Goal: Task Accomplishment & Management: Contribute content

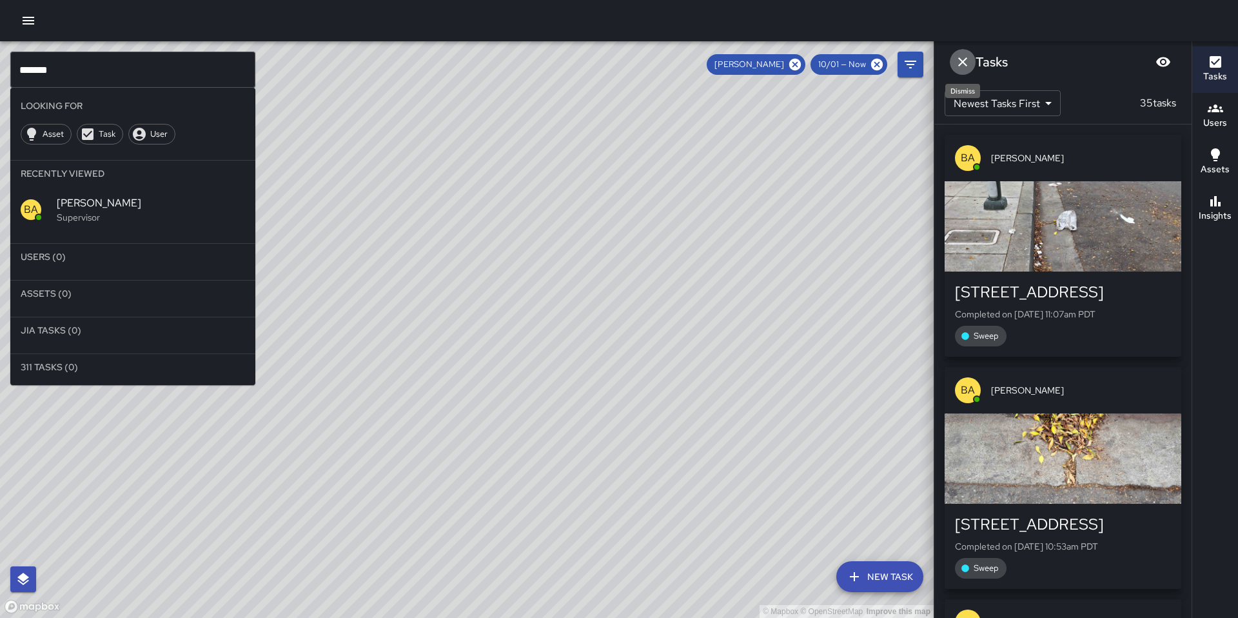
click at [962, 61] on icon "Dismiss" at bounding box center [962, 61] width 9 height 9
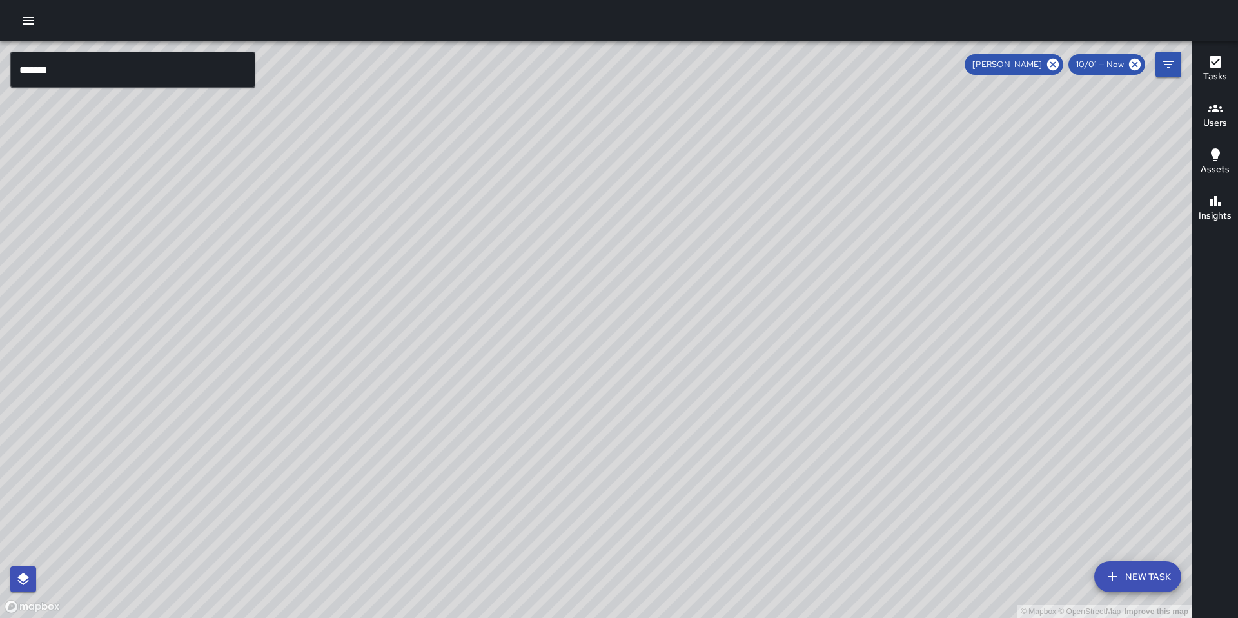
click at [1129, 65] on icon at bounding box center [1135, 64] width 14 height 14
click at [1051, 65] on icon at bounding box center [1054, 65] width 12 height 12
click at [1138, 68] on icon at bounding box center [1135, 65] width 12 height 12
click at [152, 86] on input "*******" at bounding box center [132, 70] width 245 height 36
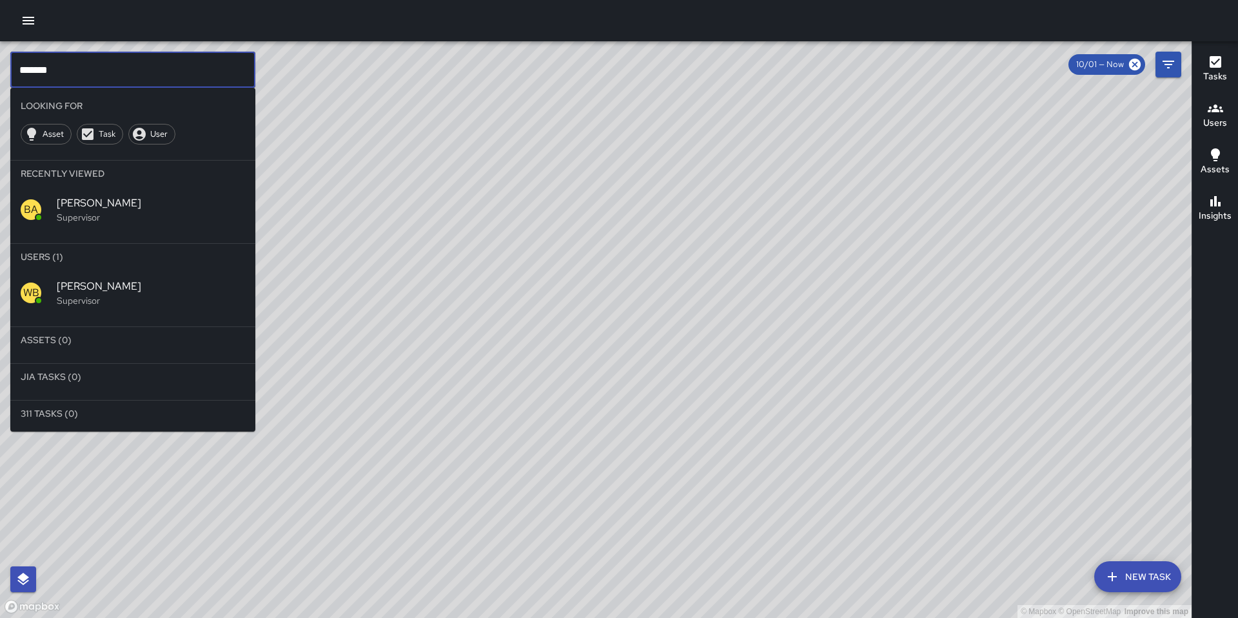
drag, startPoint x: 135, startPoint y: 78, endPoint x: -26, endPoint y: 74, distance: 161.3
click at [0, 74] on html "© Mapbox © OpenStreetMap Improve this map ******* ​ Looking For Asset Task User…" at bounding box center [619, 309] width 1238 height 618
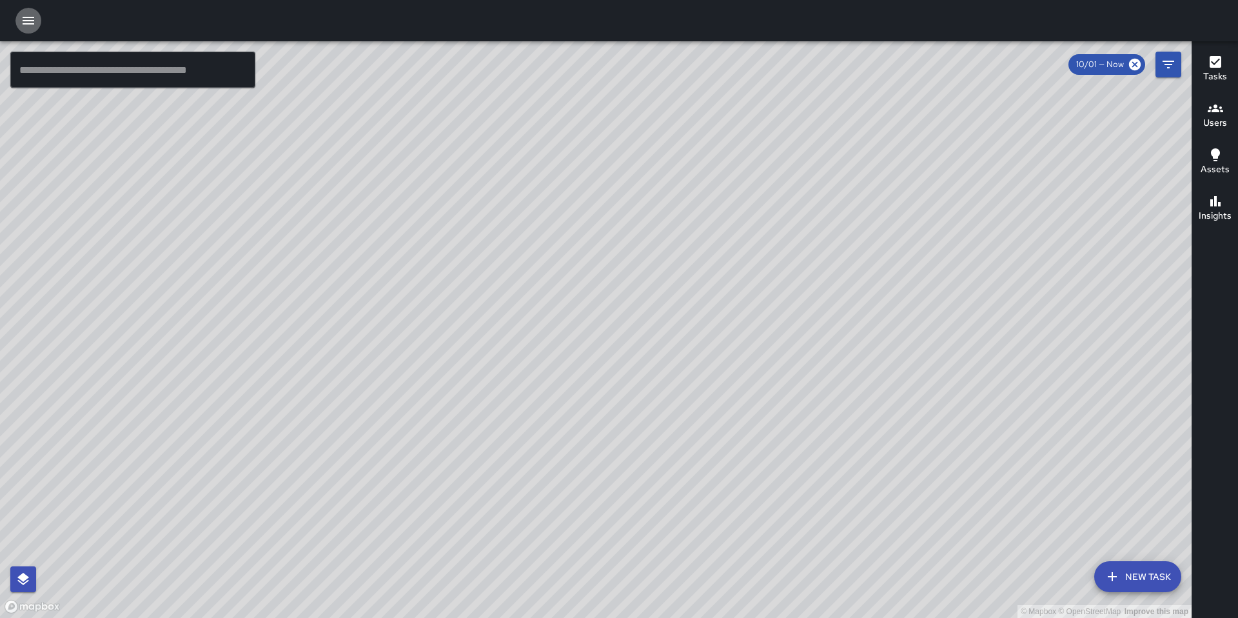
click at [24, 18] on icon "button" at bounding box center [28, 20] width 15 height 15
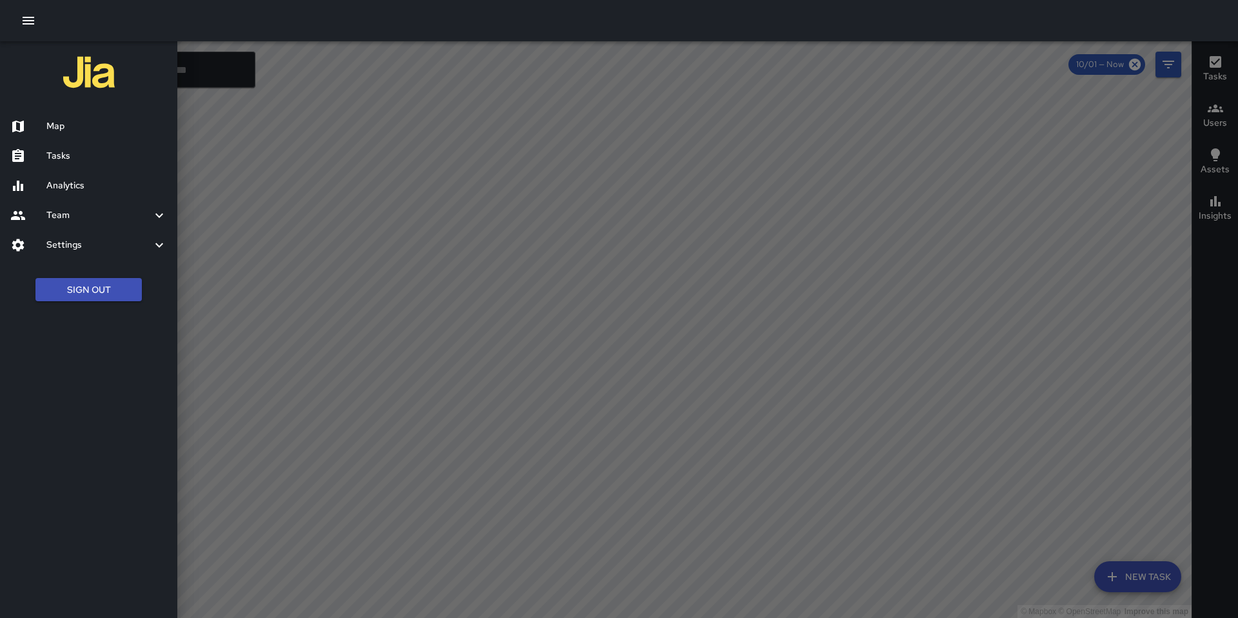
click at [61, 156] on h6 "Tasks" at bounding box center [106, 156] width 121 height 14
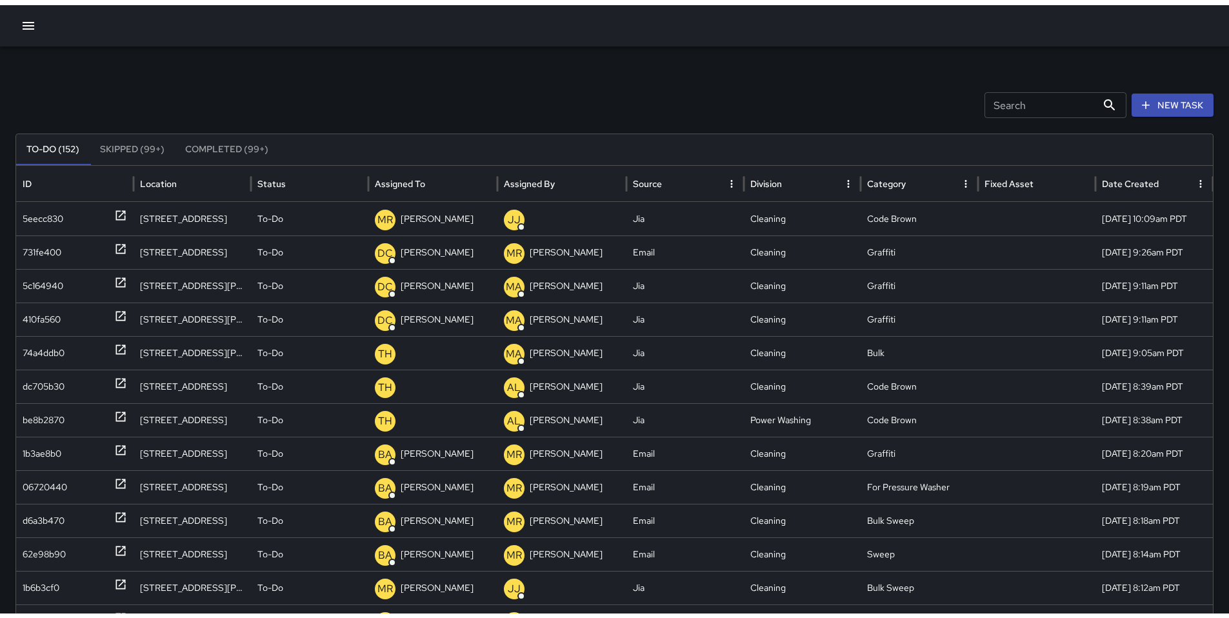
scroll to position [3, 0]
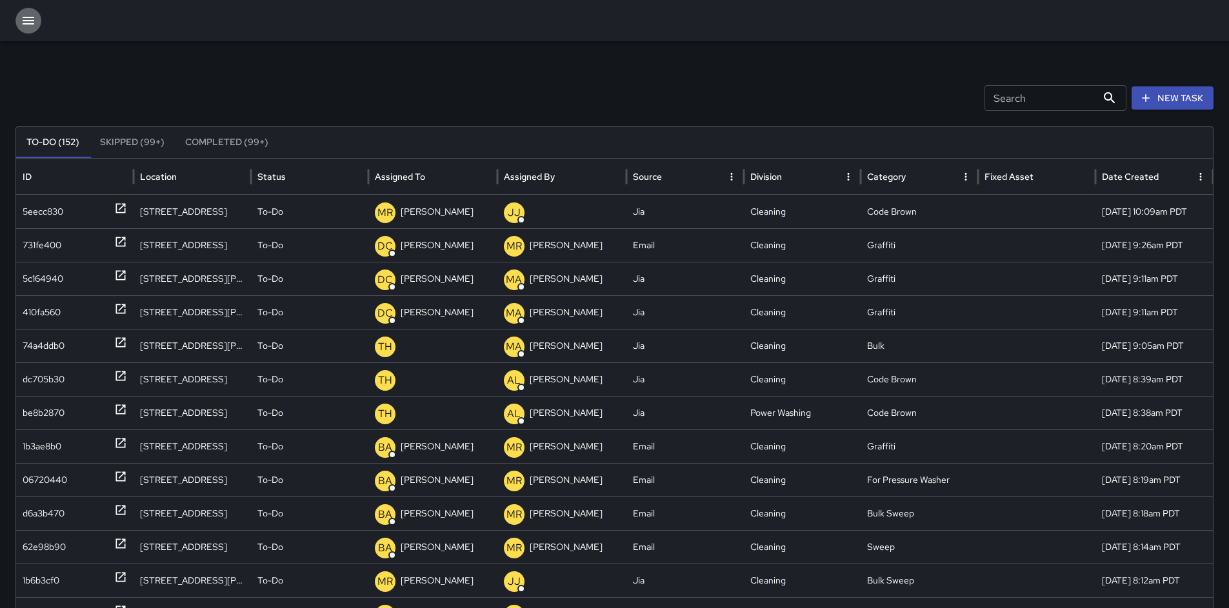
click at [28, 17] on icon "button" at bounding box center [28, 20] width 15 height 15
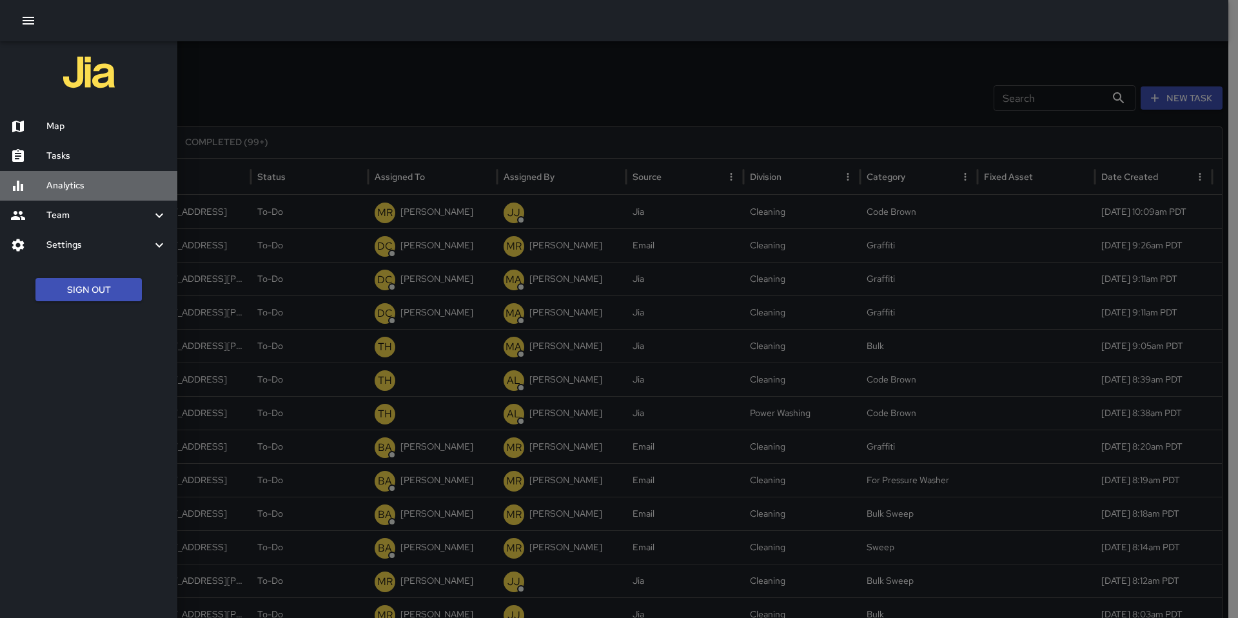
click at [70, 192] on h6 "Analytics" at bounding box center [106, 186] width 121 height 14
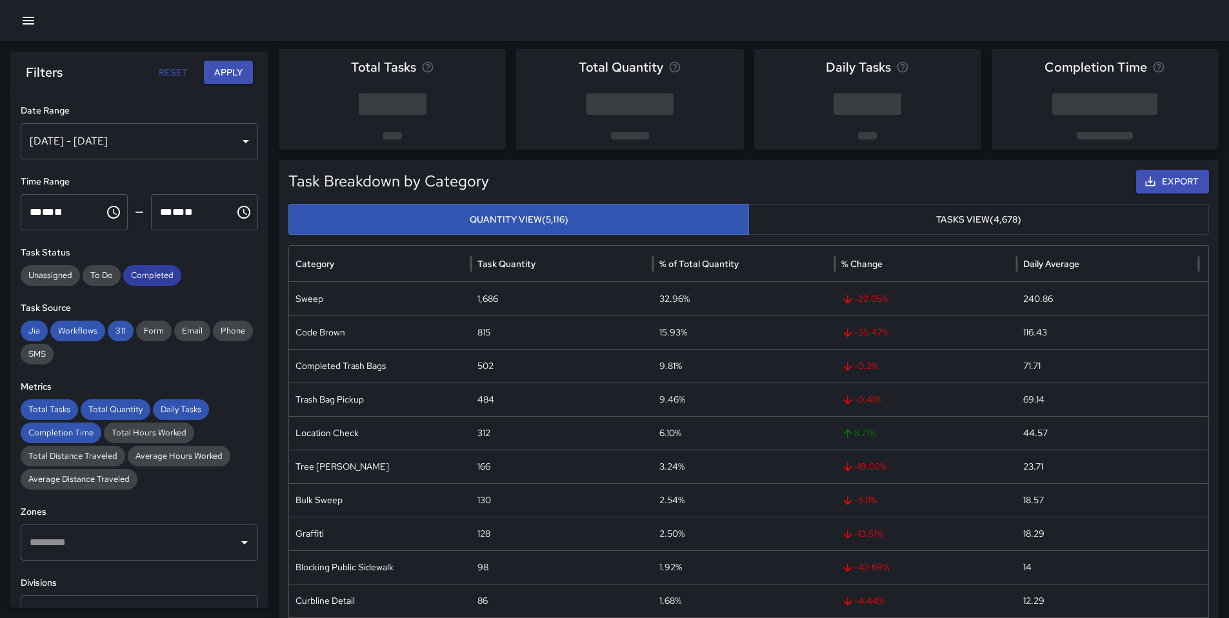
click at [170, 272] on span "Completed" at bounding box center [152, 275] width 58 height 13
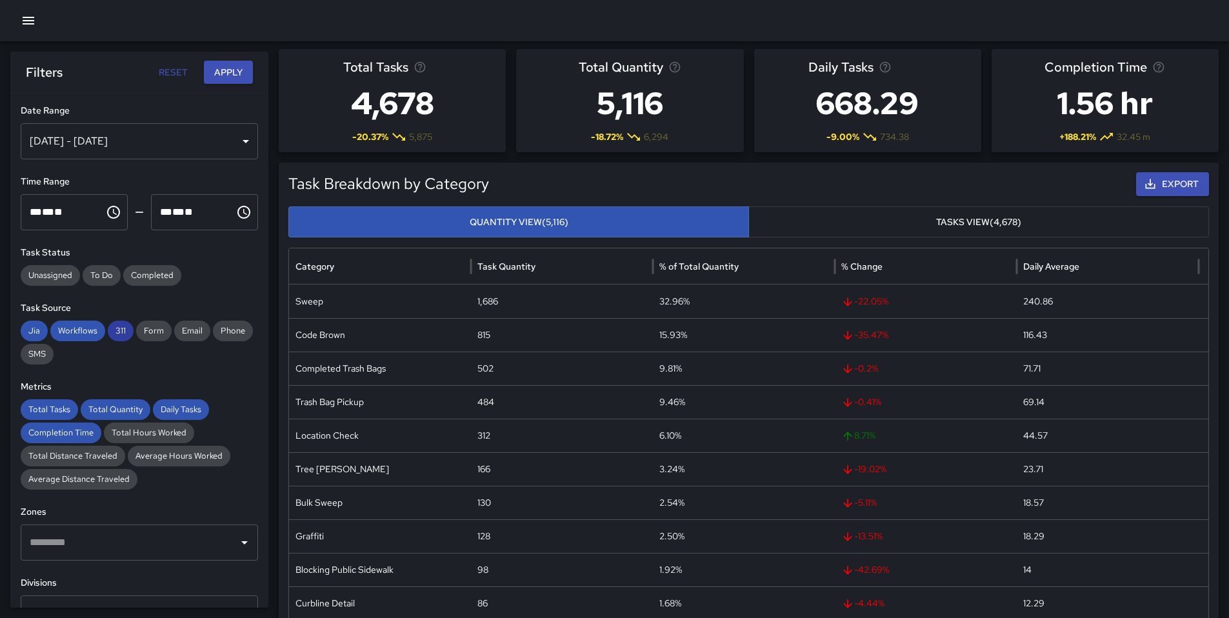
drag, startPoint x: 125, startPoint y: 333, endPoint x: 117, endPoint y: 332, distance: 8.0
click at [125, 332] on span "311" at bounding box center [121, 330] width 26 height 13
click at [94, 329] on span "Workflows" at bounding box center [77, 330] width 55 height 13
click at [40, 331] on span "Jia" at bounding box center [34, 330] width 27 height 13
drag, startPoint x: 47, startPoint y: 413, endPoint x: 72, endPoint y: 409, distance: 25.6
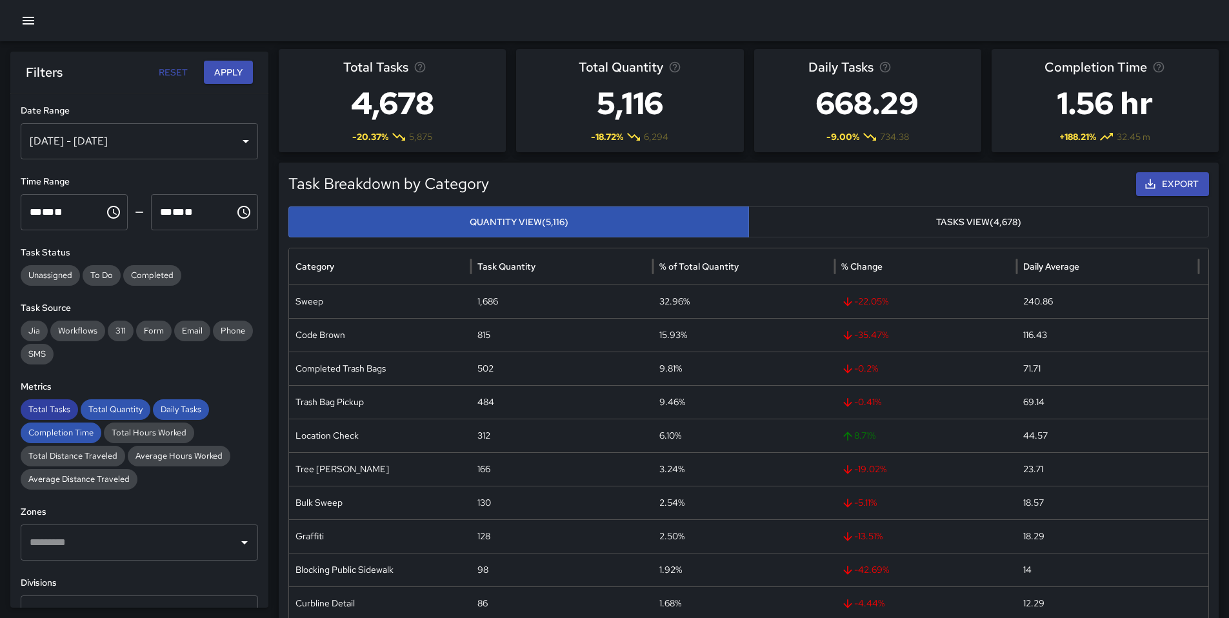
click at [48, 413] on span "Total Tasks" at bounding box center [49, 409] width 57 height 13
drag, startPoint x: 101, startPoint y: 405, endPoint x: 134, endPoint y: 408, distance: 33.0
click at [102, 405] on span "Total Quantity" at bounding box center [116, 409] width 70 height 13
click at [181, 414] on span "Daily Tasks" at bounding box center [181, 409] width 56 height 13
click at [86, 426] on span "Completion Time" at bounding box center [61, 432] width 81 height 13
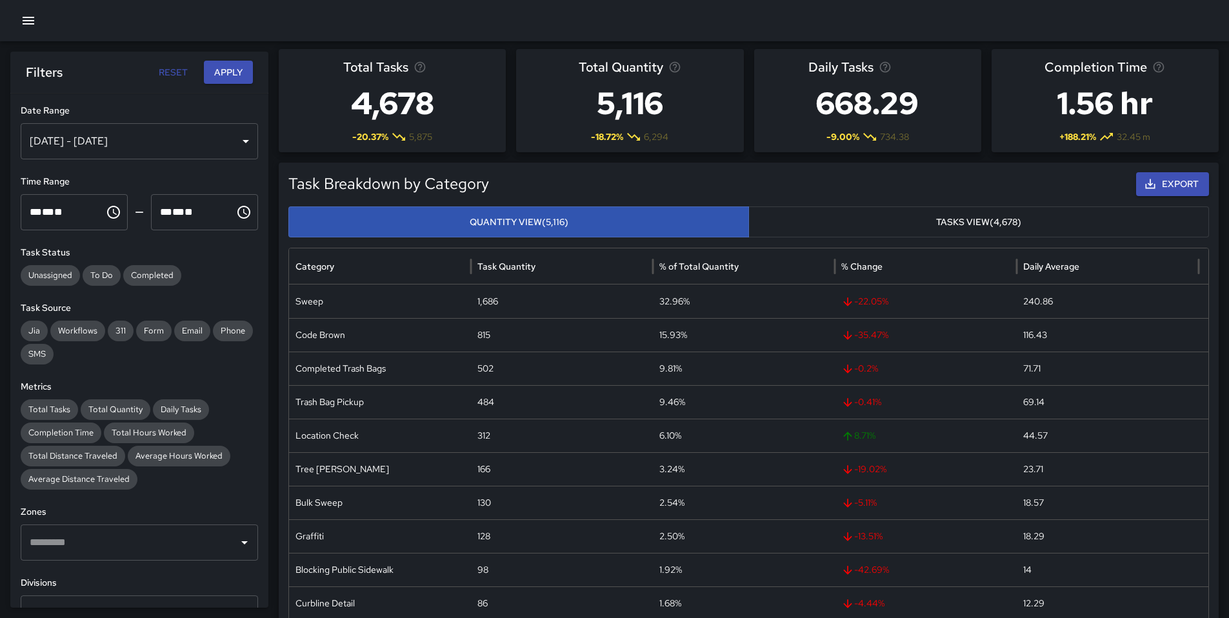
click at [223, 79] on button "Apply" at bounding box center [228, 73] width 49 height 24
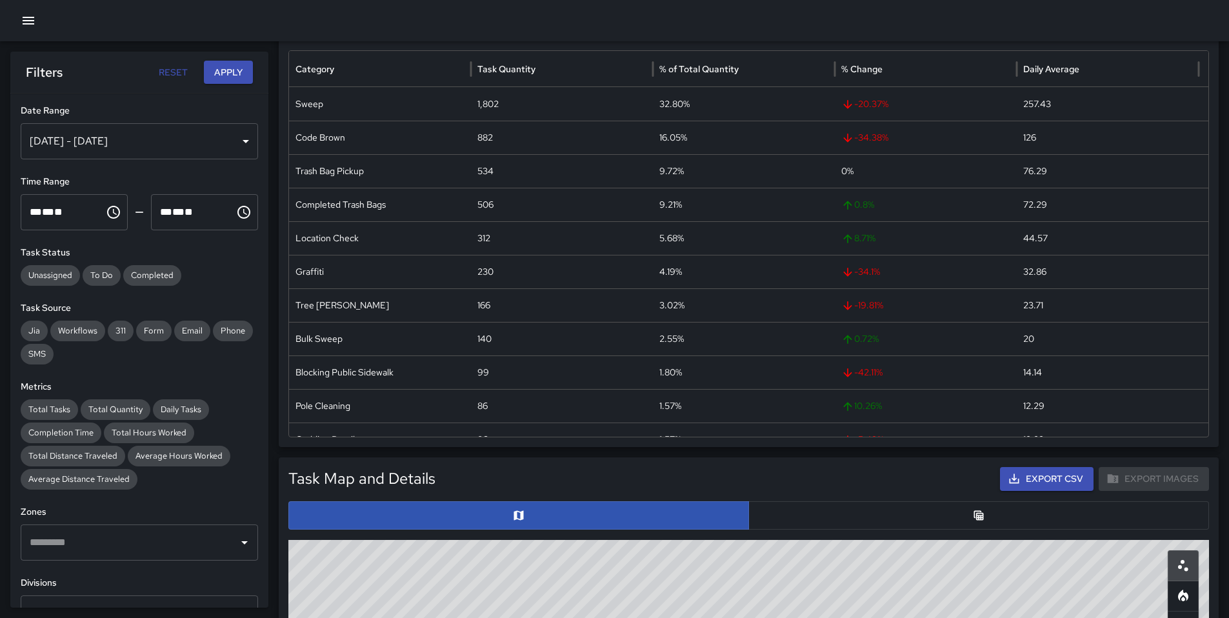
scroll to position [112, 0]
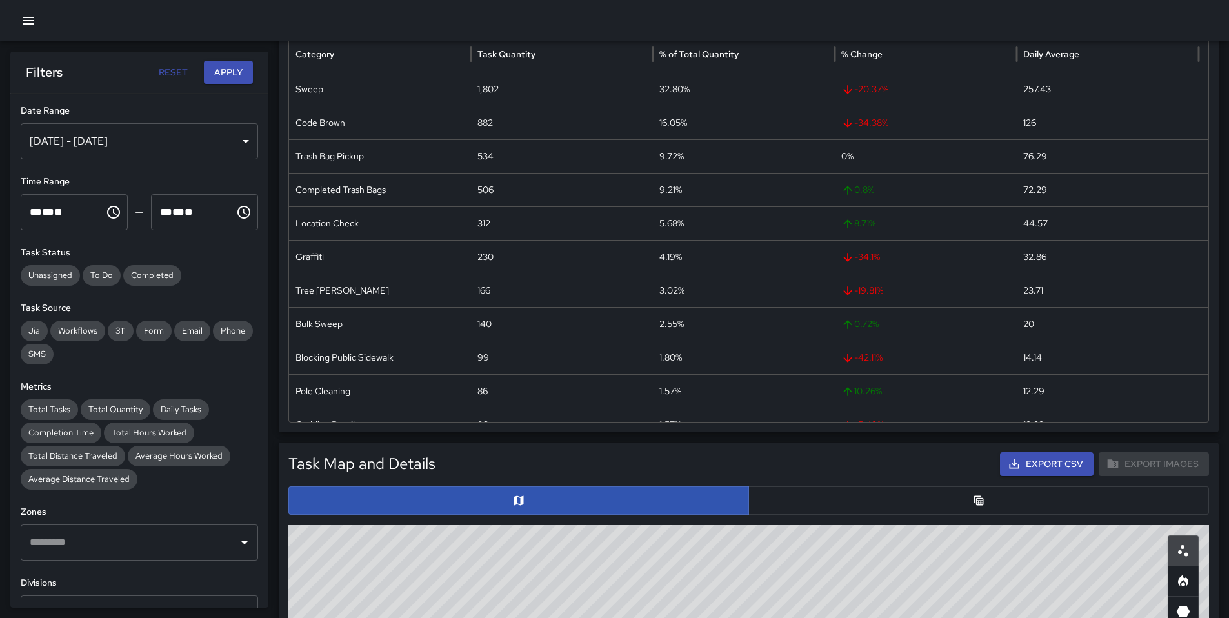
click at [902, 487] on button "button" at bounding box center [978, 500] width 461 height 28
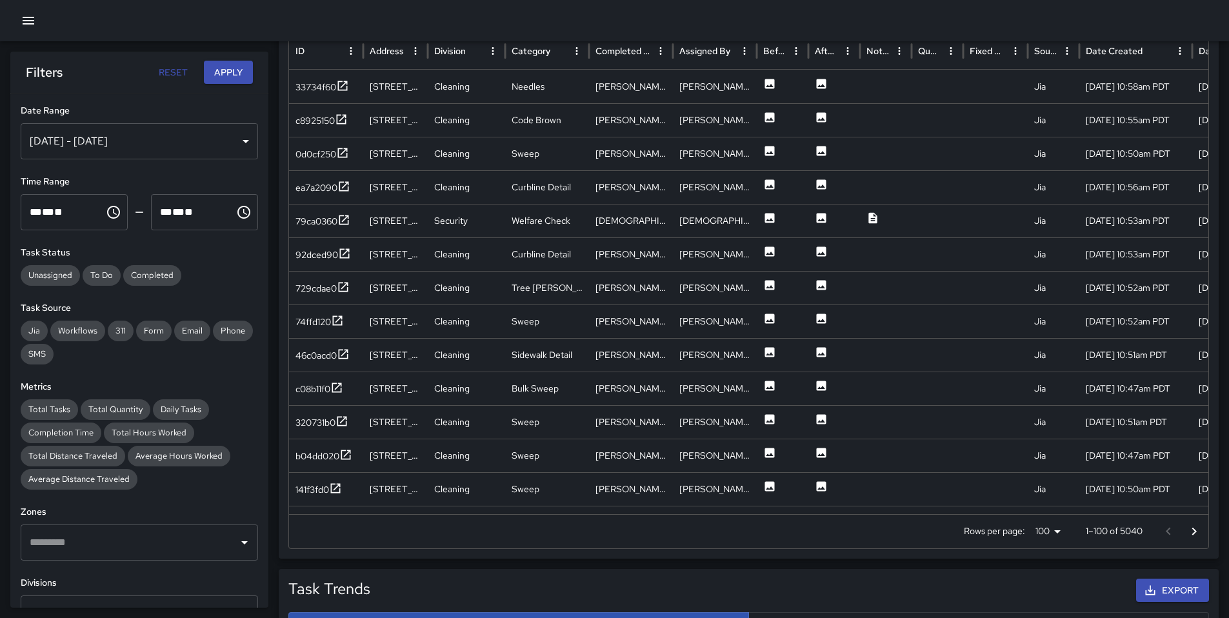
scroll to position [475, 0]
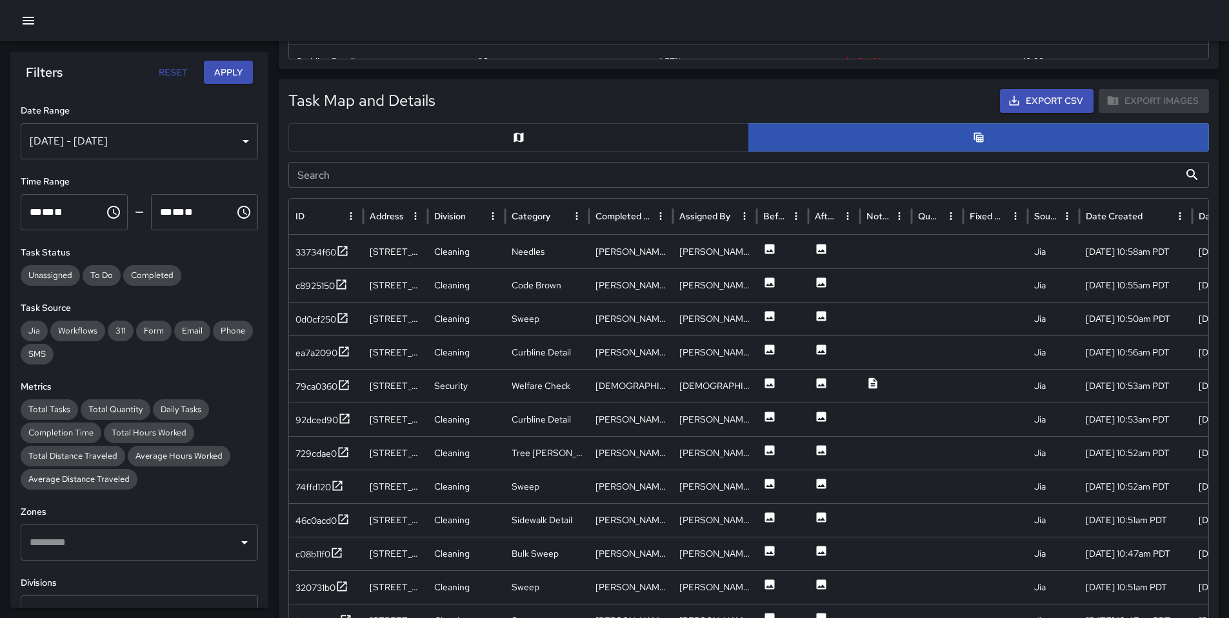
click at [390, 168] on input "Search" at bounding box center [733, 175] width 891 height 26
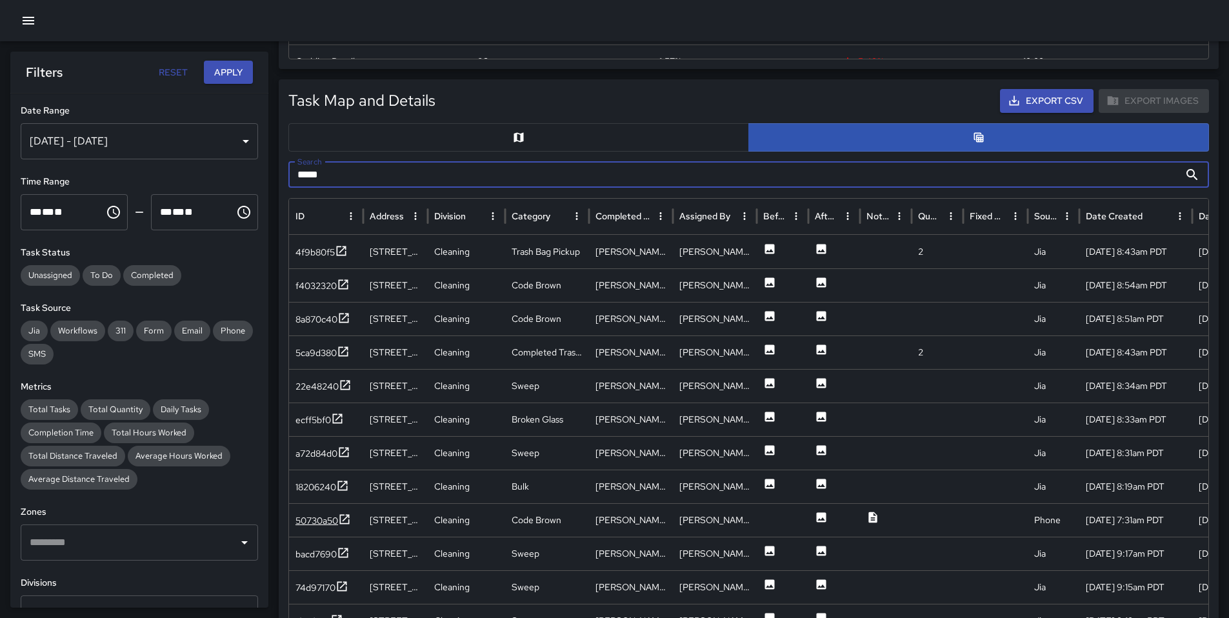
type input "*****"
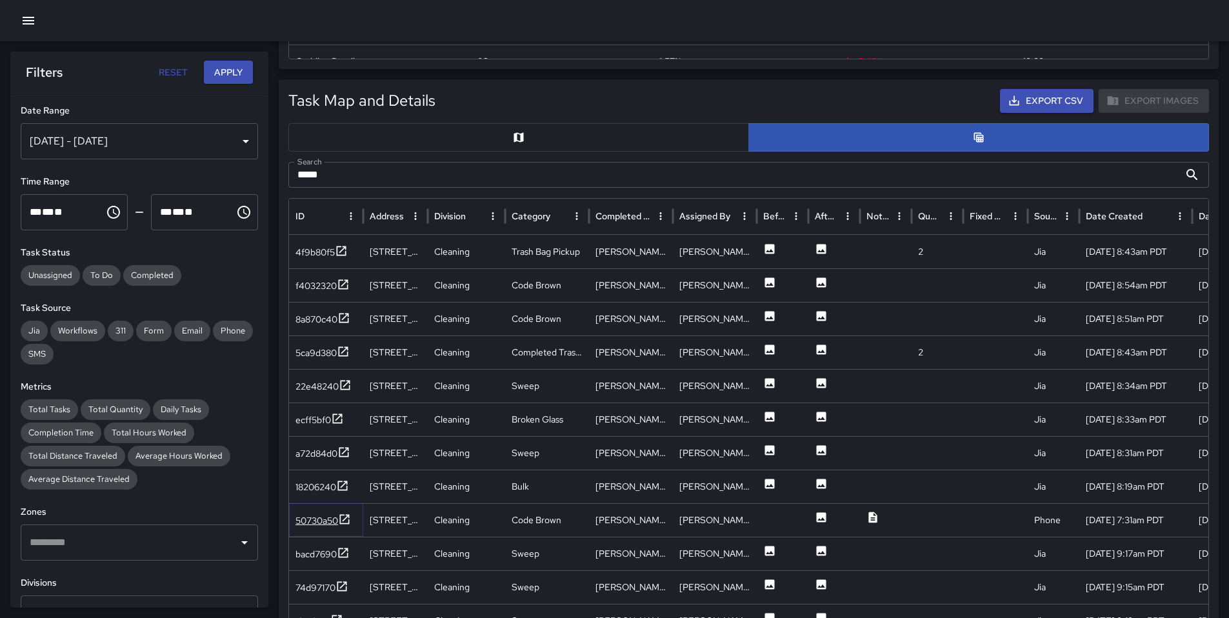
click at [325, 523] on div "50730a50" at bounding box center [316, 520] width 43 height 13
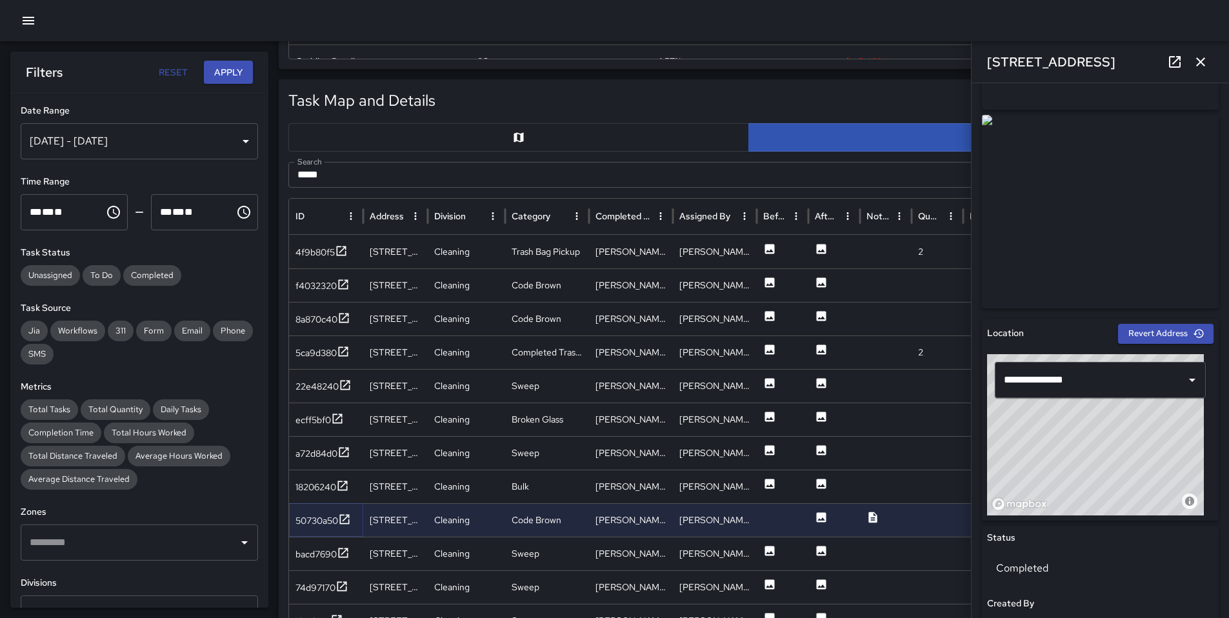
scroll to position [157, 0]
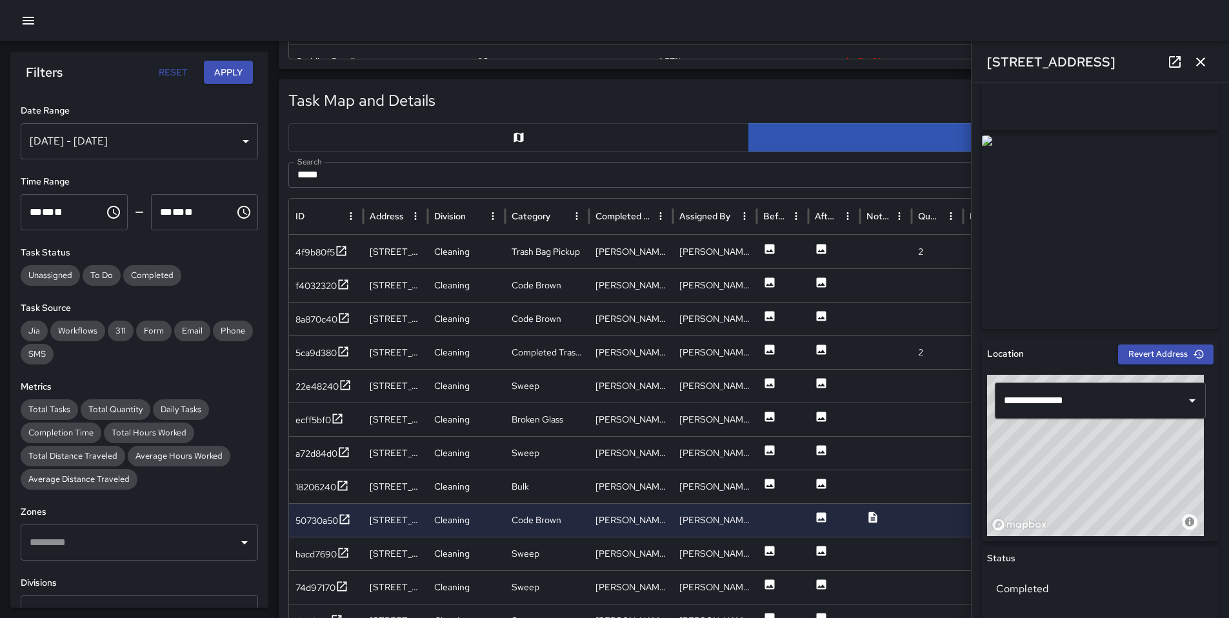
click at [1169, 66] on icon at bounding box center [1175, 62] width 12 height 12
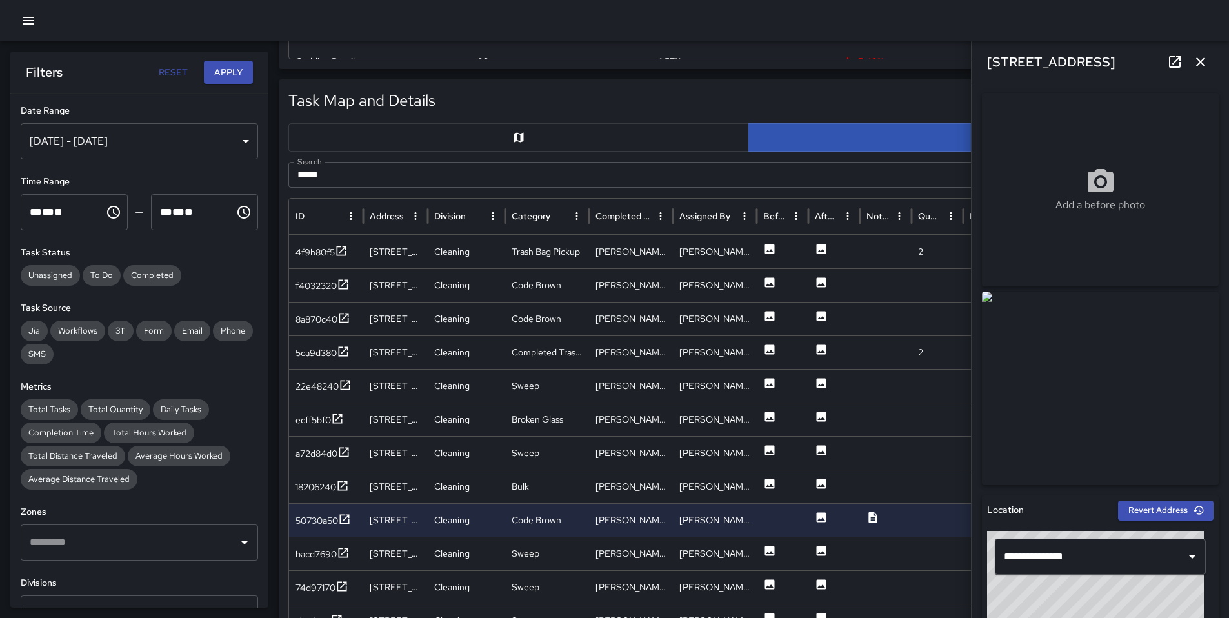
scroll to position [0, 0]
click at [1131, 324] on img at bounding box center [1100, 389] width 237 height 194
click at [1171, 66] on icon at bounding box center [1174, 61] width 15 height 15
click at [1175, 59] on icon at bounding box center [1174, 61] width 15 height 15
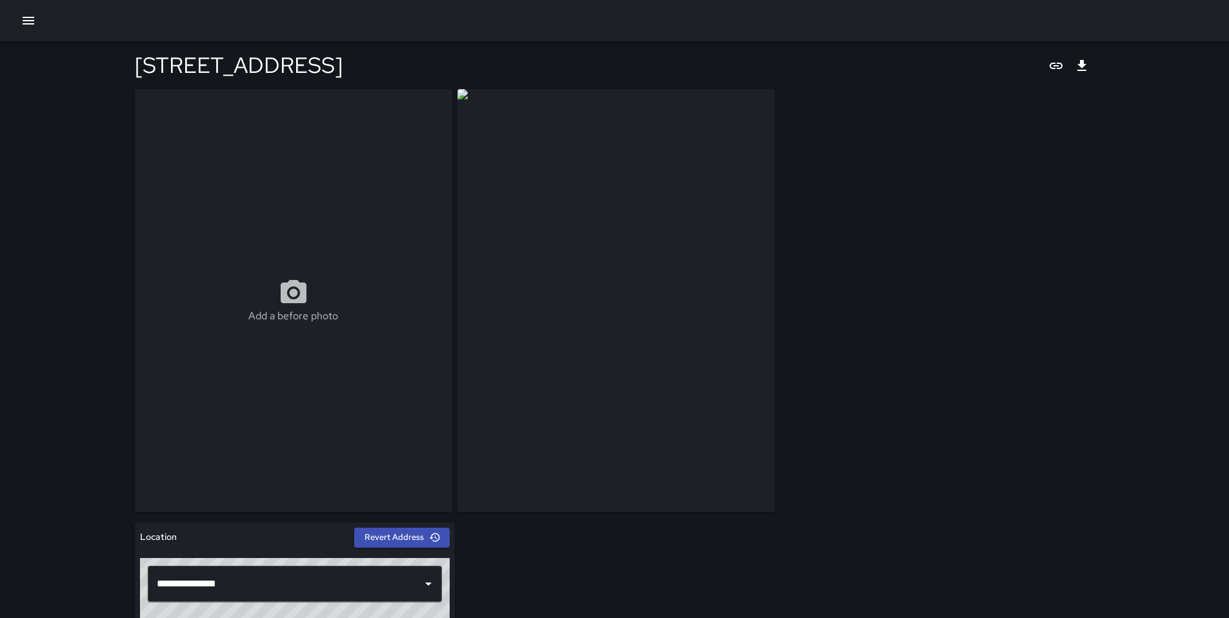
click at [25, 22] on icon "button" at bounding box center [28, 20] width 15 height 15
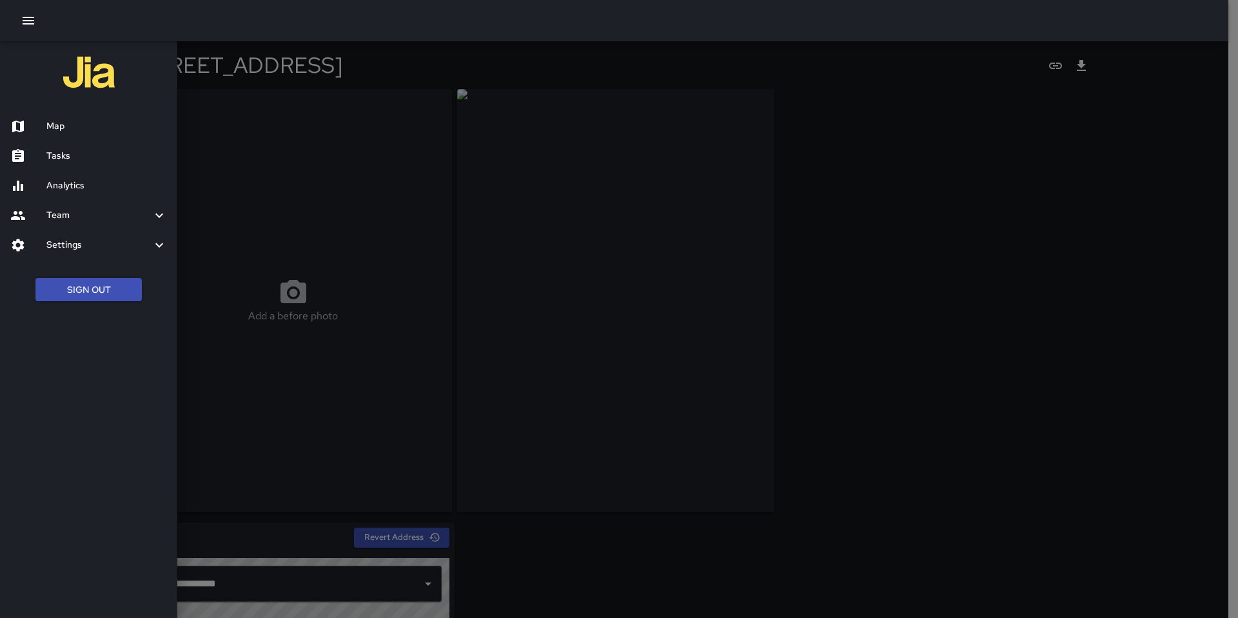
click at [255, 89] on div at bounding box center [619, 309] width 1238 height 618
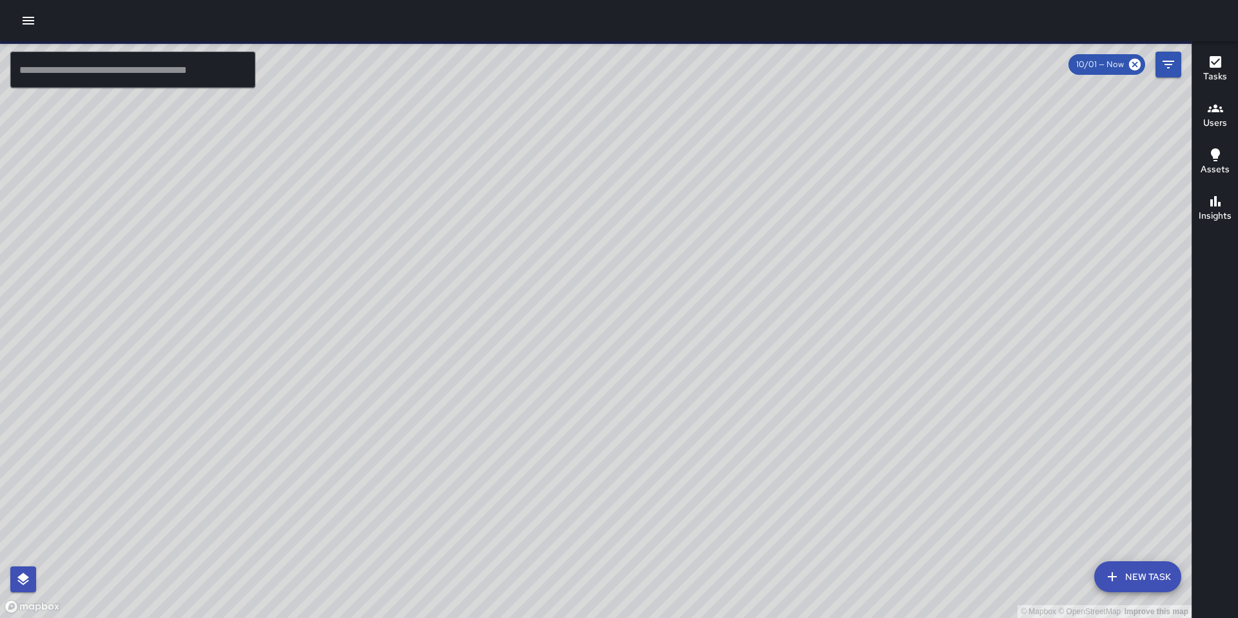
click at [28, 20] on icon "button" at bounding box center [29, 21] width 12 height 8
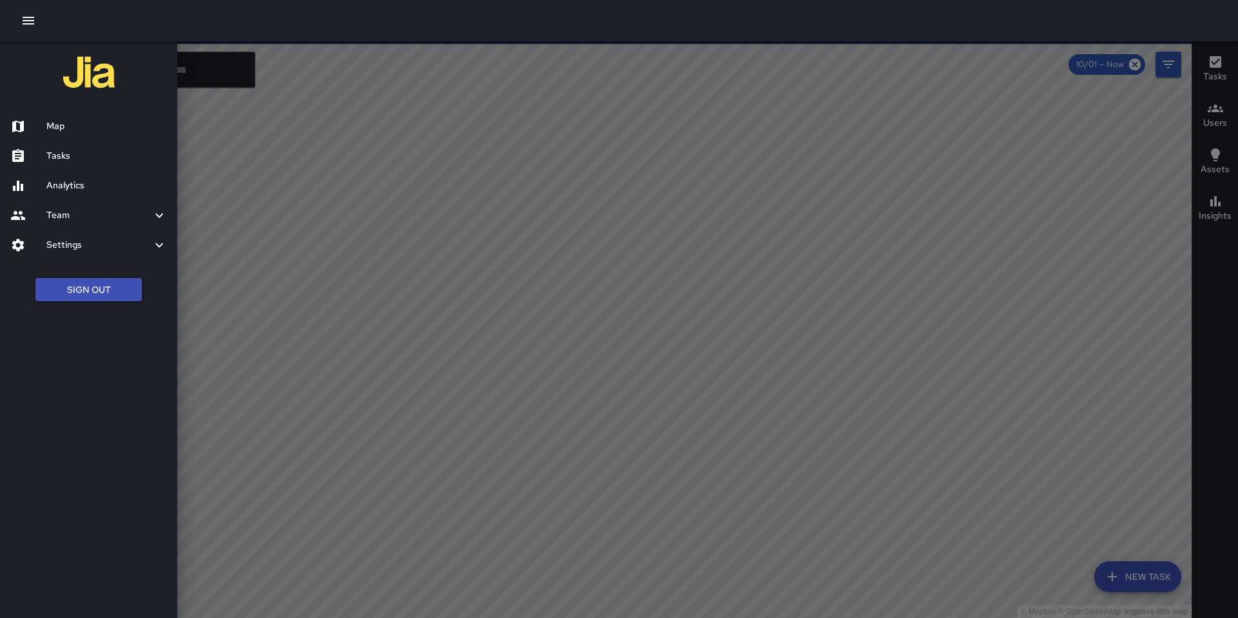
click at [64, 154] on h6 "Tasks" at bounding box center [106, 156] width 121 height 14
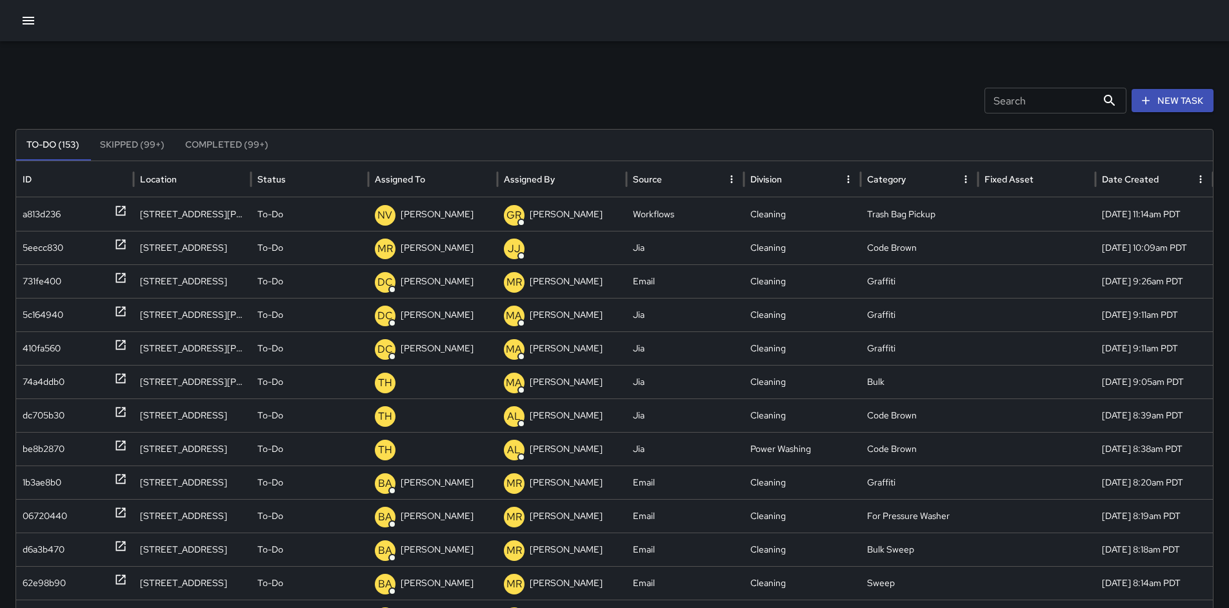
click at [29, 10] on button "button" at bounding box center [28, 21] width 26 height 26
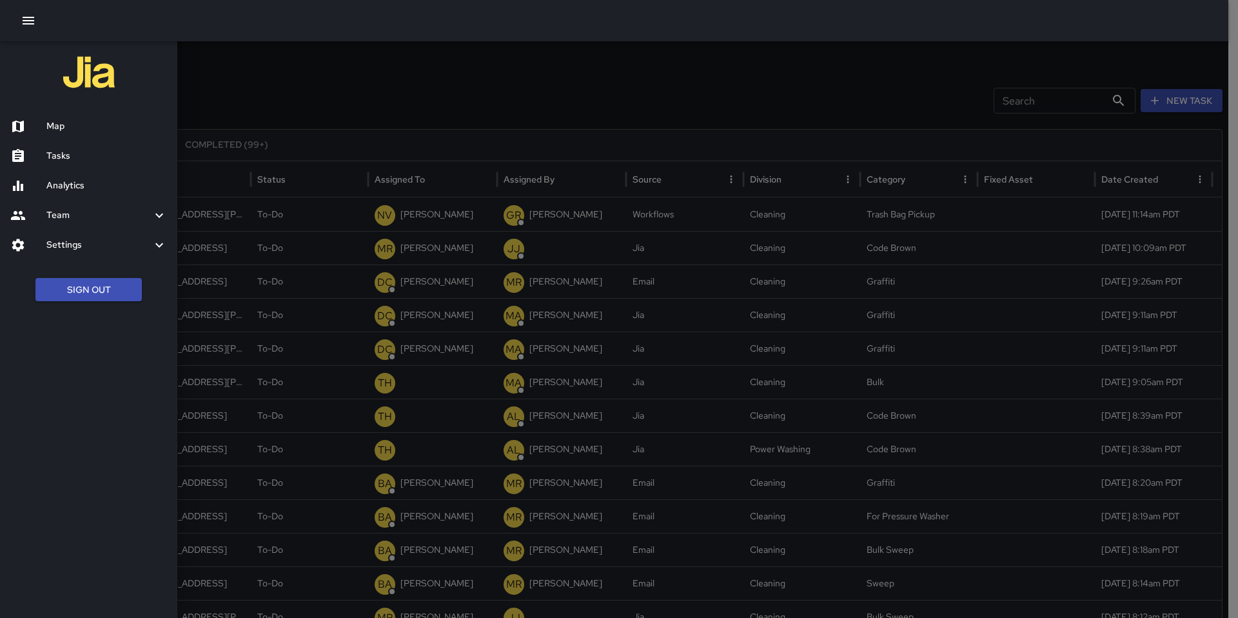
click at [70, 121] on h6 "Map" at bounding box center [106, 126] width 121 height 14
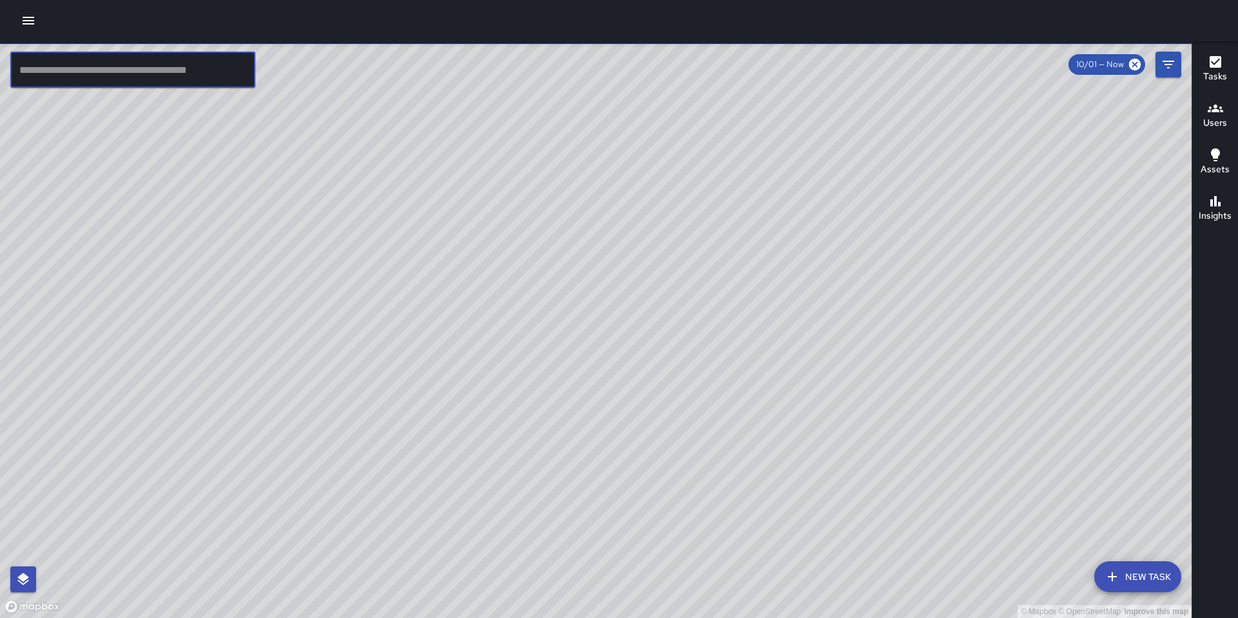
click at [157, 71] on input "text" at bounding box center [132, 70] width 245 height 36
type input "*"
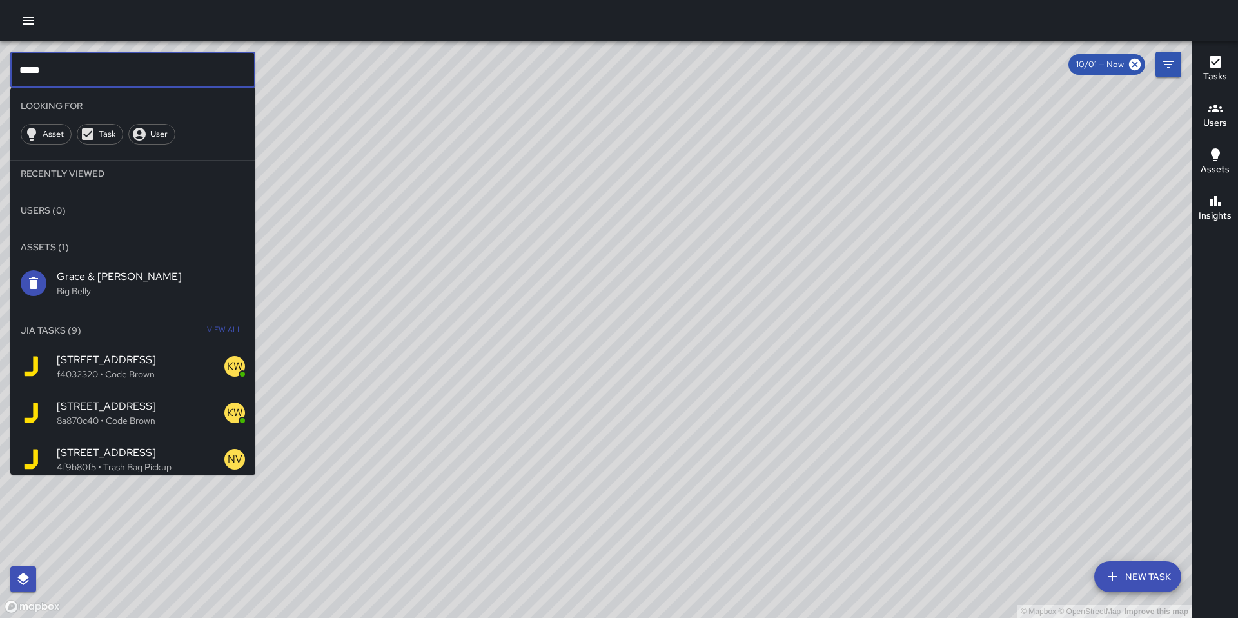
type input "*****"
click at [207, 330] on span "View All" at bounding box center [224, 330] width 35 height 21
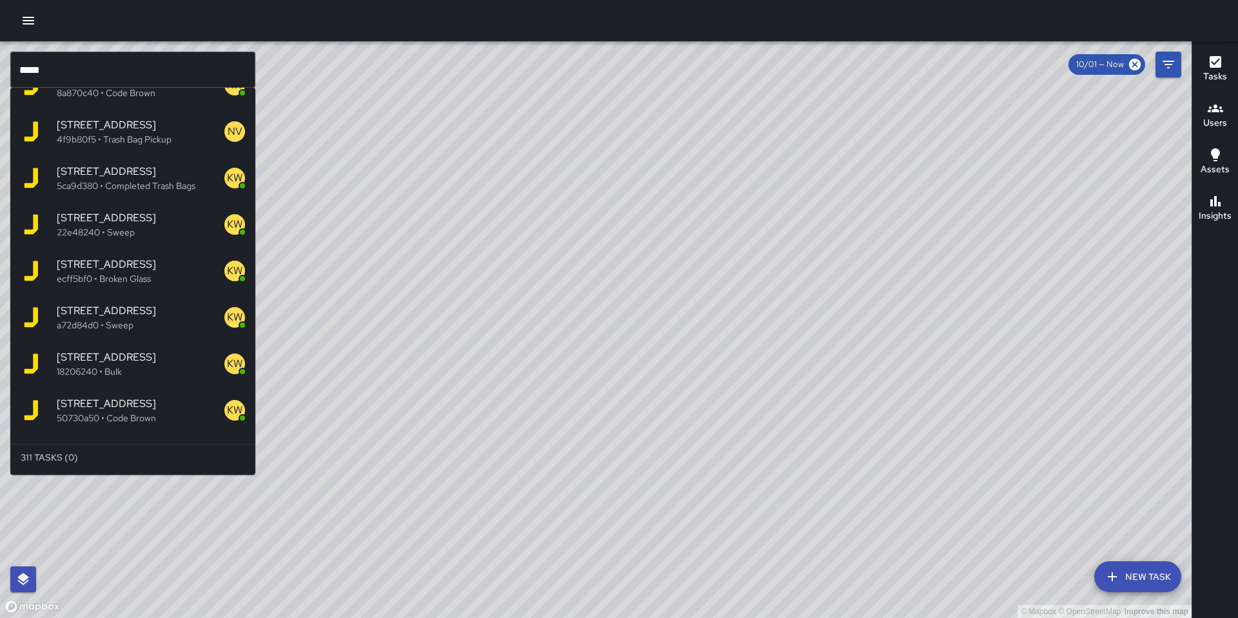
scroll to position [172, 0]
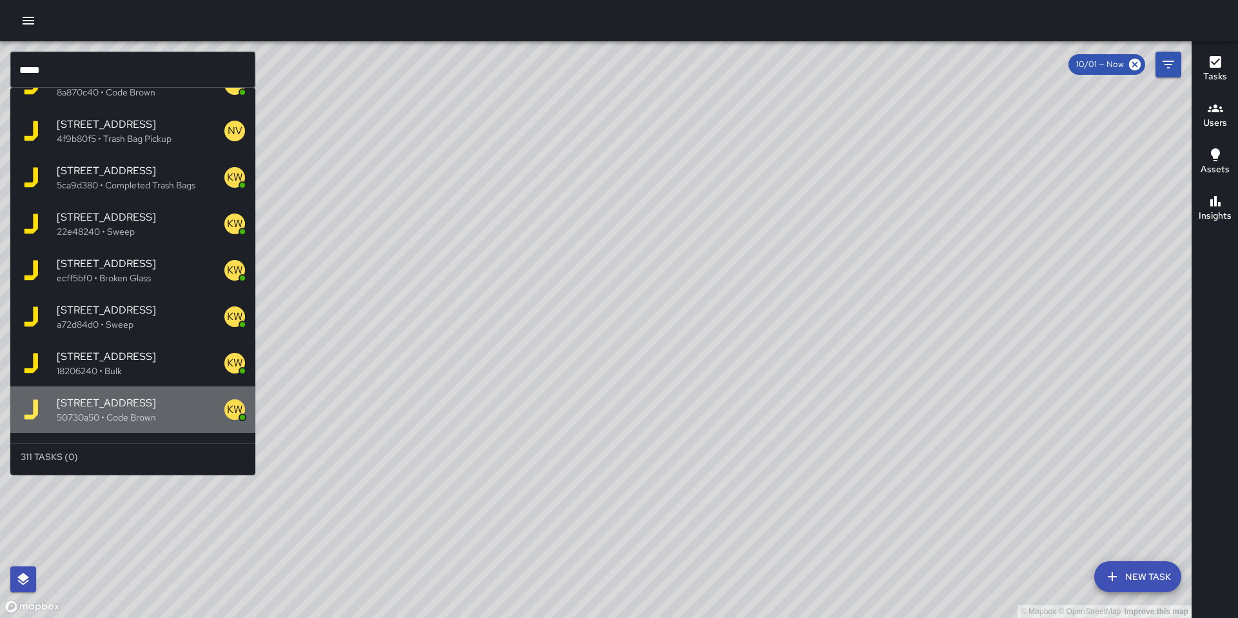
click at [142, 402] on span "[STREET_ADDRESS]" at bounding box center [141, 402] width 168 height 15
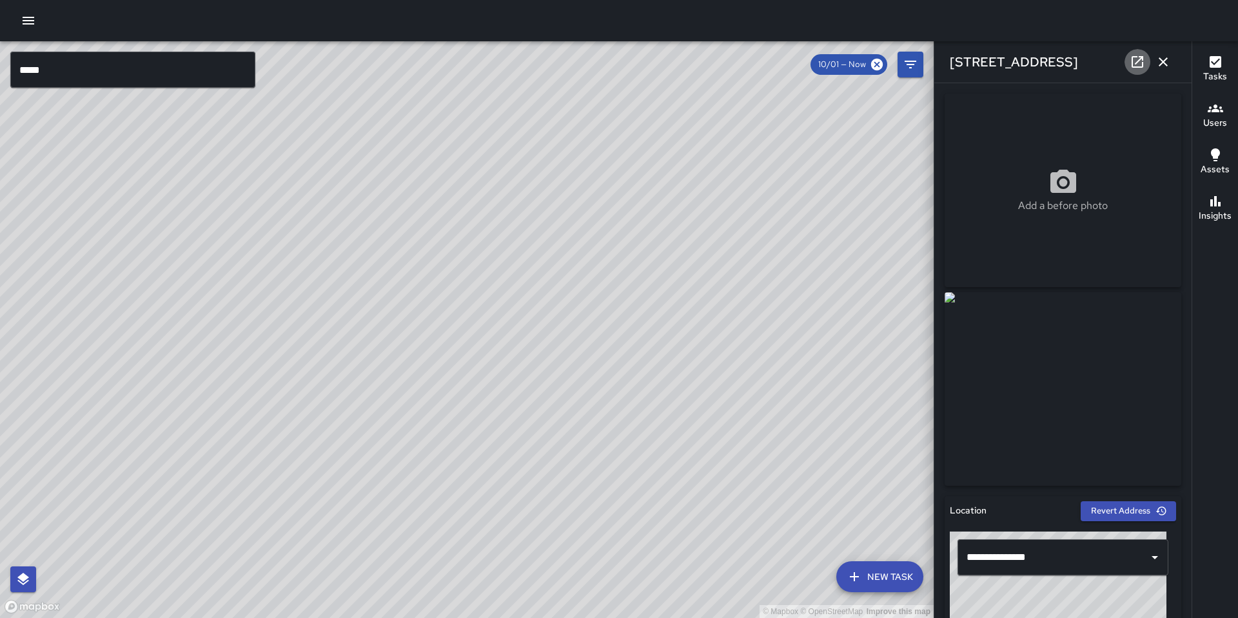
click at [1140, 65] on icon at bounding box center [1137, 61] width 15 height 15
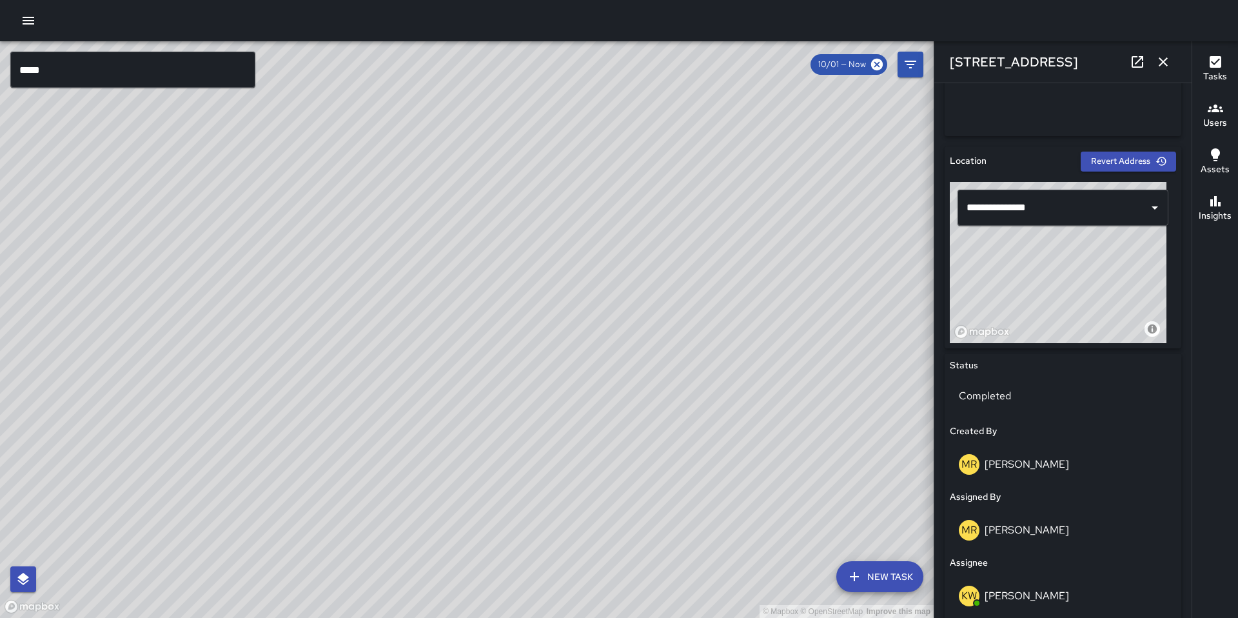
scroll to position [354, 0]
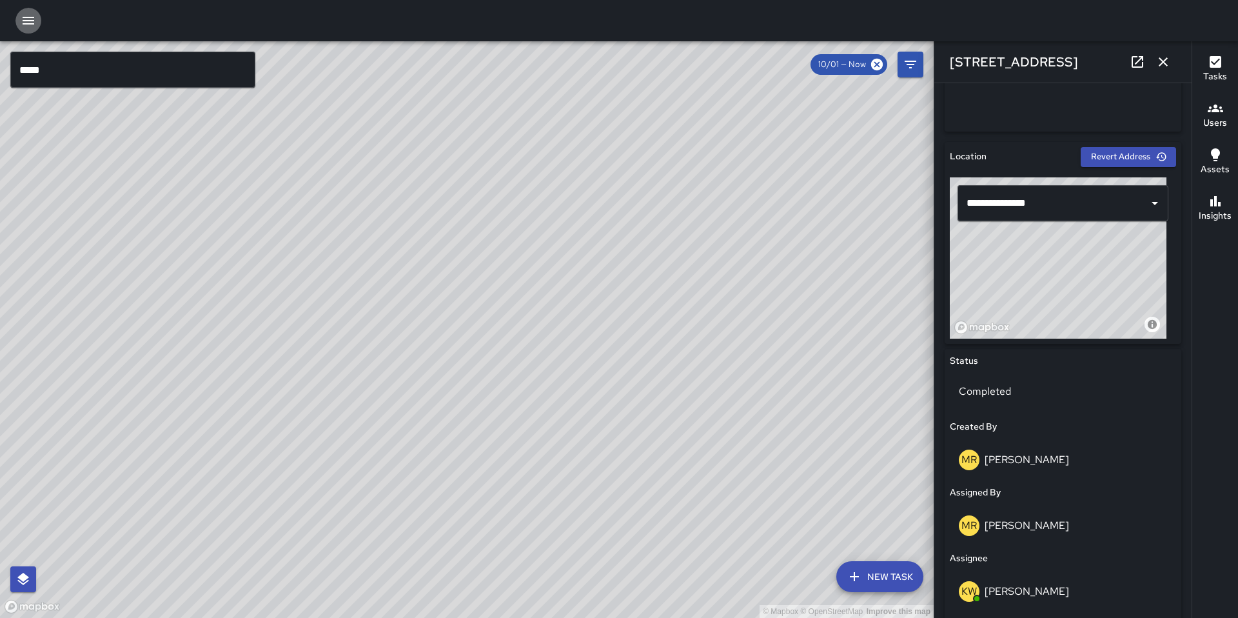
click at [26, 23] on icon "button" at bounding box center [29, 21] width 12 height 8
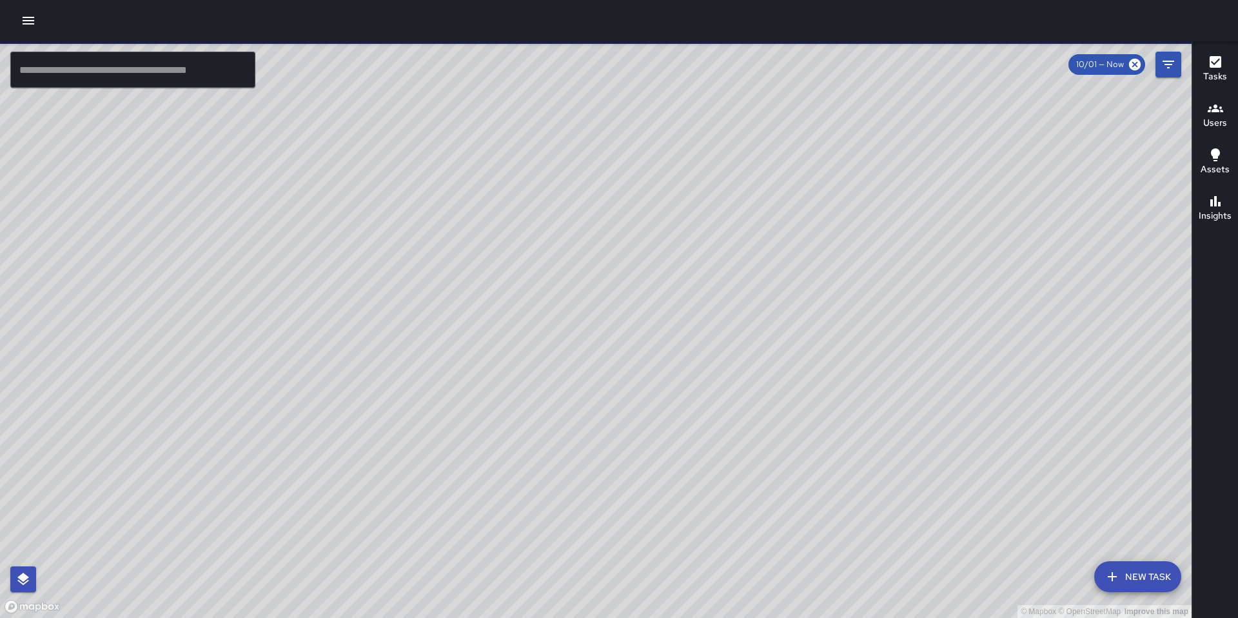
click at [21, 21] on icon "button" at bounding box center [28, 20] width 15 height 15
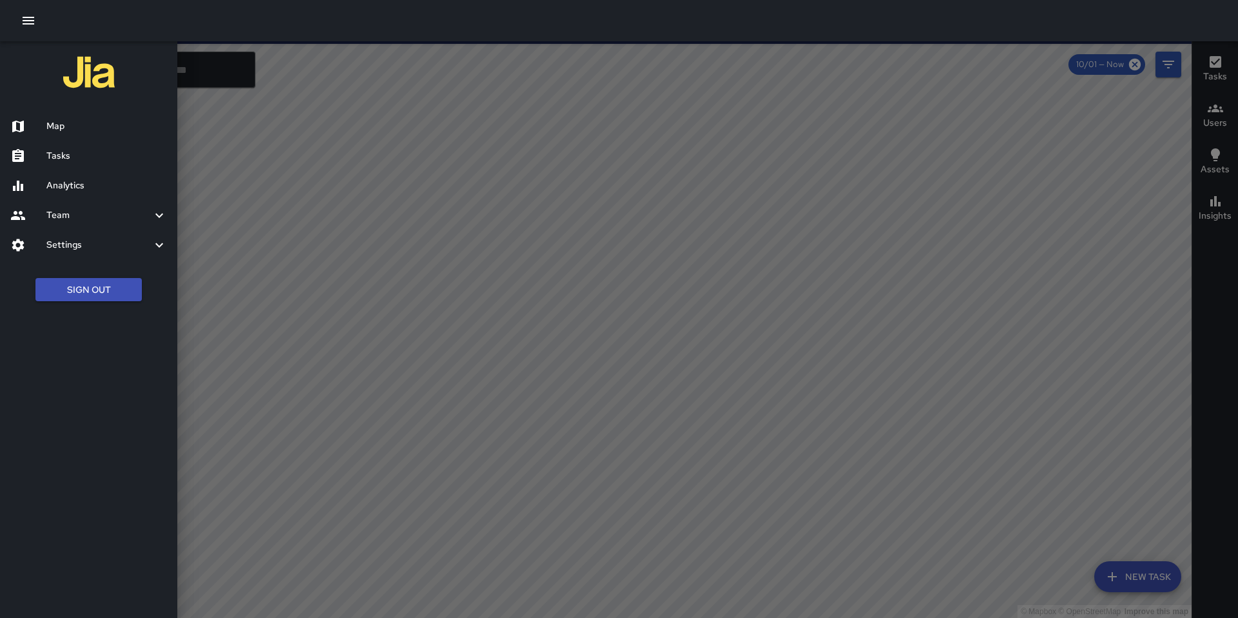
click at [87, 154] on h6 "Tasks" at bounding box center [106, 156] width 121 height 14
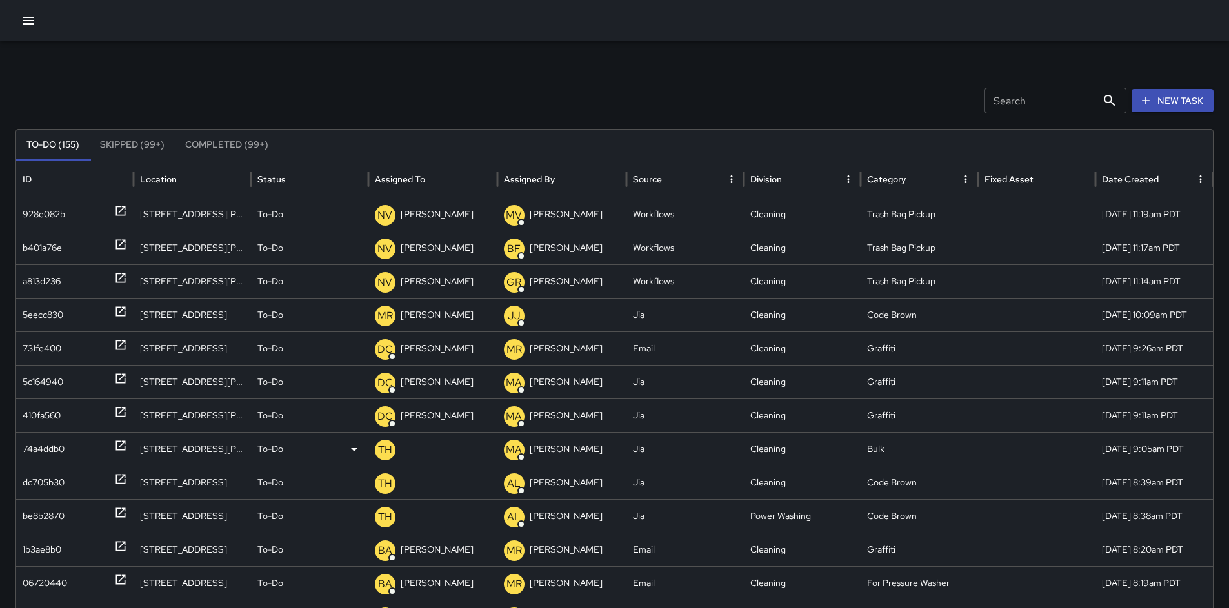
click at [32, 452] on div "74a4ddb0" at bounding box center [44, 449] width 42 height 33
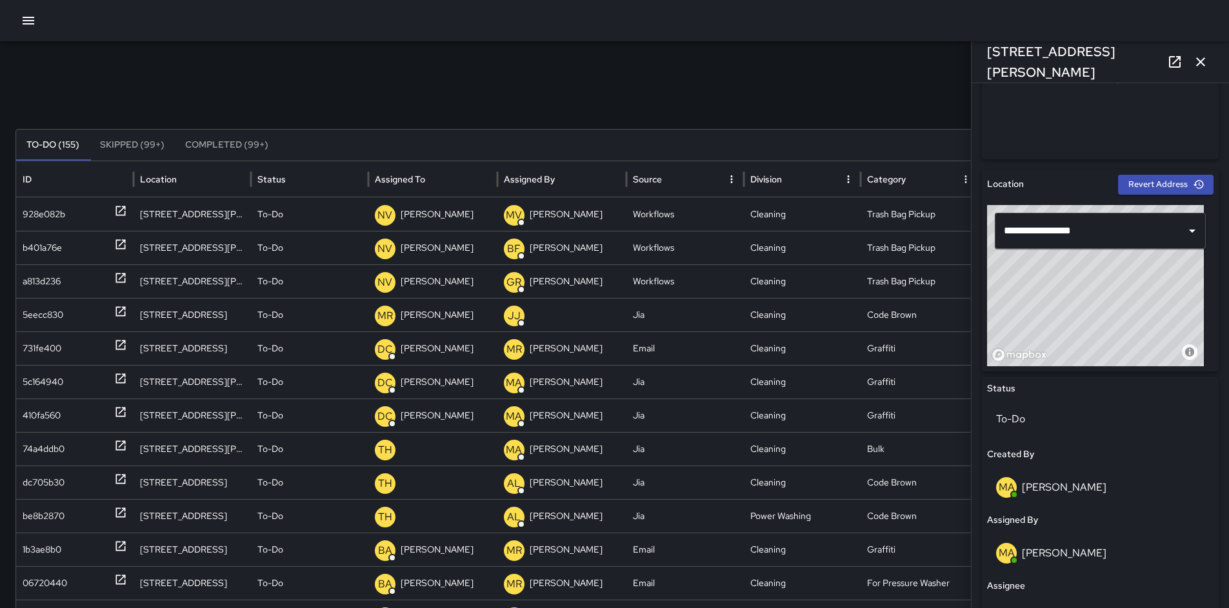
scroll to position [642, 0]
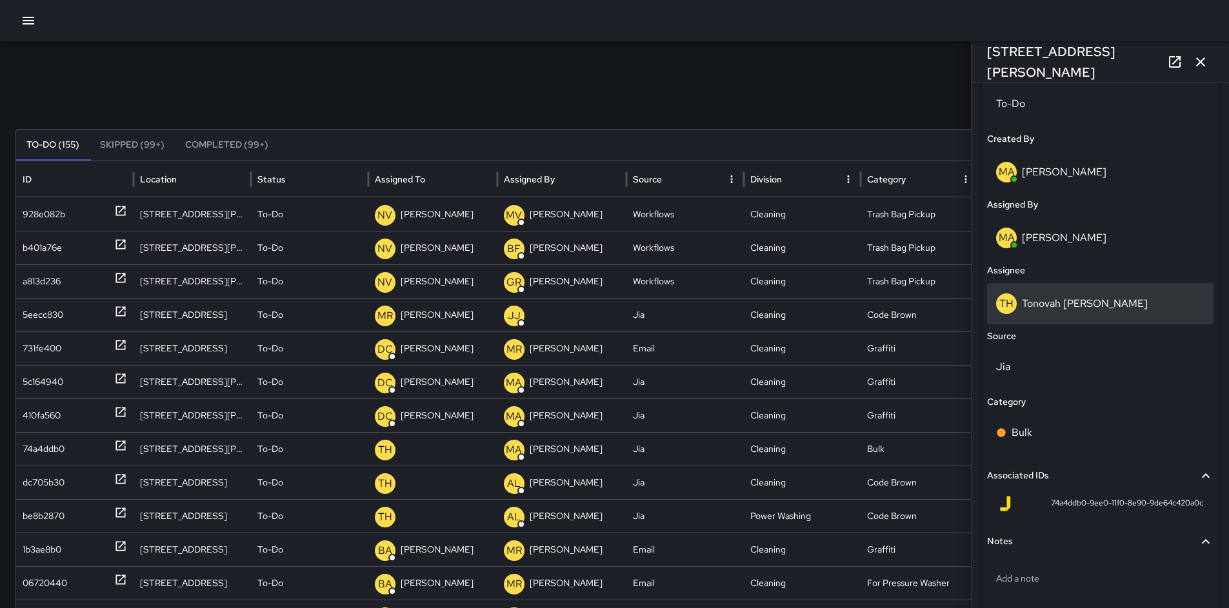
click at [1066, 304] on p "Tonovah Hillman" at bounding box center [1085, 304] width 126 height 14
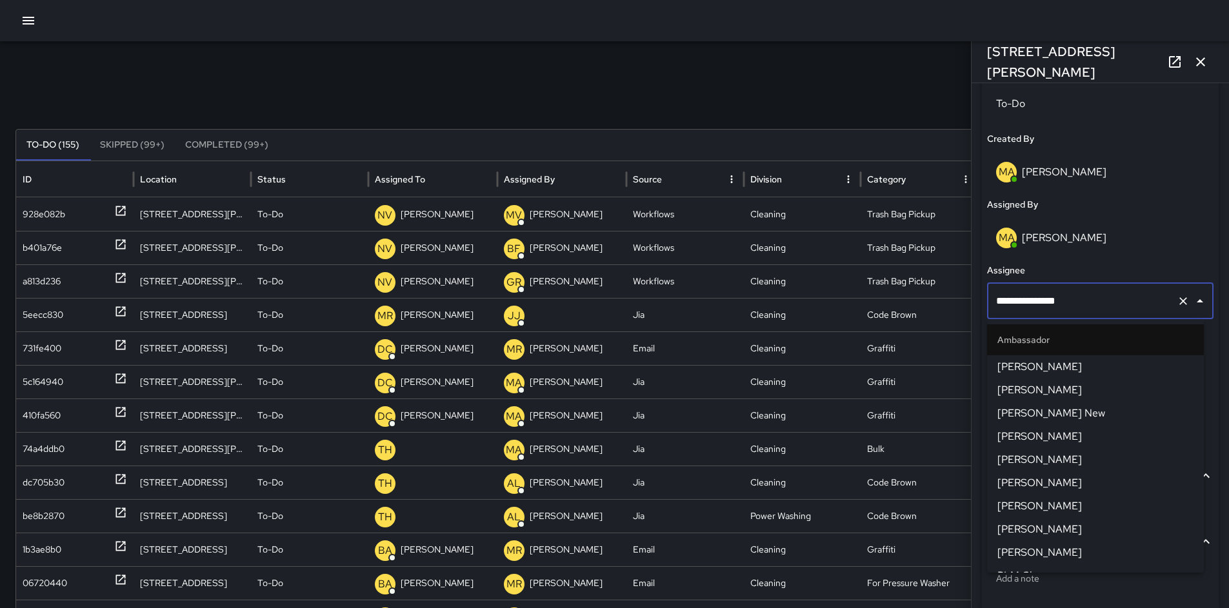
scroll to position [785, 0]
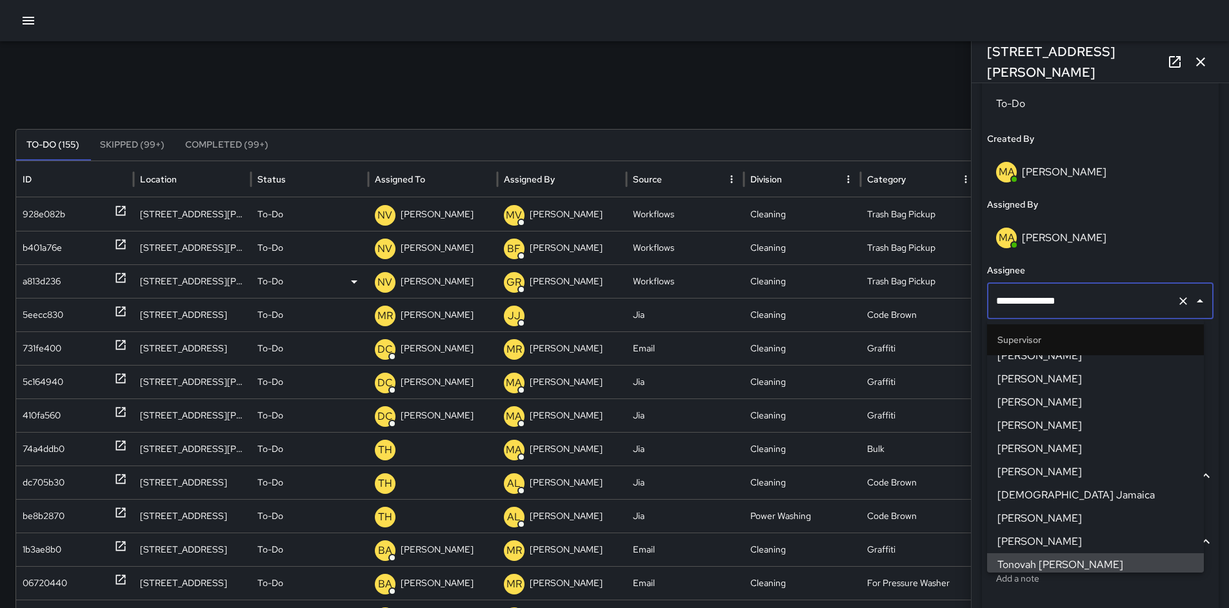
drag, startPoint x: 1091, startPoint y: 306, endPoint x: 864, endPoint y: 281, distance: 228.4
click at [879, 283] on div "Search Search New Task To-Do (155) Skipped (99+) Completed (99+) ID Location St…" at bounding box center [614, 407] width 1229 height 732
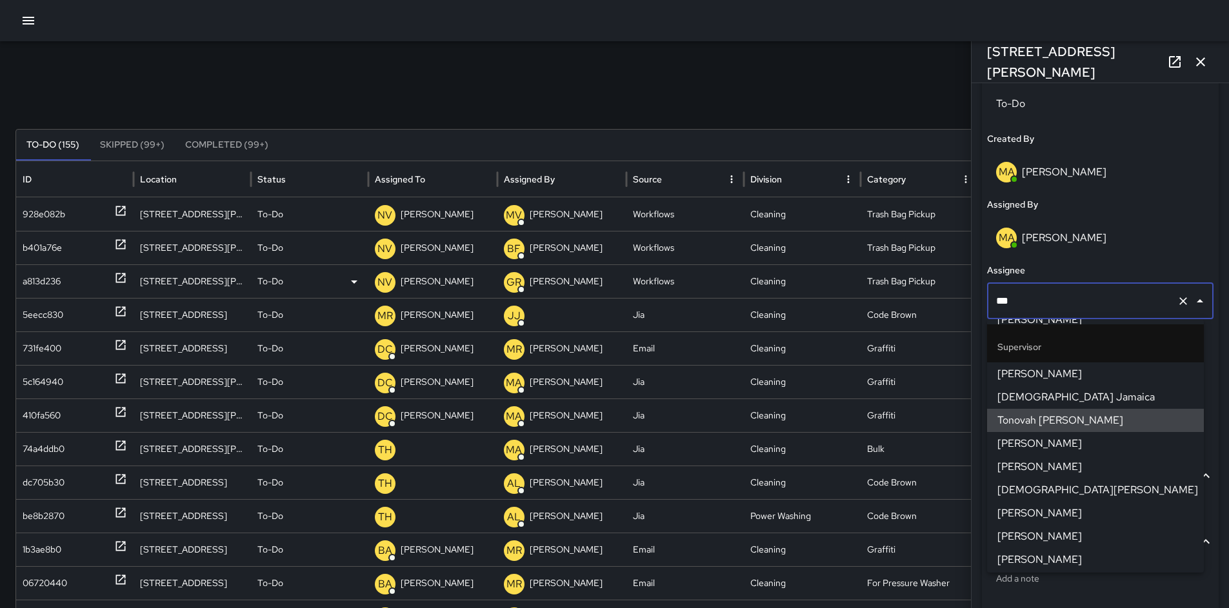
scroll to position [0, 0]
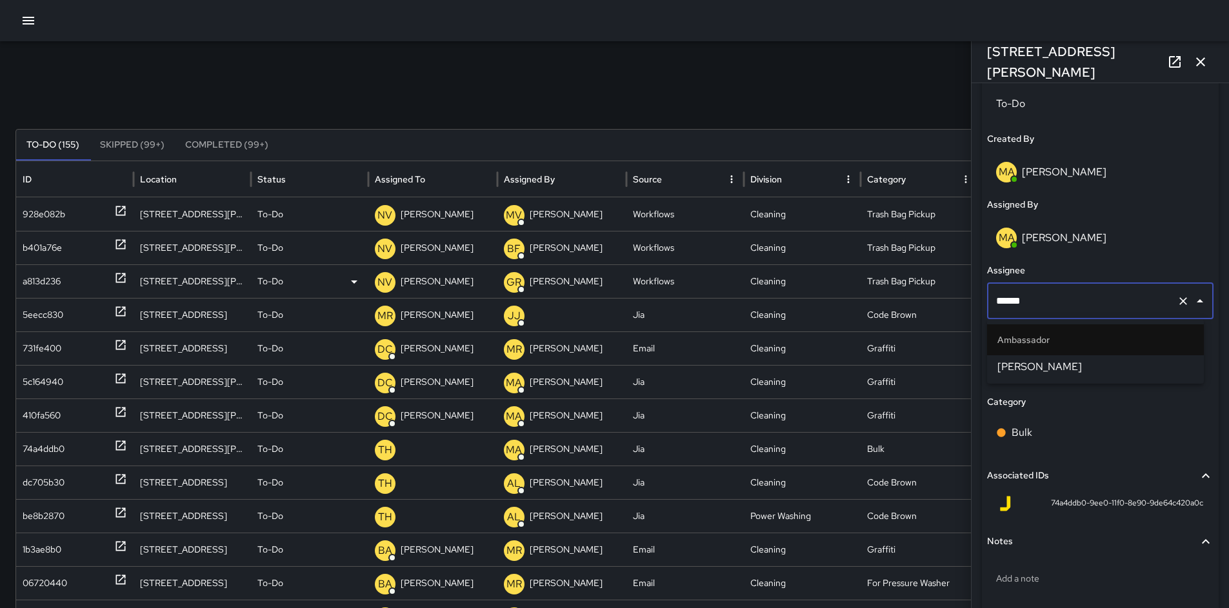
drag, startPoint x: 1040, startPoint y: 295, endPoint x: 901, endPoint y: 280, distance: 139.5
click at [902, 280] on div "Search Search New Task To-Do (155) Skipped (99+) Completed (99+) ID Location St…" at bounding box center [614, 407] width 1229 height 732
type input "***"
click at [1008, 366] on span "Woodrow Blake" at bounding box center [1095, 366] width 196 height 15
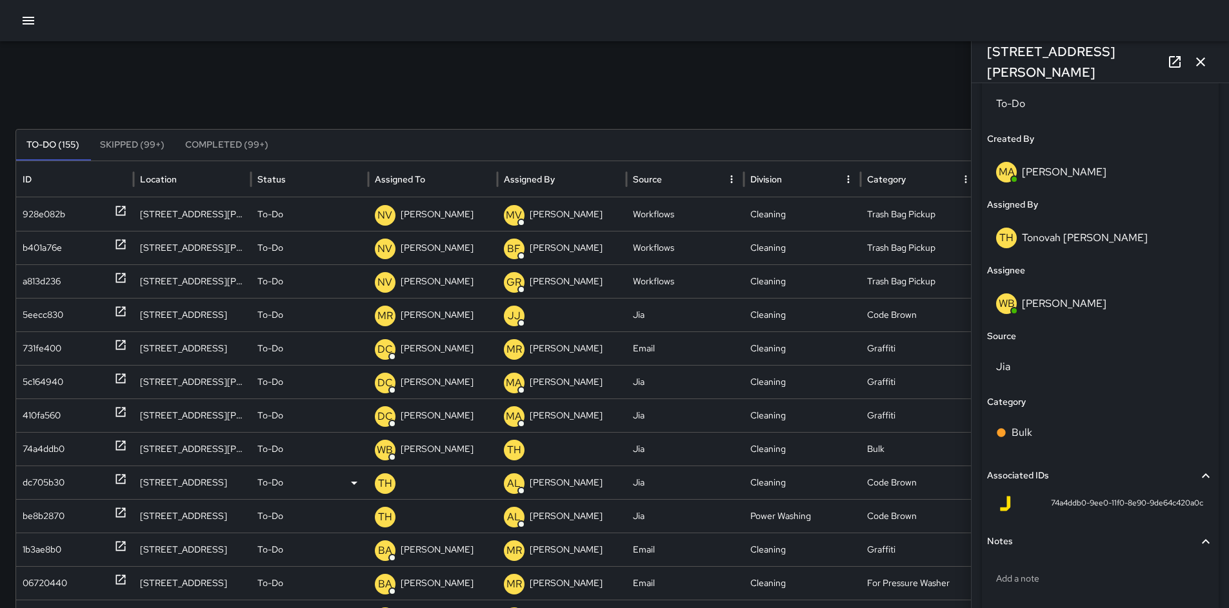
click at [33, 487] on div "dc705b30" at bounding box center [44, 482] width 42 height 33
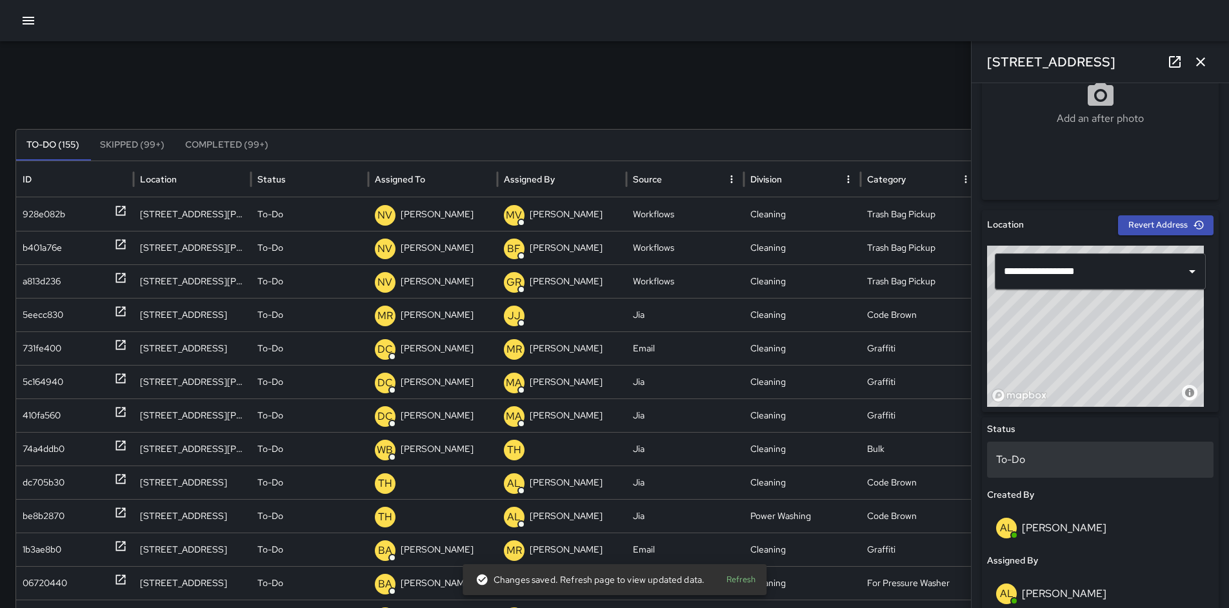
scroll to position [533, 0]
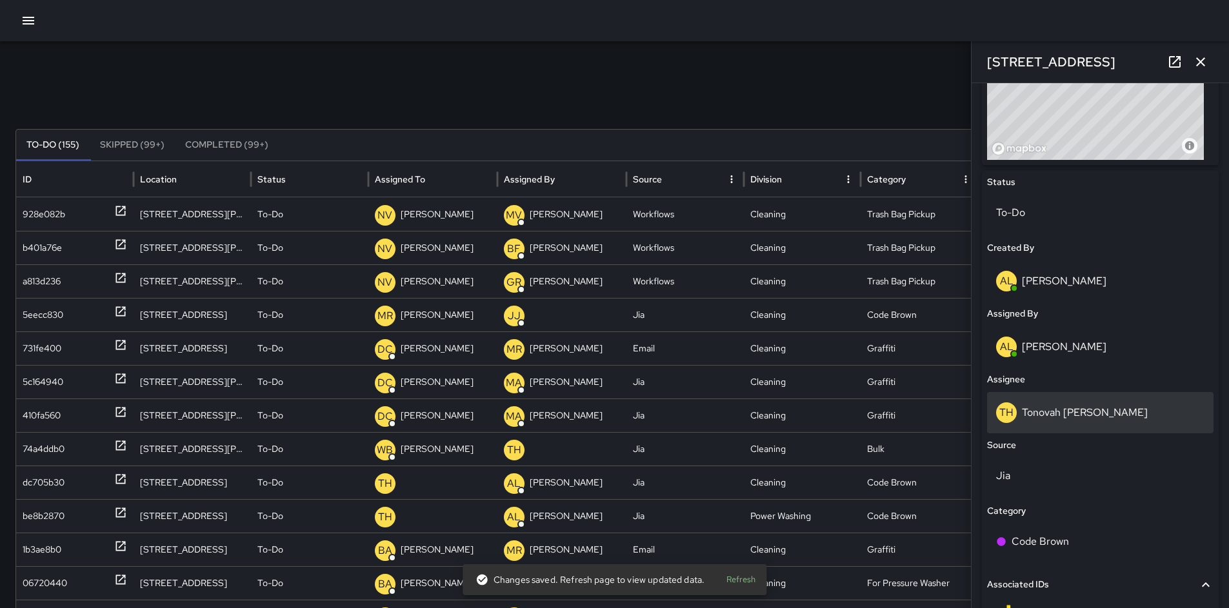
click at [1064, 413] on p "Tonovah [PERSON_NAME]" at bounding box center [1085, 413] width 126 height 14
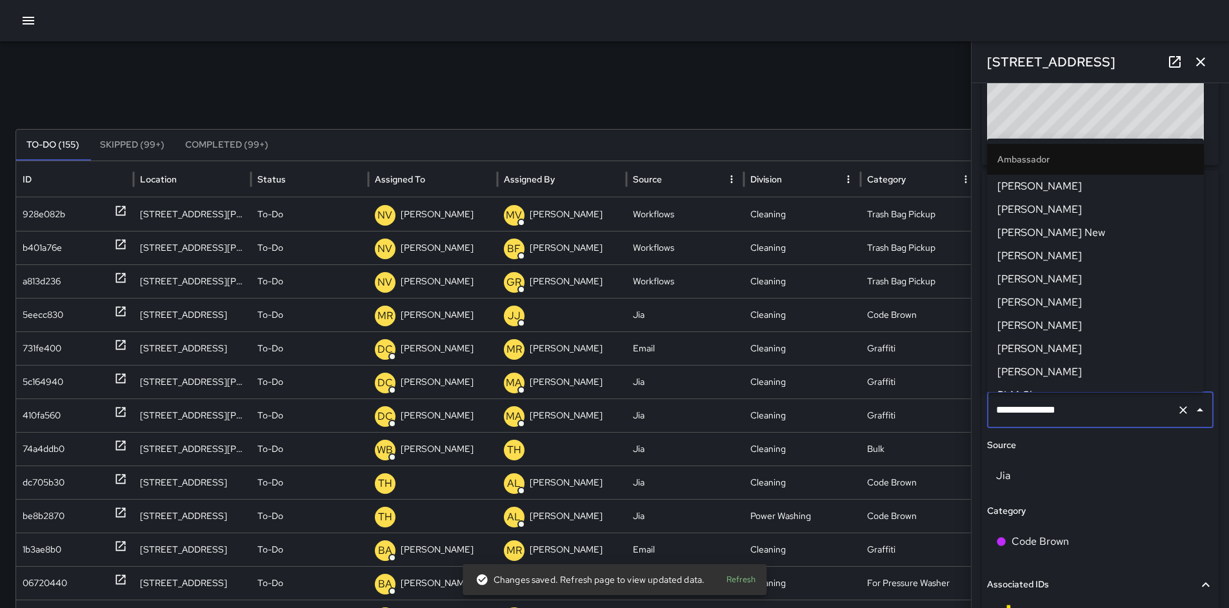
scroll to position [785, 0]
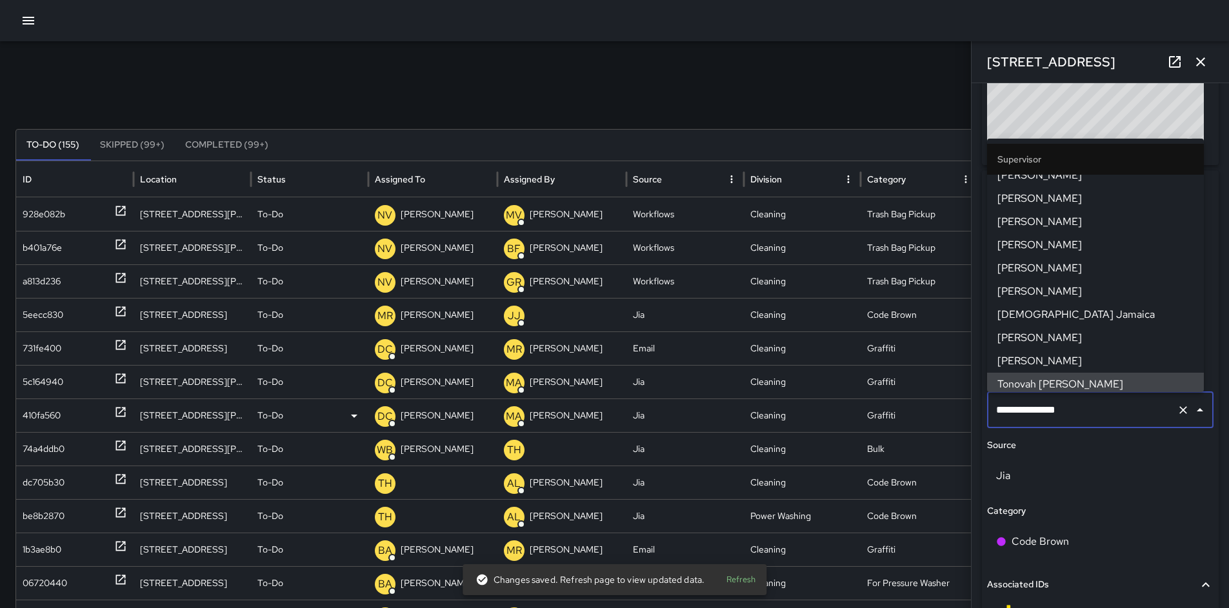
drag, startPoint x: 1080, startPoint y: 408, endPoint x: 932, endPoint y: 403, distance: 148.4
click at [937, 403] on div "Search Search New Task To-Do (155) Skipped (99+) Completed (99+) ID Location St…" at bounding box center [614, 407] width 1229 height 732
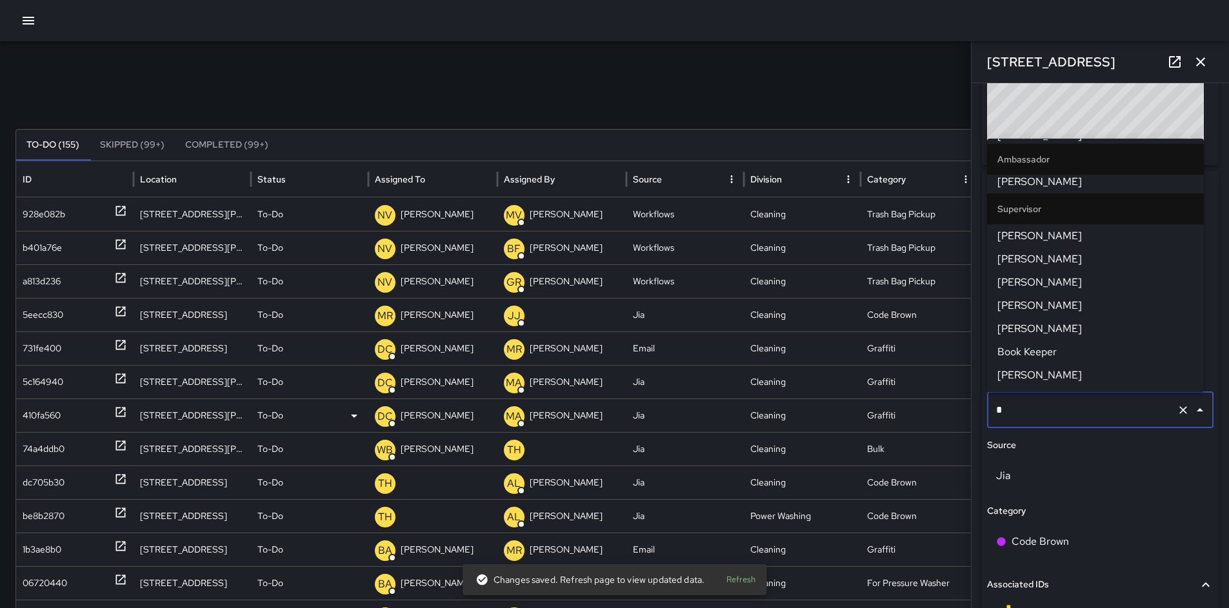
scroll to position [0, 0]
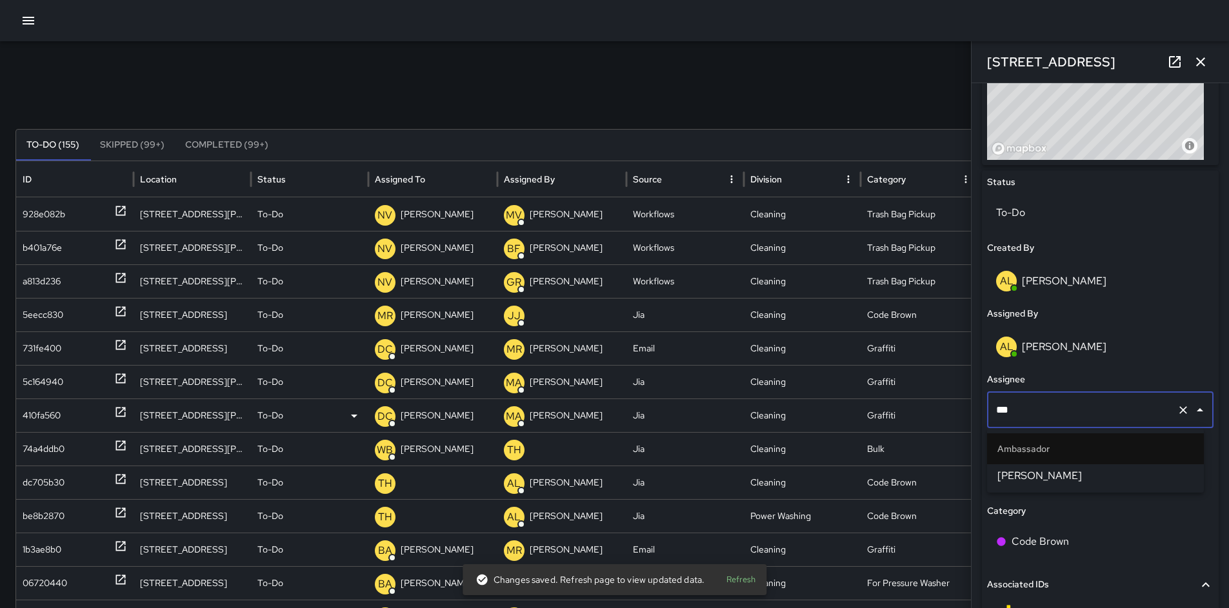
type input "****"
click at [1055, 473] on span "[PERSON_NAME]" at bounding box center [1095, 475] width 196 height 15
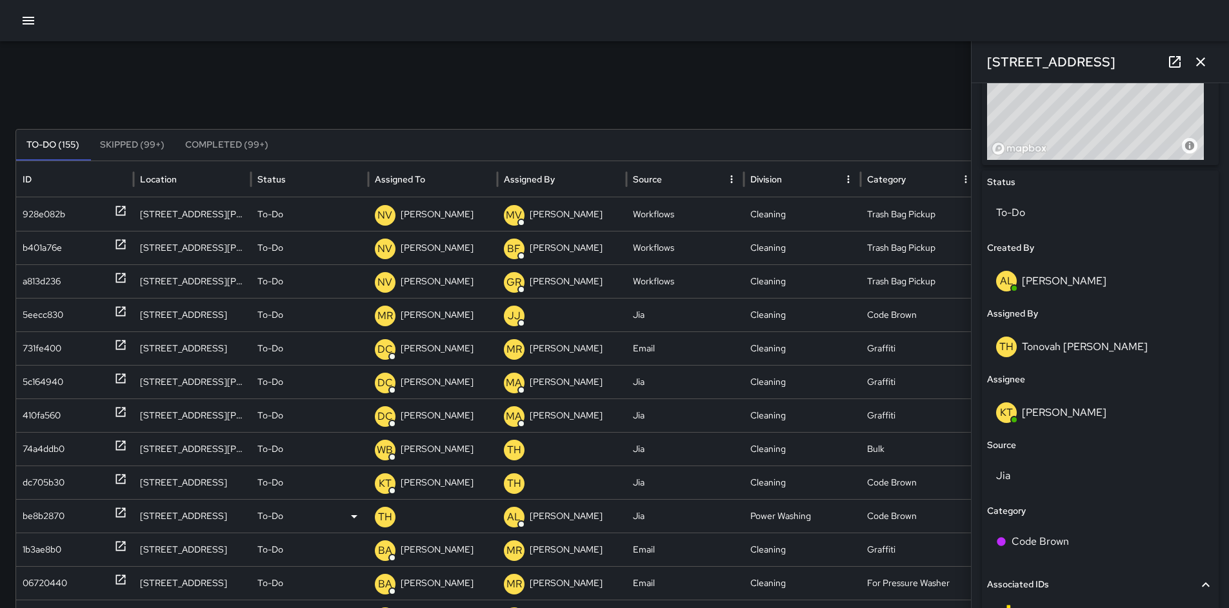
click at [37, 521] on div "be8b2870" at bounding box center [44, 516] width 42 height 33
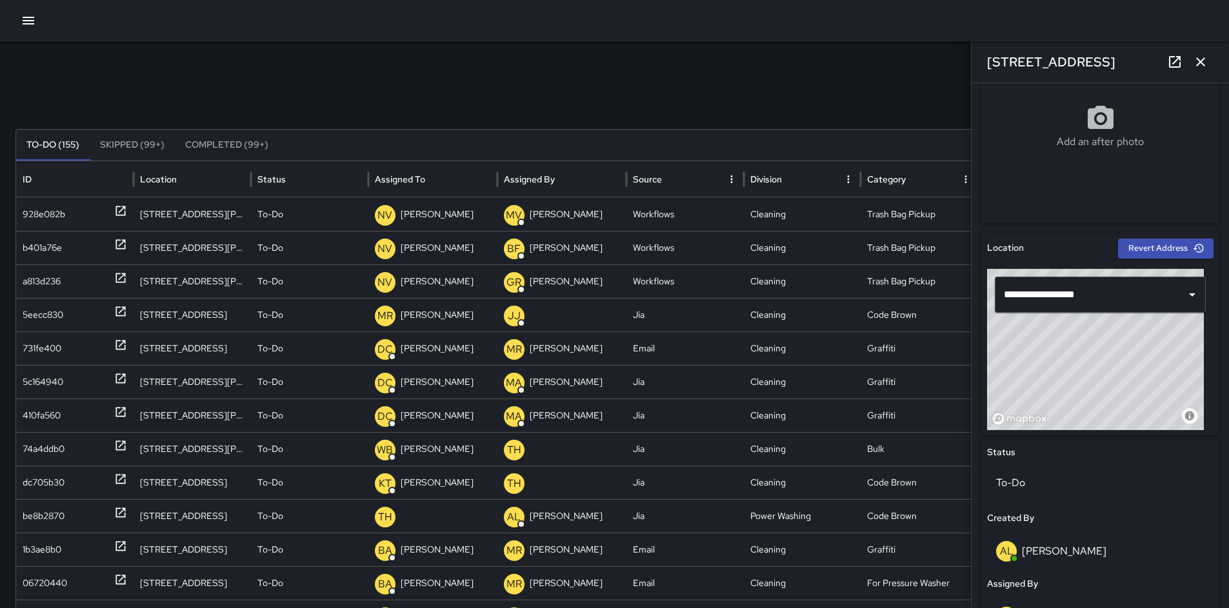
scroll to position [432, 0]
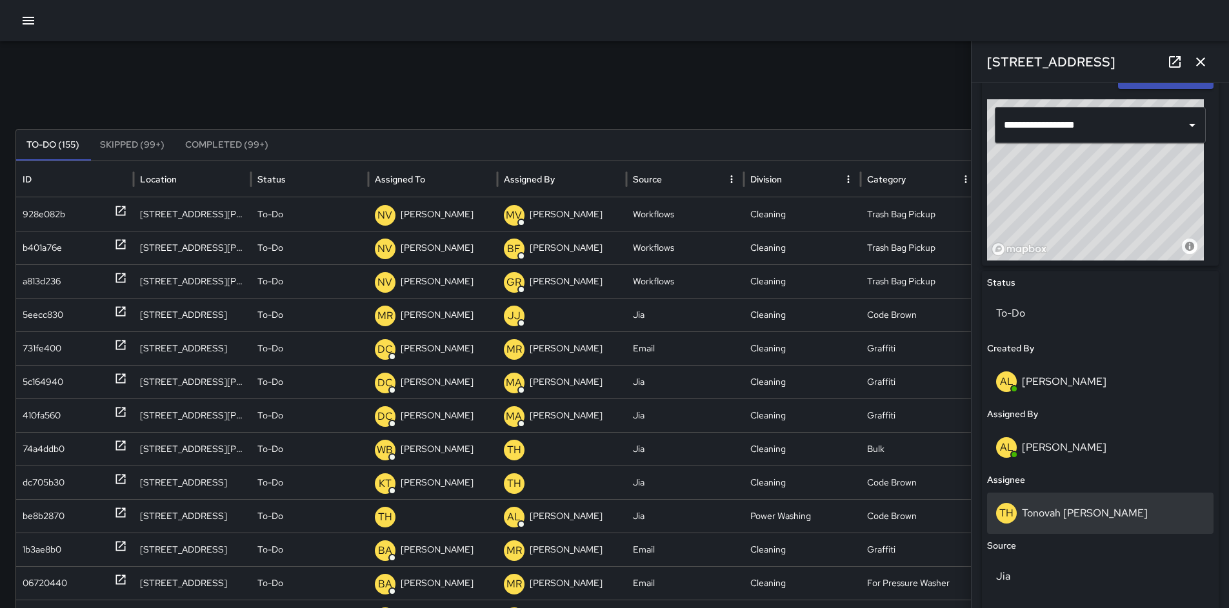
click at [1053, 500] on div "TH Tonovah Hillman" at bounding box center [1100, 513] width 226 height 41
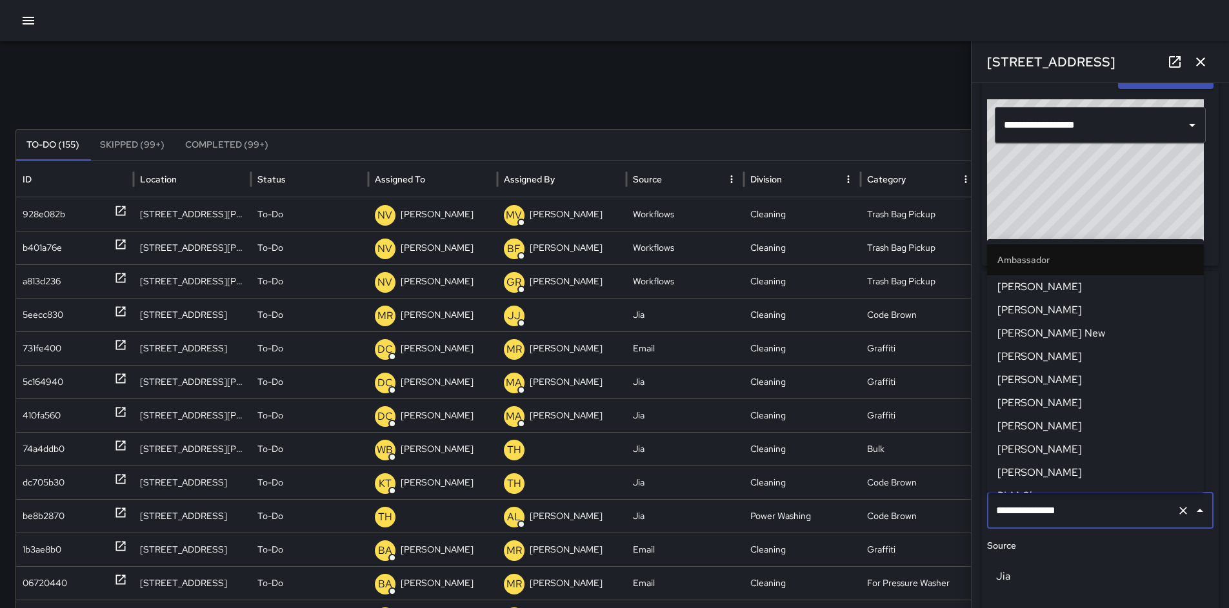
scroll to position [785, 0]
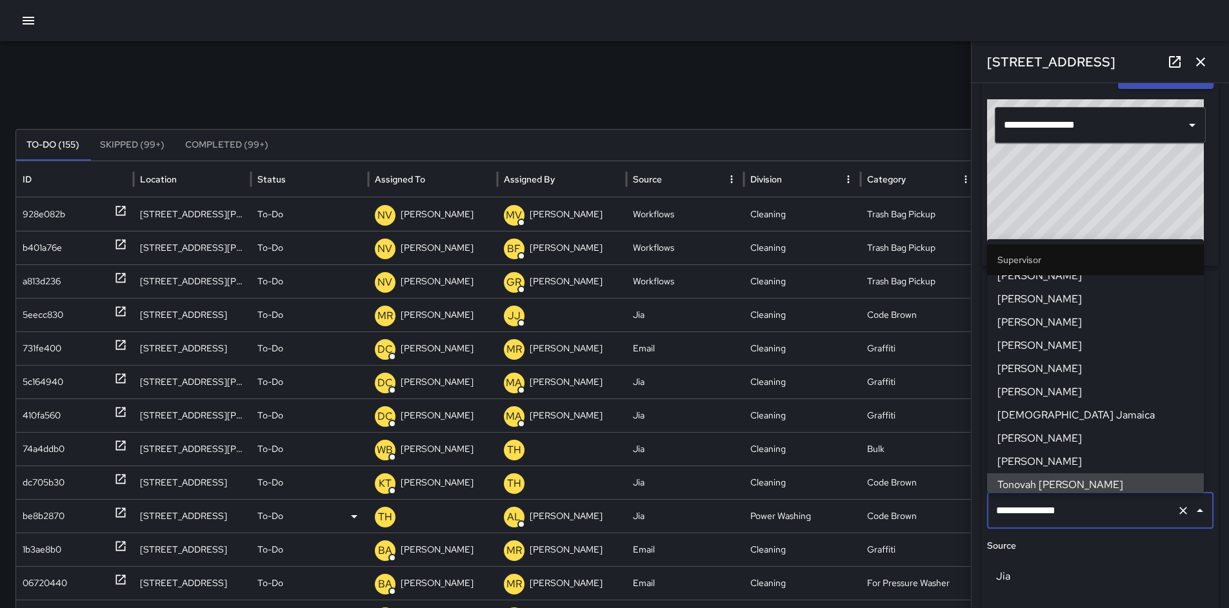
drag, startPoint x: 1092, startPoint y: 508, endPoint x: 926, endPoint y: 509, distance: 166.4
click at [931, 510] on div "Search Search New Task To-Do (155) Skipped (99+) Completed (99+) ID Location St…" at bounding box center [614, 407] width 1229 height 732
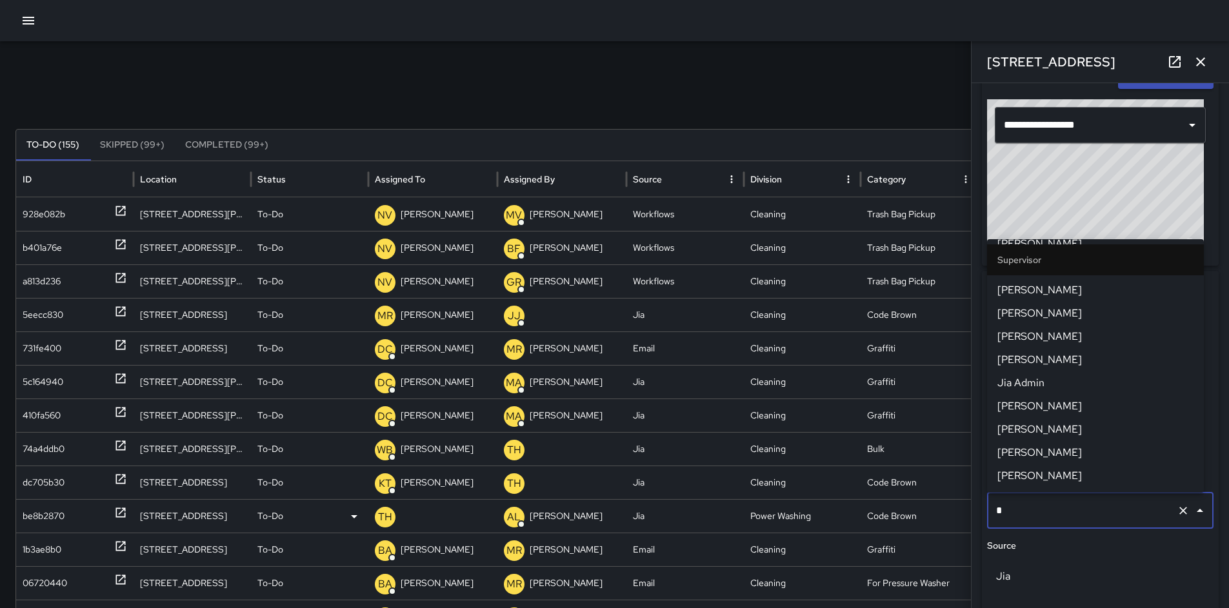
scroll to position [0, 0]
type input "**"
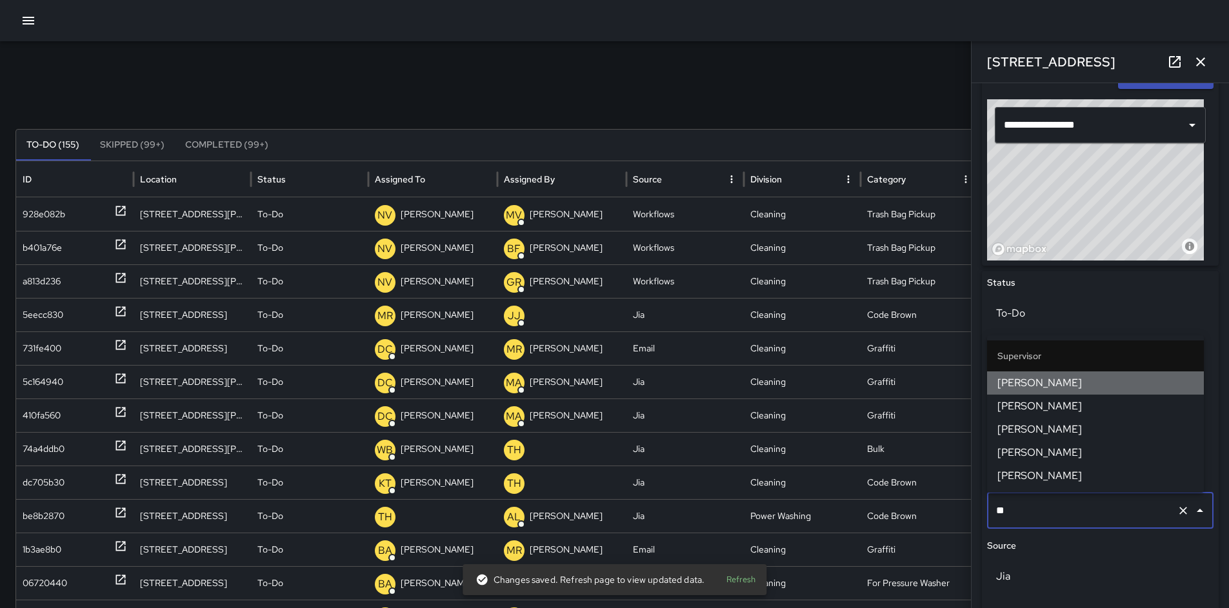
click at [1002, 386] on span "DeAndre Barney" at bounding box center [1095, 382] width 196 height 15
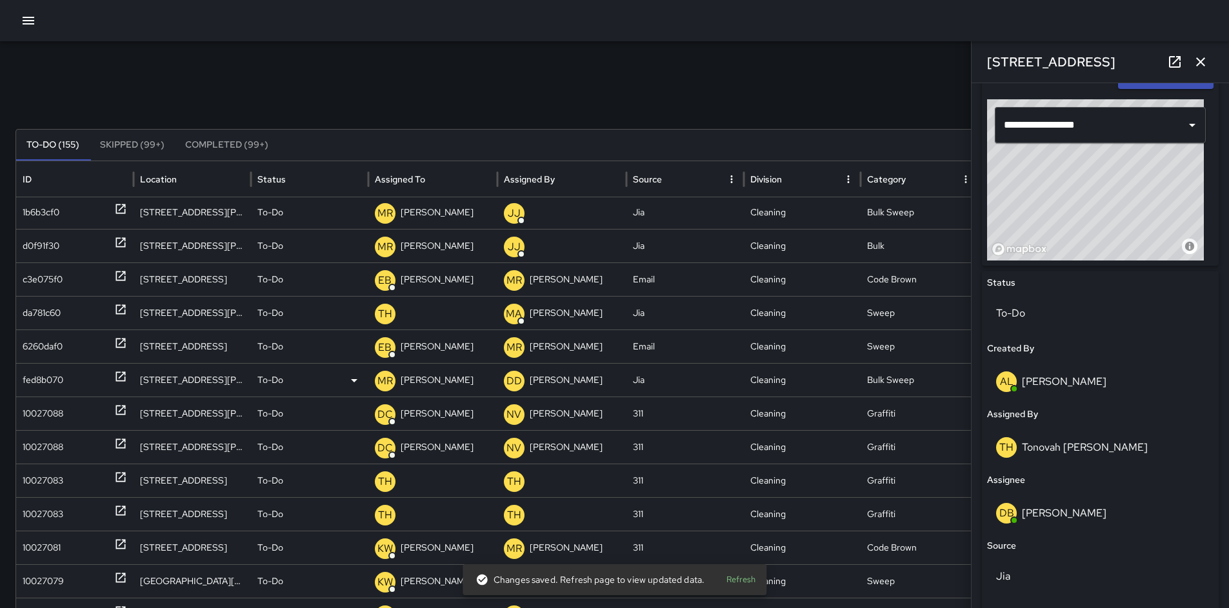
scroll to position [441, 0]
click at [1198, 63] on icon "button" at bounding box center [1200, 61] width 9 height 9
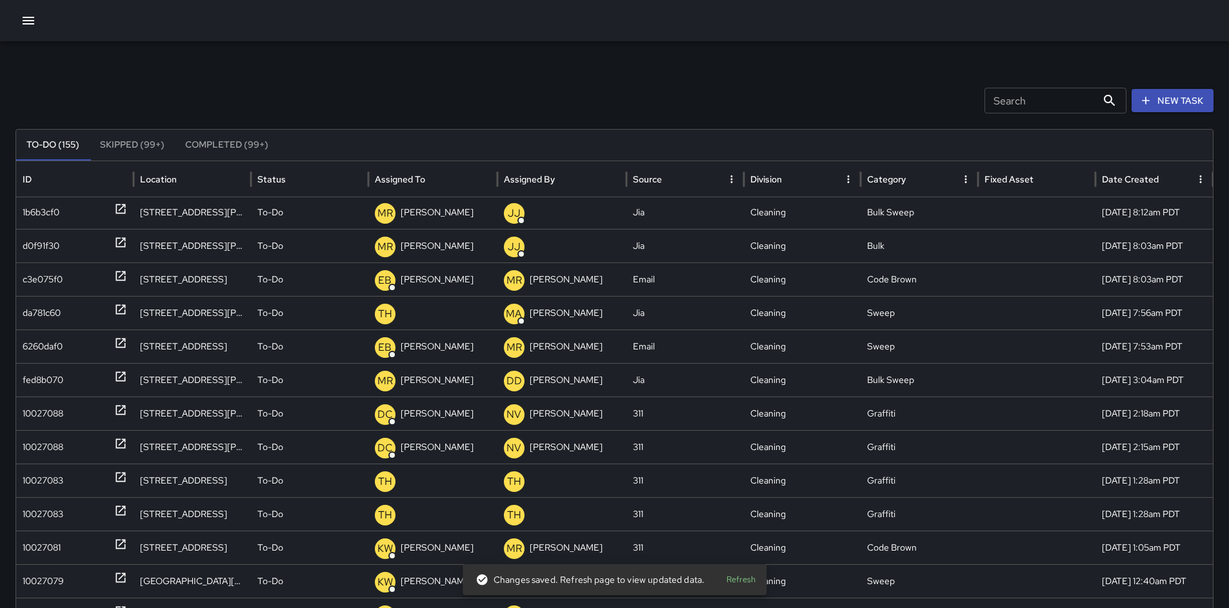
click at [1045, 97] on input "Search" at bounding box center [1040, 101] width 112 height 26
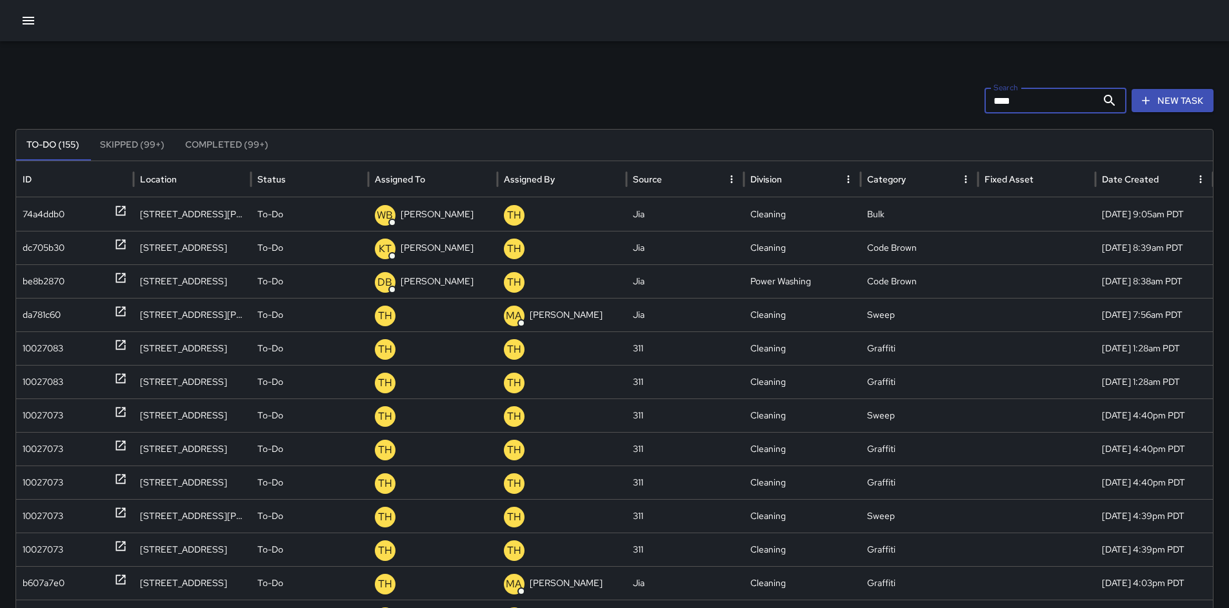
drag, startPoint x: 1034, startPoint y: 94, endPoint x: 880, endPoint y: 95, distance: 154.2
click at [906, 95] on div "Search **** Search New Task" at bounding box center [614, 101] width 1198 height 26
type input "****"
click at [50, 306] on div "da781c60" at bounding box center [42, 315] width 38 height 33
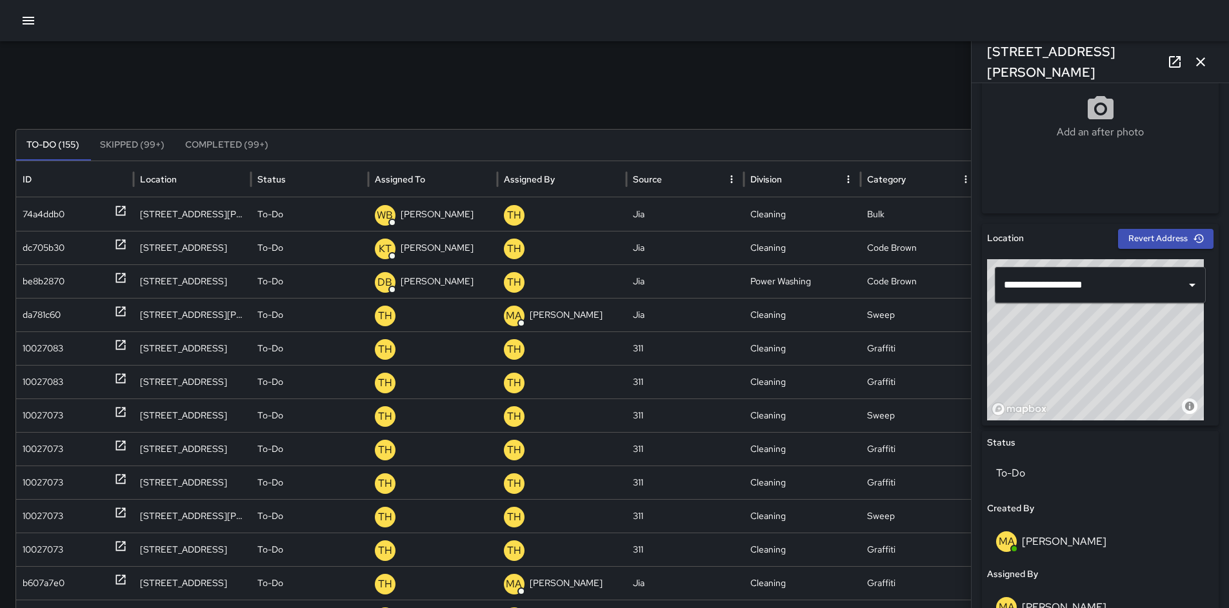
scroll to position [683, 0]
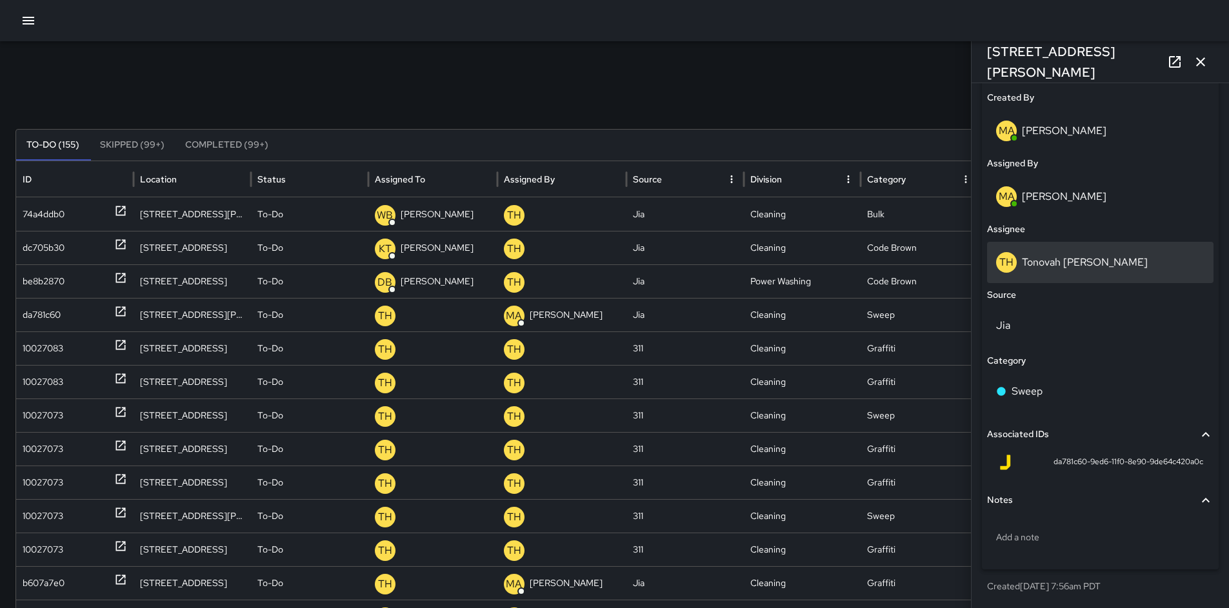
click at [1059, 268] on p "Tonovah Hillman" at bounding box center [1085, 262] width 126 height 14
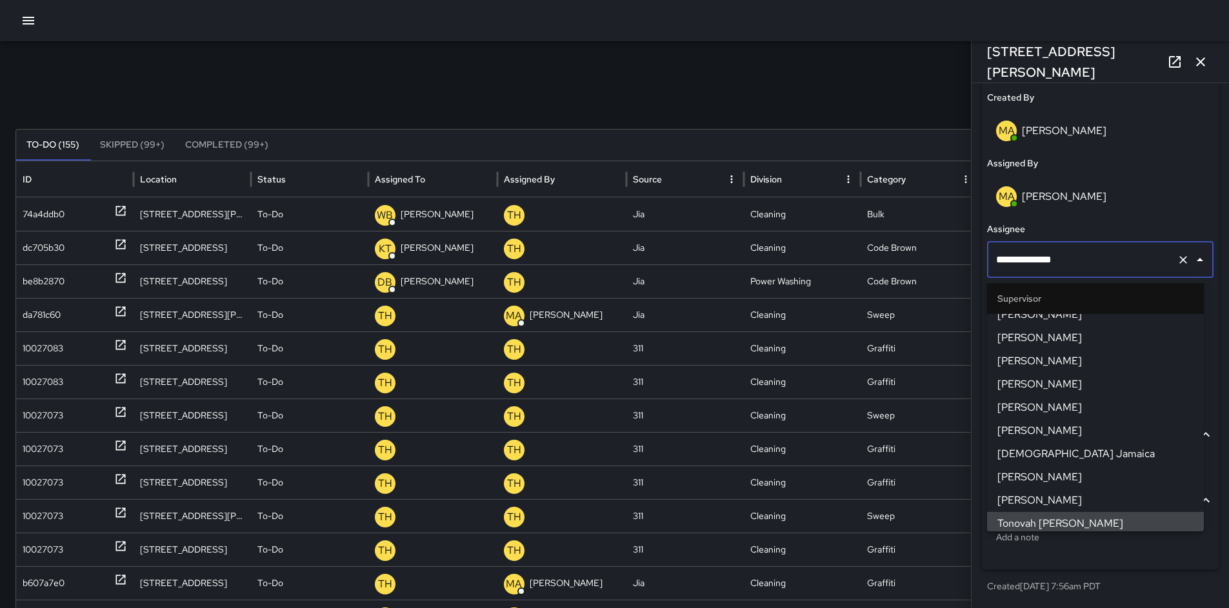
scroll to position [0, 0]
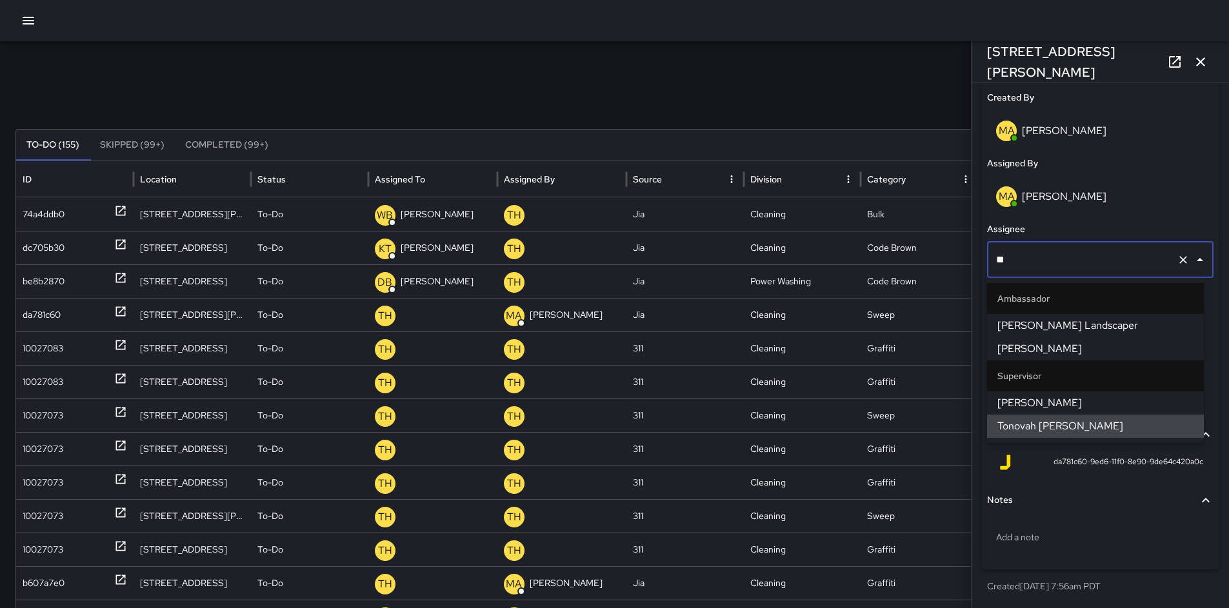
type input "*"
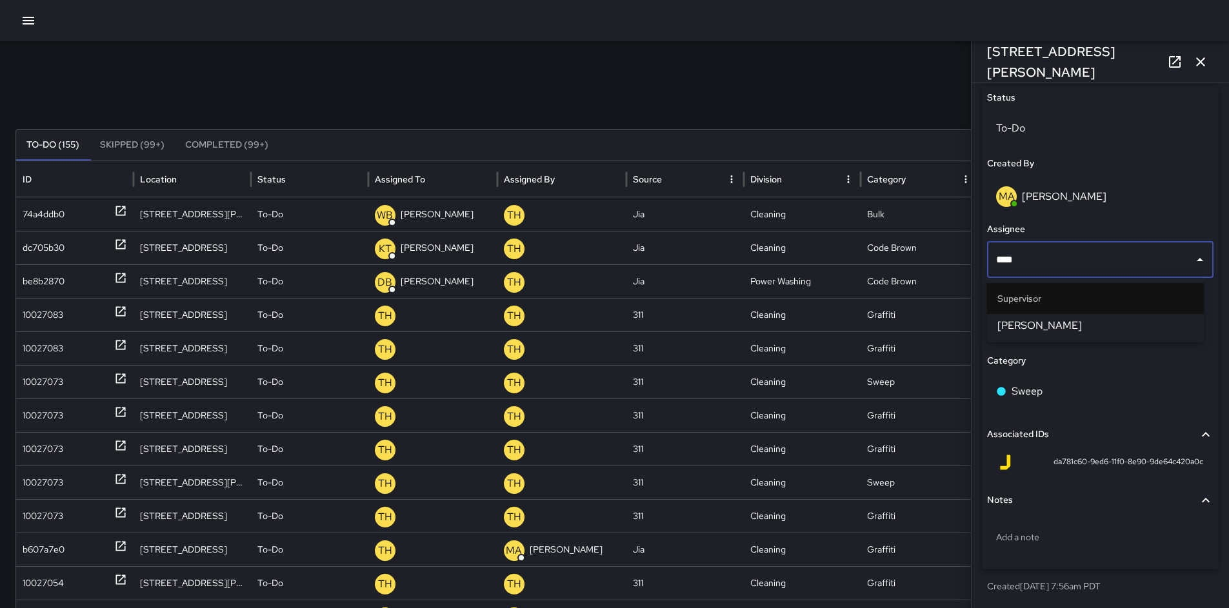
type input "*****"
click at [995, 319] on li "Bryan Alexander" at bounding box center [1095, 325] width 217 height 23
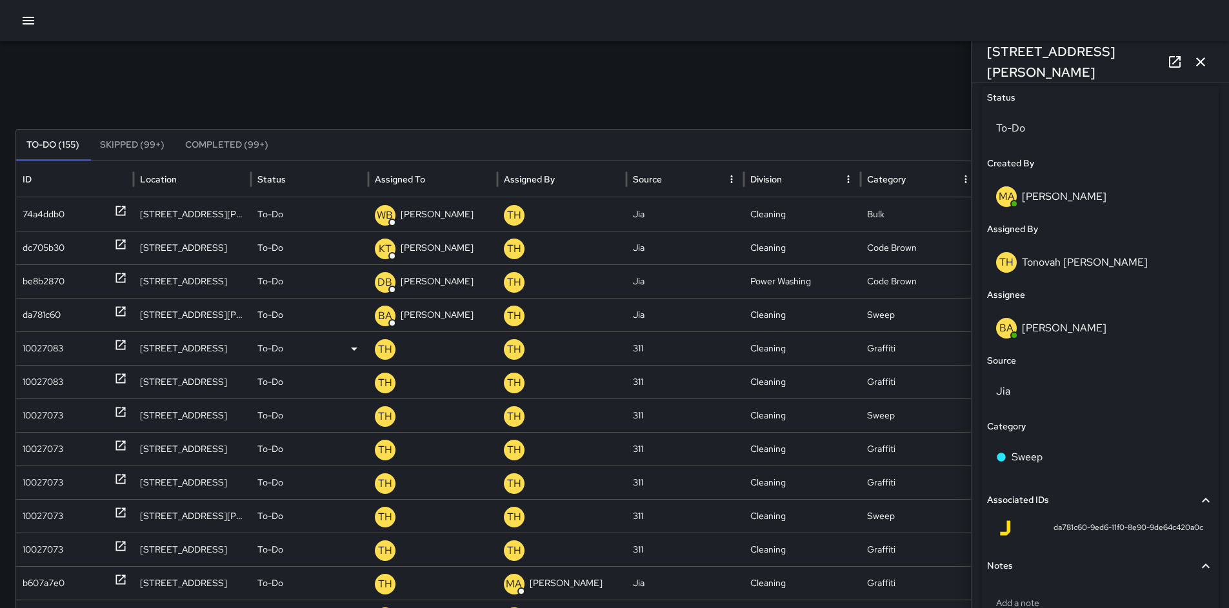
click at [66, 344] on div "10027083" at bounding box center [75, 348] width 104 height 33
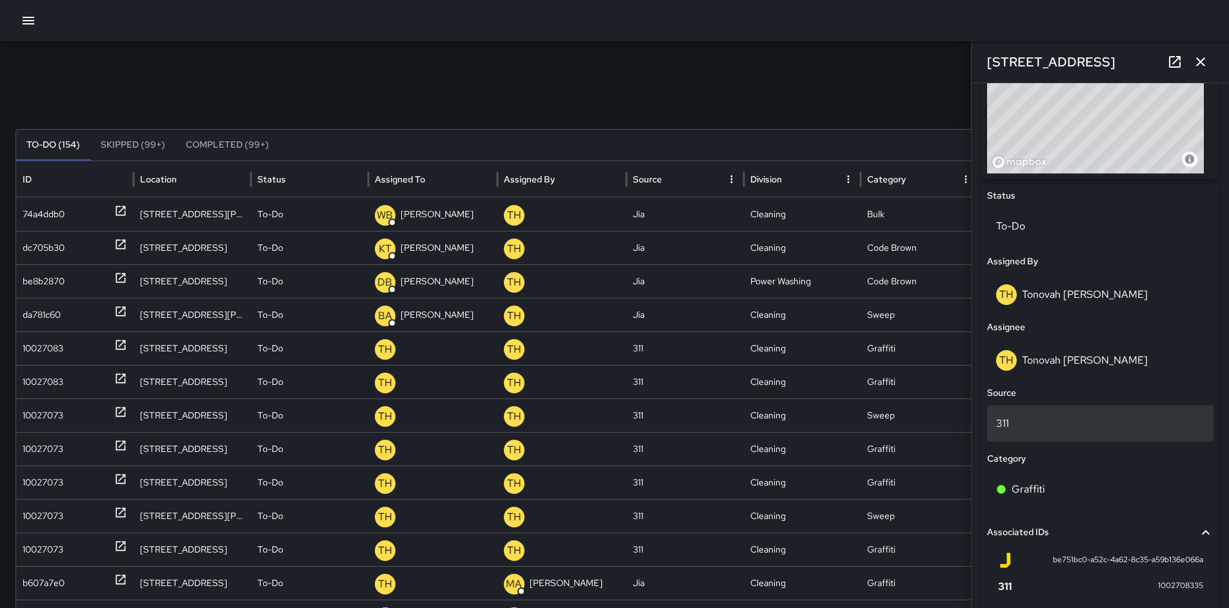
scroll to position [580, 0]
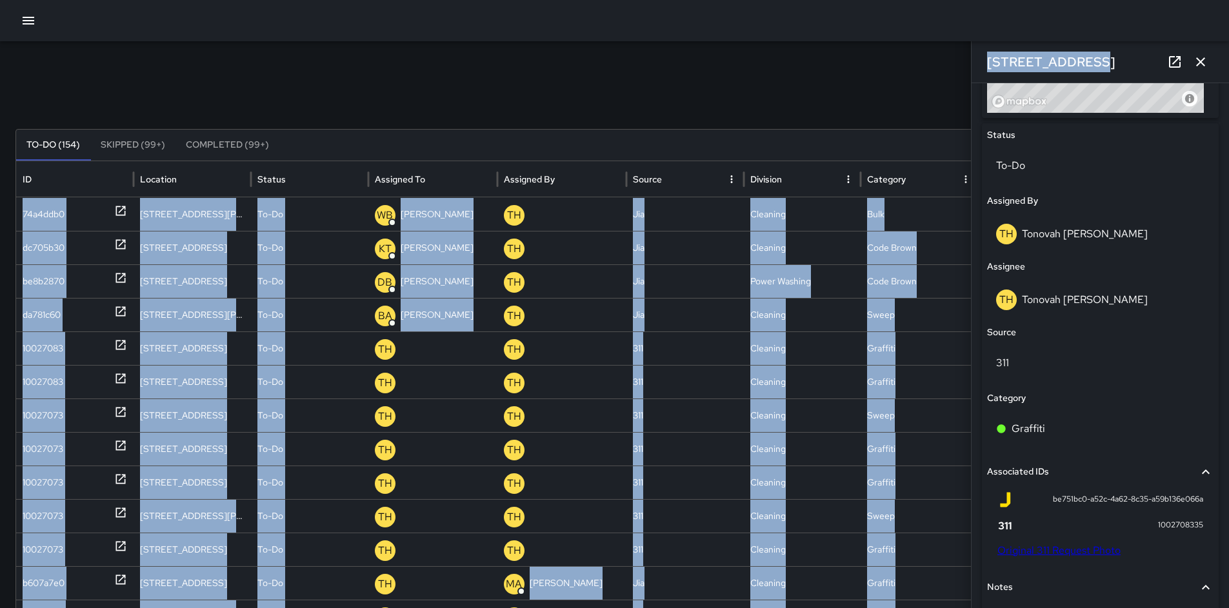
drag, startPoint x: 1037, startPoint y: 57, endPoint x: 957, endPoint y: 56, distance: 80.6
click at [957, 56] on div "Search **** Search New Task To-Do (154) Skipped (99+) Completed (99+) ID Locati…" at bounding box center [614, 407] width 1229 height 732
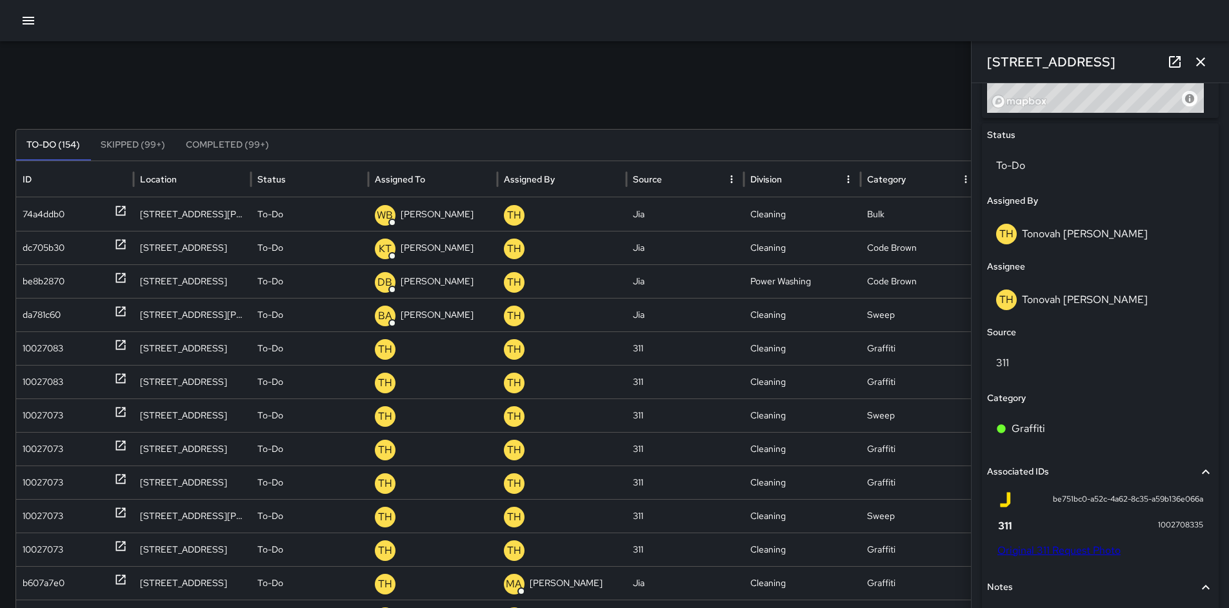
drag, startPoint x: 916, startPoint y: 56, endPoint x: 940, endPoint y: 59, distance: 24.1
click at [916, 56] on div "Search **** Search New Task To-Do (154) Skipped (99+) Completed (99+) ID Locati…" at bounding box center [614, 407] width 1229 height 732
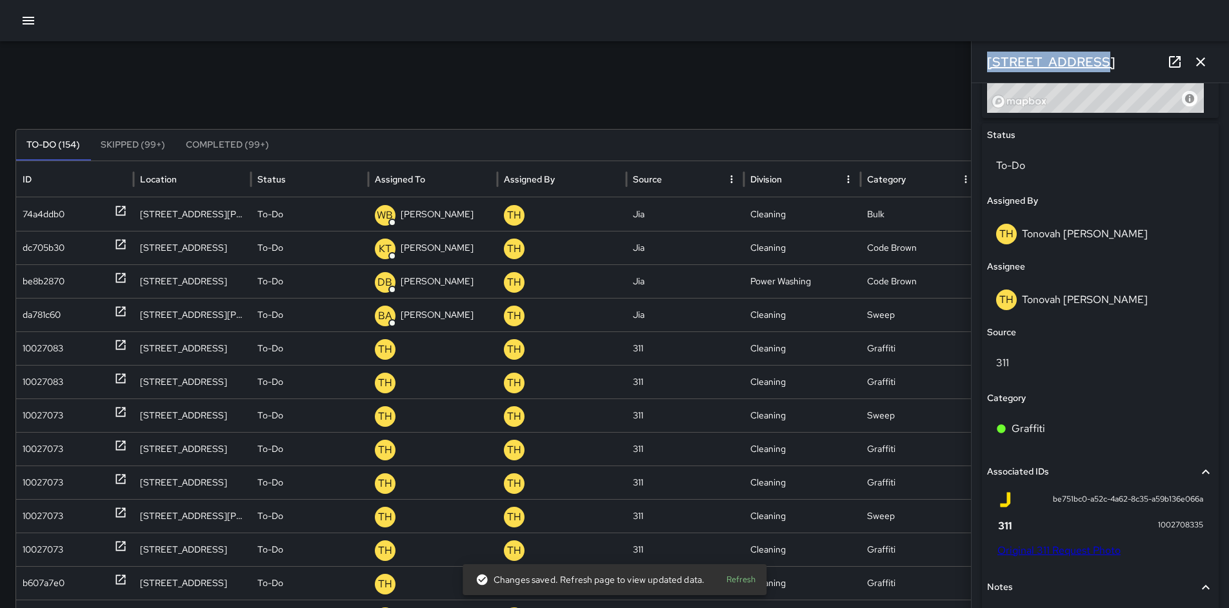
drag, startPoint x: 1071, startPoint y: 61, endPoint x: 995, endPoint y: 61, distance: 76.1
click at [985, 59] on div "321 11th Street" at bounding box center [1099, 61] width 257 height 41
copy h6 "321 11th Street"
click at [1038, 553] on link "Original 311 Request Photo" at bounding box center [1058, 551] width 123 height 14
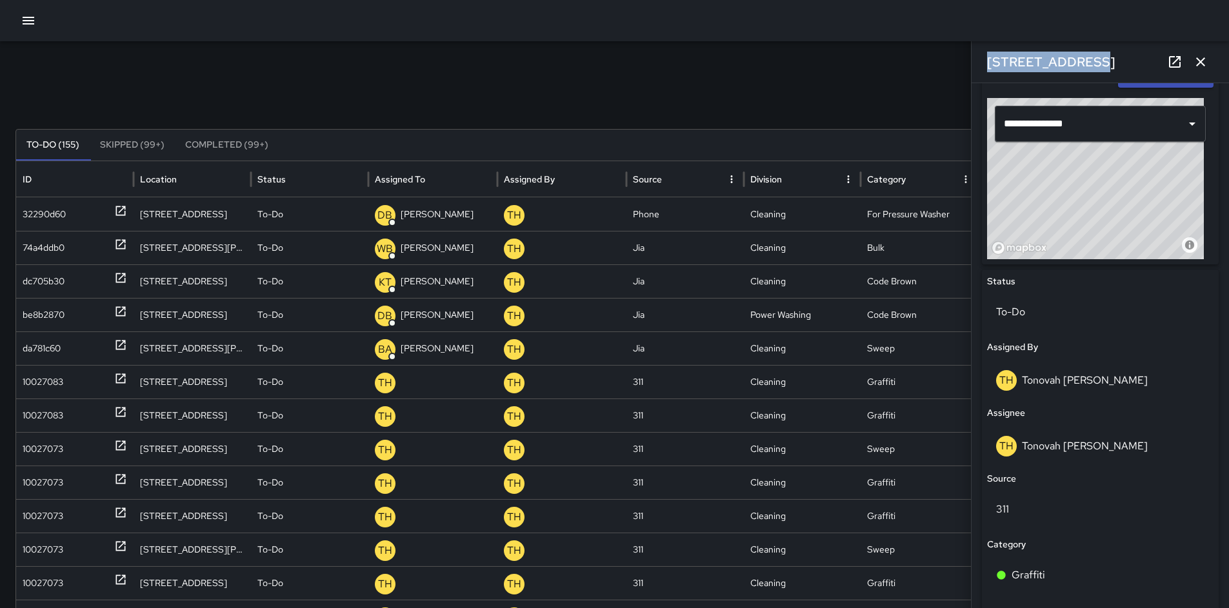
scroll to position [592, 0]
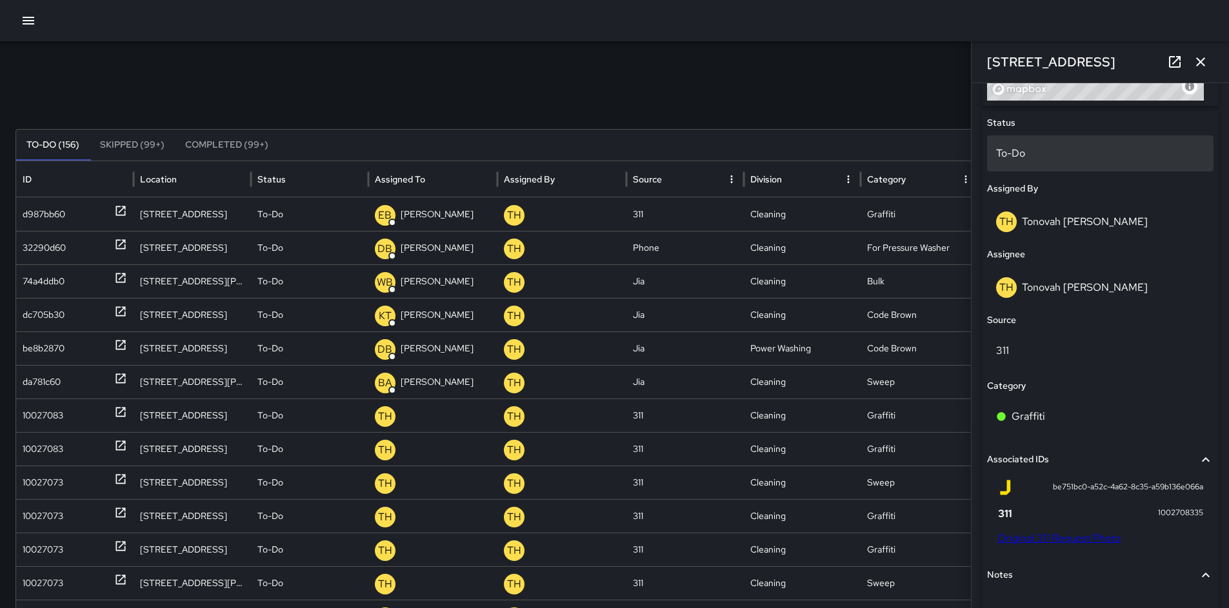
click at [1021, 152] on p "To-Do" at bounding box center [1100, 153] width 208 height 15
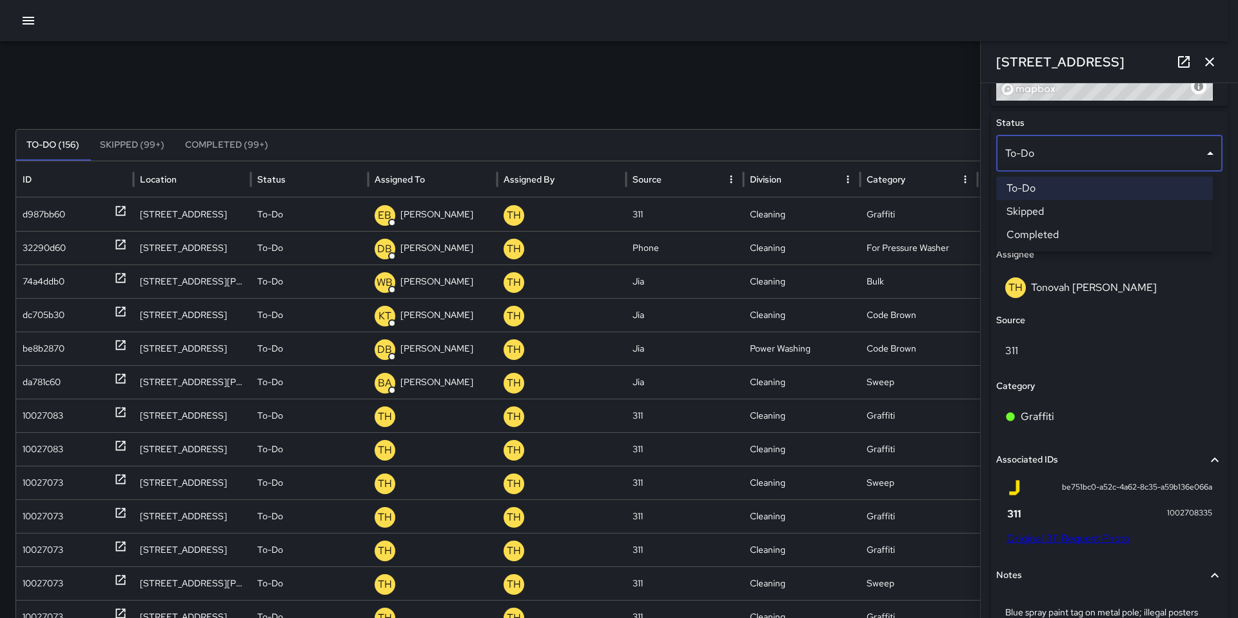
click at [1033, 213] on li "Skipped" at bounding box center [1105, 211] width 217 height 23
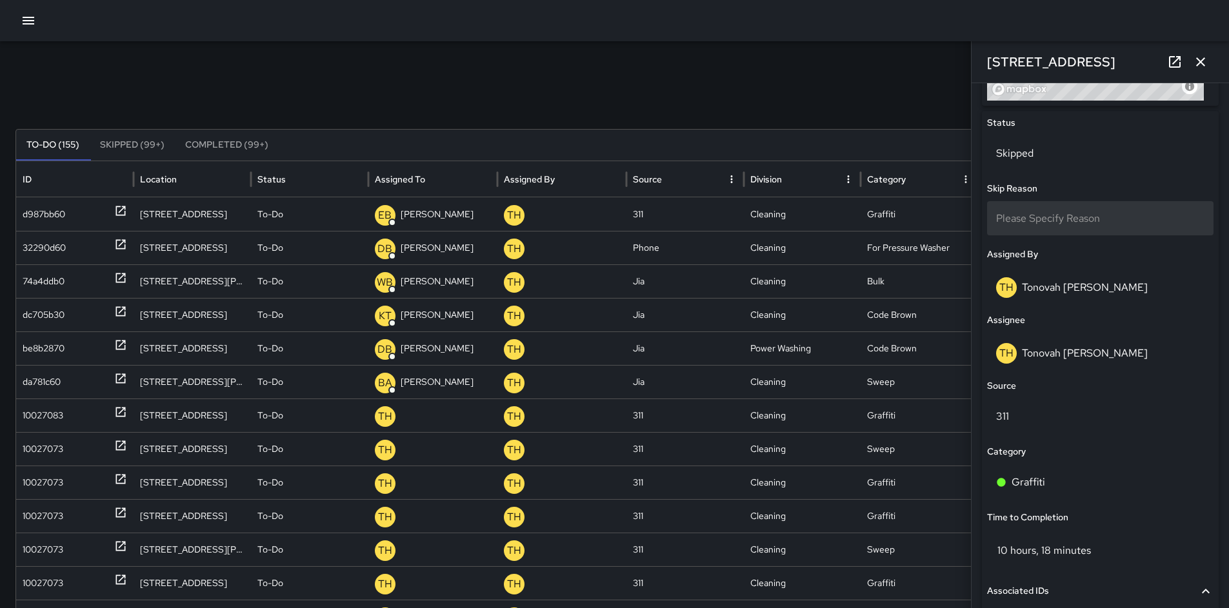
click at [1031, 215] on span "Please Specify Reason" at bounding box center [1048, 219] width 104 height 14
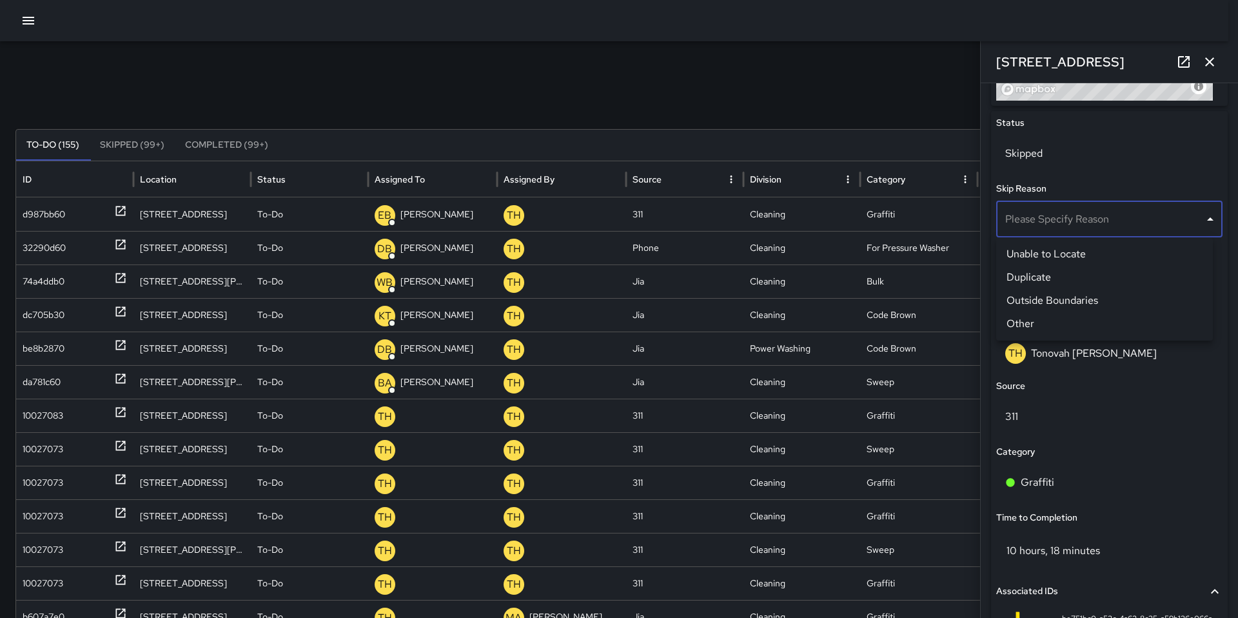
click at [1038, 270] on li "Duplicate" at bounding box center [1105, 277] width 217 height 23
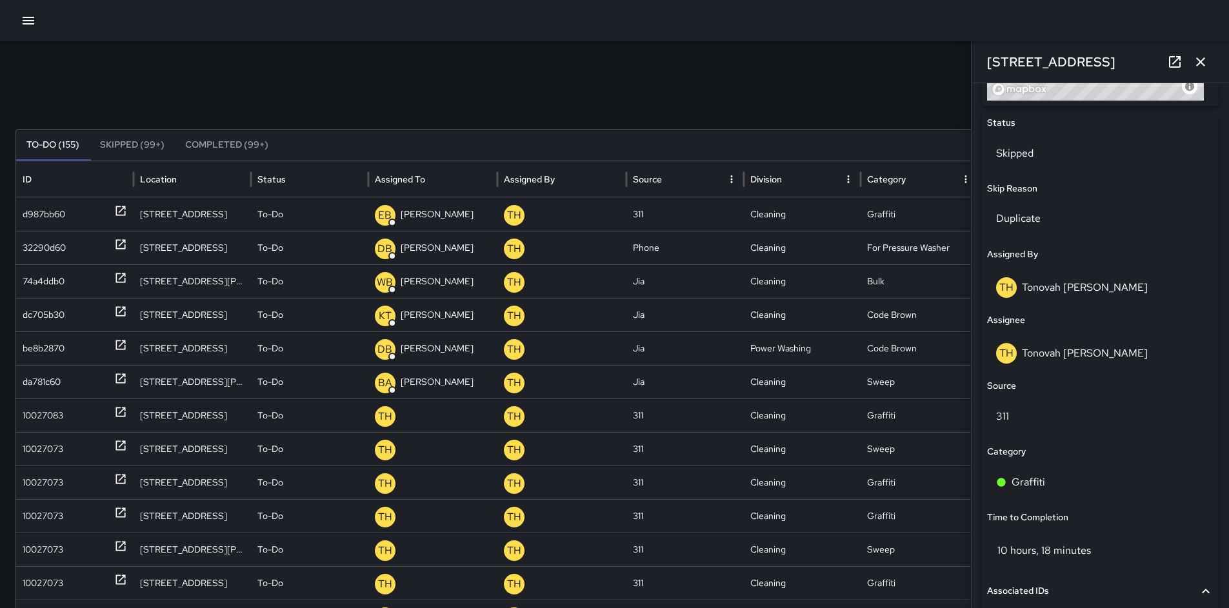
click at [845, 114] on div "Search **** Search New Task To-Do (155) Skipped (99+) Completed (99+) ID Locati…" at bounding box center [614, 407] width 1229 height 732
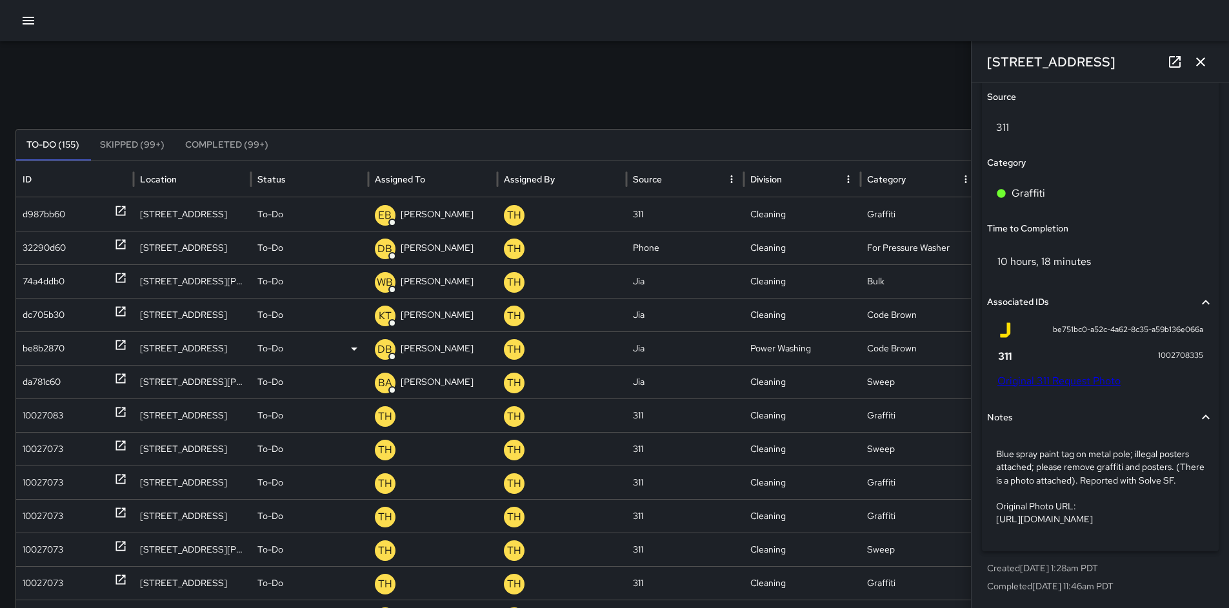
scroll to position [920, 0]
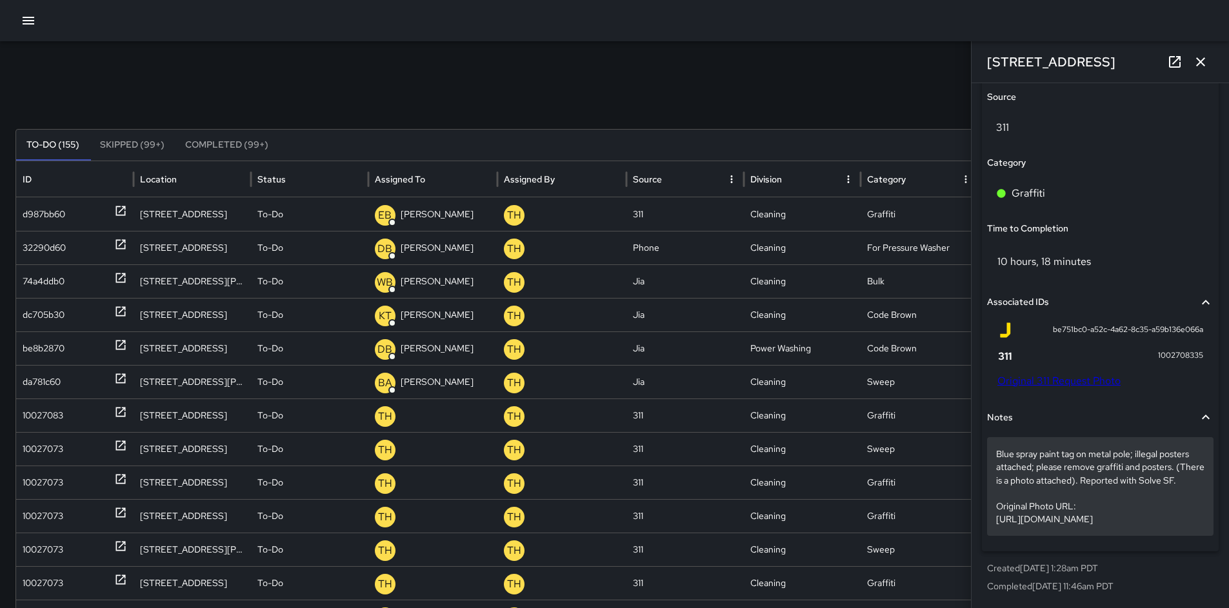
click at [1026, 457] on p "Blue spray paint tag on metal pole; illegal posters attached; please remove gra…" at bounding box center [1100, 486] width 208 height 77
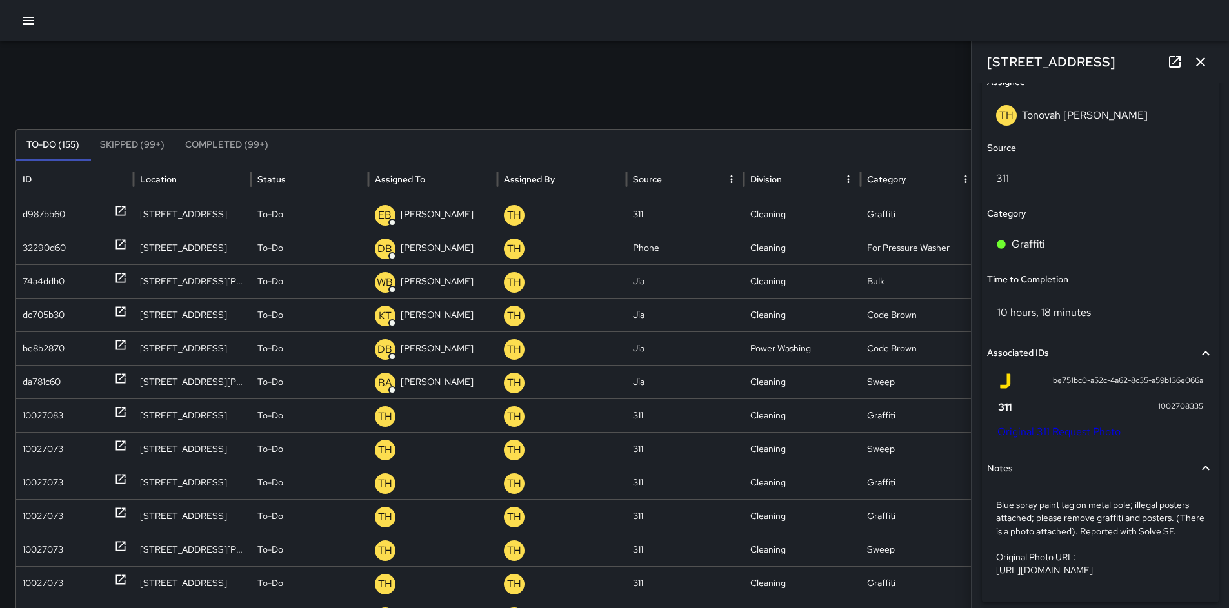
click at [1026, 457] on button "Notes" at bounding box center [1100, 469] width 226 height 30
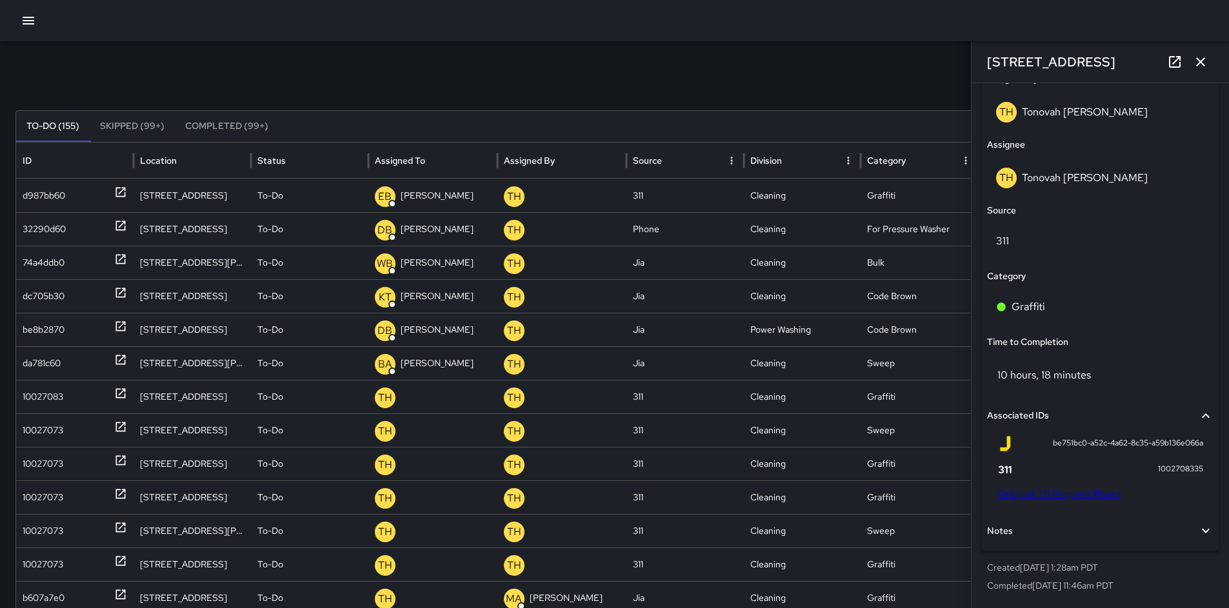
scroll to position [20, 0]
click at [1018, 535] on span "Notes" at bounding box center [1092, 531] width 211 height 14
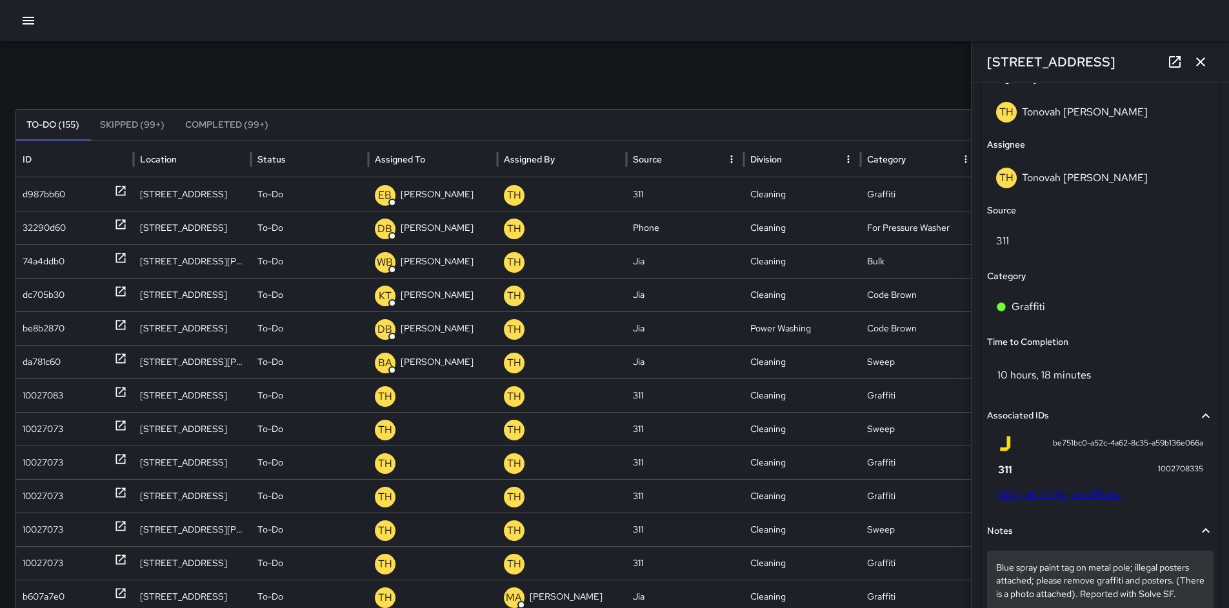
scroll to position [830, 0]
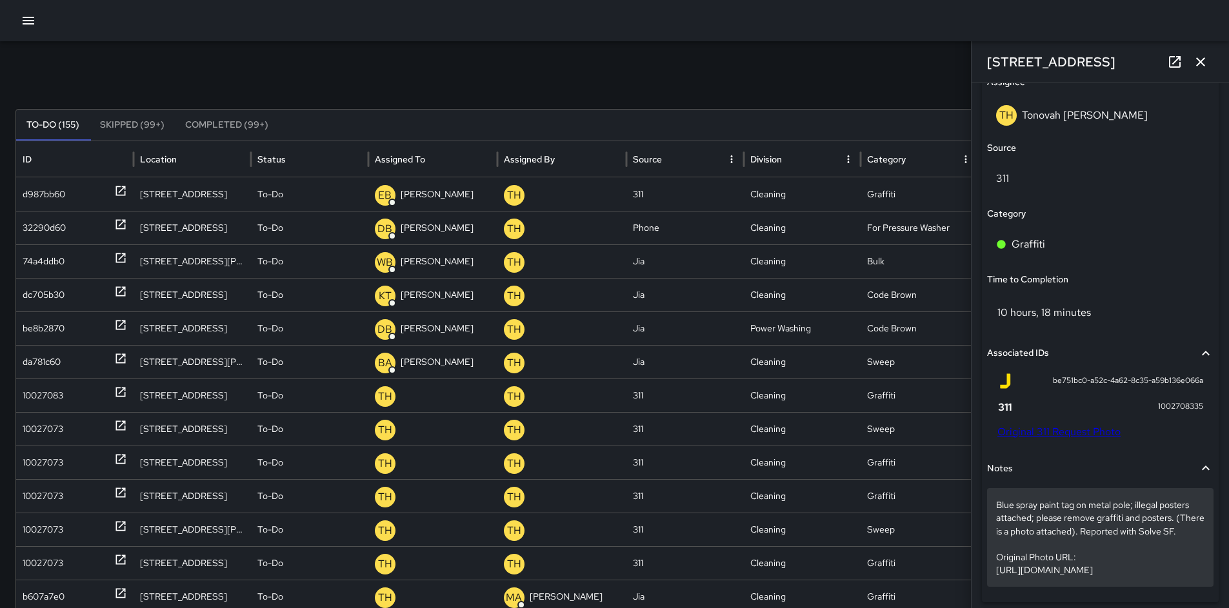
click at [1019, 558] on p "Blue spray paint tag on metal pole; illegal posters attached; please remove gra…" at bounding box center [1100, 537] width 208 height 77
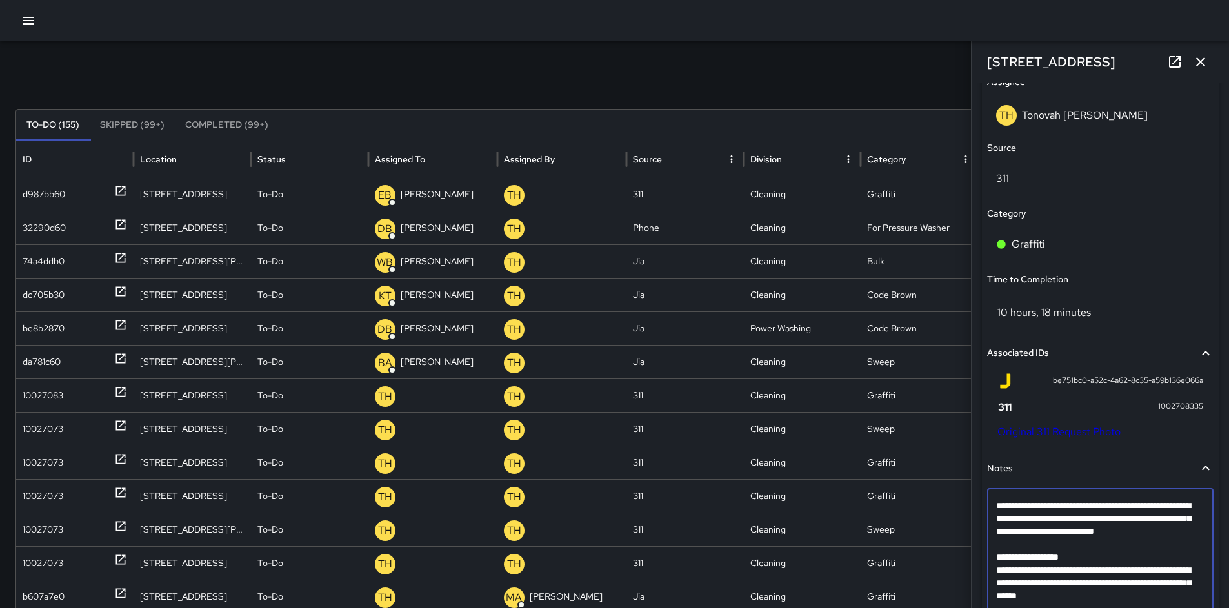
click at [1011, 556] on textarea "**********" at bounding box center [1095, 557] width 199 height 116
type textarea "**********"
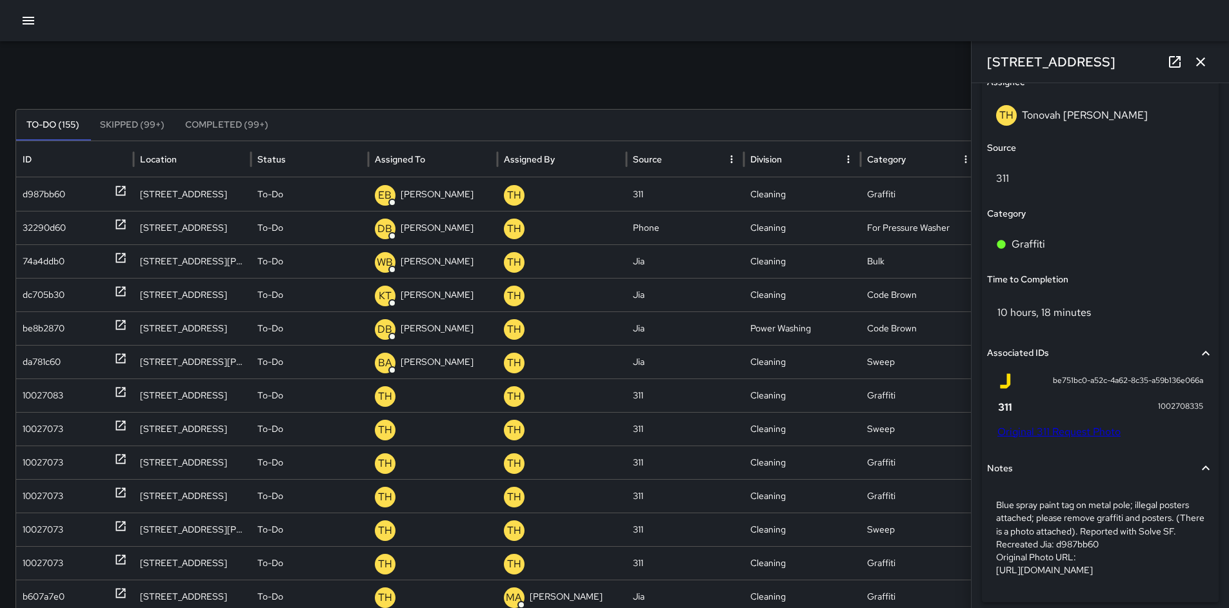
click at [1068, 216] on div "Category" at bounding box center [1100, 214] width 226 height 14
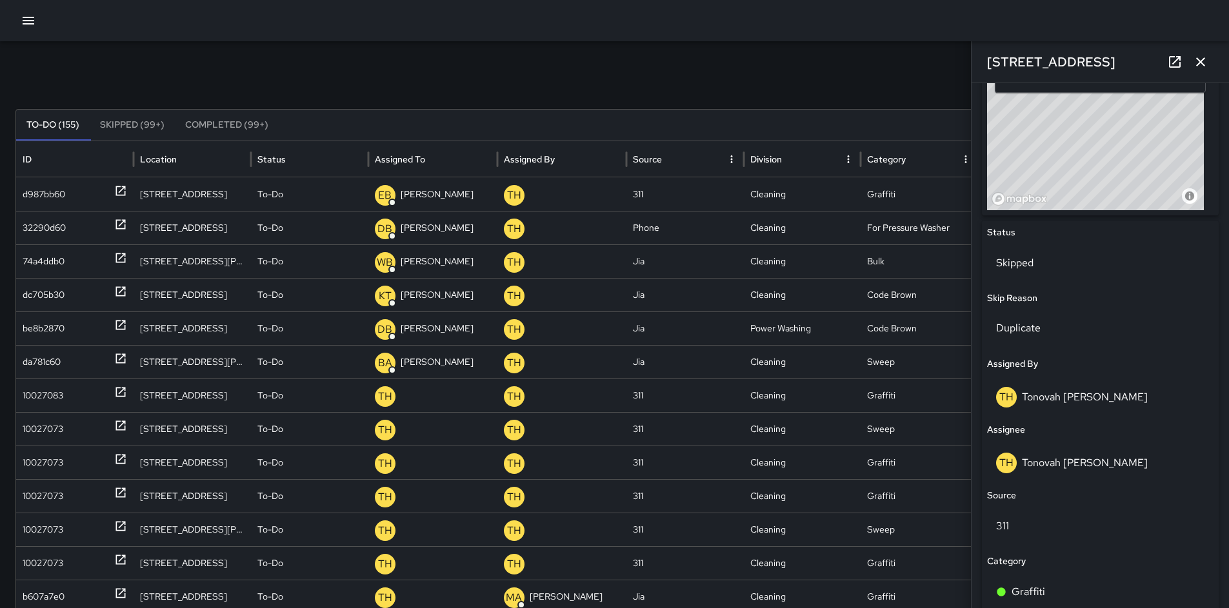
scroll to position [153, 0]
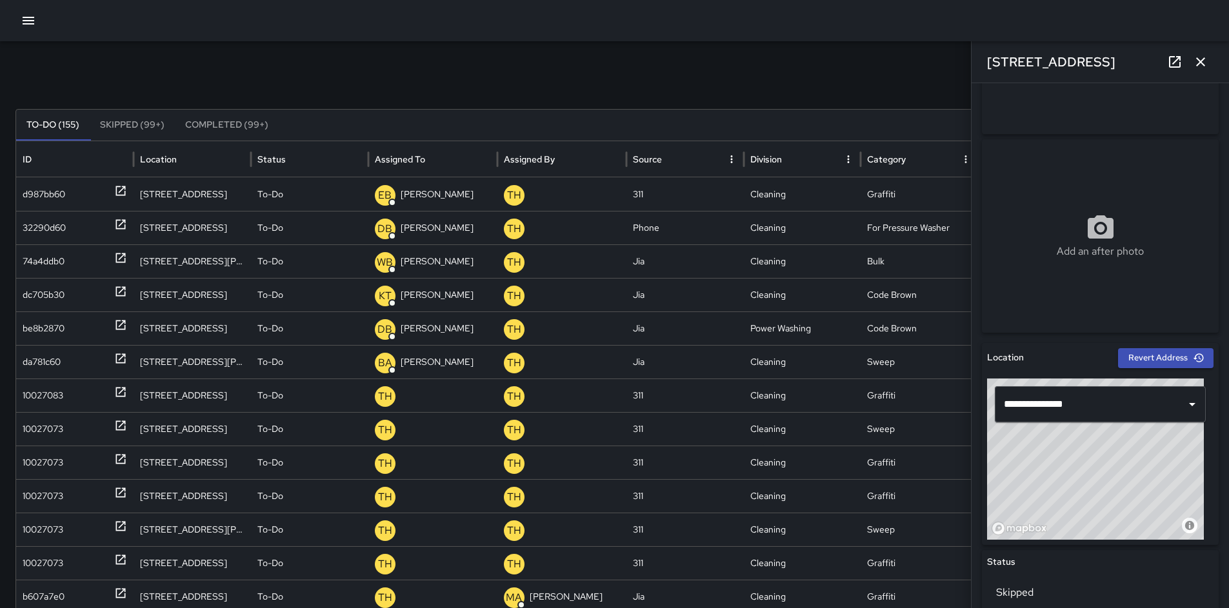
click at [1205, 68] on icon "button" at bounding box center [1200, 61] width 15 height 15
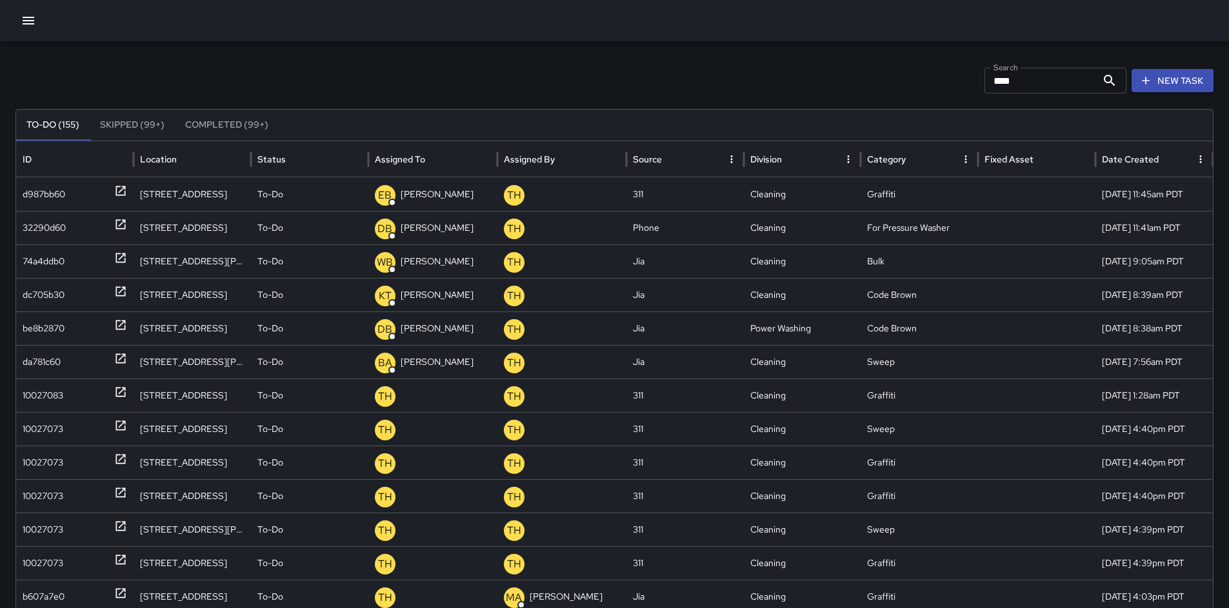
click at [1046, 88] on input "****" at bounding box center [1040, 81] width 112 height 26
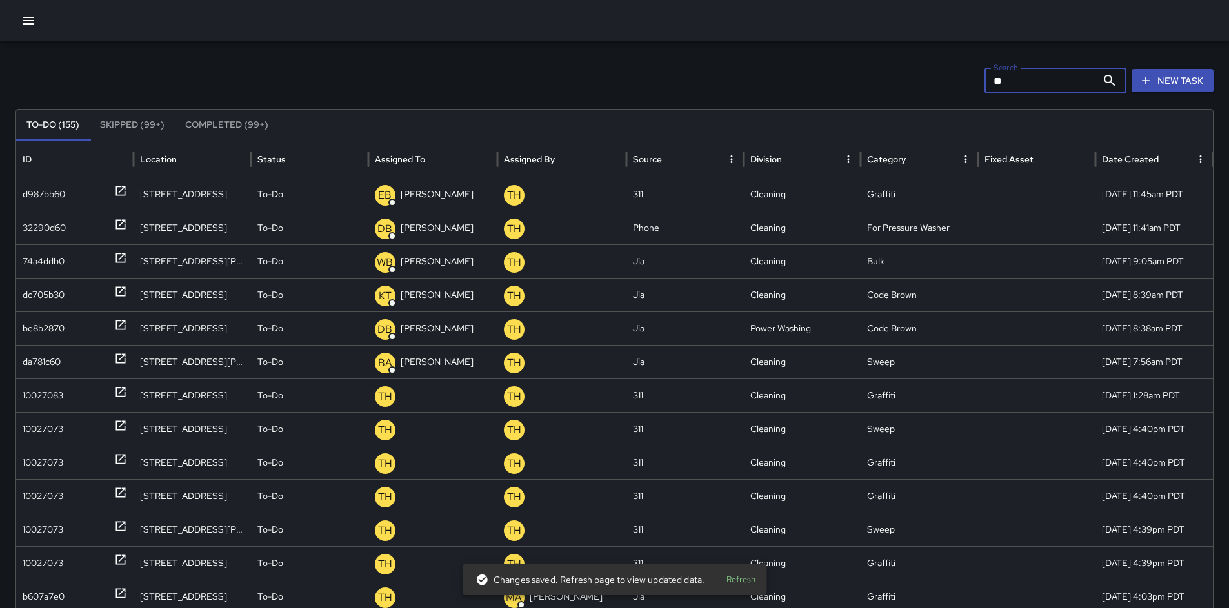
type input "*"
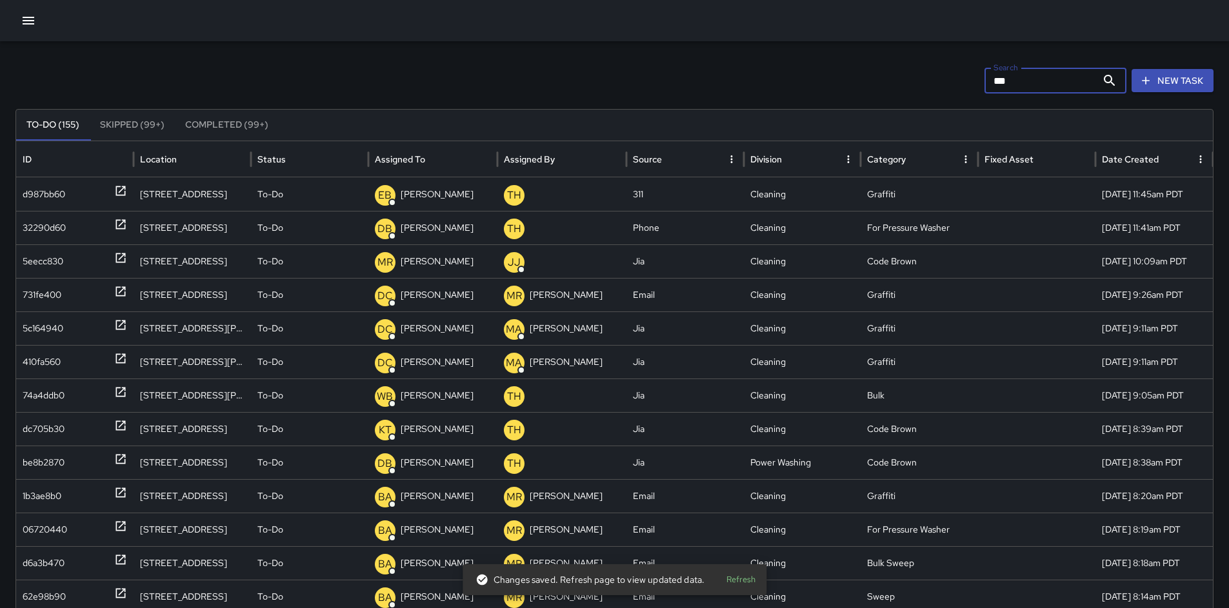
type input "***"
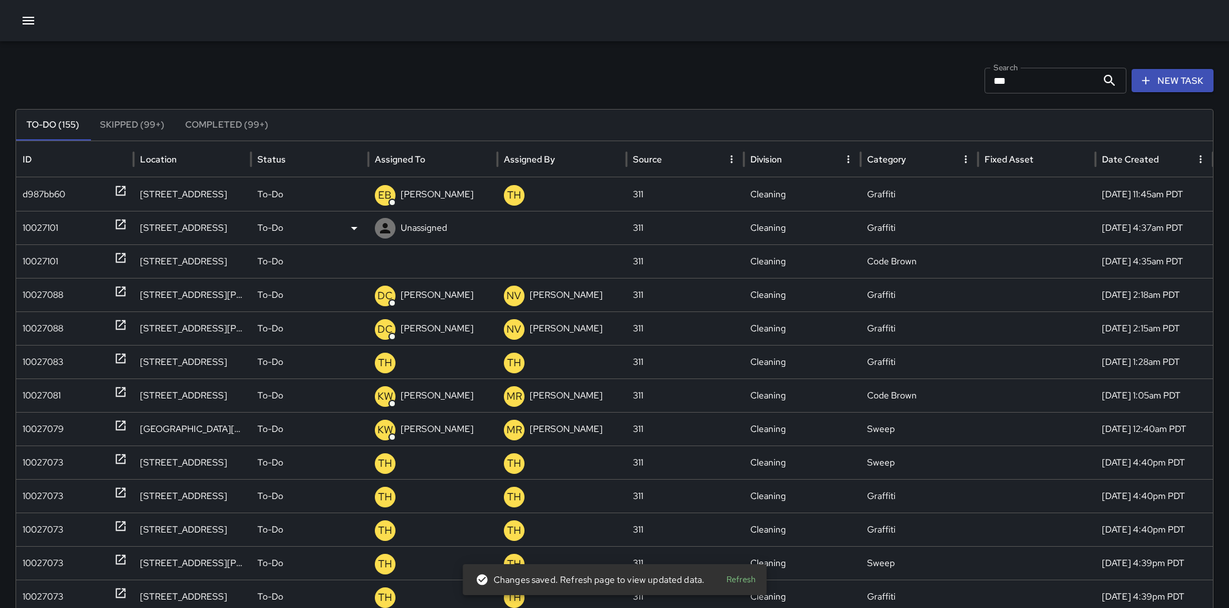
click at [52, 223] on div "10027101" at bounding box center [40, 228] width 35 height 33
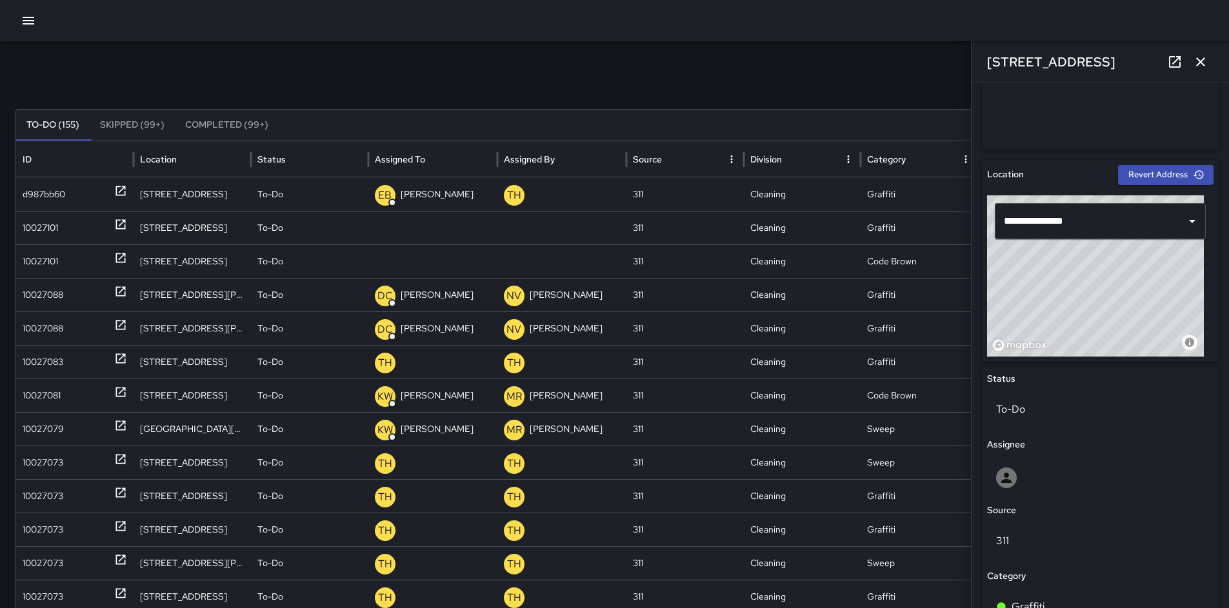
scroll to position [633, 0]
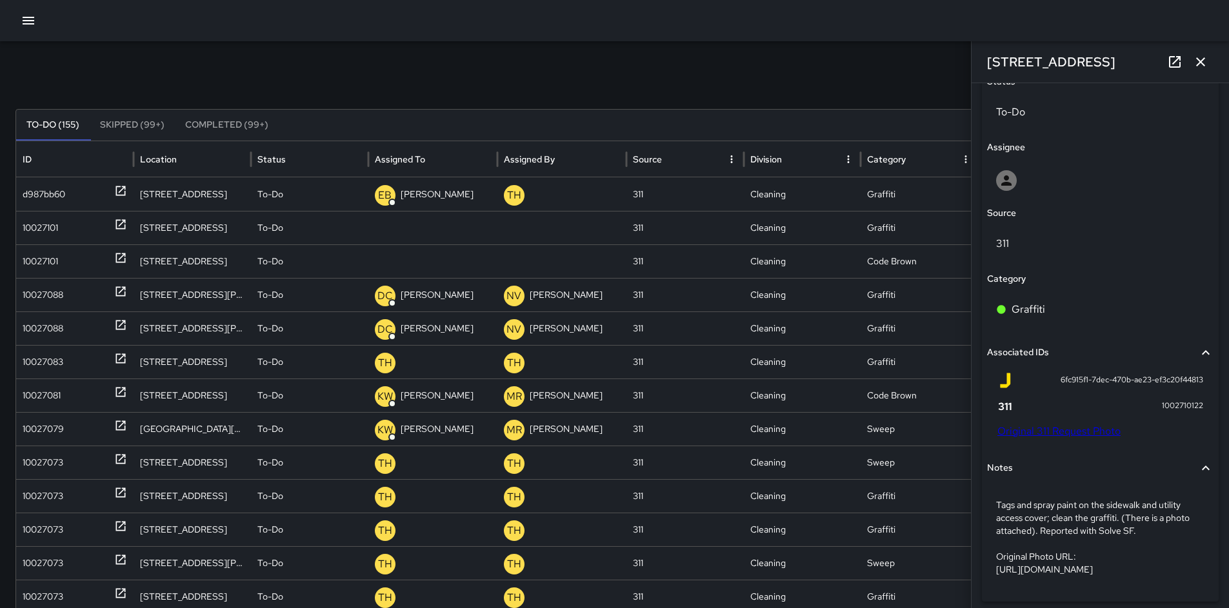
click at [1079, 432] on link "Original 311 Request Photo" at bounding box center [1058, 431] width 123 height 14
drag, startPoint x: 1070, startPoint y: 58, endPoint x: 993, endPoint y: 50, distance: 77.1
click at [993, 50] on div "[STREET_ADDRESS]" at bounding box center [1099, 61] width 257 height 41
copy h6 "[STREET_ADDRESS]"
click at [1025, 425] on link "Original 311 Request Photo" at bounding box center [1058, 431] width 123 height 14
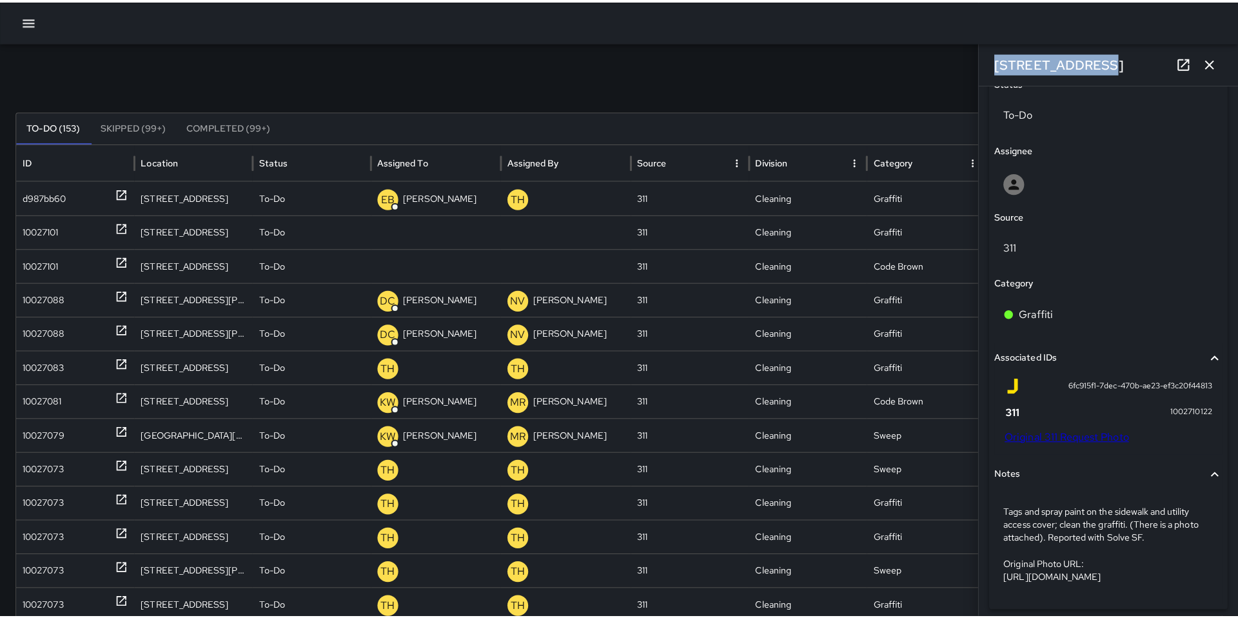
scroll to position [74, 0]
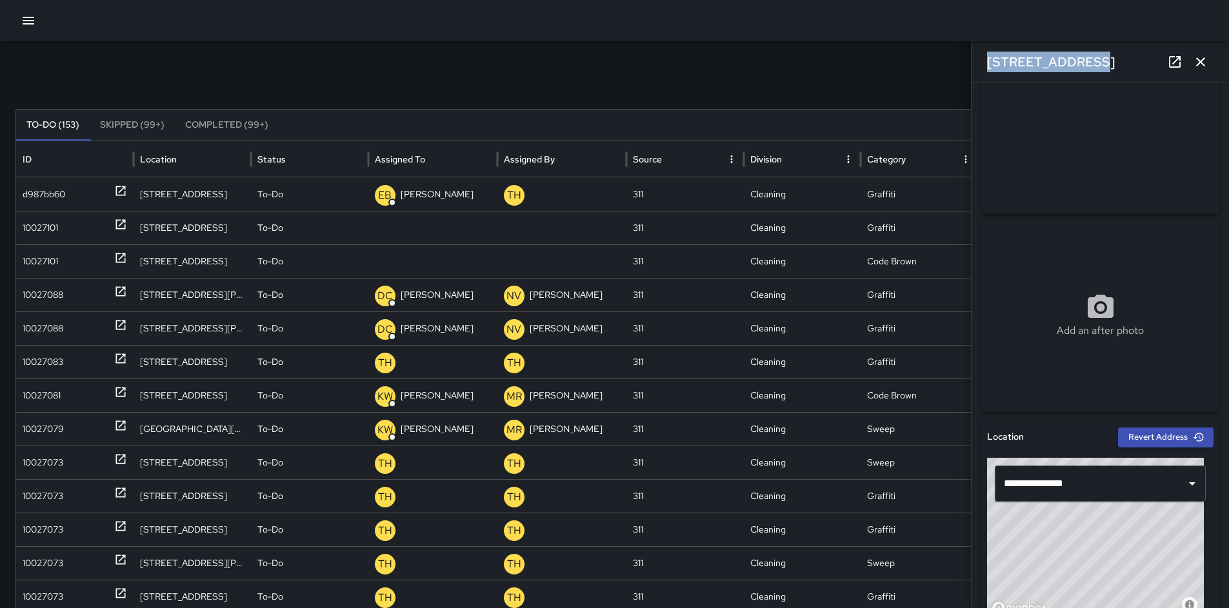
click at [28, 25] on icon "button" at bounding box center [28, 20] width 15 height 15
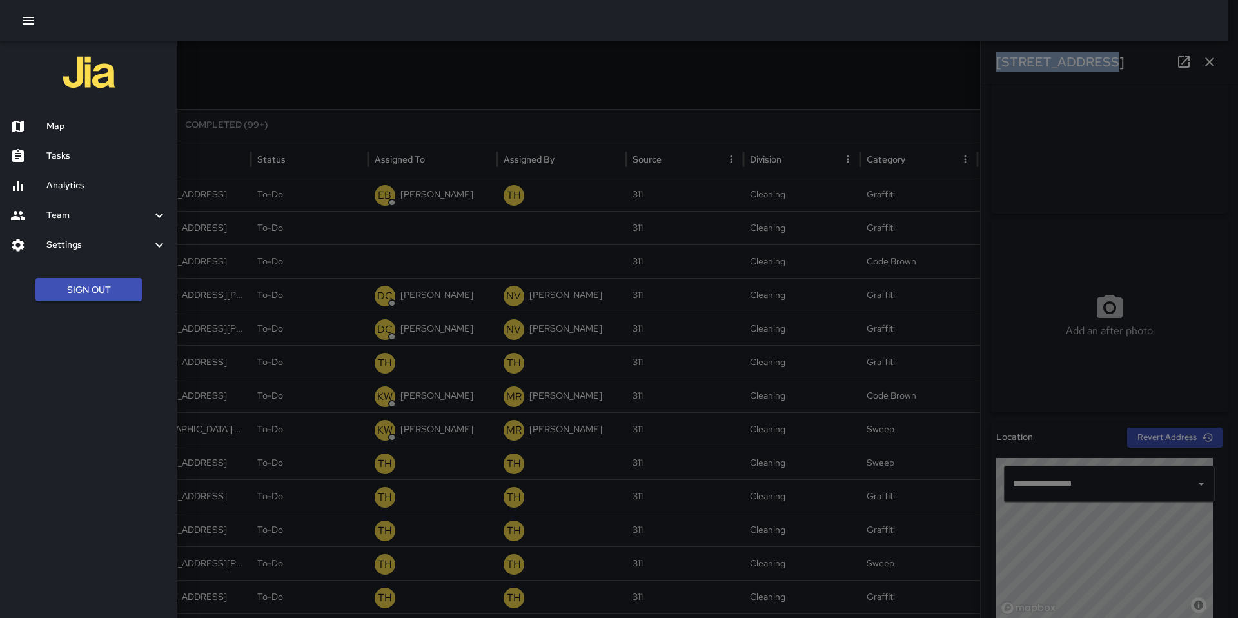
click at [70, 126] on h6 "Map" at bounding box center [106, 126] width 121 height 14
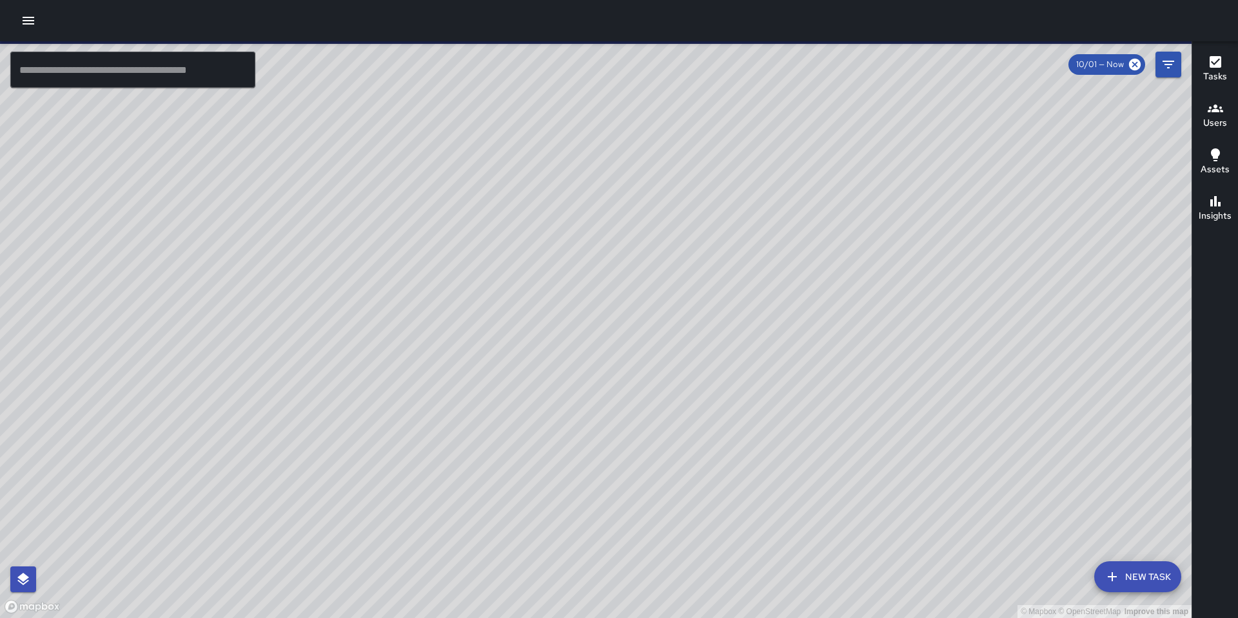
click at [176, 61] on input "text" at bounding box center [132, 70] width 245 height 36
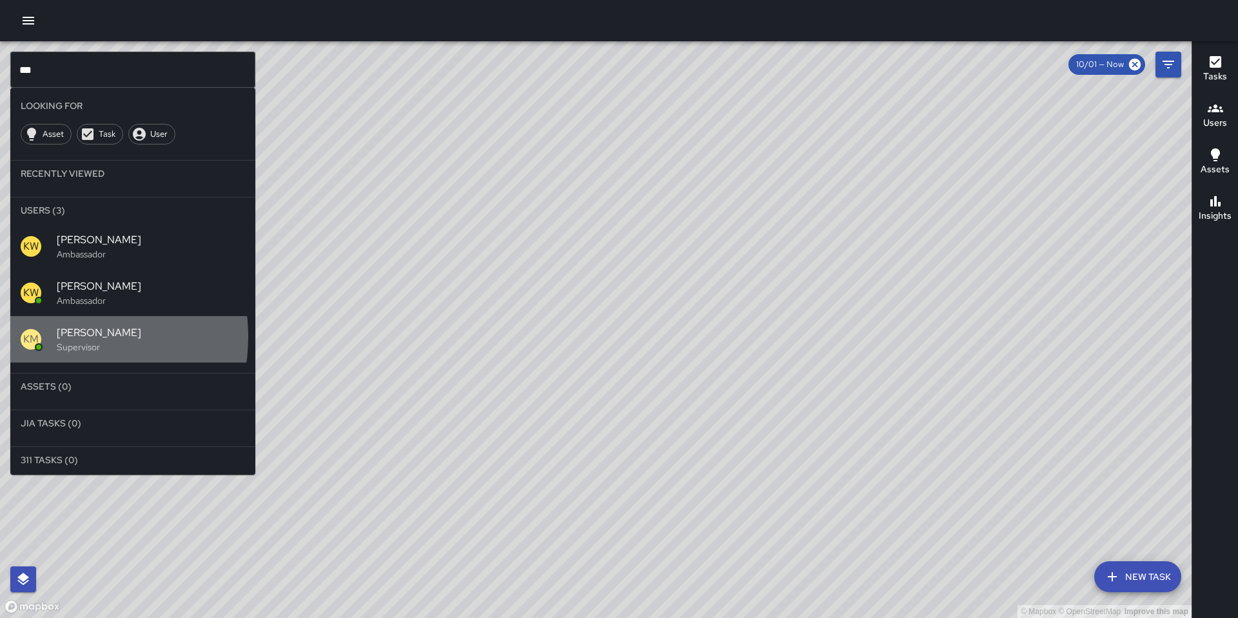
click at [62, 338] on span "Ken McCarter" at bounding box center [151, 332] width 188 height 15
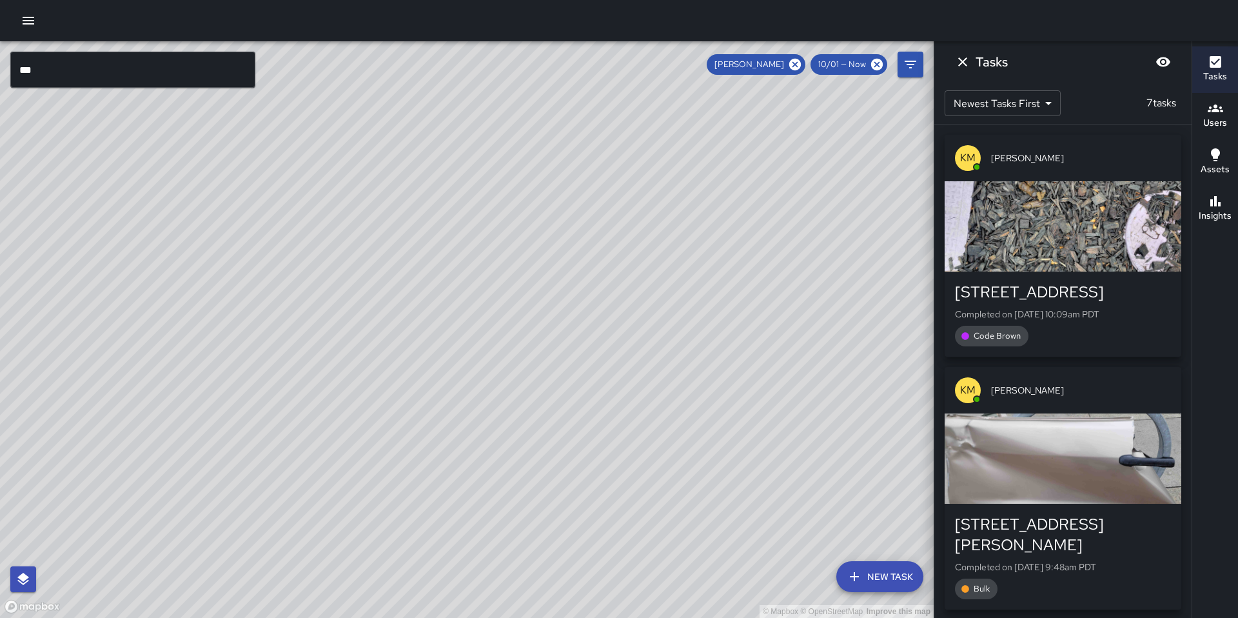
click at [48, 70] on input "***" at bounding box center [132, 70] width 245 height 36
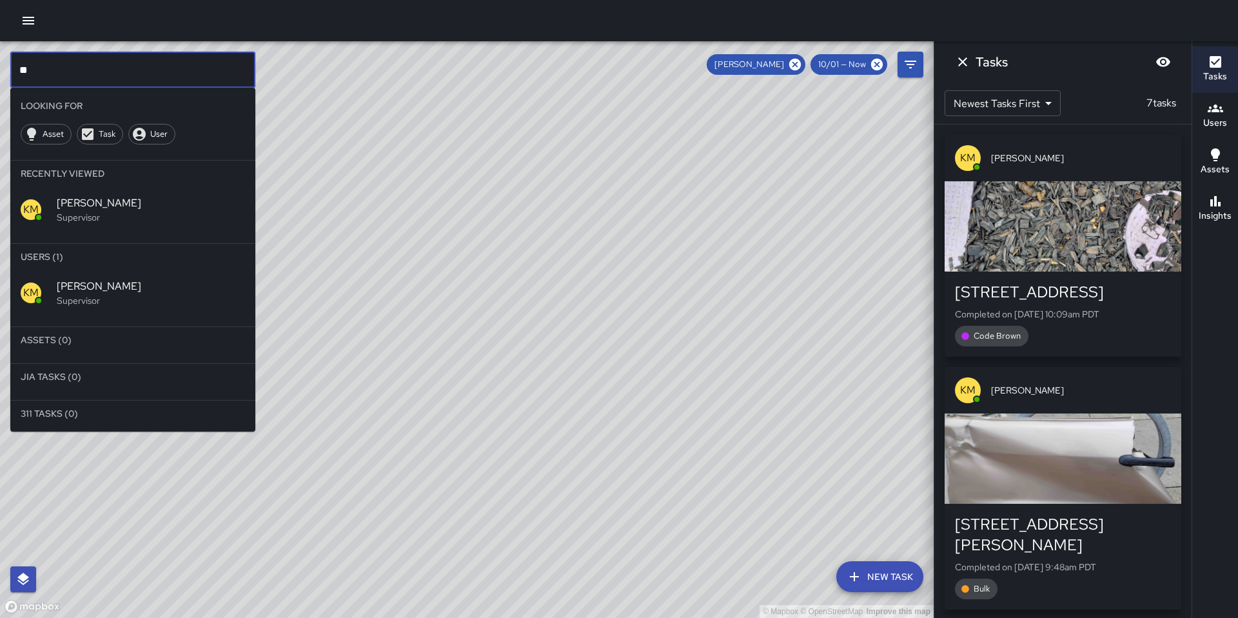
type input "*"
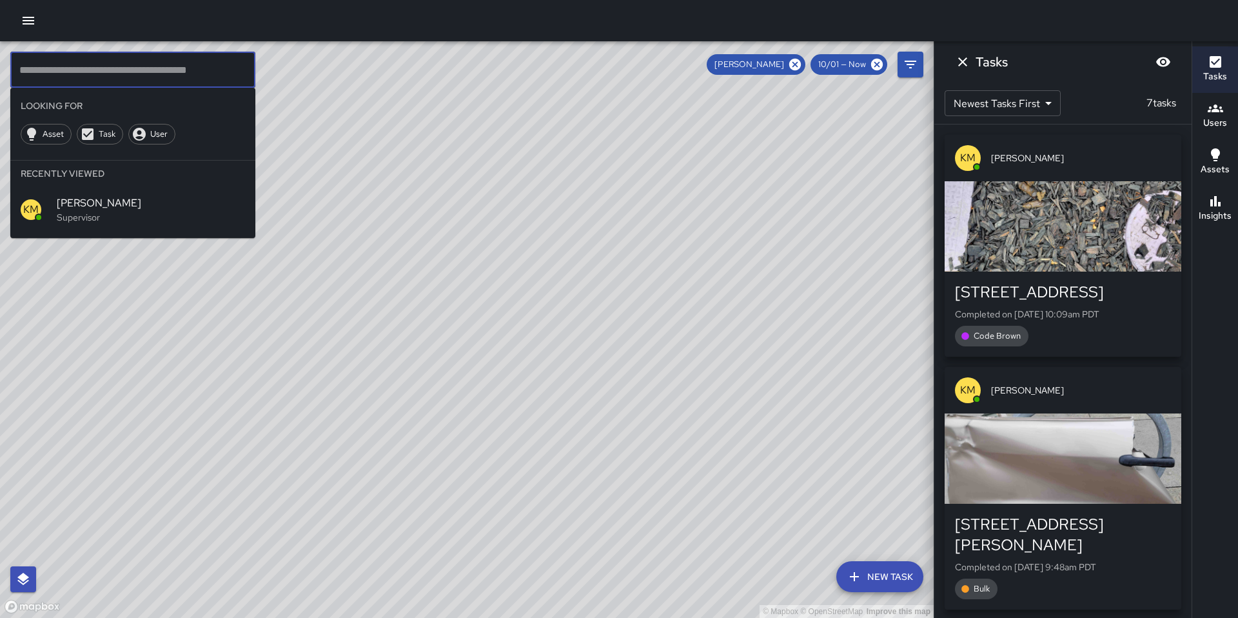
type input "*"
click at [796, 69] on icon at bounding box center [796, 65] width 12 height 12
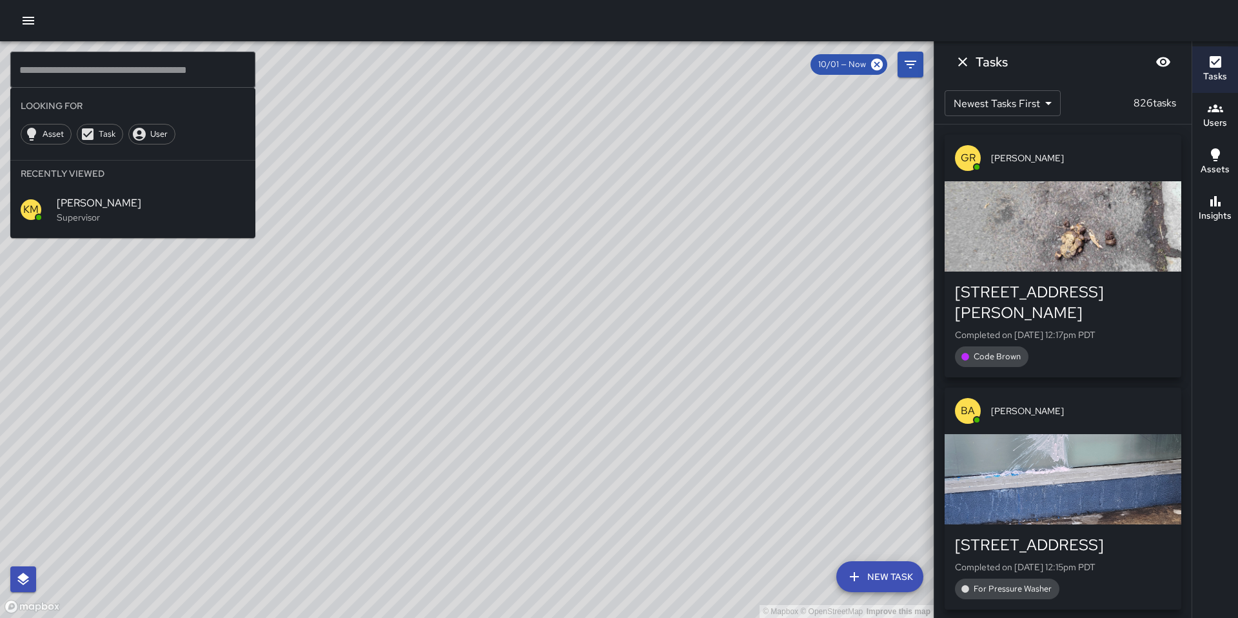
click at [43, 72] on input "text" at bounding box center [132, 70] width 245 height 36
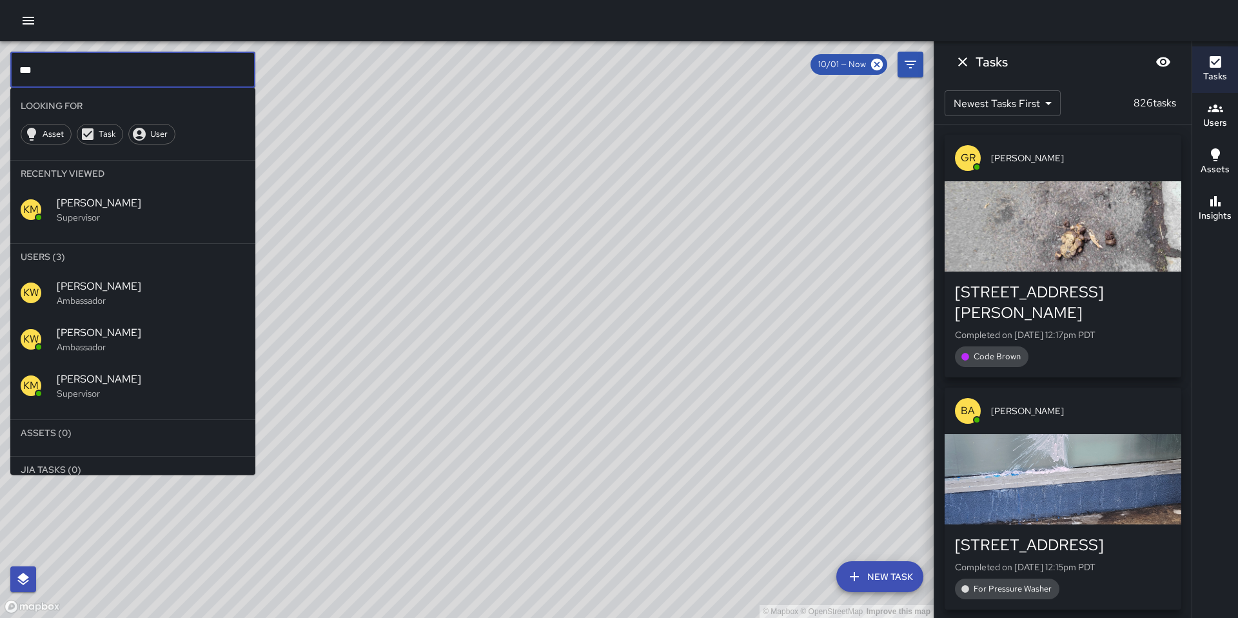
type input "***"
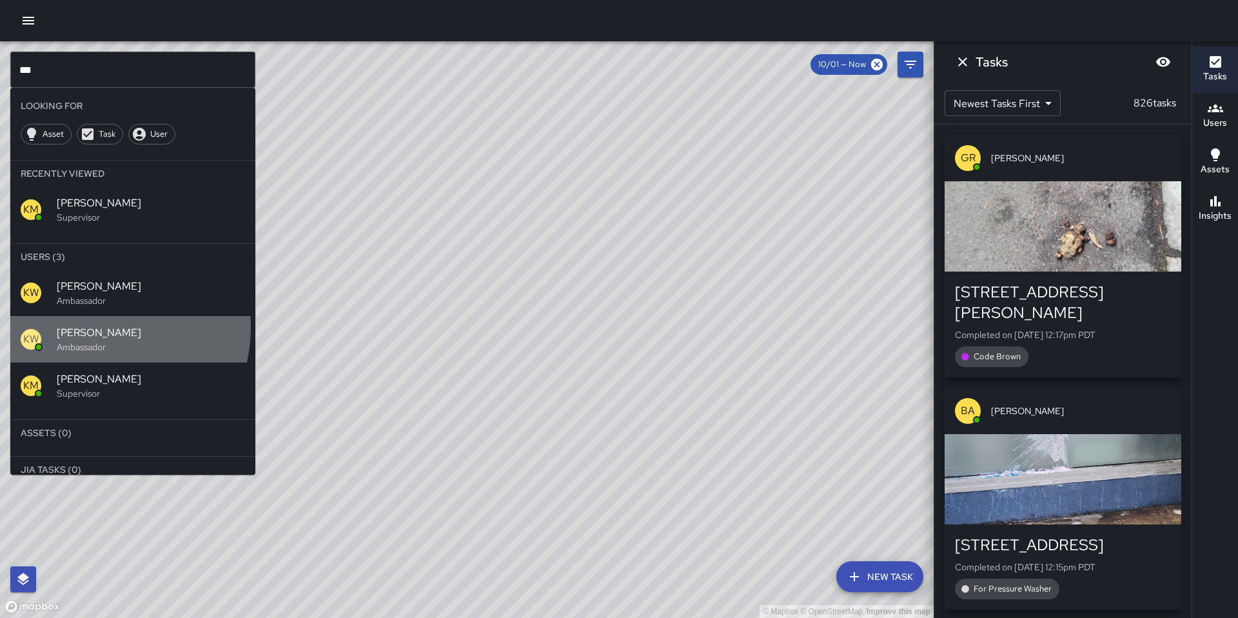
click at [95, 328] on span "Kenneth Ware" at bounding box center [151, 332] width 188 height 15
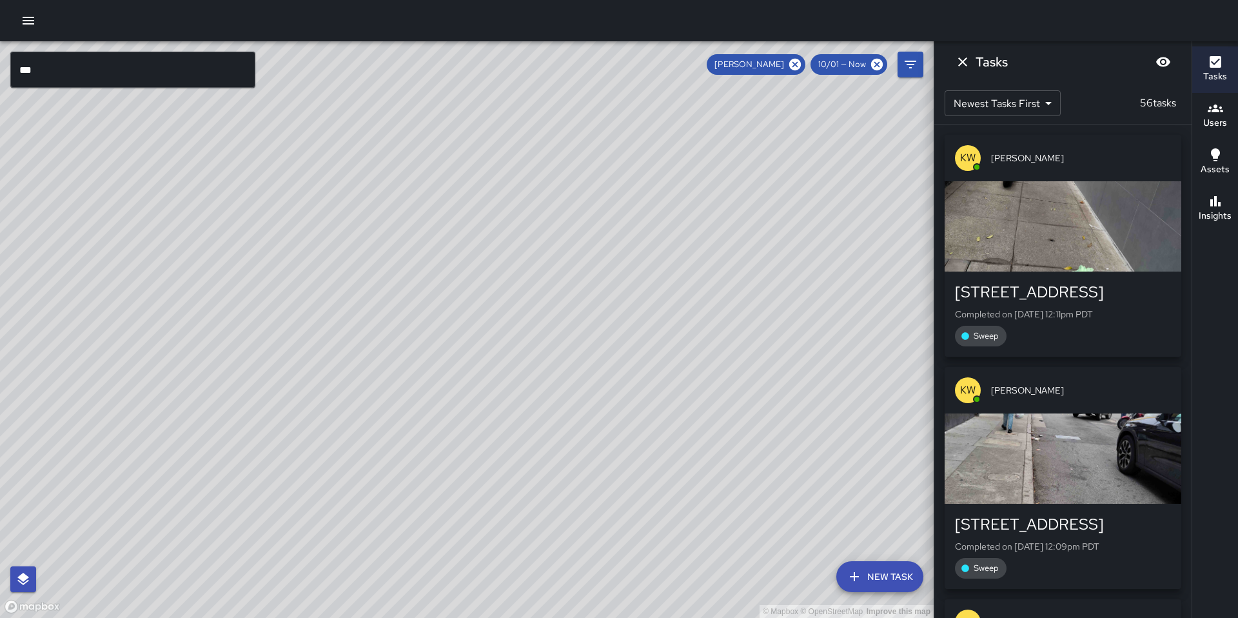
drag, startPoint x: 426, startPoint y: 277, endPoint x: 450, endPoint y: 400, distance: 124.9
click at [450, 400] on div "© Mapbox © OpenStreetMap Improve this map" at bounding box center [467, 329] width 934 height 577
click at [408, 324] on div "© Mapbox © OpenStreetMap Improve this map KW Kenneth Ware 780 Natoma Street Cre…" at bounding box center [467, 329] width 934 height 577
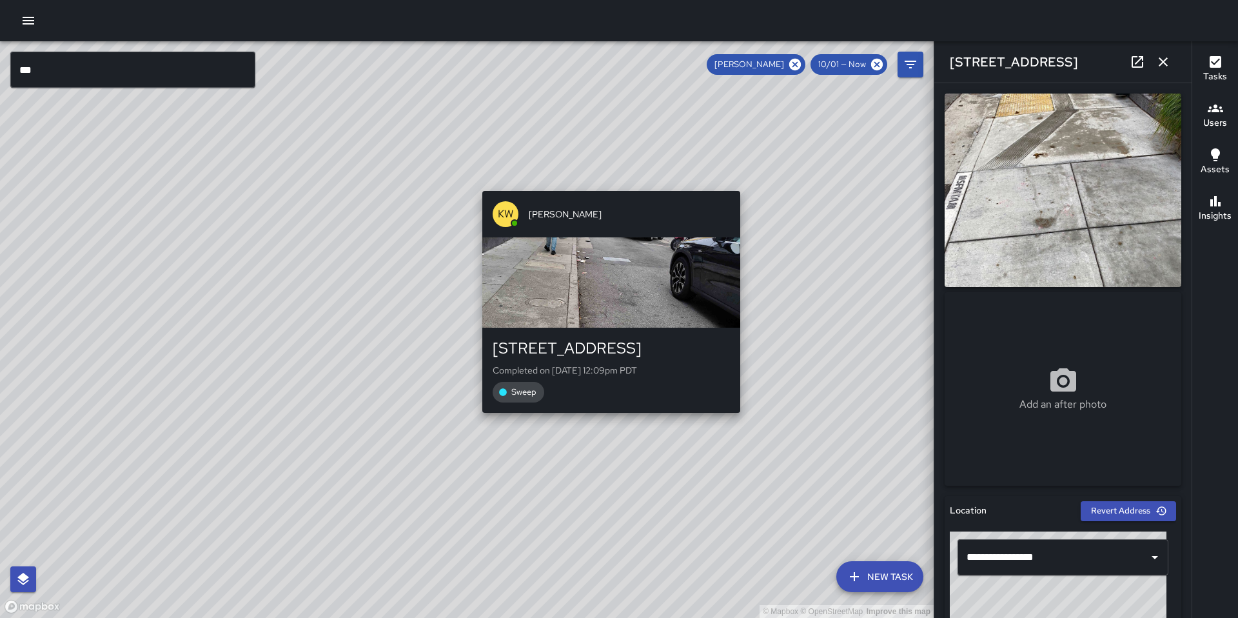
click at [602, 183] on div "© Mapbox © OpenStreetMap Improve this map KW Kenneth Ware 708 Natoma Street Com…" at bounding box center [467, 329] width 934 height 577
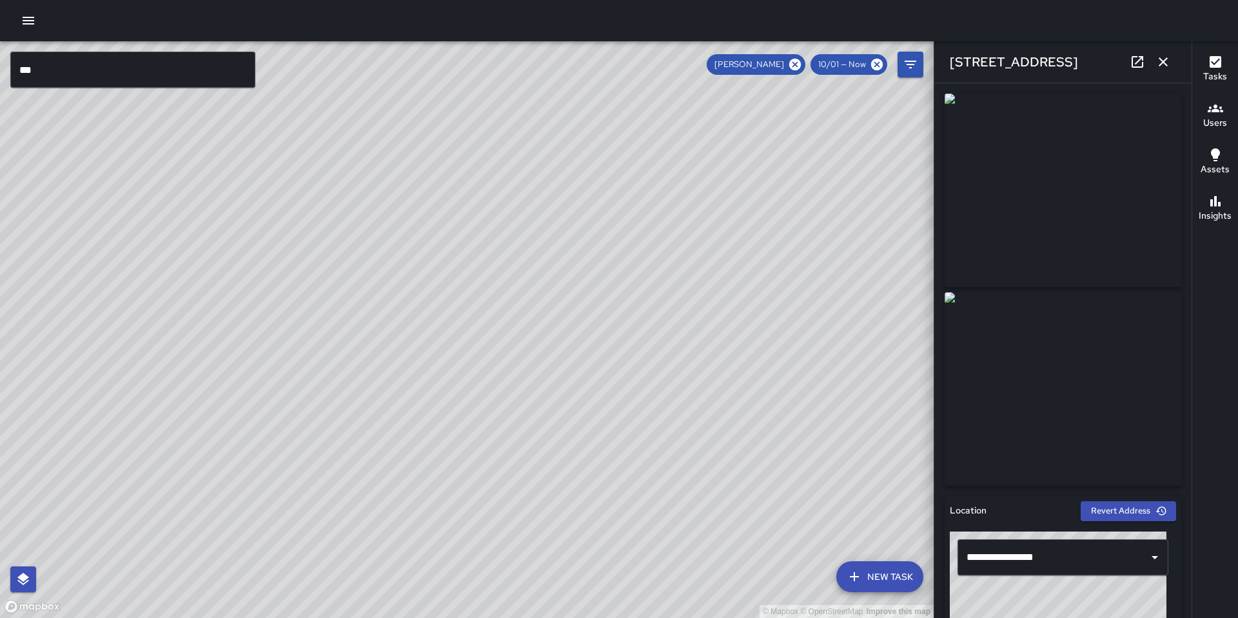
type input "**********"
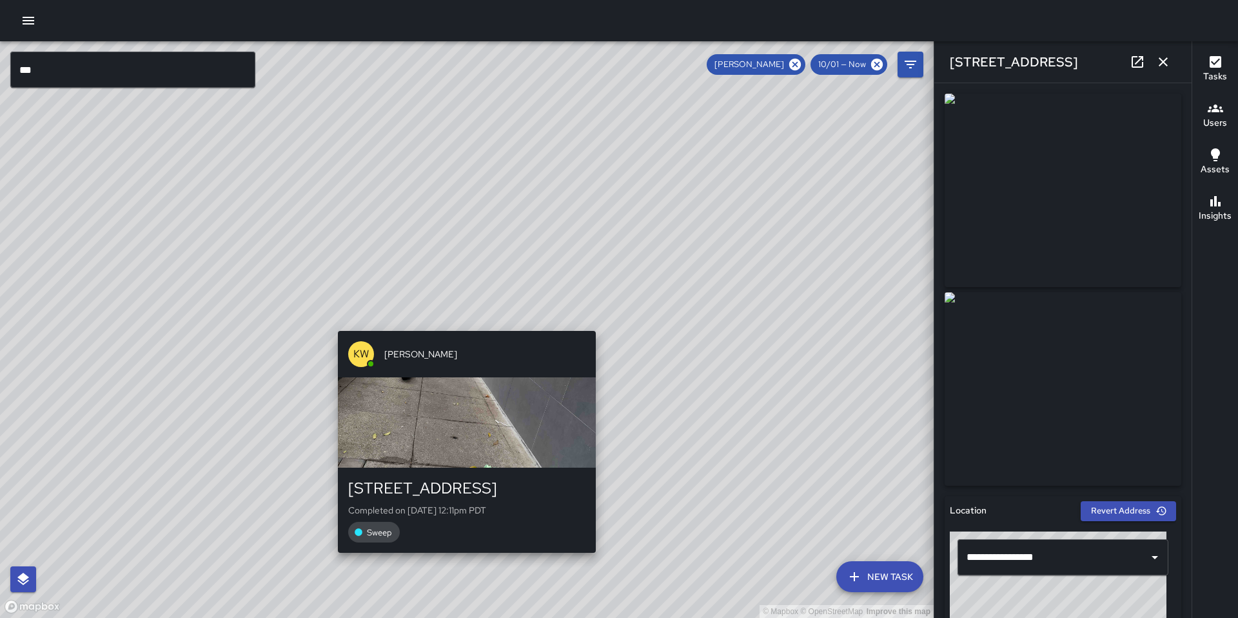
click at [468, 330] on div "KW Kenneth Ware 708 Natoma Street Completed on 10/1/2025, 12:11pm PDT Sweep" at bounding box center [467, 442] width 268 height 232
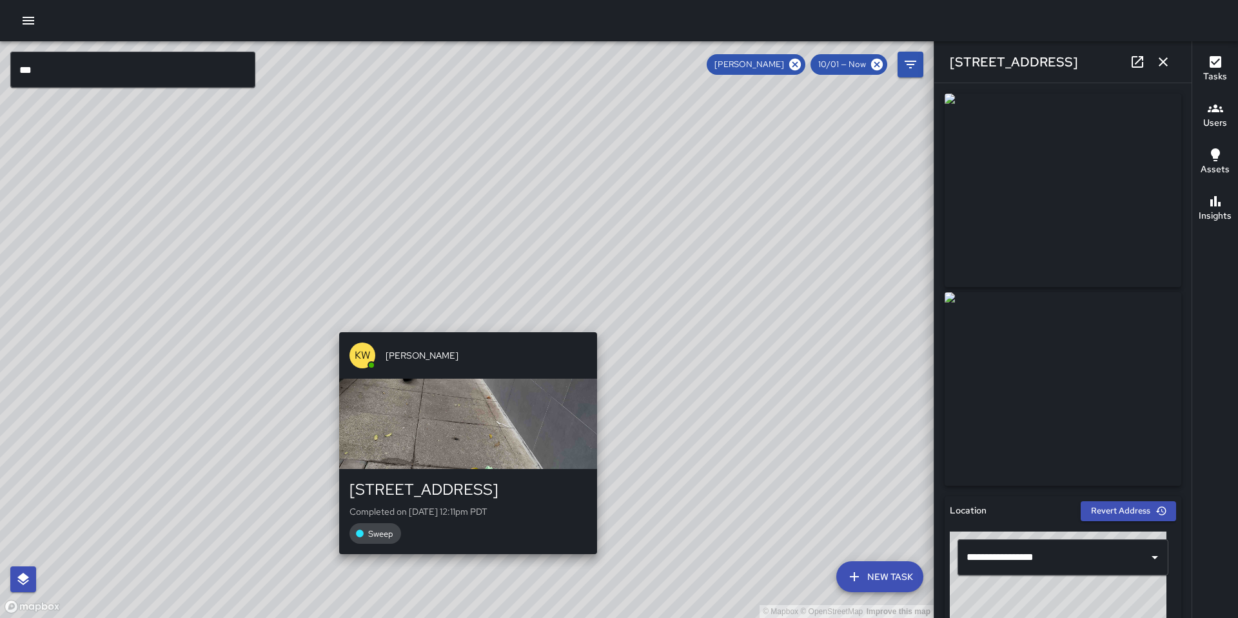
click at [470, 331] on div "KW Kenneth Ware 708 Natoma Street Completed on 10/1/2025, 12:11pm PDT Sweep" at bounding box center [468, 443] width 268 height 232
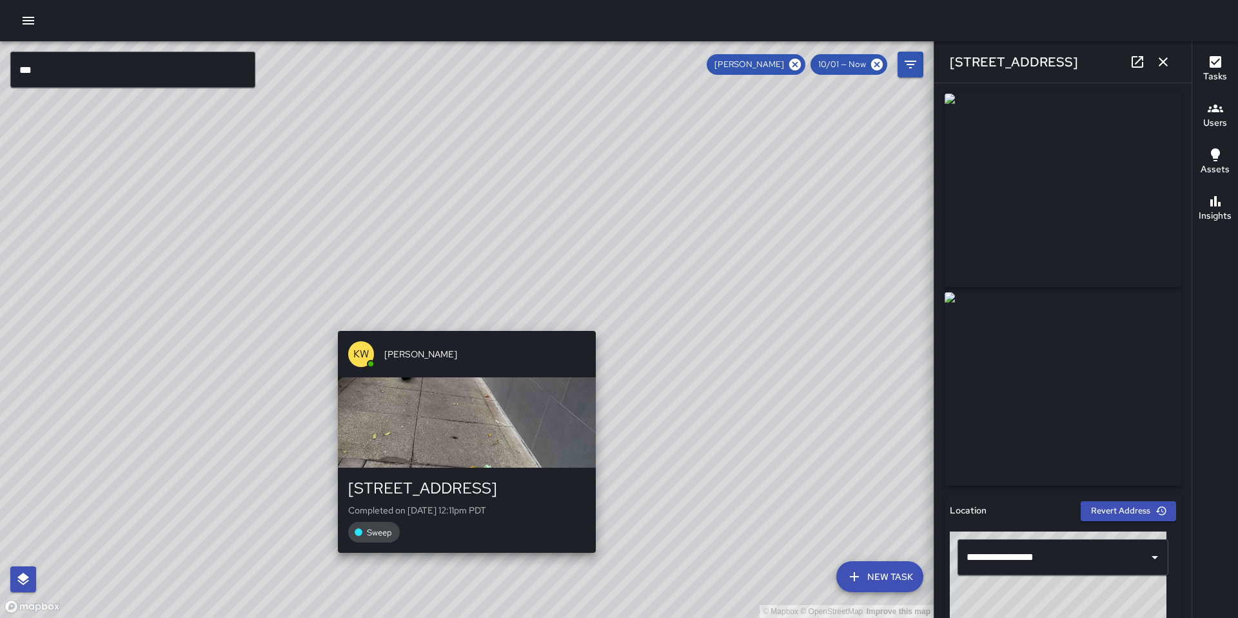
click at [462, 319] on div "© Mapbox © OpenStreetMap Improve this map KW Kenneth Ware 708 Natoma Street Com…" at bounding box center [467, 329] width 934 height 577
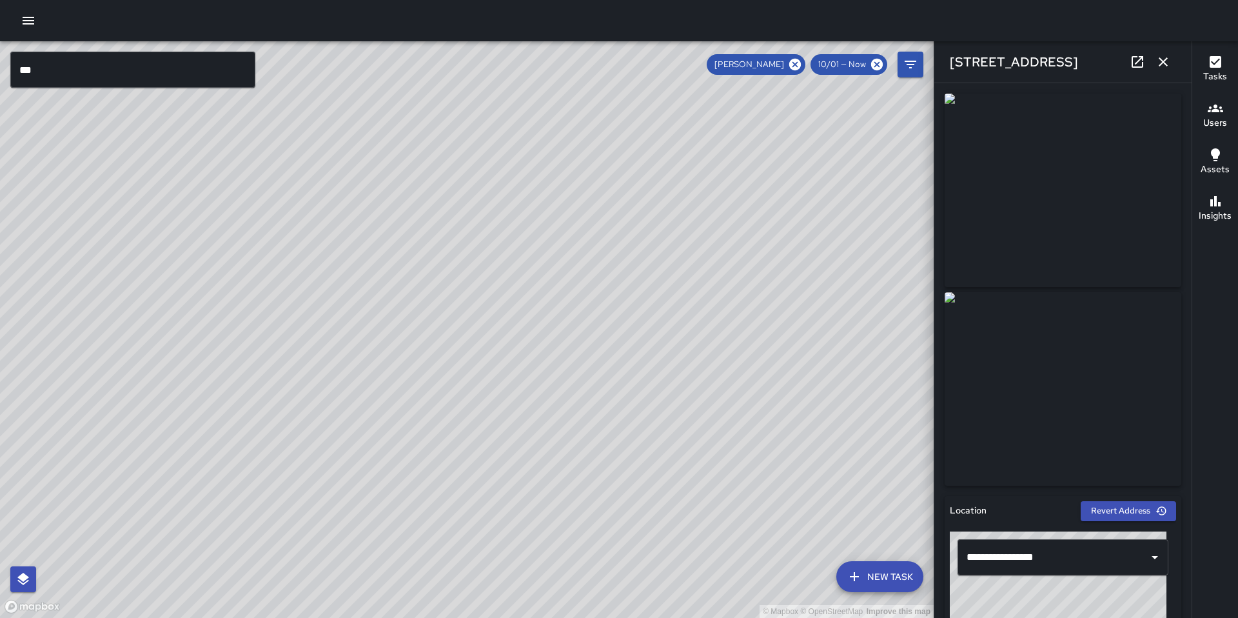
drag, startPoint x: 642, startPoint y: 459, endPoint x: 688, endPoint y: 371, distance: 99.3
click at [688, 371] on div "© Mapbox © OpenStreetMap Improve this map" at bounding box center [467, 329] width 934 height 577
drag, startPoint x: 685, startPoint y: 409, endPoint x: 711, endPoint y: 368, distance: 48.1
click at [711, 367] on div "© Mapbox © OpenStreetMap Improve this map" at bounding box center [467, 329] width 934 height 577
click at [715, 257] on div "© Mapbox © OpenStreetMap Improve this map KW Kenneth Ware 734a Natoma Street Co…" at bounding box center [467, 329] width 934 height 577
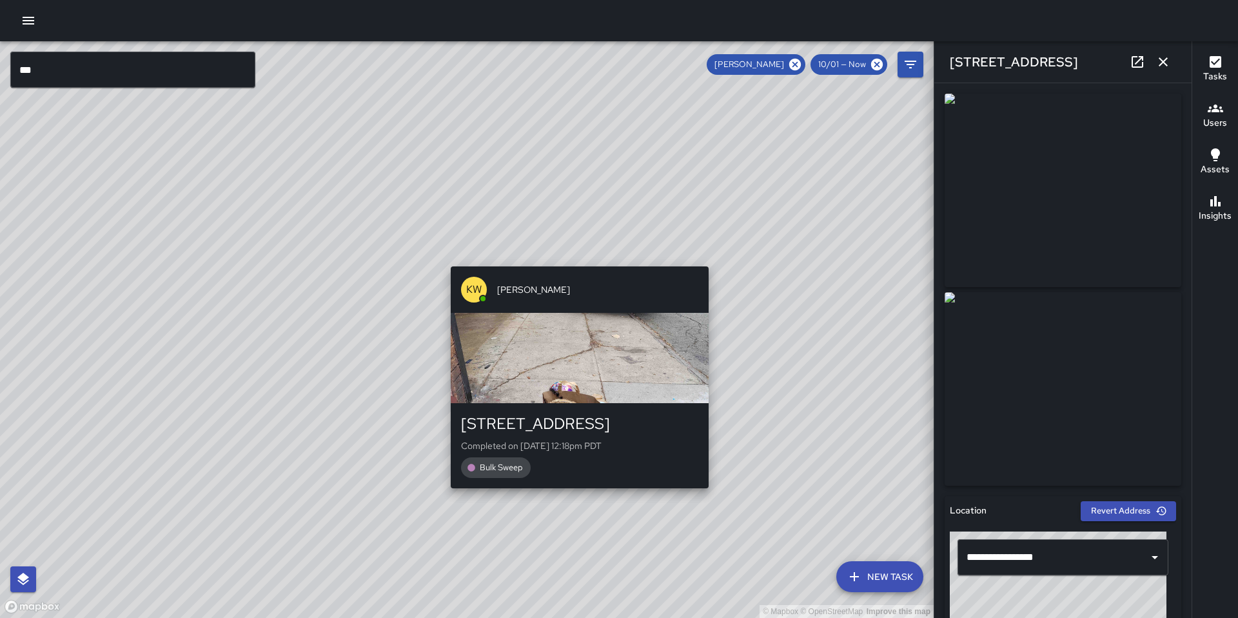
type input "**********"
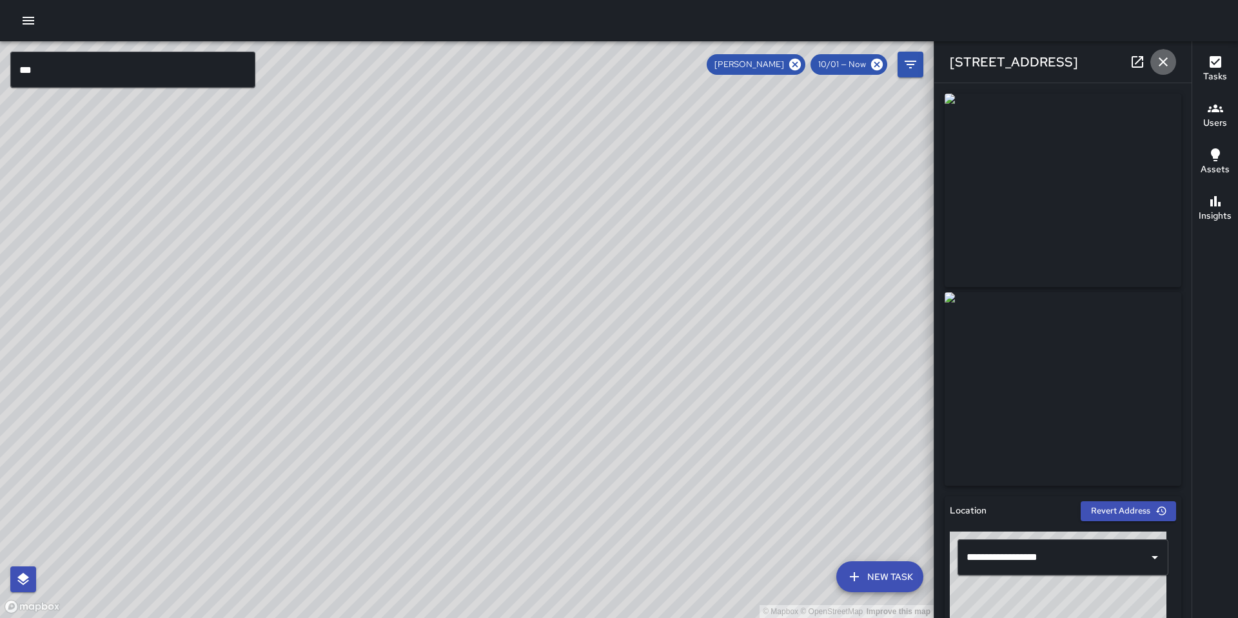
click at [1172, 63] on button "button" at bounding box center [1164, 62] width 26 height 26
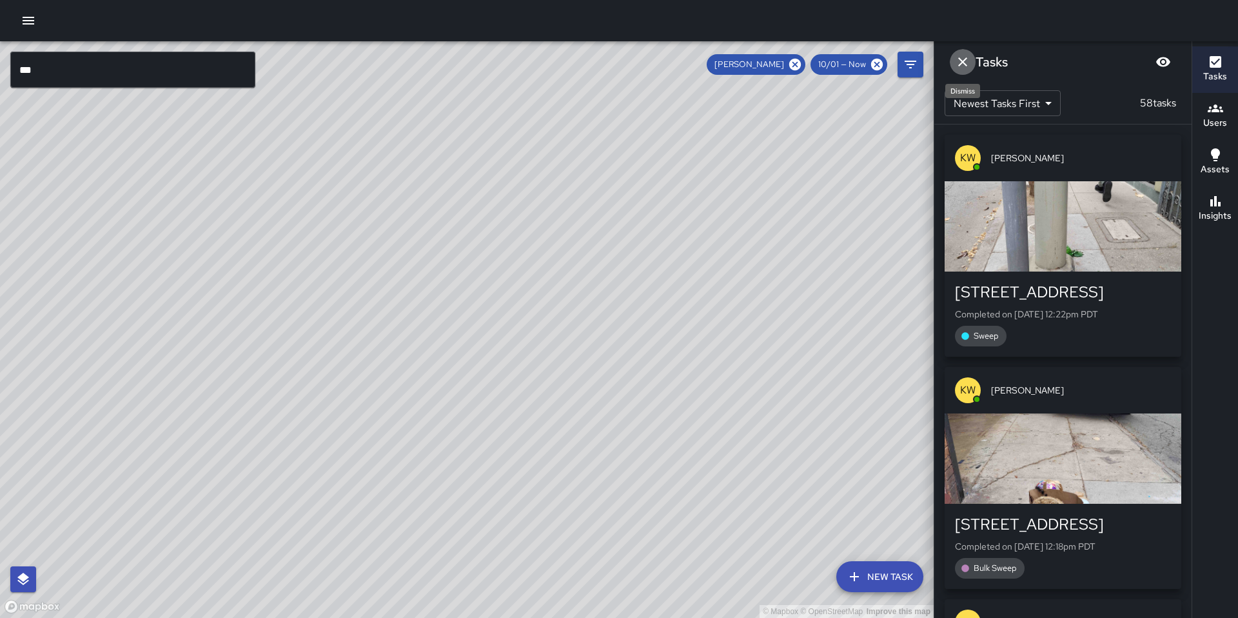
click at [966, 63] on icon "Dismiss" at bounding box center [962, 61] width 15 height 15
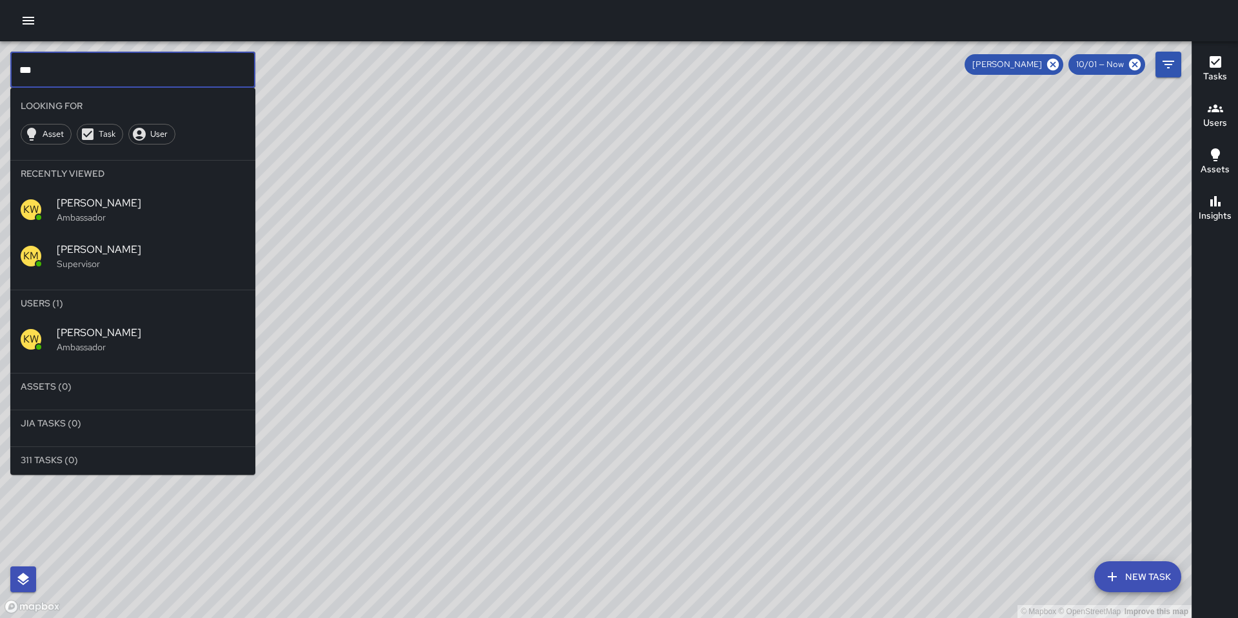
drag, startPoint x: 37, startPoint y: 74, endPoint x: -16, endPoint y: 66, distance: 53.5
click at [0, 66] on html "© Mapbox © OpenStreetMap Improve this map *** ​ Looking For Asset Task User Rec…" at bounding box center [619, 309] width 1238 height 618
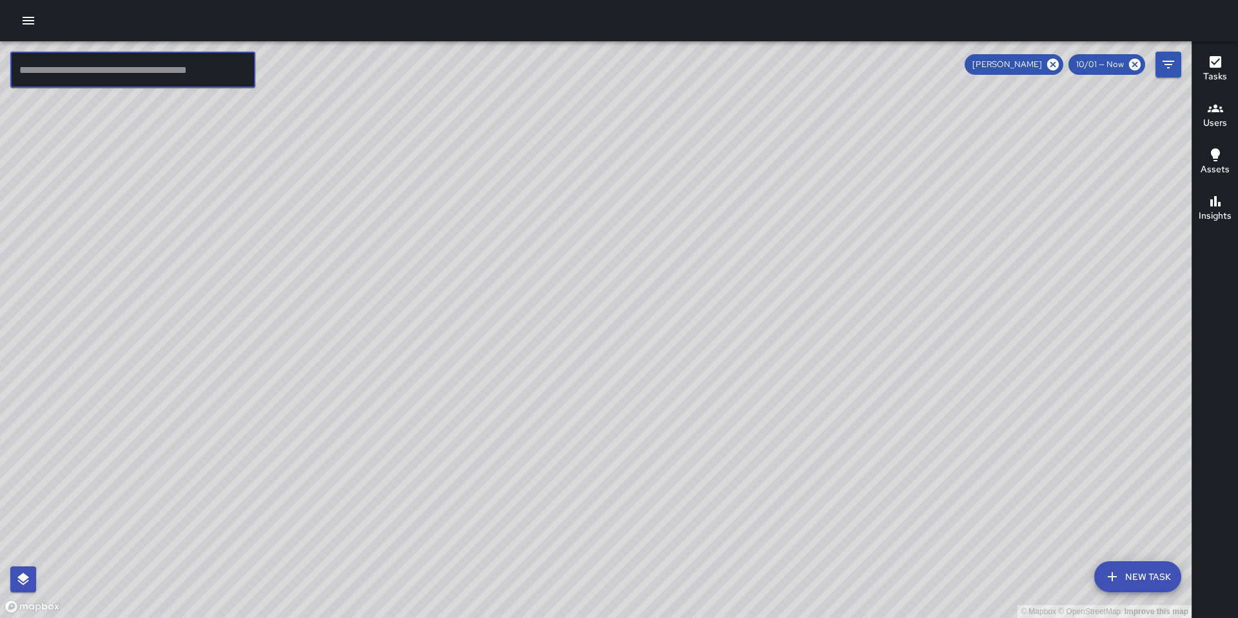
click at [34, 19] on icon "button" at bounding box center [28, 20] width 15 height 15
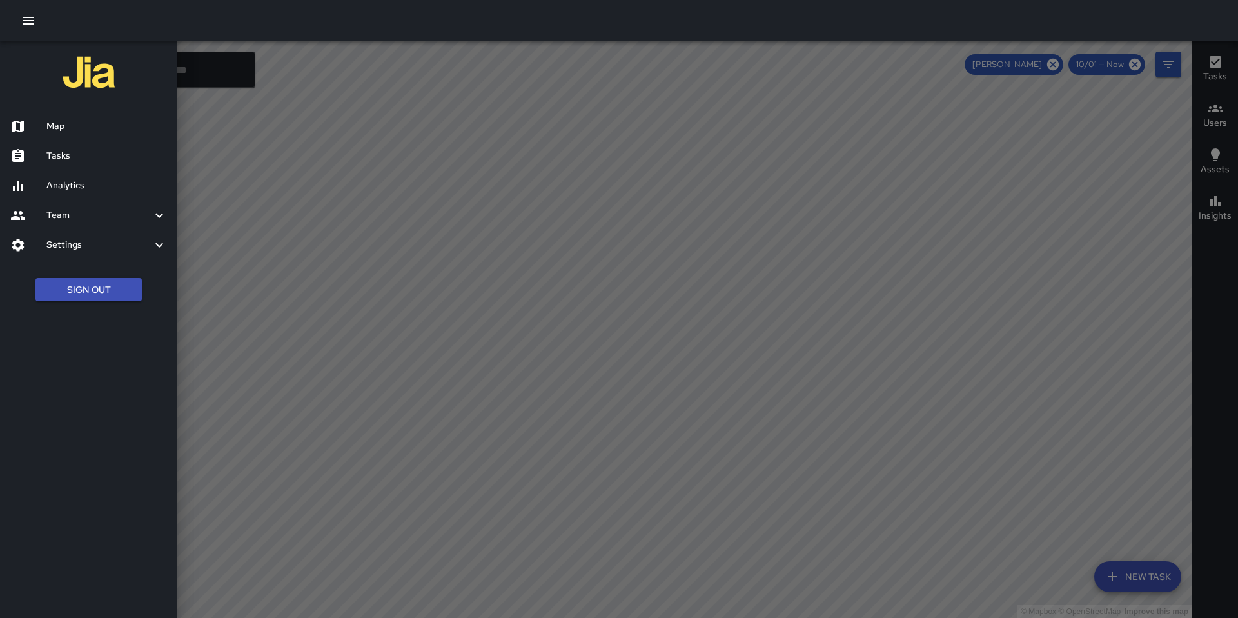
click at [77, 159] on h6 "Tasks" at bounding box center [106, 156] width 121 height 14
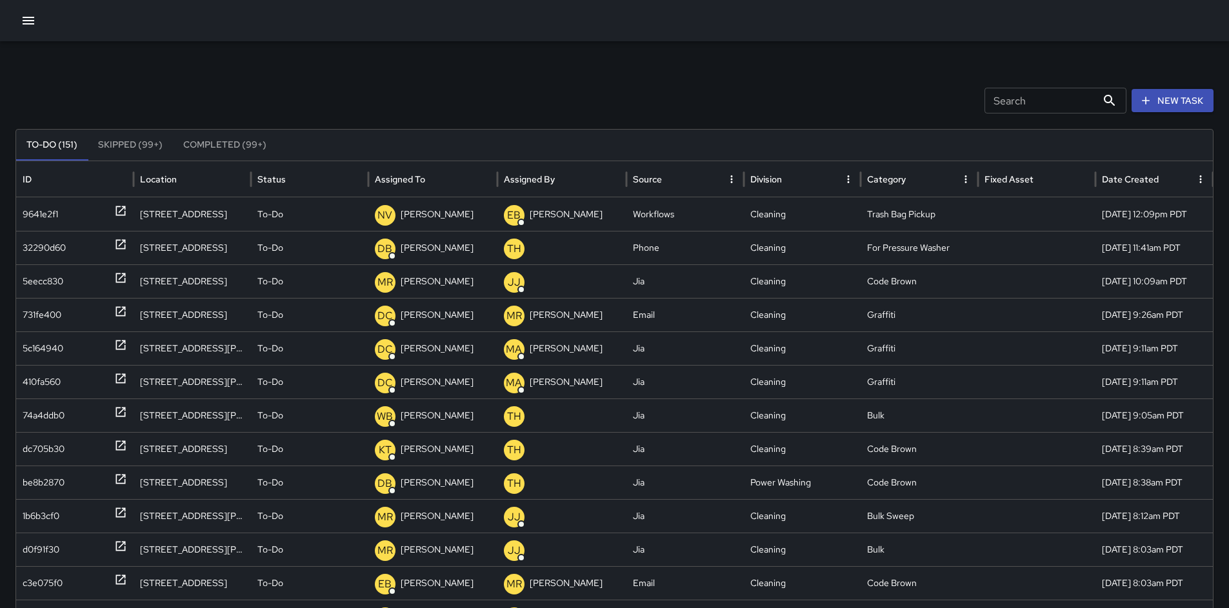
click at [150, 98] on div "Search Search New Task" at bounding box center [614, 101] width 1198 height 26
click at [31, 20] on icon "button" at bounding box center [29, 21] width 12 height 8
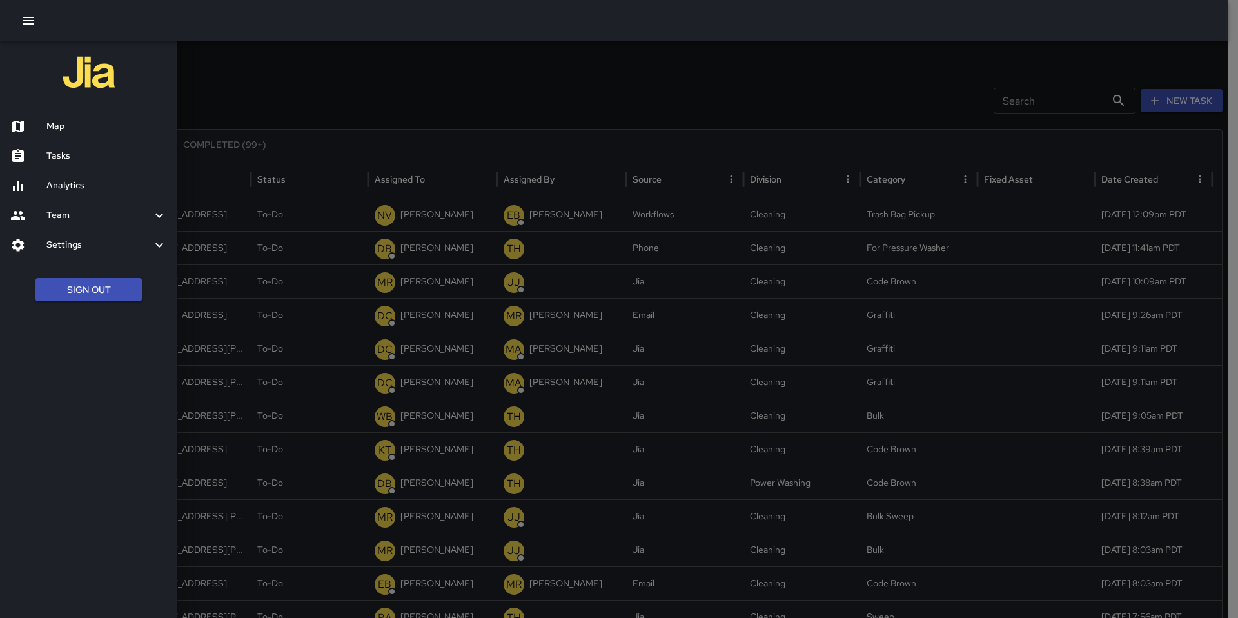
click at [69, 166] on div "Tasks" at bounding box center [88, 156] width 177 height 30
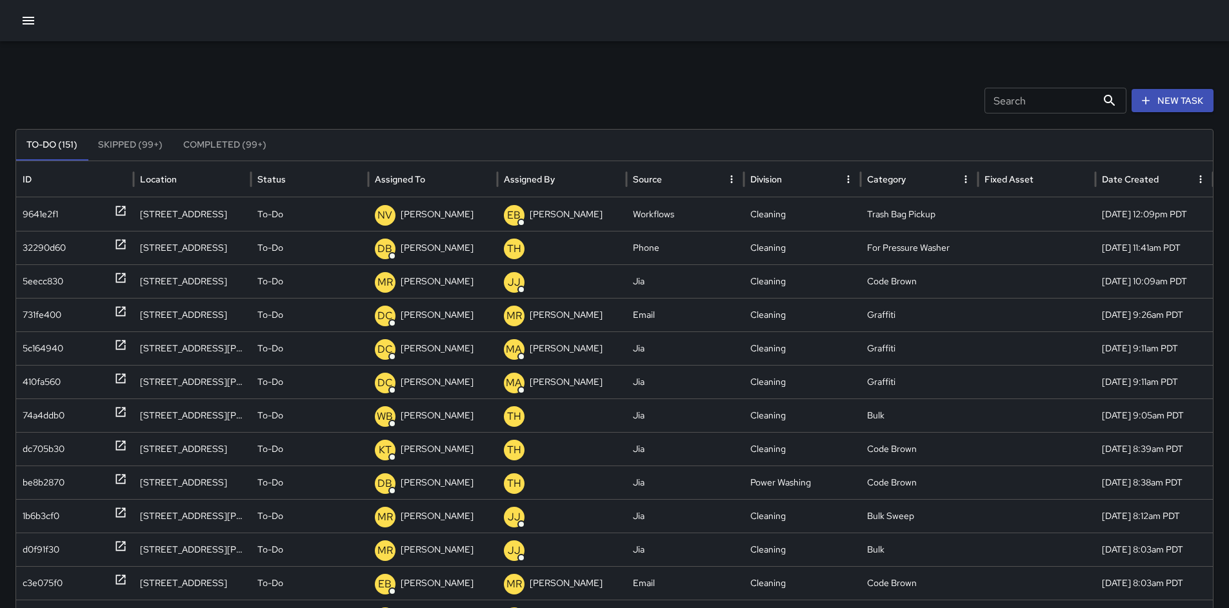
click at [28, 25] on icon "button" at bounding box center [28, 20] width 15 height 15
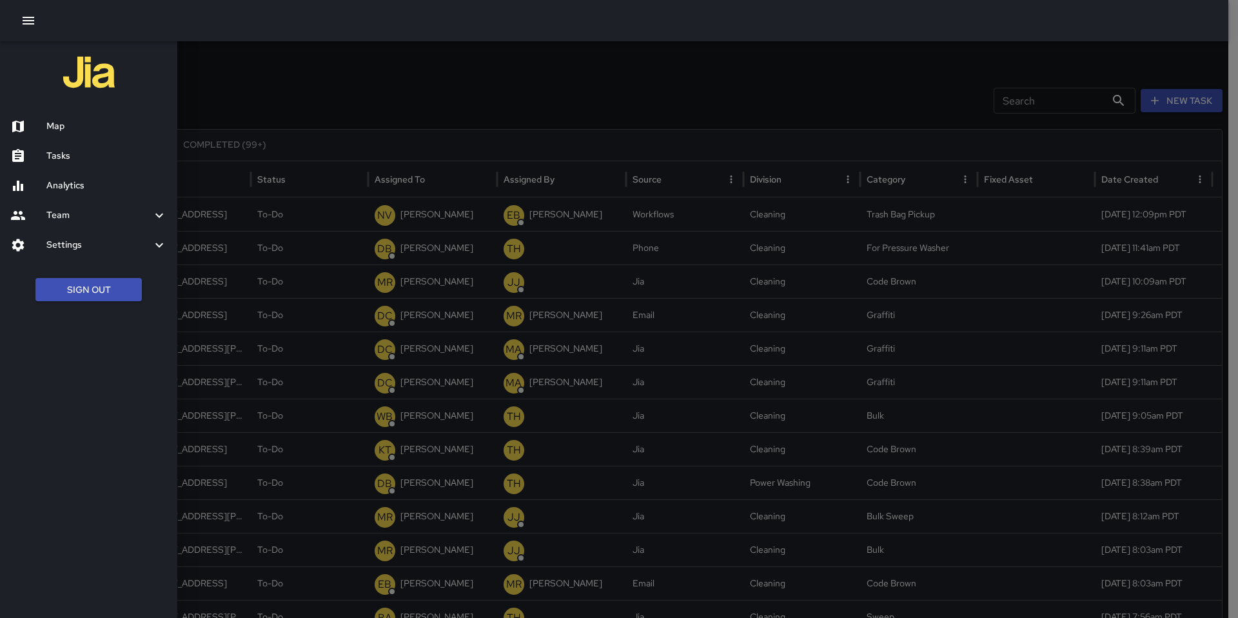
drag, startPoint x: 58, startPoint y: 124, endPoint x: 290, endPoint y: 120, distance: 232.3
click at [58, 126] on h6 "Map" at bounding box center [106, 126] width 121 height 14
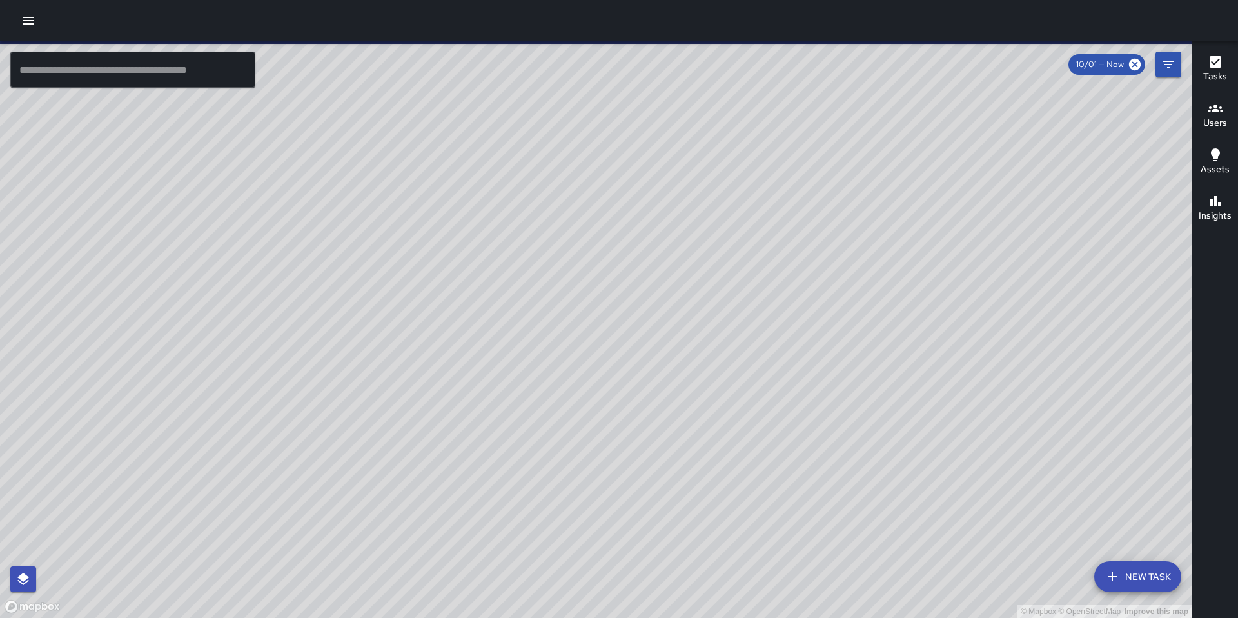
click at [22, 23] on icon "button" at bounding box center [28, 20] width 15 height 15
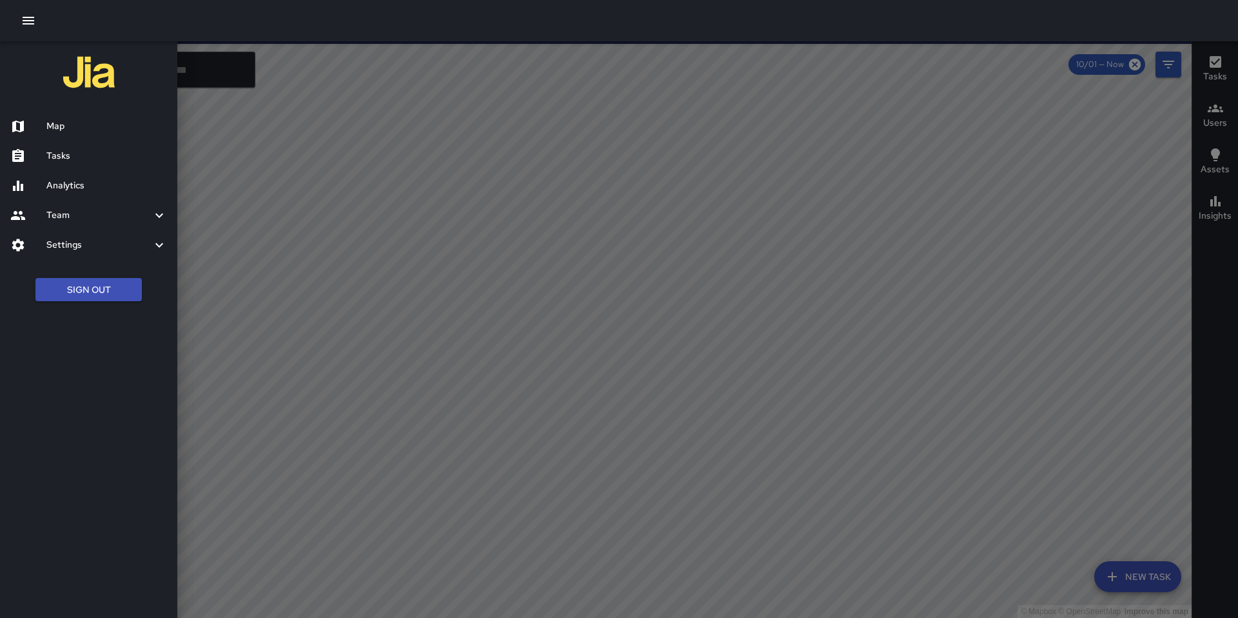
click at [52, 157] on h6 "Tasks" at bounding box center [106, 156] width 121 height 14
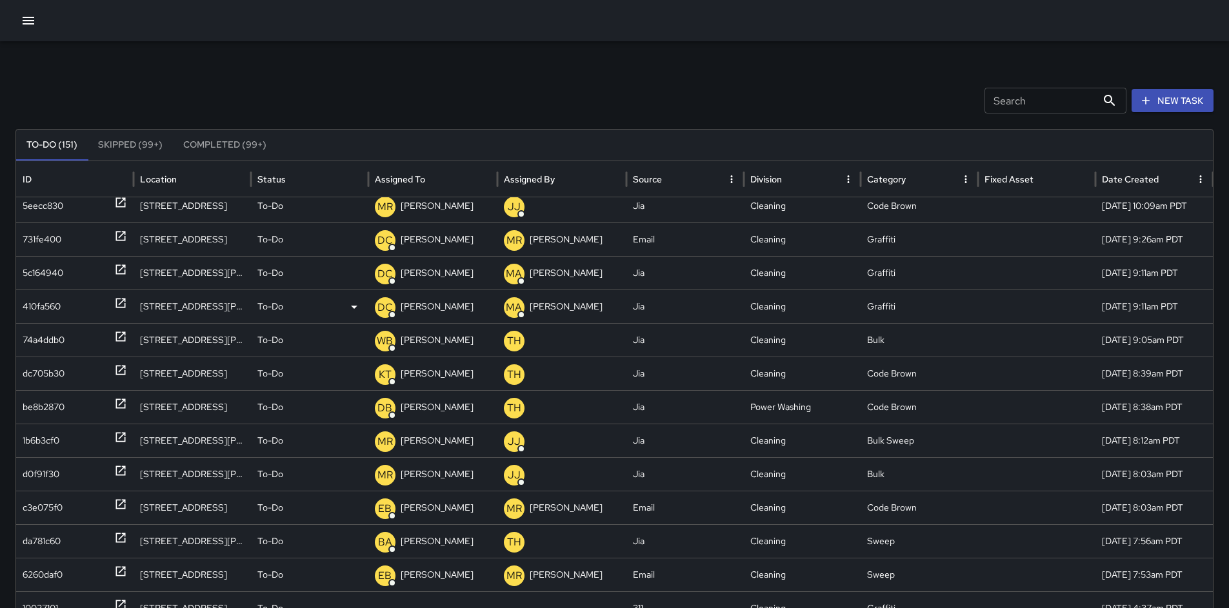
scroll to position [124, 0]
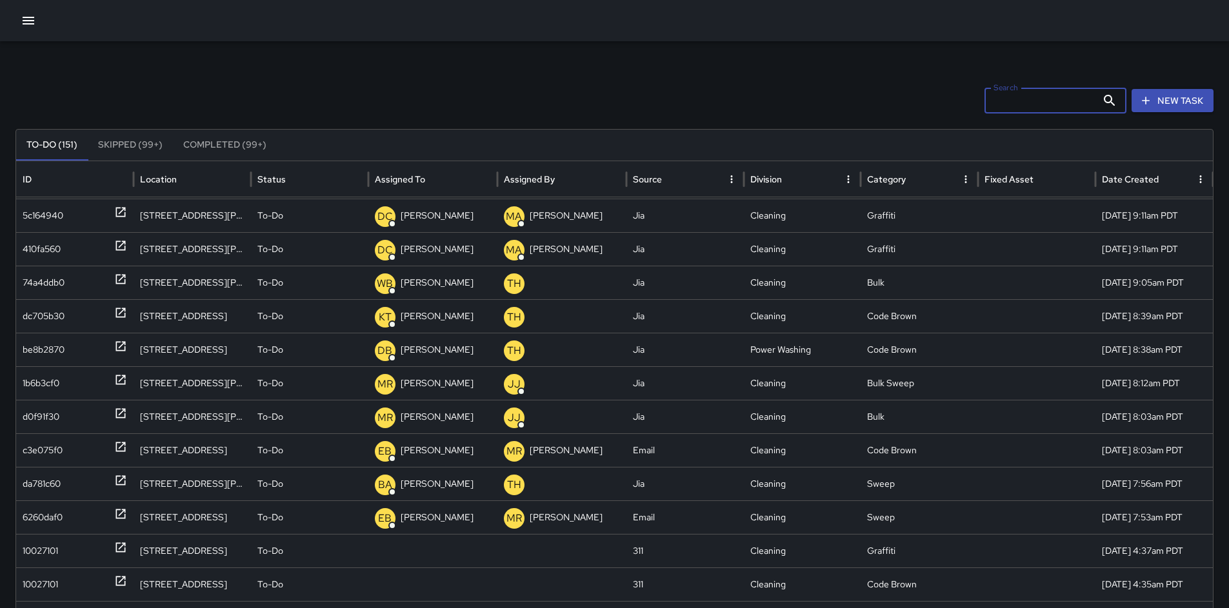
click at [1053, 100] on input "Search" at bounding box center [1040, 101] width 112 height 26
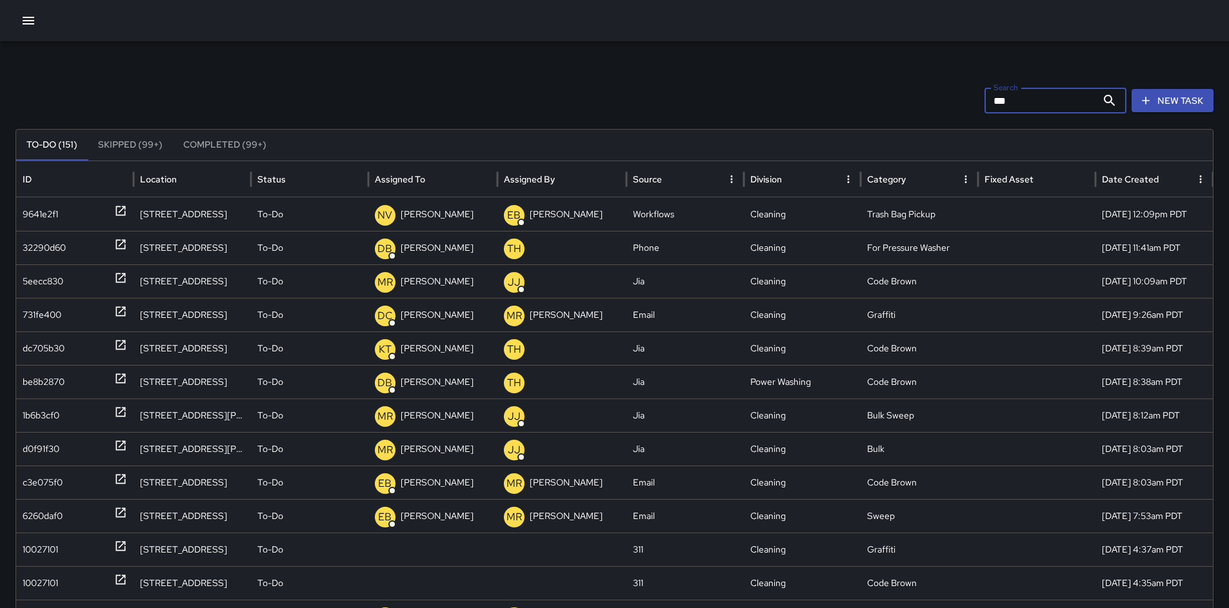
type input "***"
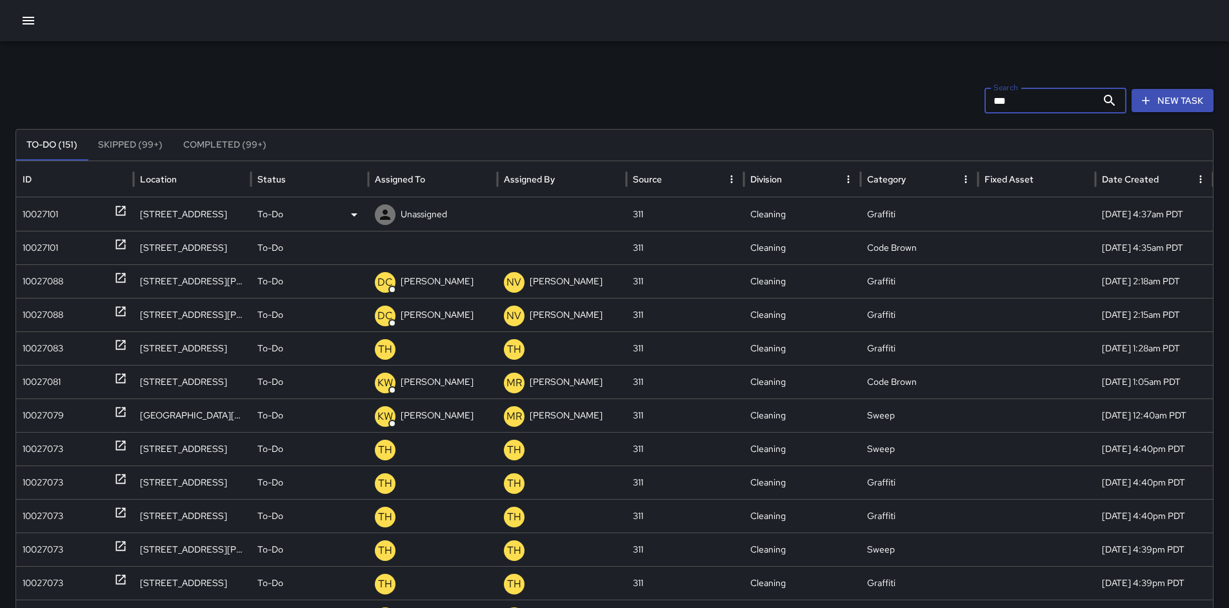
click at [28, 215] on div "10027101" at bounding box center [40, 214] width 35 height 33
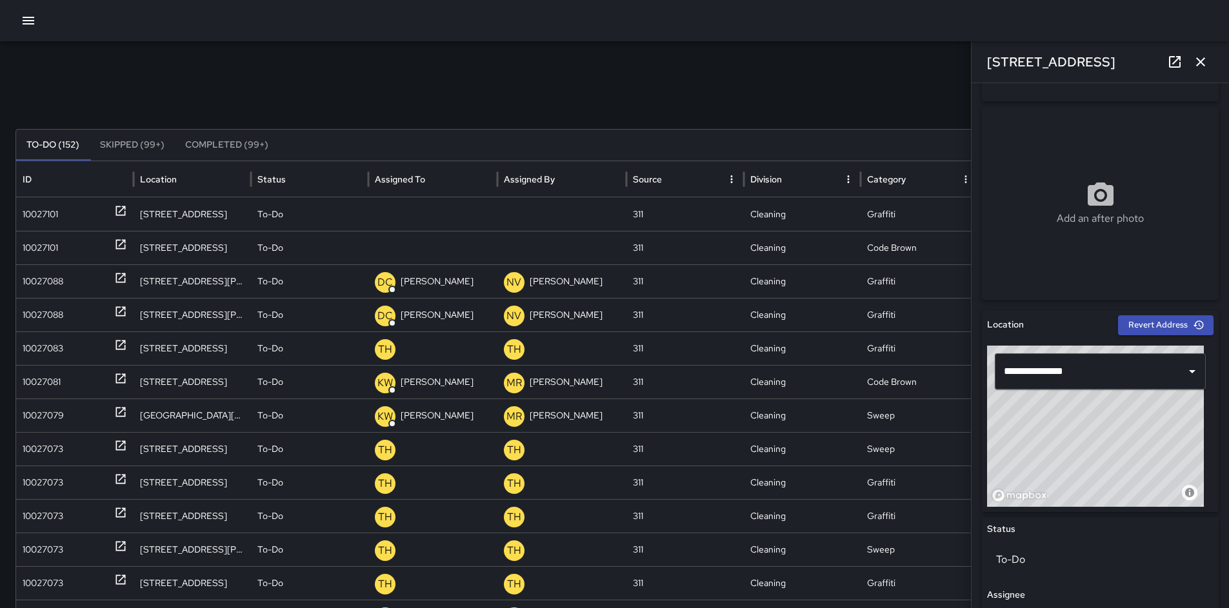
scroll to position [153, 0]
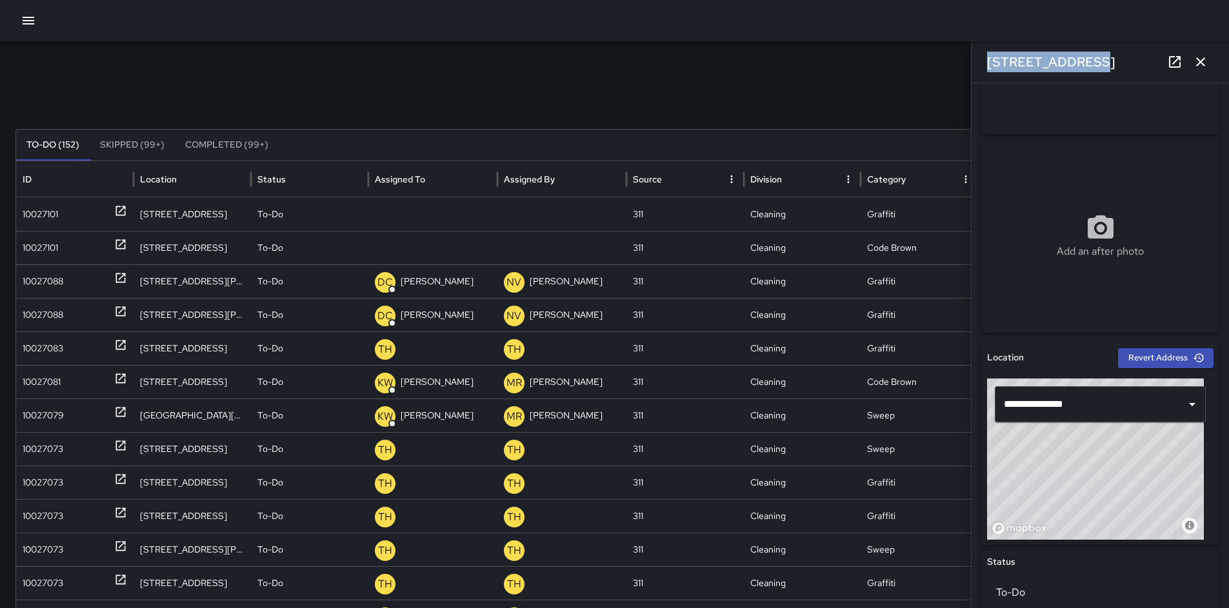
drag, startPoint x: 1080, startPoint y: 59, endPoint x: 974, endPoint y: 69, distance: 106.9
click at [974, 69] on div "[STREET_ADDRESS]" at bounding box center [1099, 61] width 257 height 41
copy h6 "[STREET_ADDRESS]"
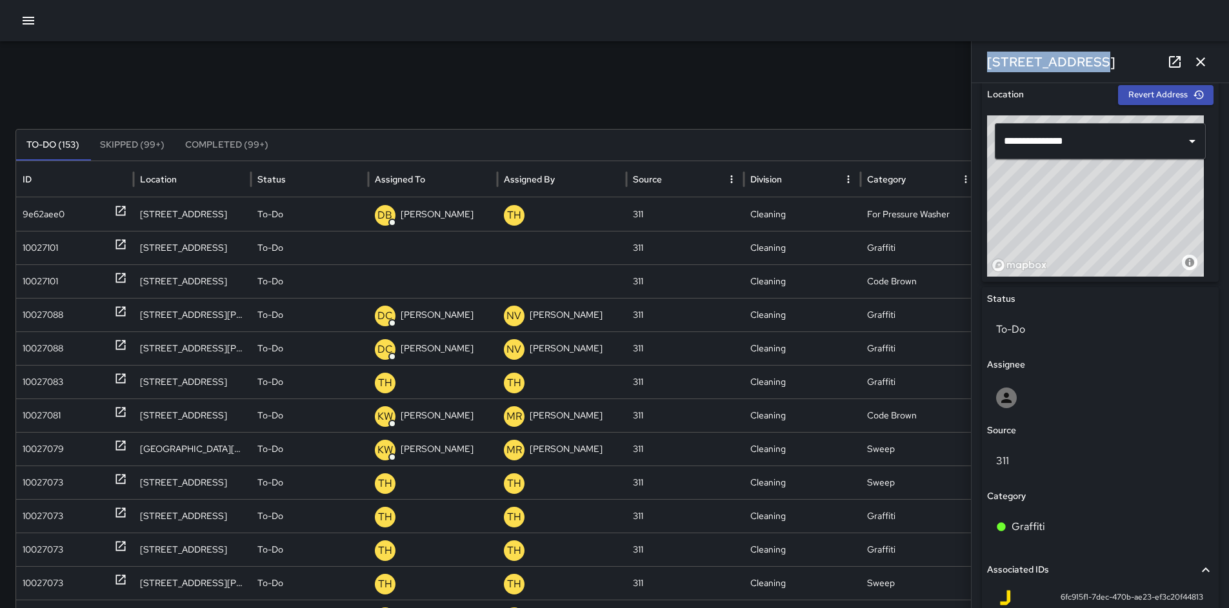
scroll to position [691, 0]
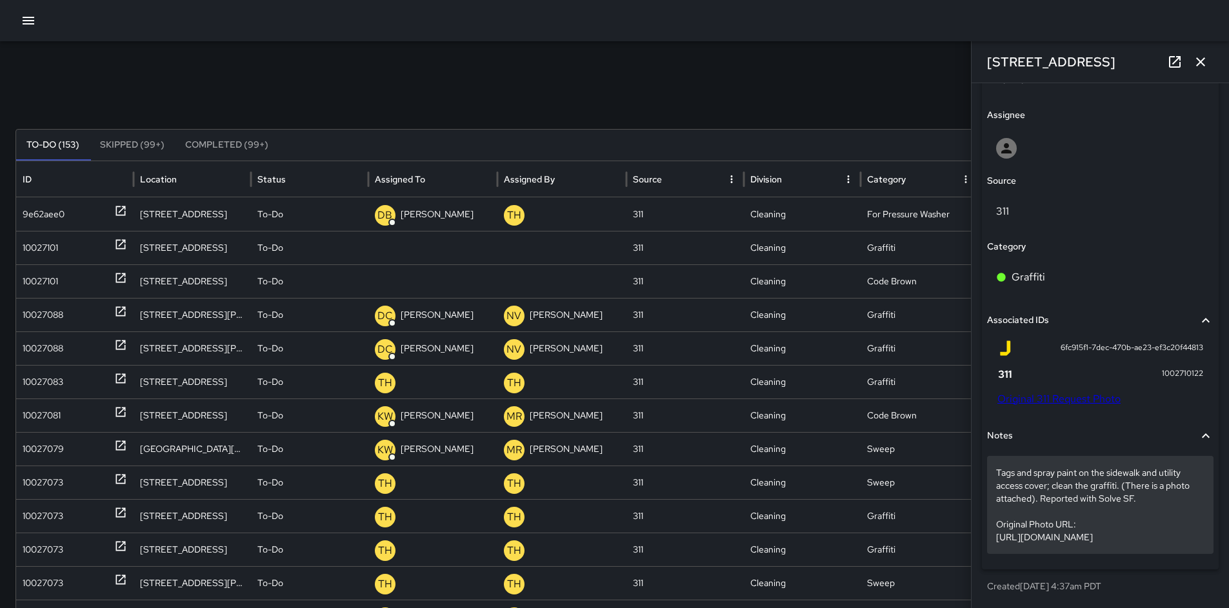
click at [1026, 489] on p "Tags and spray paint on the sidewalk and utility access cover; clean the graffi…" at bounding box center [1100, 504] width 208 height 77
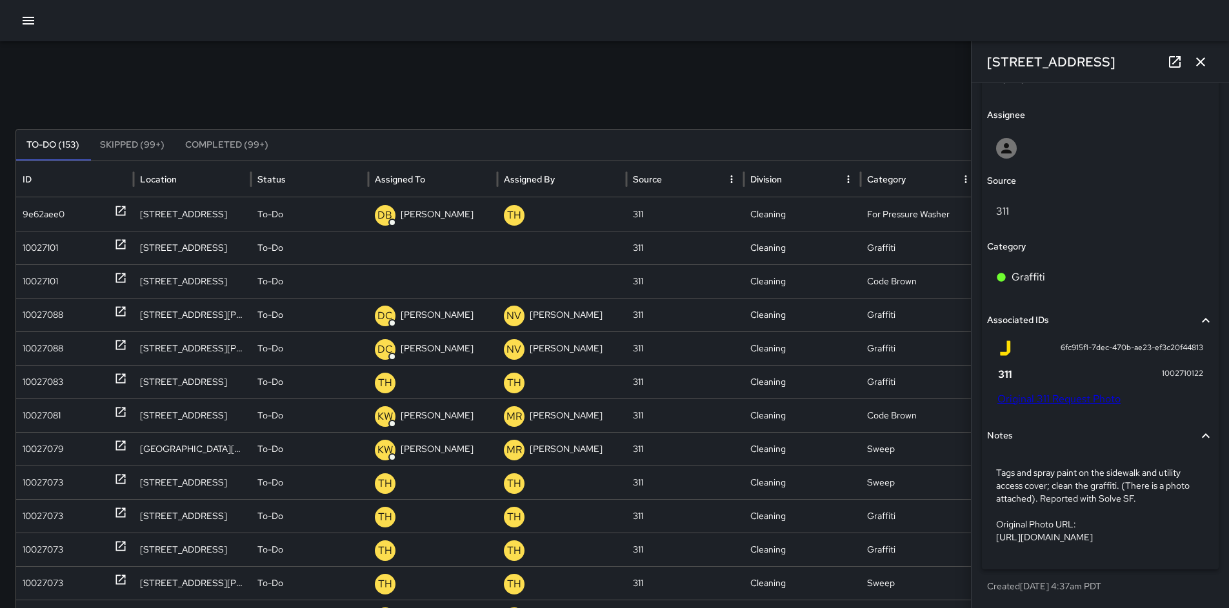
scroll to position [615, 0]
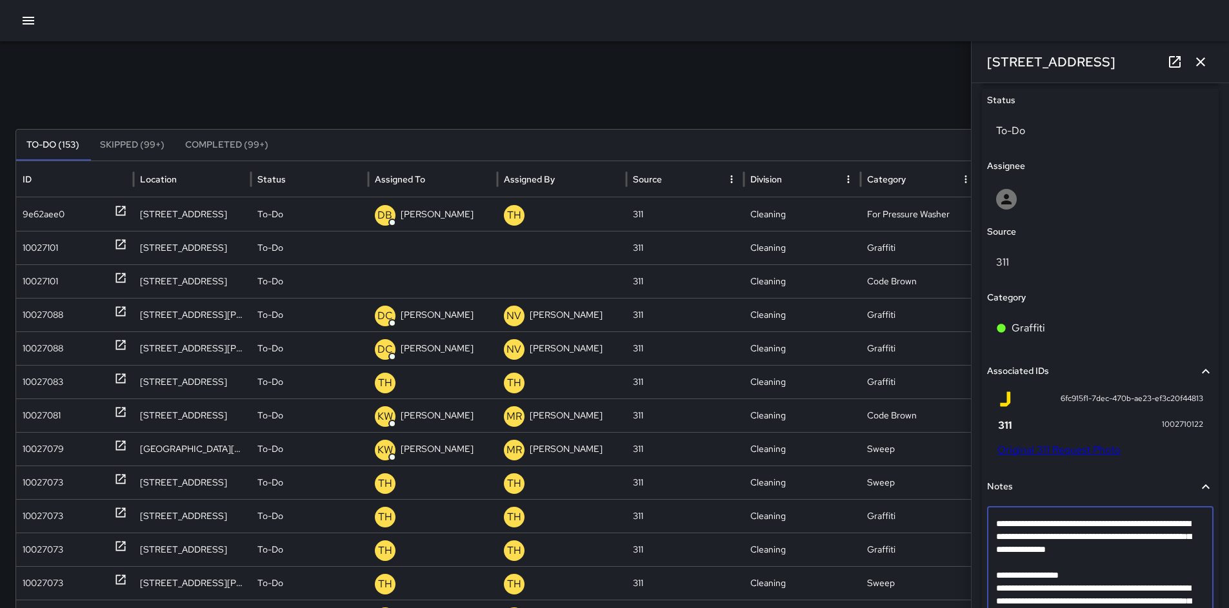
click at [1024, 561] on textarea "**********" at bounding box center [1095, 568] width 199 height 103
type textarea "**********"
click at [1186, 68] on link at bounding box center [1175, 62] width 26 height 26
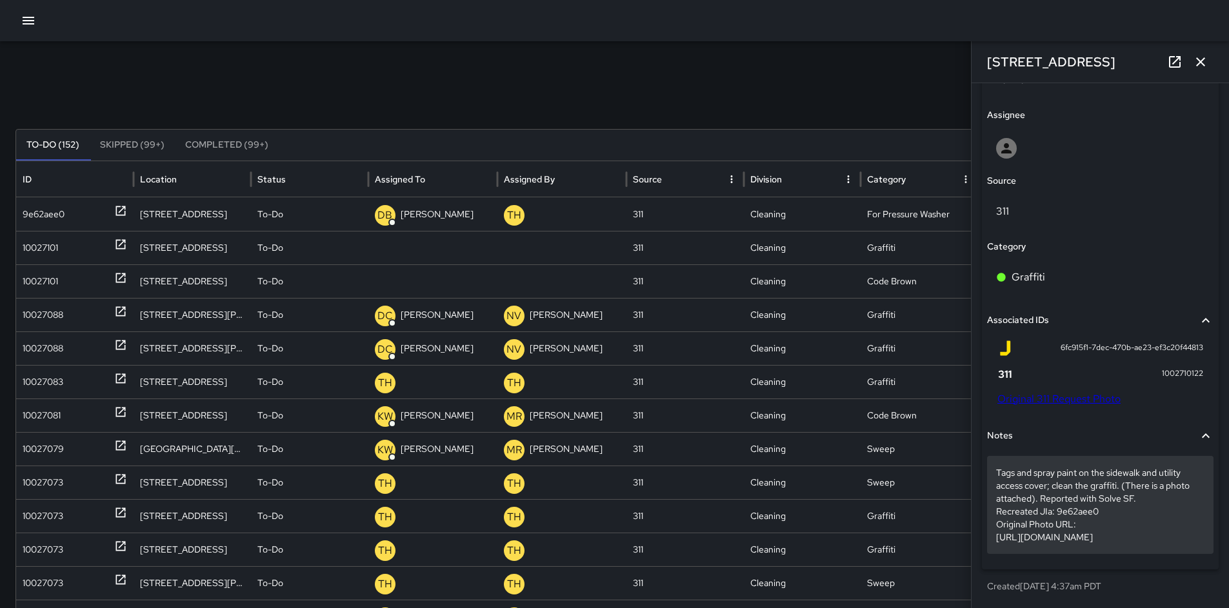
scroll to position [691, 0]
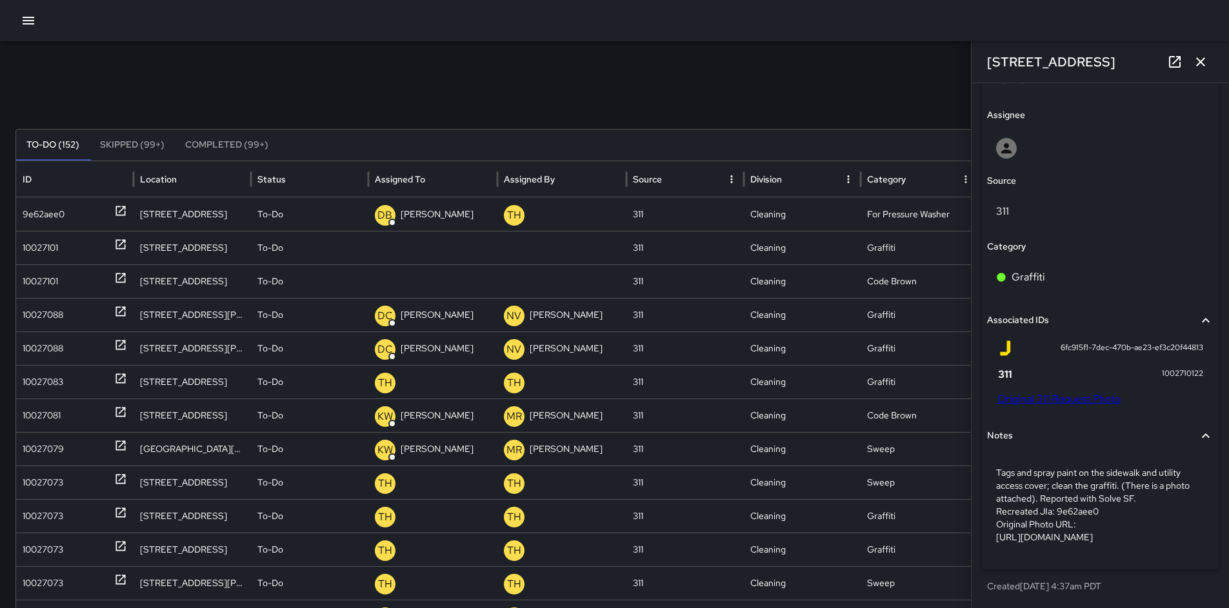
click at [1042, 392] on link "Original 311 Request Photo" at bounding box center [1058, 399] width 123 height 14
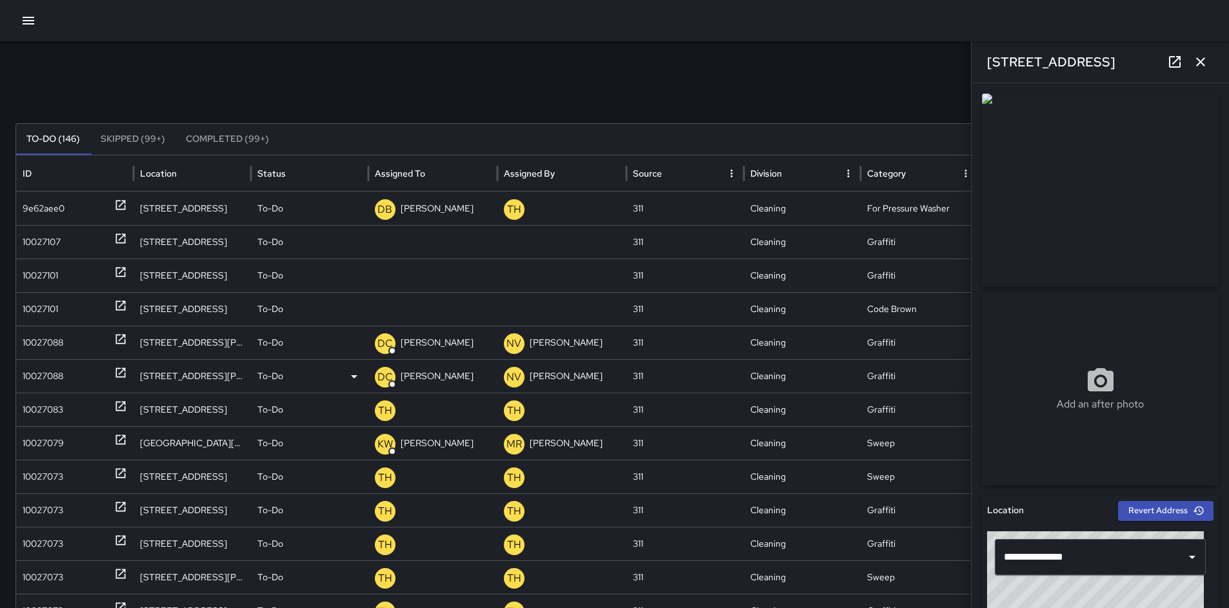
scroll to position [0, 0]
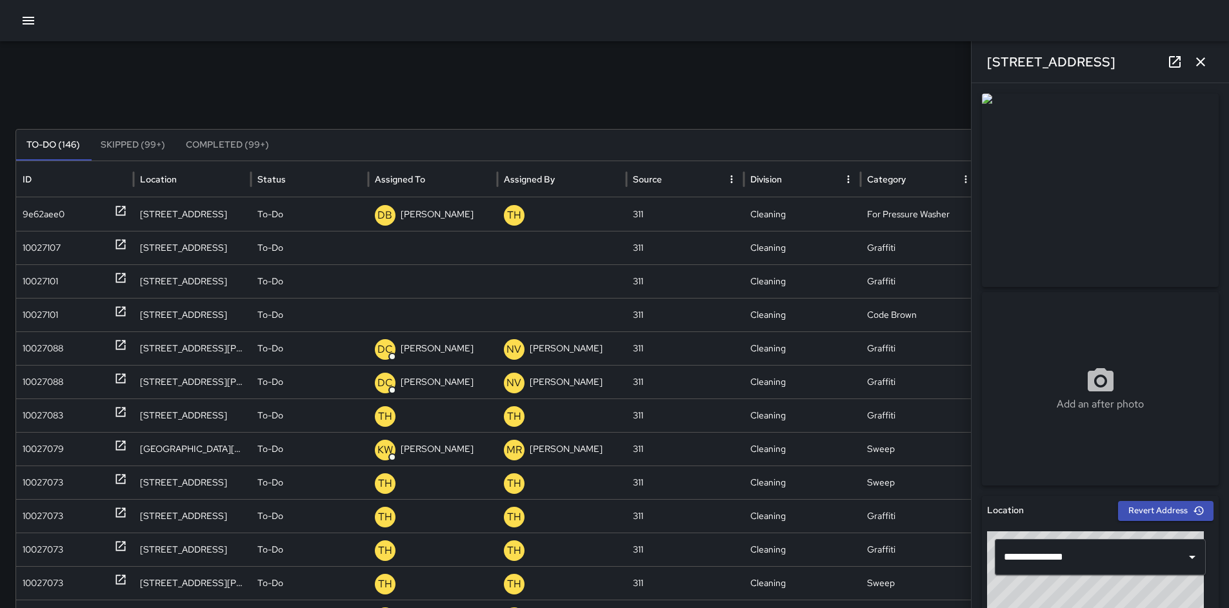
click at [288, 77] on div "Search *** Search New Task To-Do (146) Skipped (99+) Completed (99+) ID Locatio…" at bounding box center [614, 407] width 1229 height 732
click at [52, 252] on div "10027107" at bounding box center [42, 248] width 38 height 33
click at [52, 251] on div "10027107" at bounding box center [42, 248] width 38 height 33
click at [51, 248] on div "10027107" at bounding box center [42, 248] width 38 height 33
click at [39, 276] on div "10027101" at bounding box center [40, 281] width 35 height 33
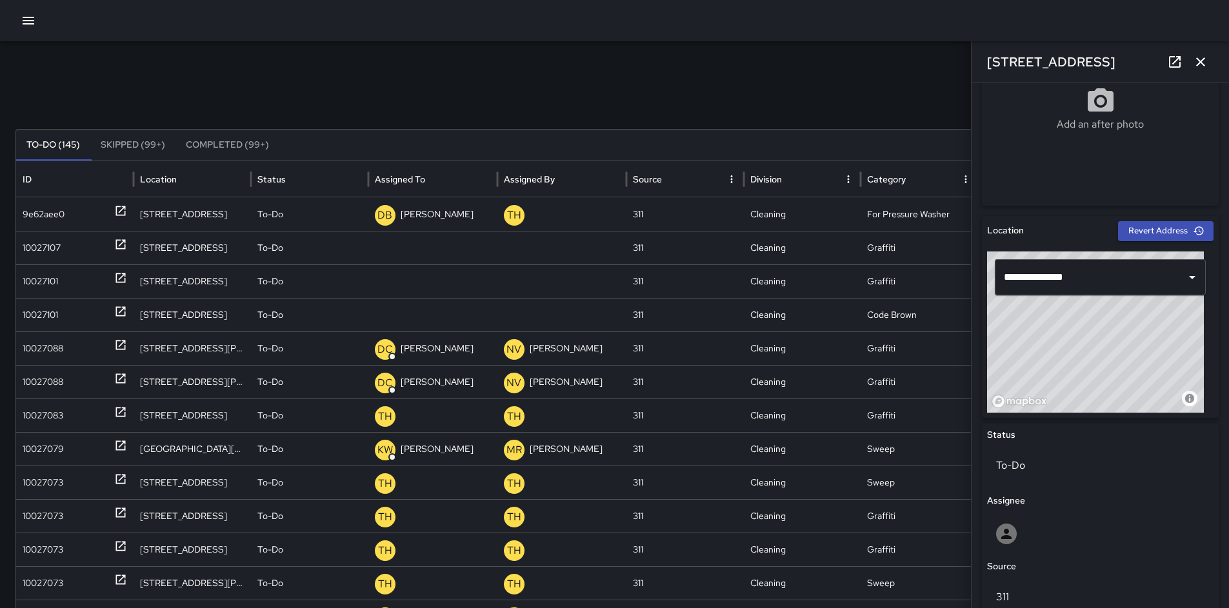
scroll to position [547, 0]
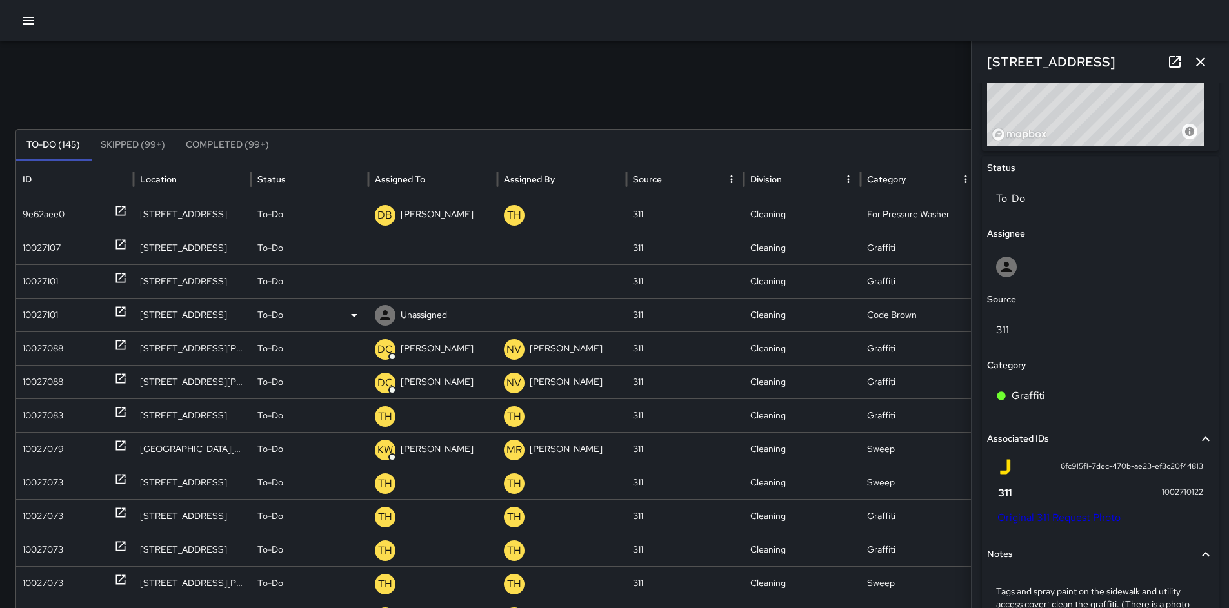
click at [53, 322] on div "10027101" at bounding box center [40, 315] width 35 height 33
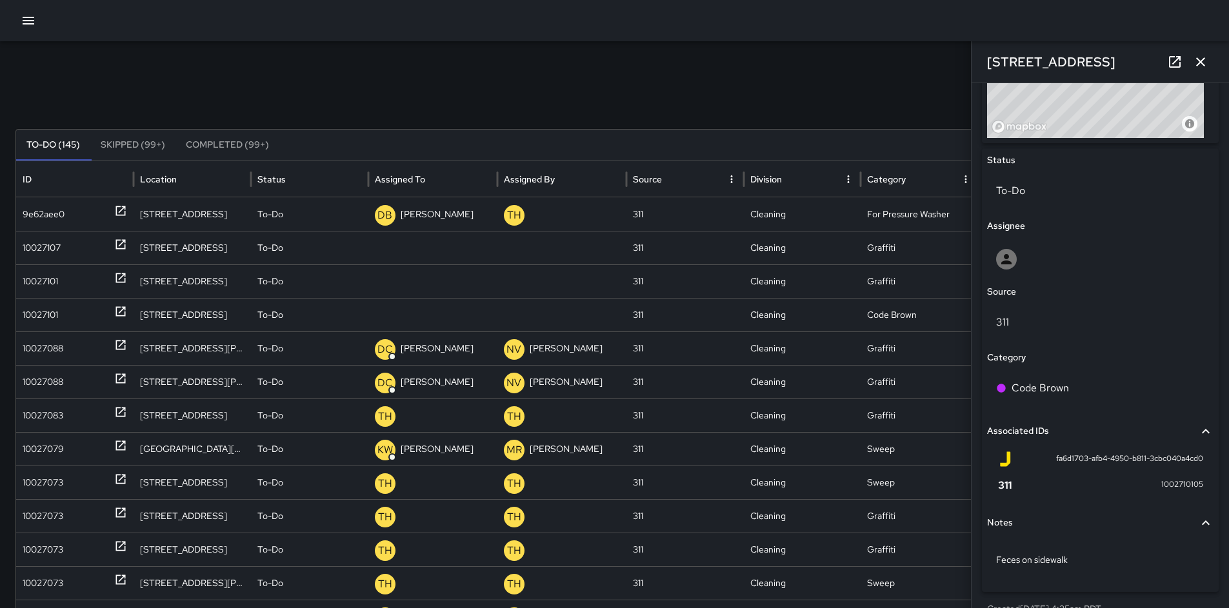
scroll to position [557, 0]
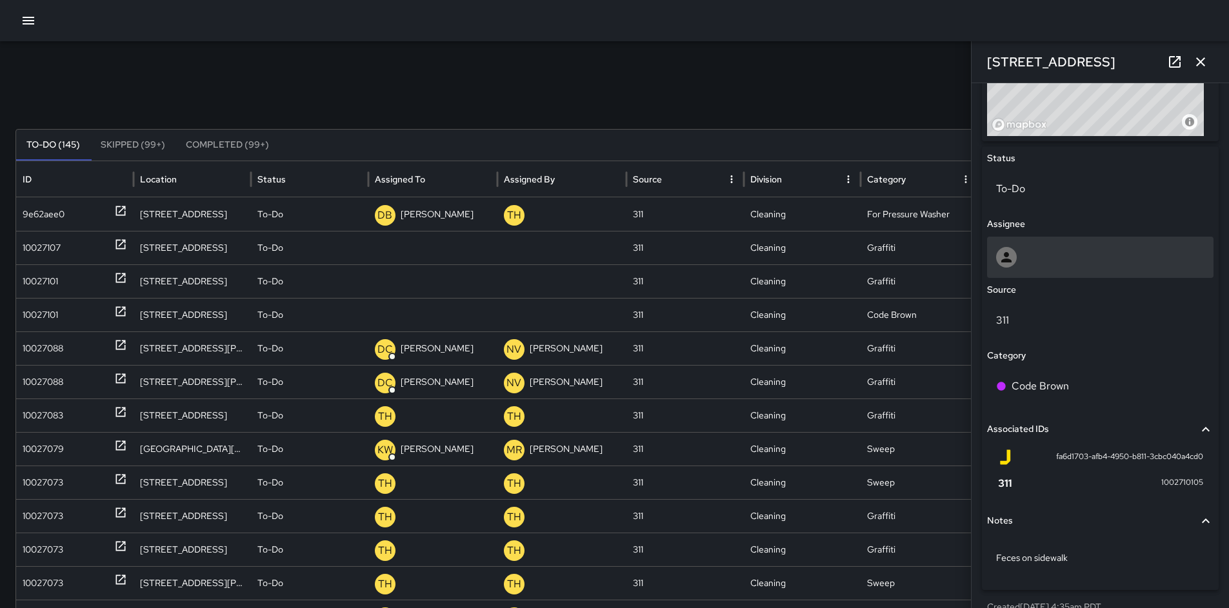
click at [1048, 264] on div at bounding box center [1100, 257] width 208 height 21
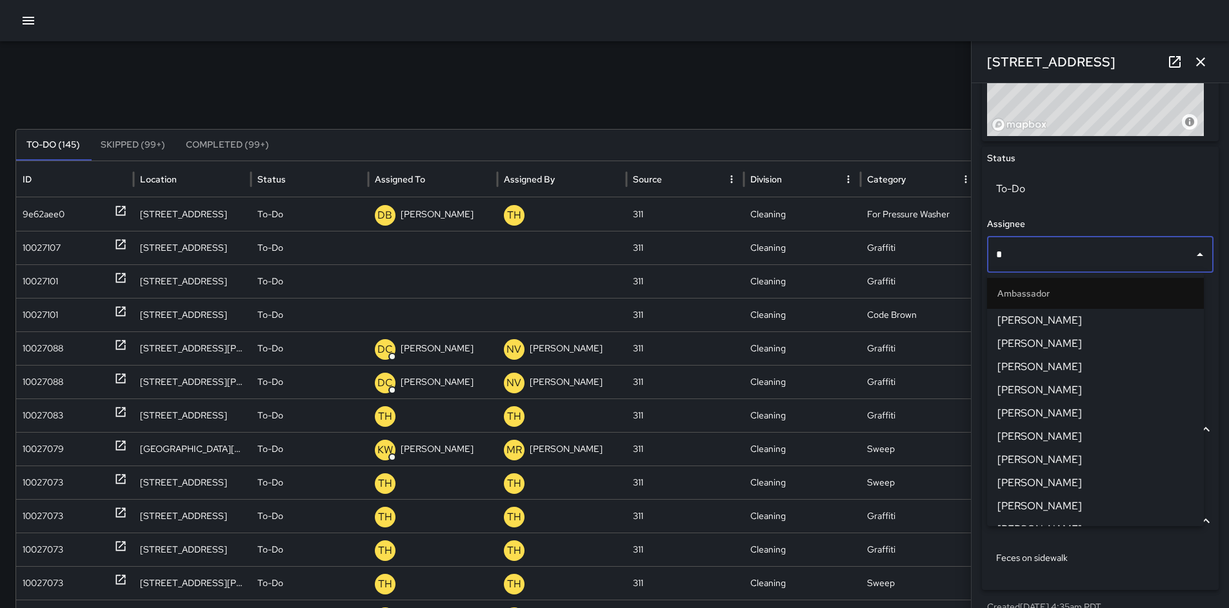
type input "**"
click at [1016, 326] on span "DeAndre Barney" at bounding box center [1095, 320] width 196 height 15
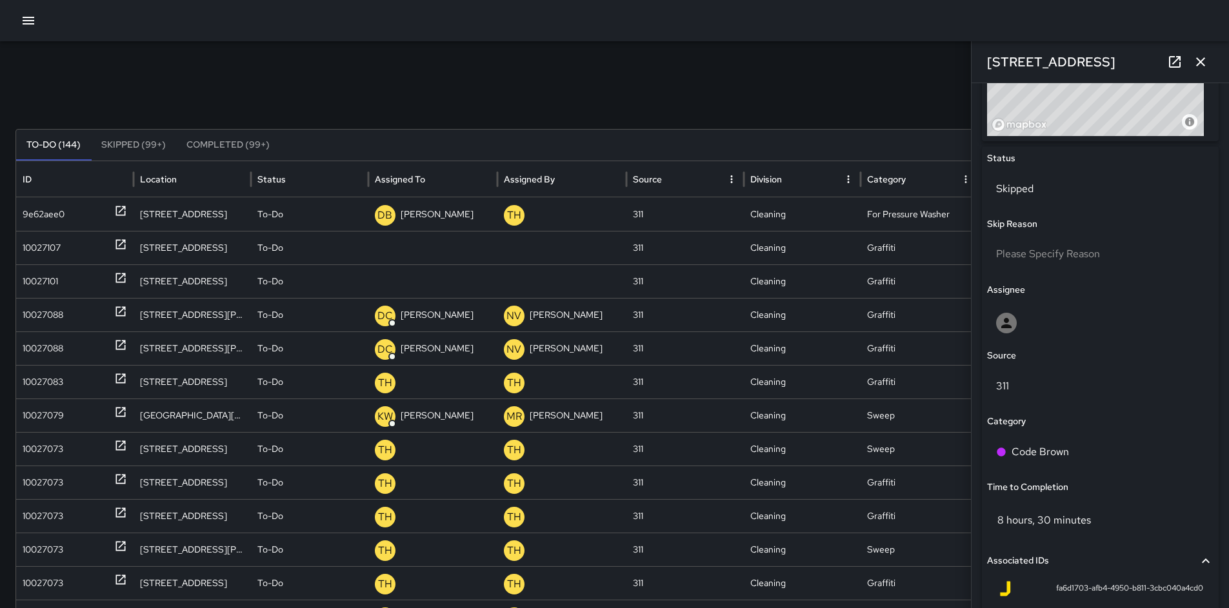
click at [577, 90] on div "Search *** Search New Task To-Do (144) Skipped (99+) Completed (99+) ID Locatio…" at bounding box center [614, 407] width 1229 height 732
click at [1203, 61] on icon "button" at bounding box center [1200, 61] width 15 height 15
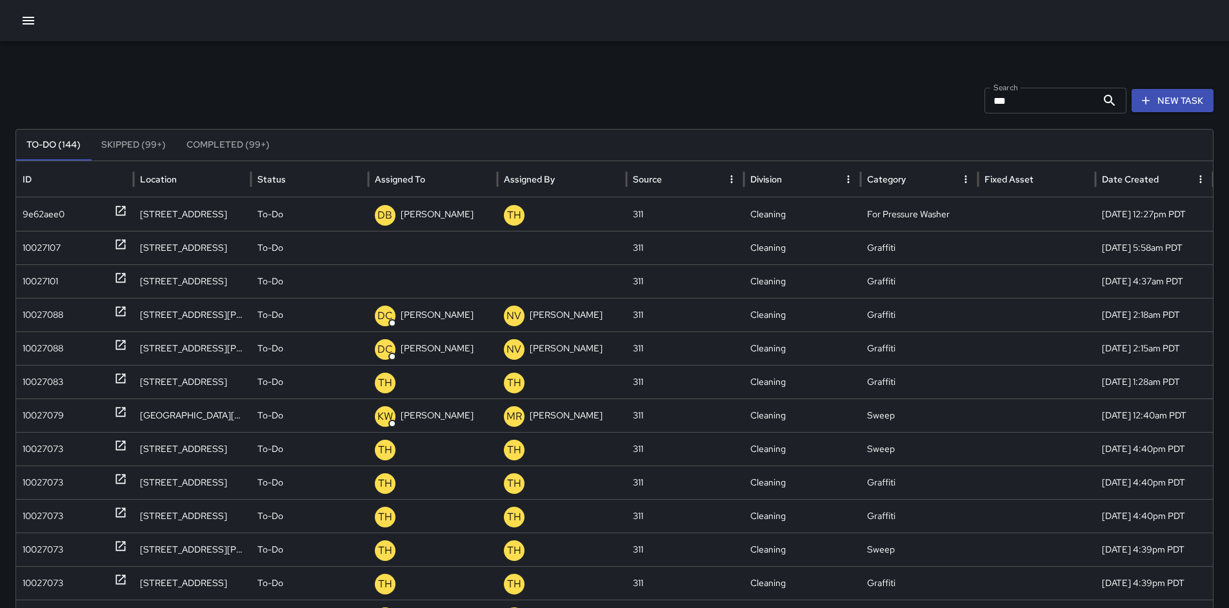
click at [815, 83] on div "Search *** Search New Task To-Do (144) Skipped (99+) Completed (99+) ID Locatio…" at bounding box center [614, 407] width 1229 height 732
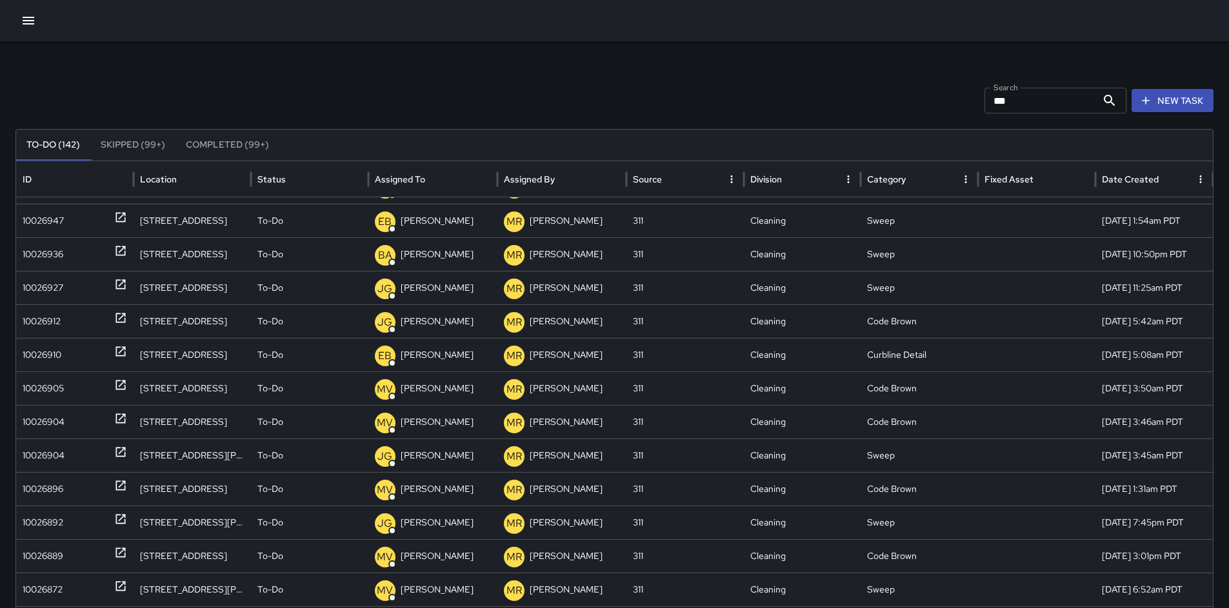
scroll to position [1191, 0]
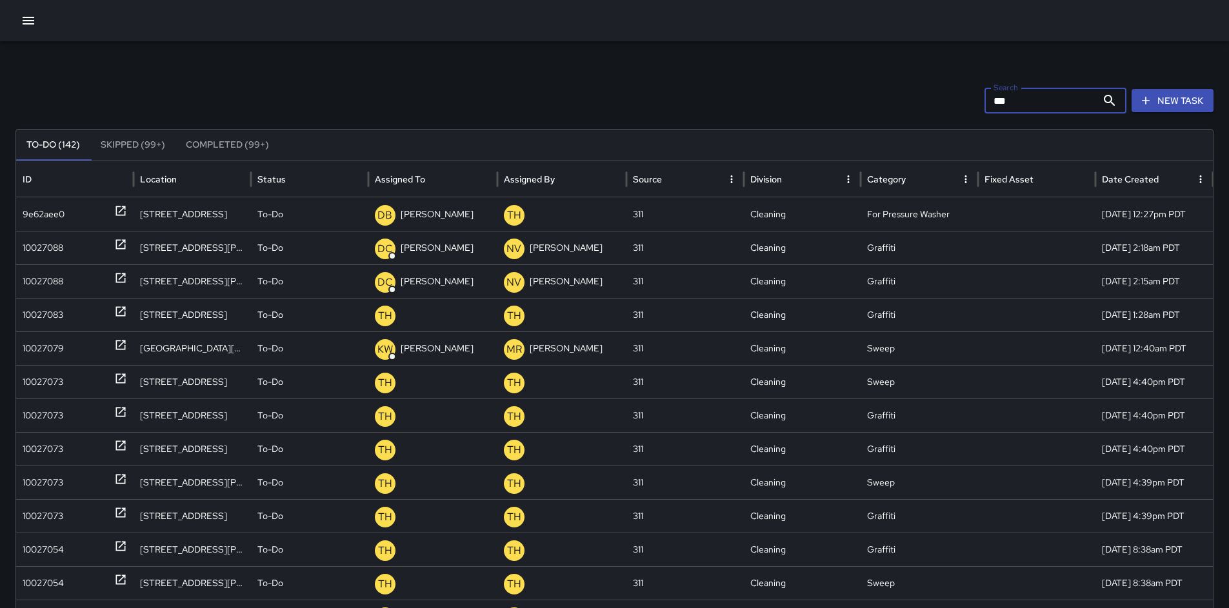
click at [1035, 103] on input "***" at bounding box center [1040, 101] width 112 height 26
drag, startPoint x: 971, startPoint y: 93, endPoint x: 938, endPoint y: 86, distance: 34.3
click at [938, 86] on div "Search *** Search New Task To-Do (142) Skipped (99+) Completed (99+) ID Locatio…" at bounding box center [614, 407] width 1229 height 732
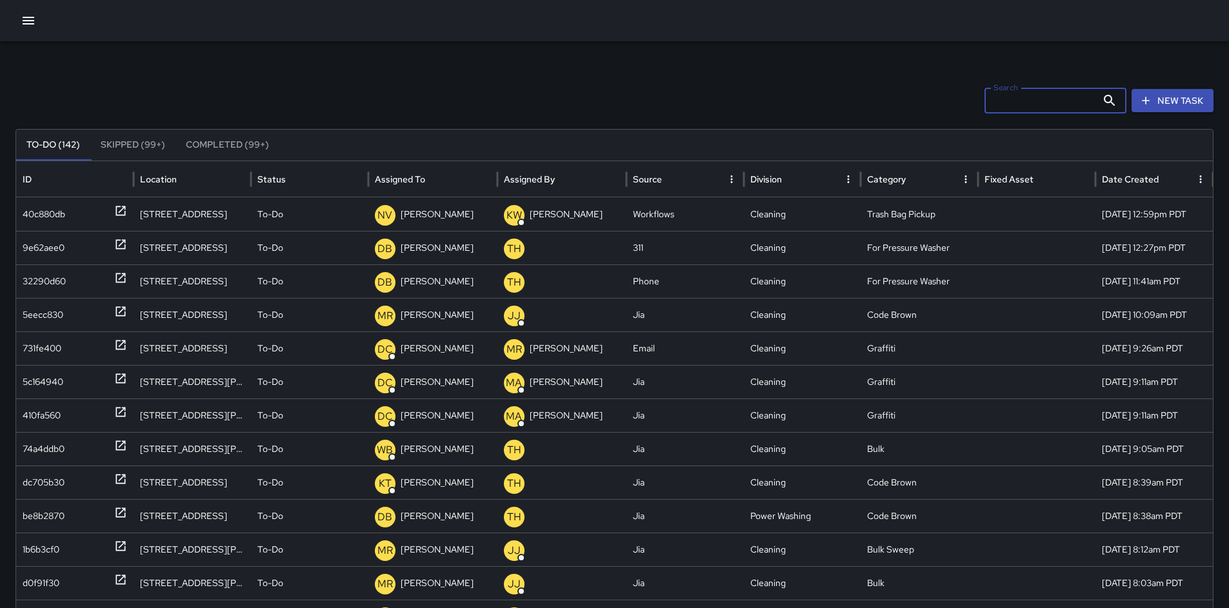
click at [865, 78] on div "Search Search New Task To-Do (142) Skipped (99+) Completed (99+) ID Location St…" at bounding box center [614, 407] width 1229 height 732
click at [30, 24] on icon "button" at bounding box center [29, 21] width 12 height 8
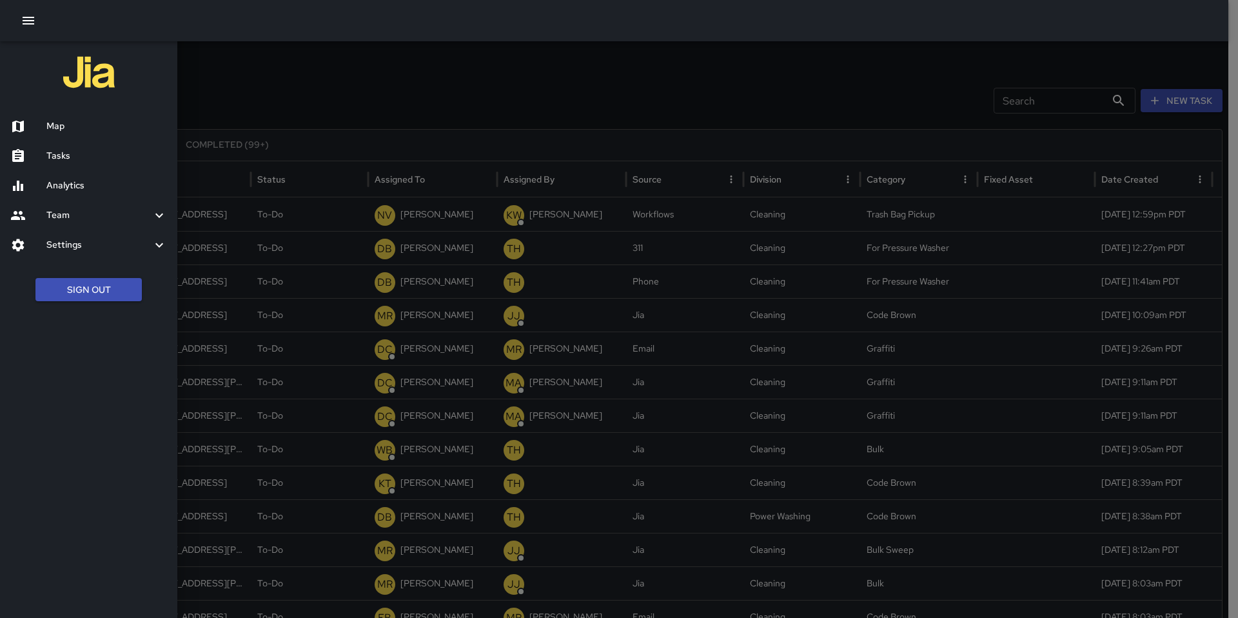
drag, startPoint x: 83, startPoint y: 130, endPoint x: 37, endPoint y: 43, distance: 99.0
click at [83, 130] on h6 "Map" at bounding box center [106, 126] width 121 height 14
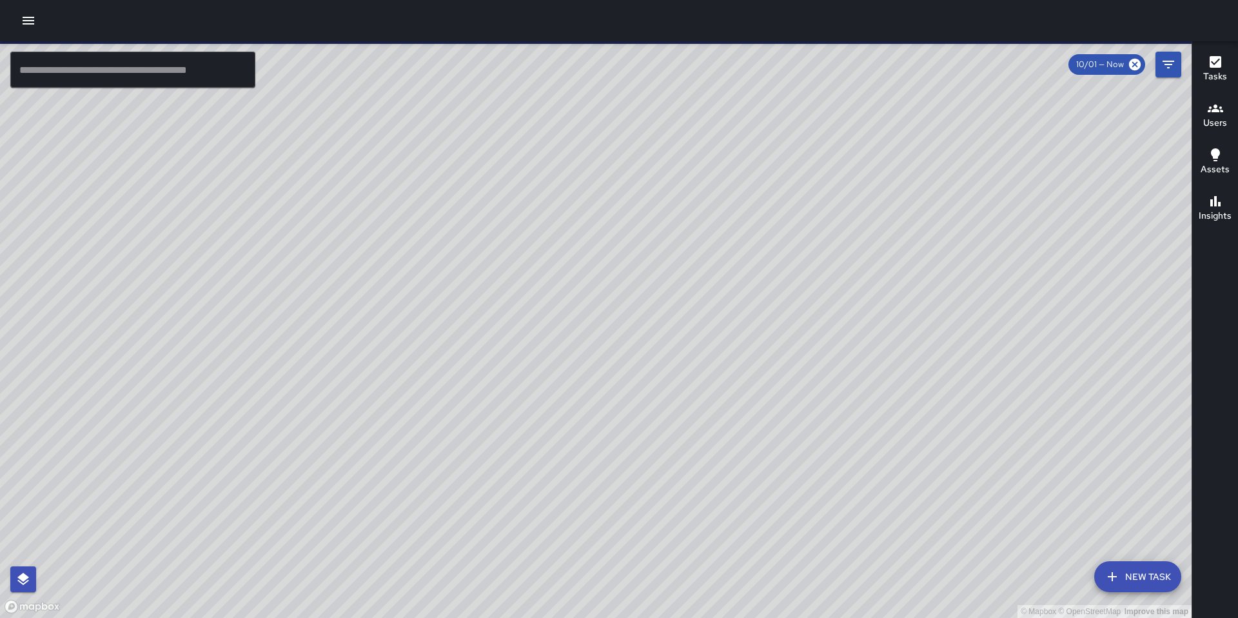
click at [31, 25] on icon "button" at bounding box center [28, 20] width 15 height 15
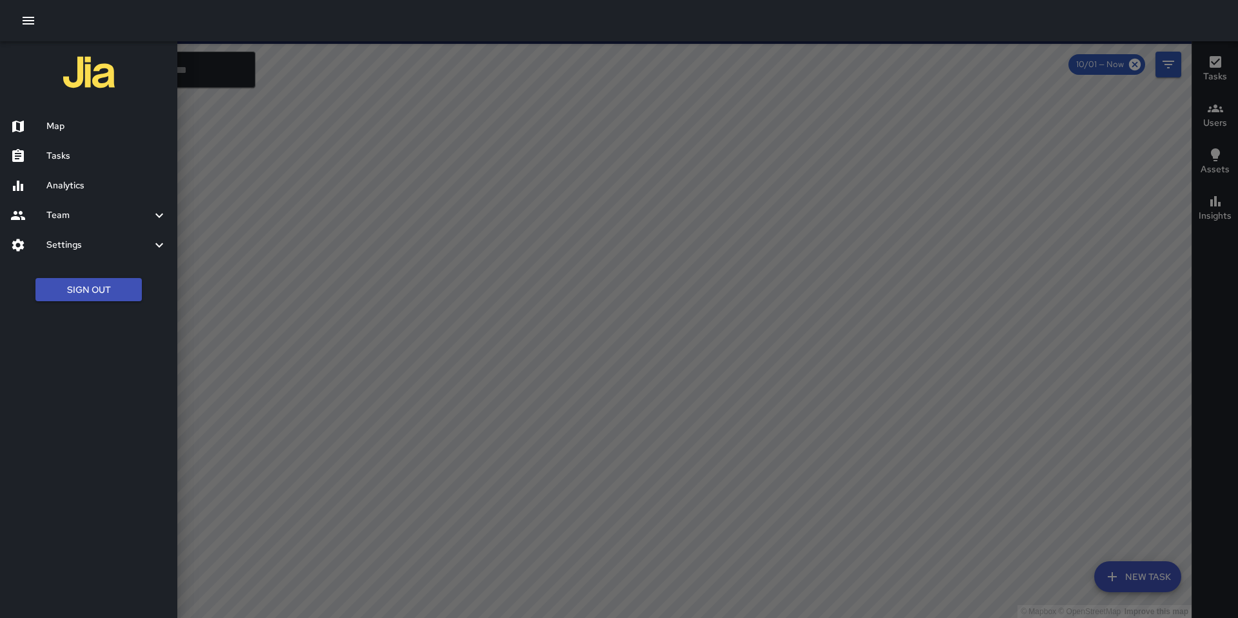
click at [52, 152] on h6 "Tasks" at bounding box center [106, 156] width 121 height 14
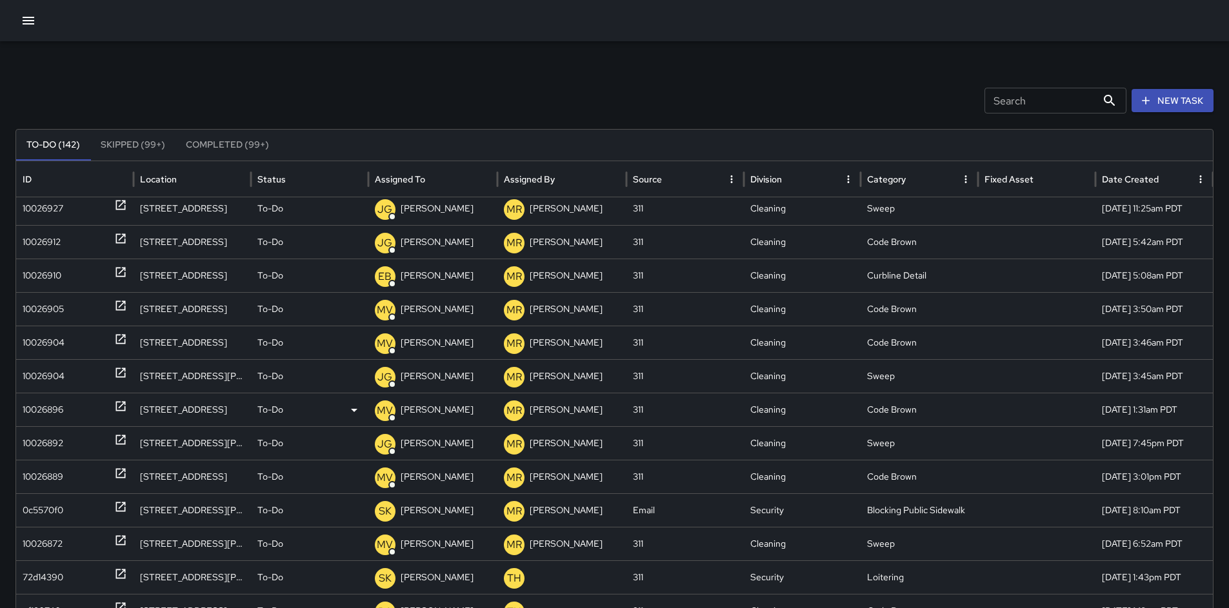
scroll to position [1818, 0]
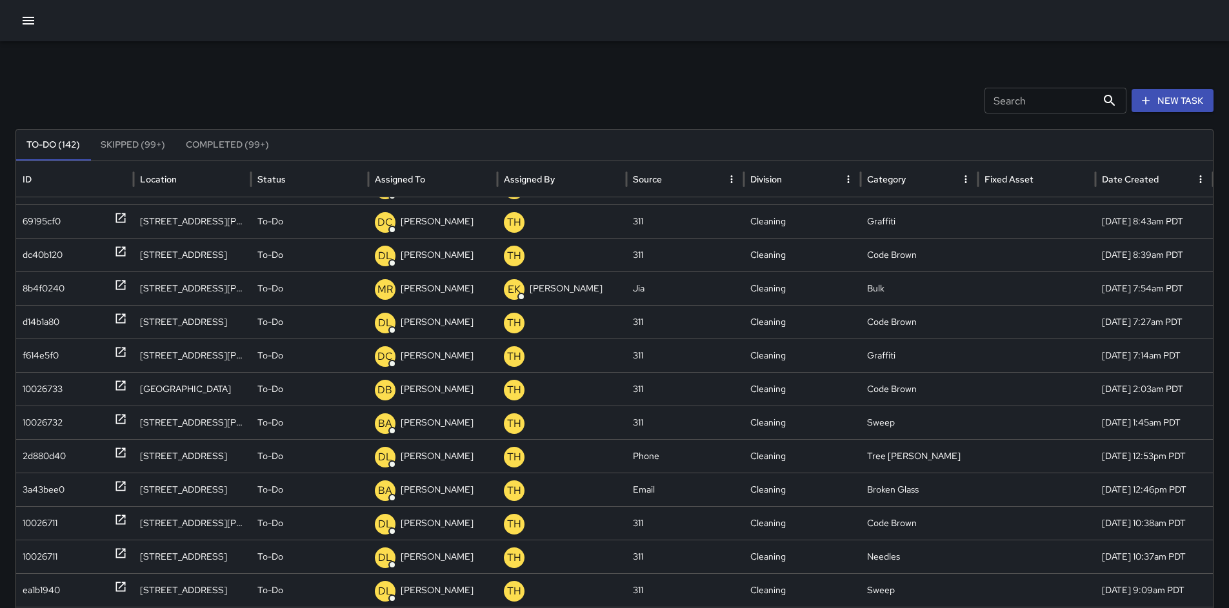
drag, startPoint x: 357, startPoint y: 106, endPoint x: 346, endPoint y: 108, distance: 11.8
click at [357, 106] on div "Search Search New Task" at bounding box center [614, 101] width 1198 height 26
click at [26, 25] on icon "button" at bounding box center [28, 20] width 15 height 15
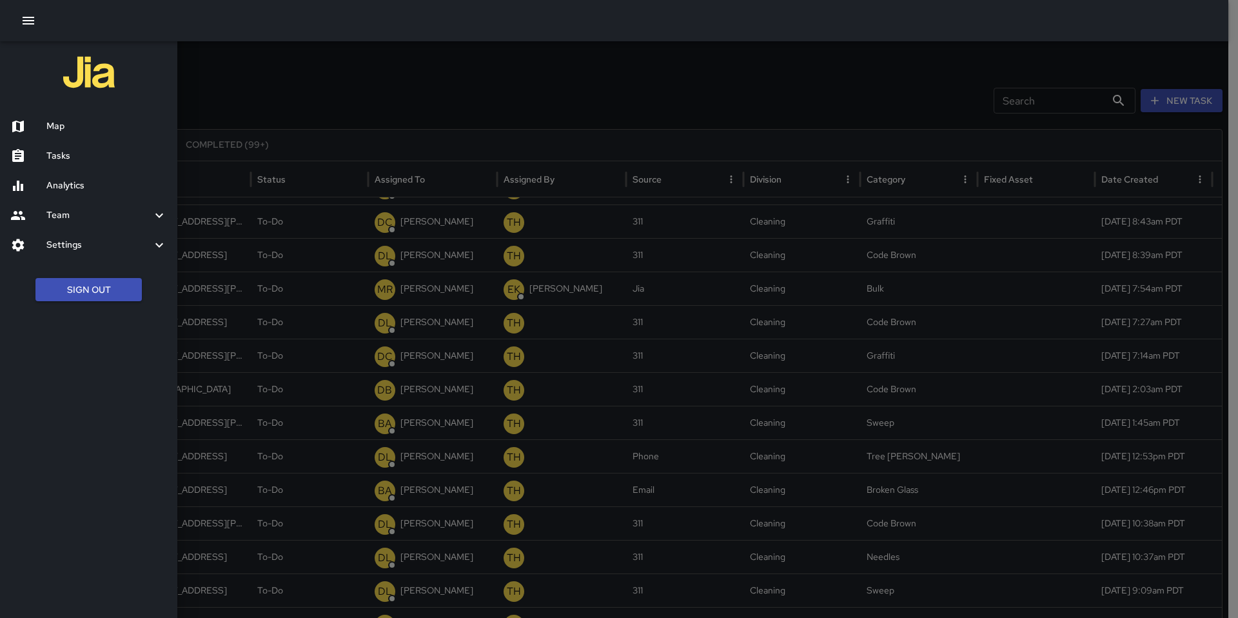
click at [79, 149] on h6 "Tasks" at bounding box center [106, 156] width 121 height 14
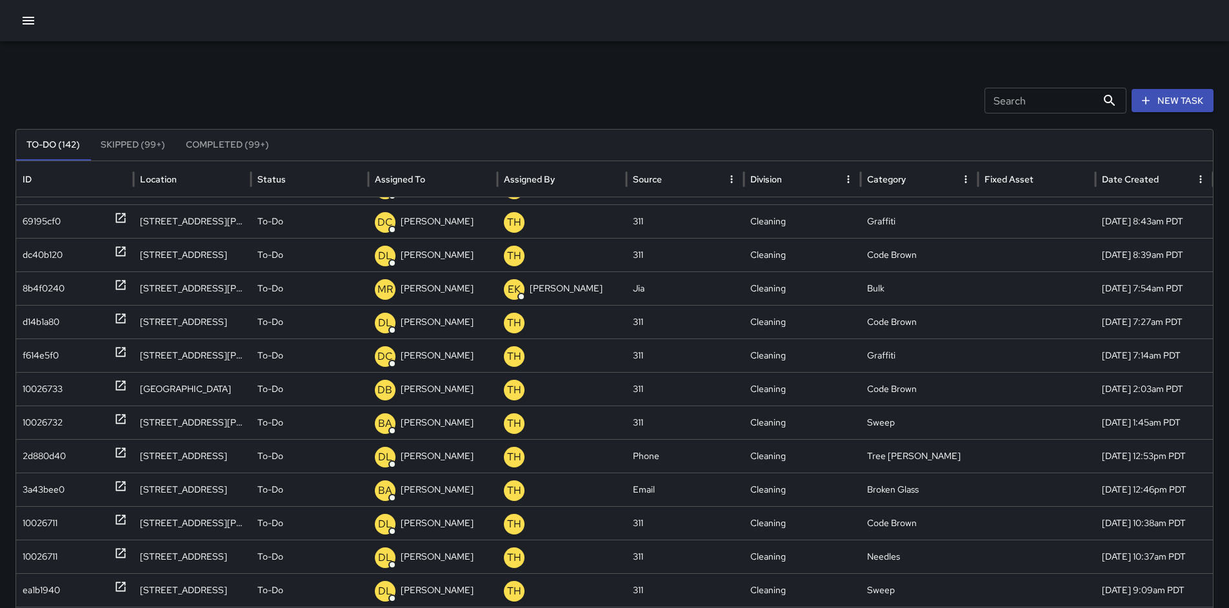
click at [130, 82] on div "Search Search New Task To-Do (142) Skipped (99+) Completed (99+) ID Location St…" at bounding box center [614, 407] width 1229 height 732
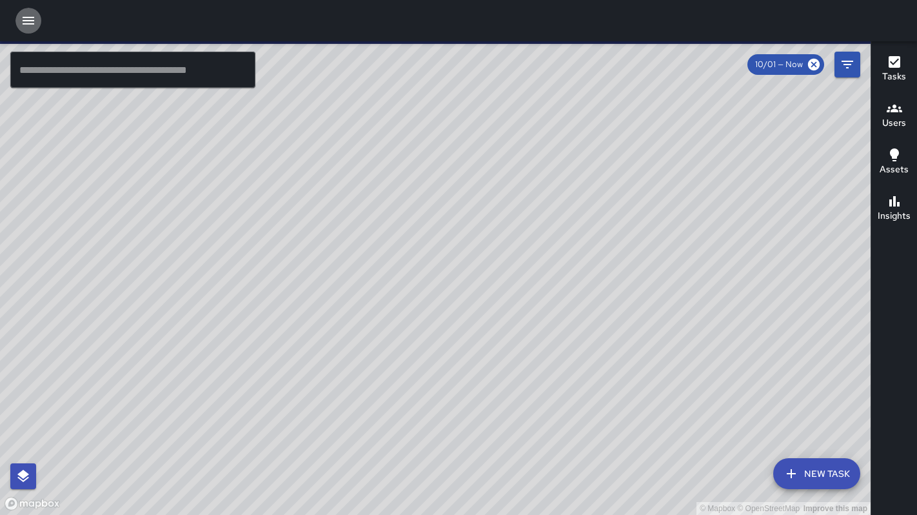
click at [22, 26] on icon "button" at bounding box center [28, 20] width 15 height 15
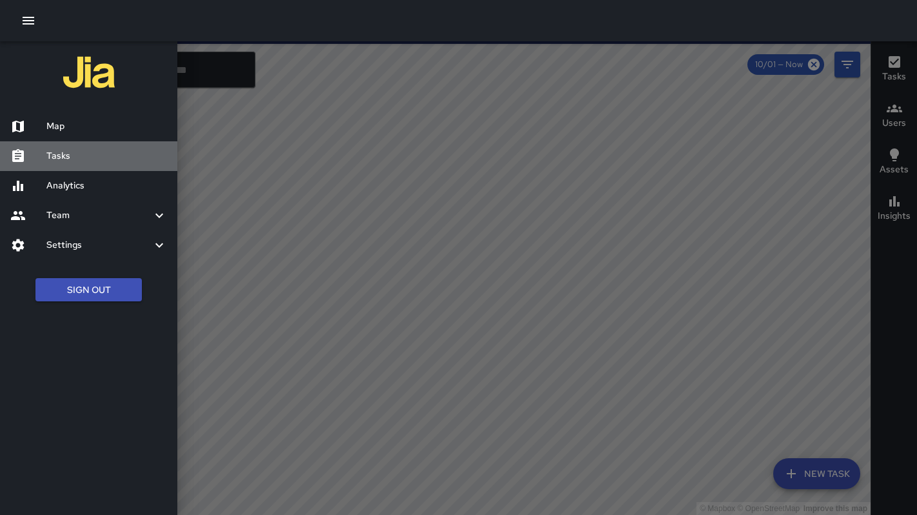
click at [48, 157] on h6 "Tasks" at bounding box center [106, 156] width 121 height 14
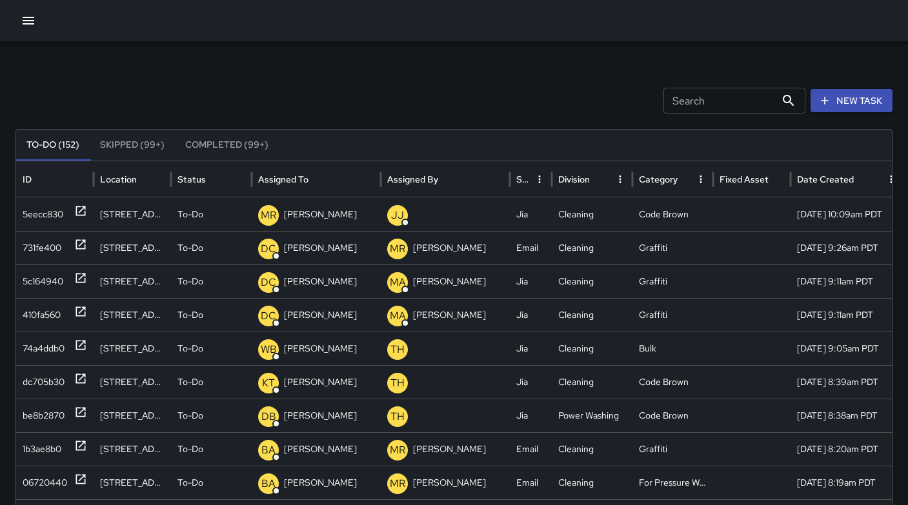
click at [864, 102] on button "New Task" at bounding box center [851, 101] width 82 height 24
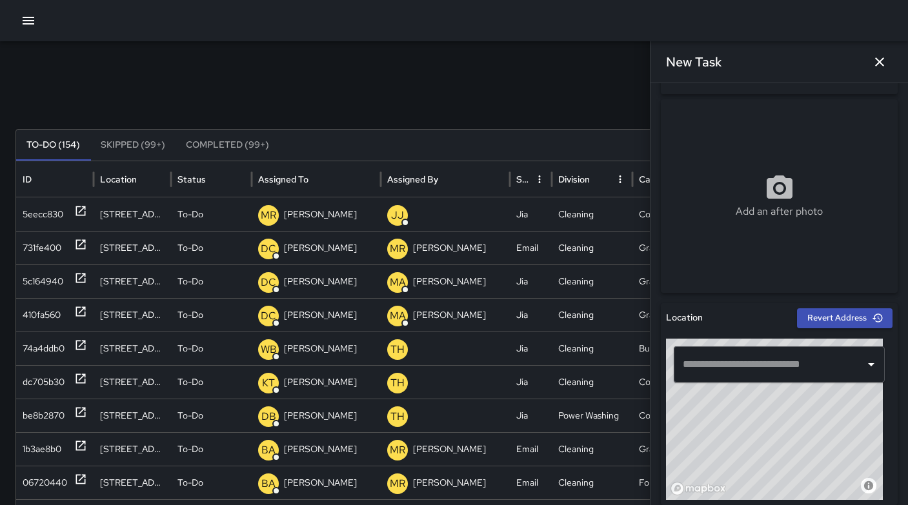
scroll to position [290, 0]
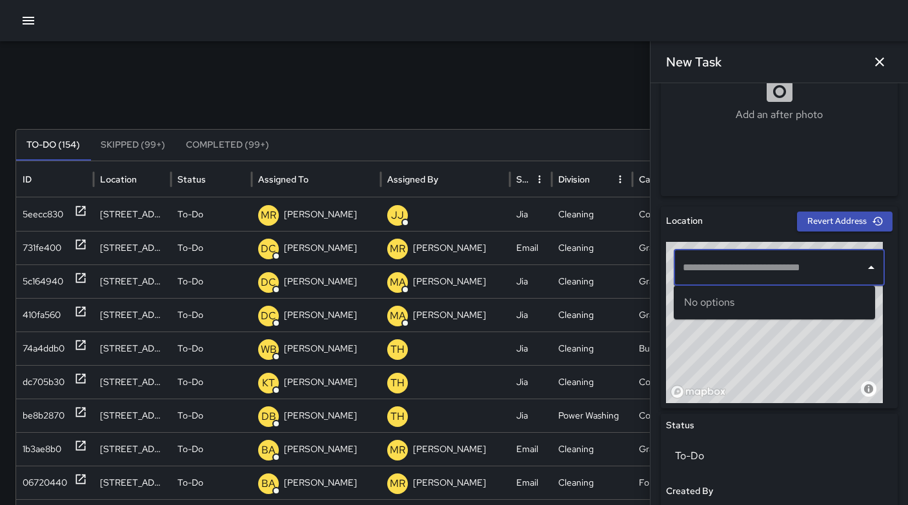
click at [715, 263] on input "text" at bounding box center [769, 267] width 180 height 25
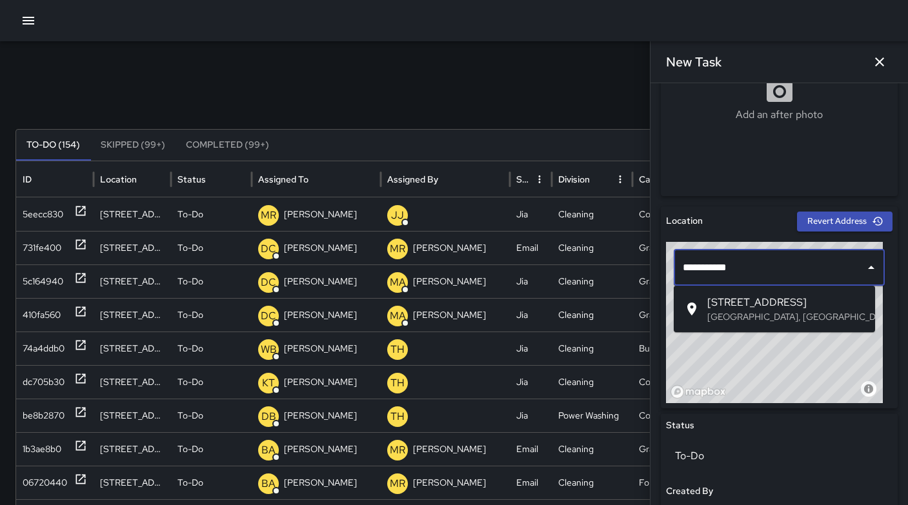
click at [740, 301] on span "55 Grace Street" at bounding box center [785, 302] width 157 height 15
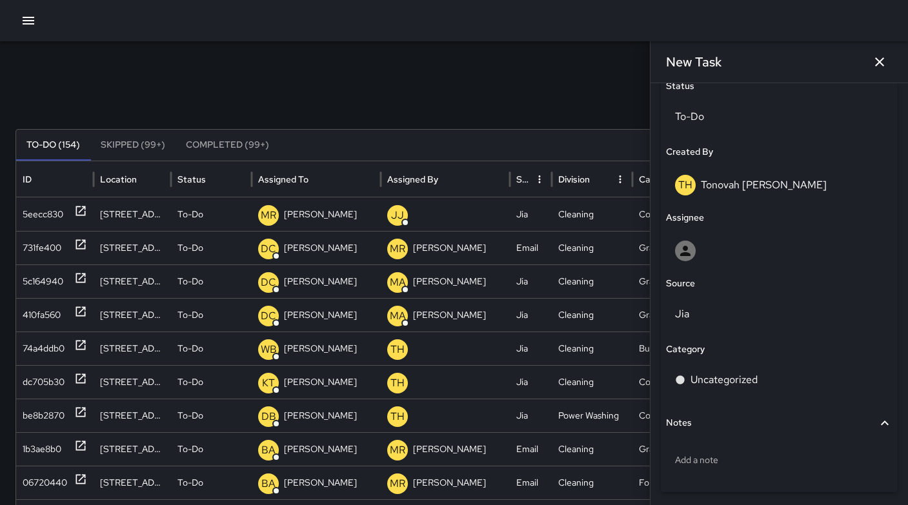
scroll to position [675, 0]
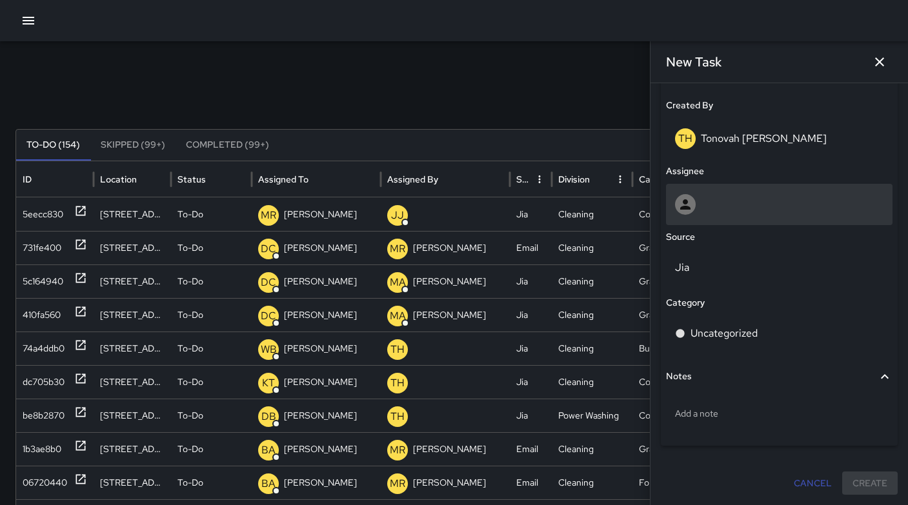
type input "**********"
click at [724, 210] on div at bounding box center [779, 204] width 208 height 21
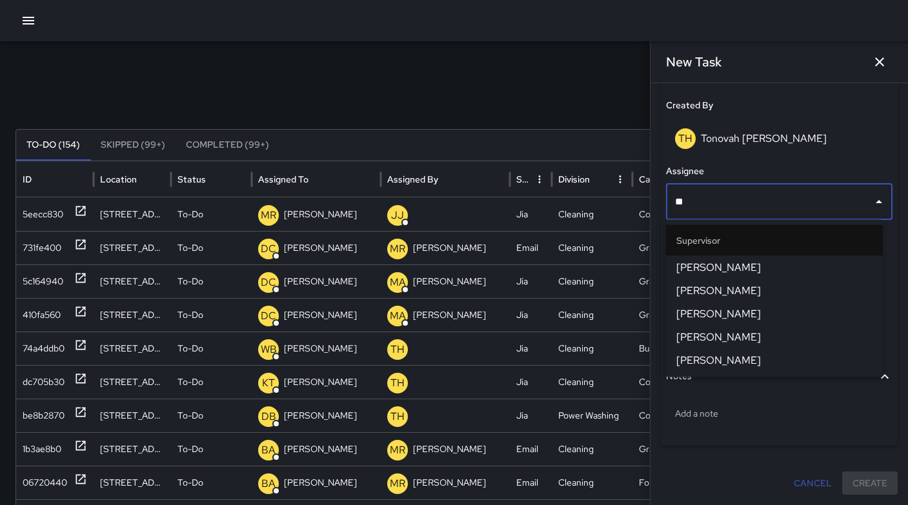
type input "***"
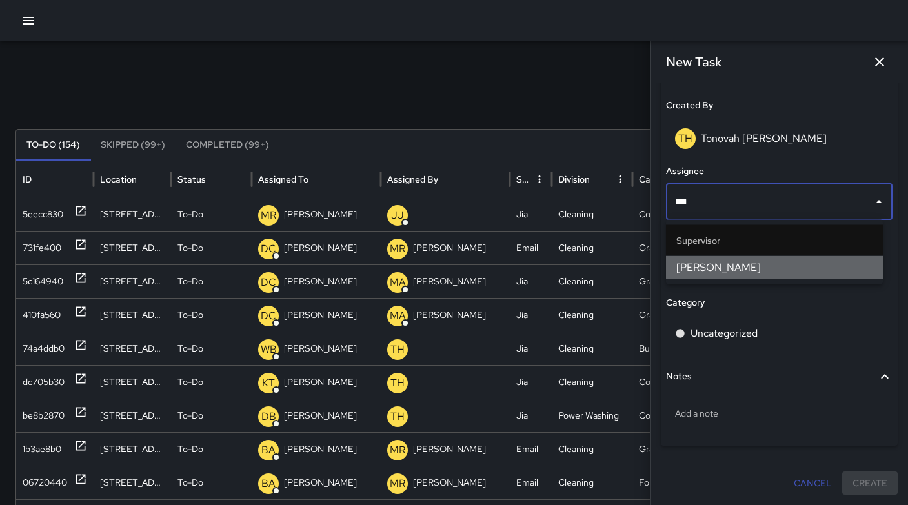
click at [725, 268] on span "DeAndre Barney" at bounding box center [774, 267] width 196 height 15
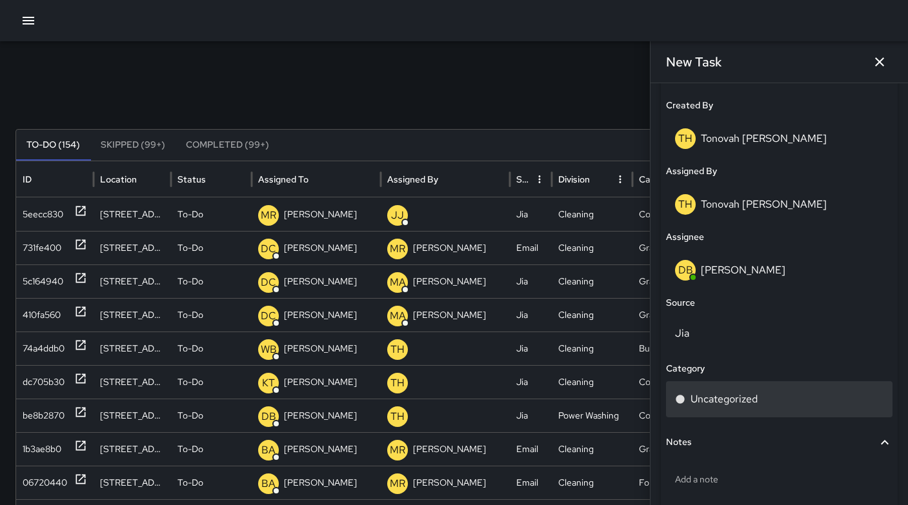
click at [709, 404] on p "Uncategorized" at bounding box center [723, 399] width 67 height 15
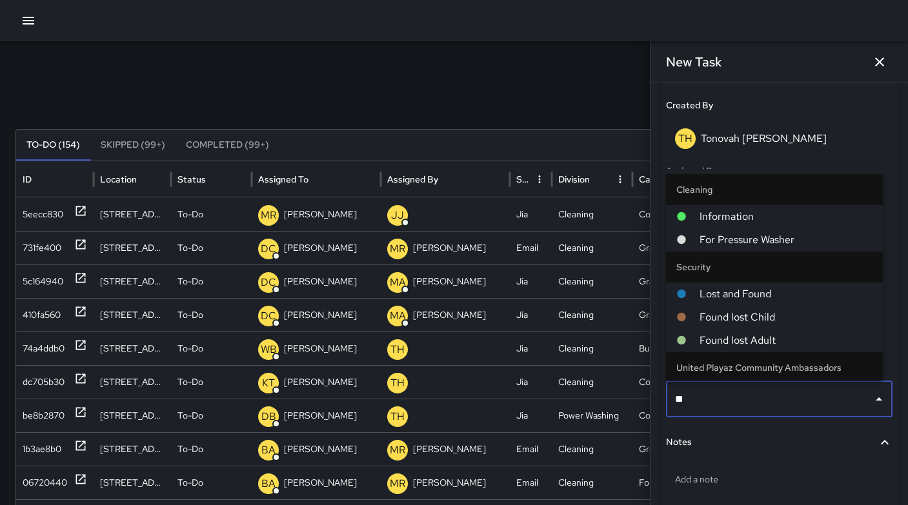
type input "***"
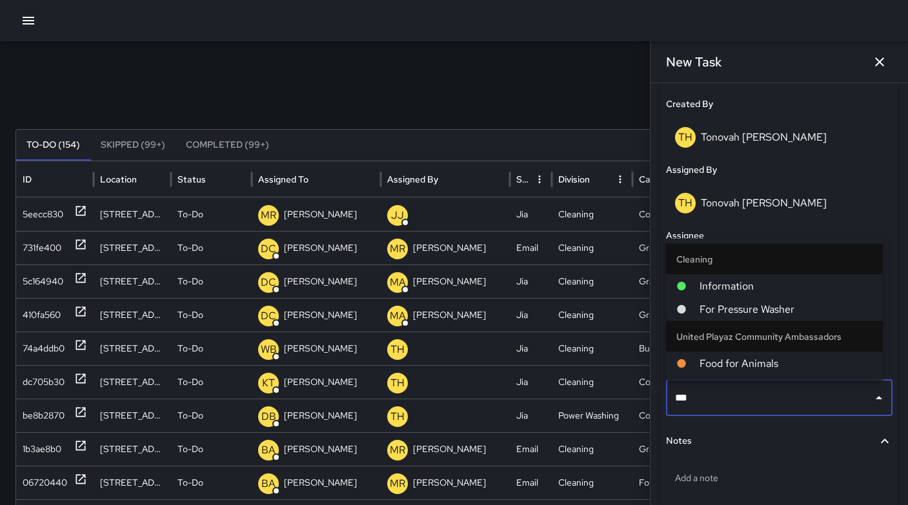
scroll to position [678, 0]
click at [746, 312] on span "For Pressure Washer" at bounding box center [785, 307] width 173 height 15
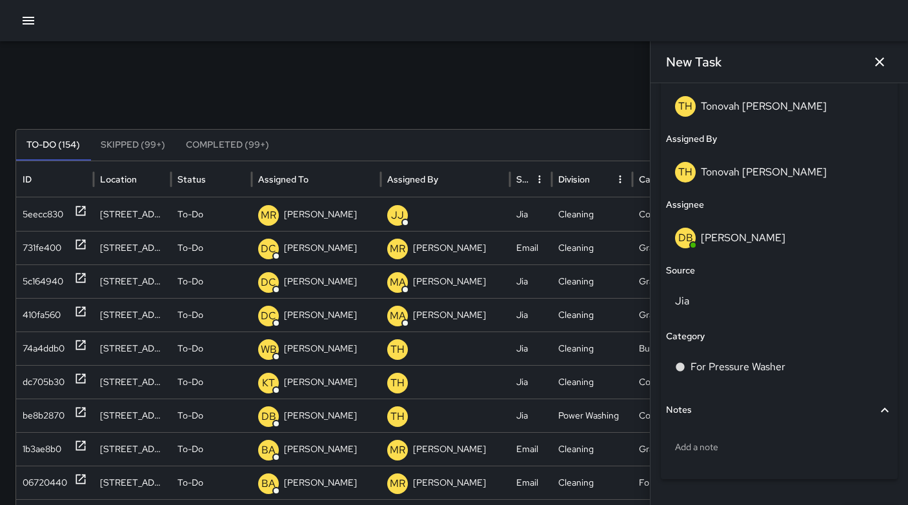
scroll to position [741, 0]
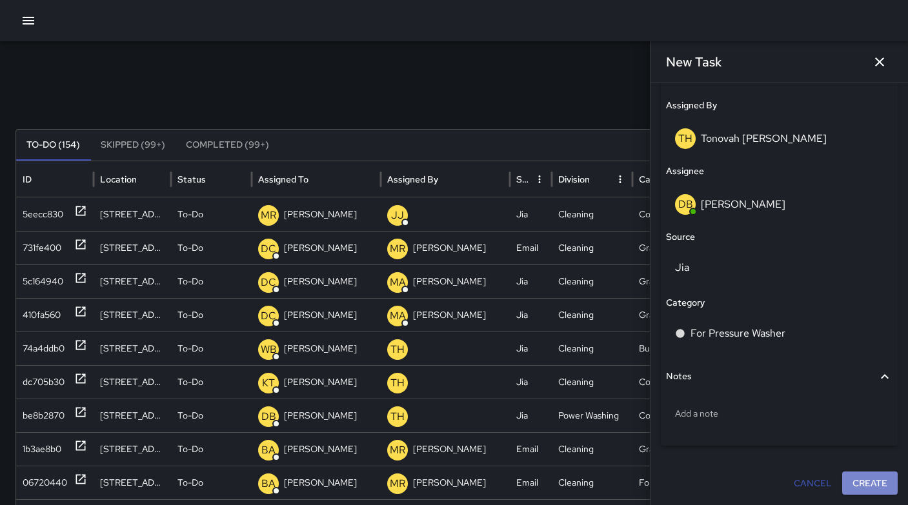
click at [844, 479] on button "Create" at bounding box center [869, 484] width 55 height 24
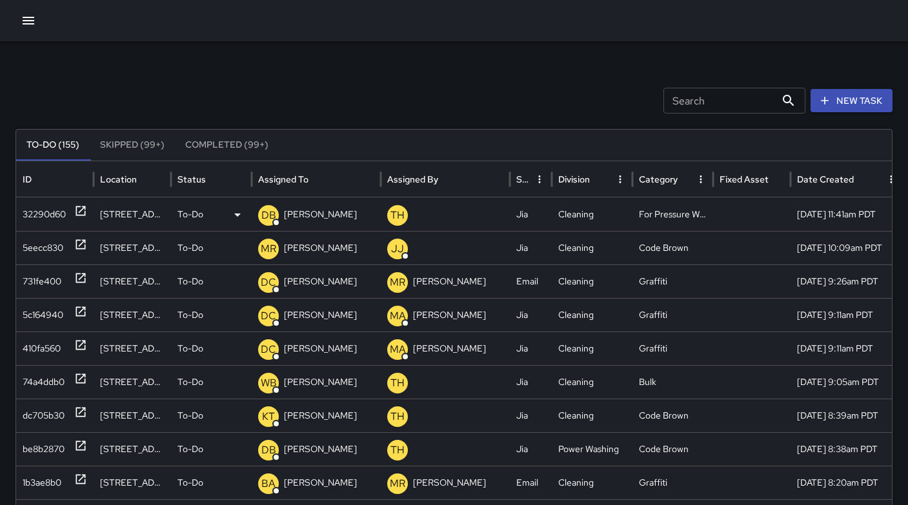
click at [34, 212] on div "32290d60" at bounding box center [44, 214] width 43 height 33
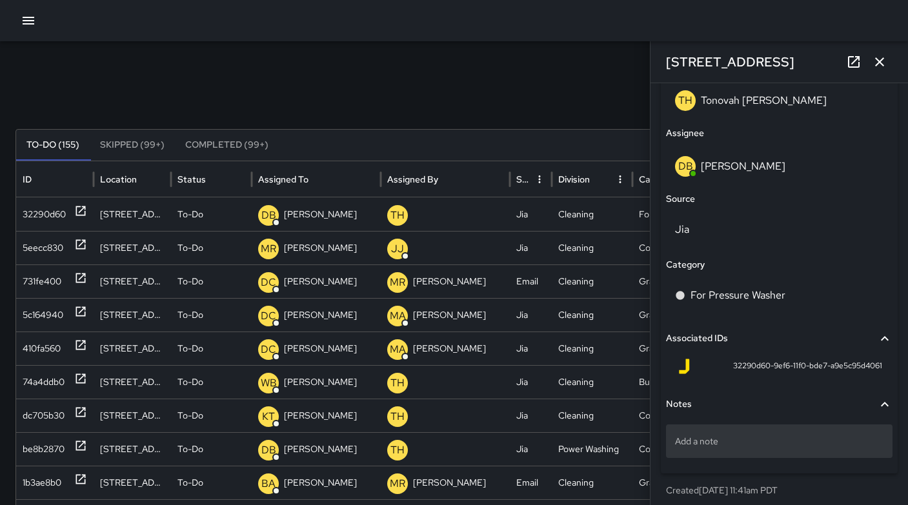
scroll to position [786, 0]
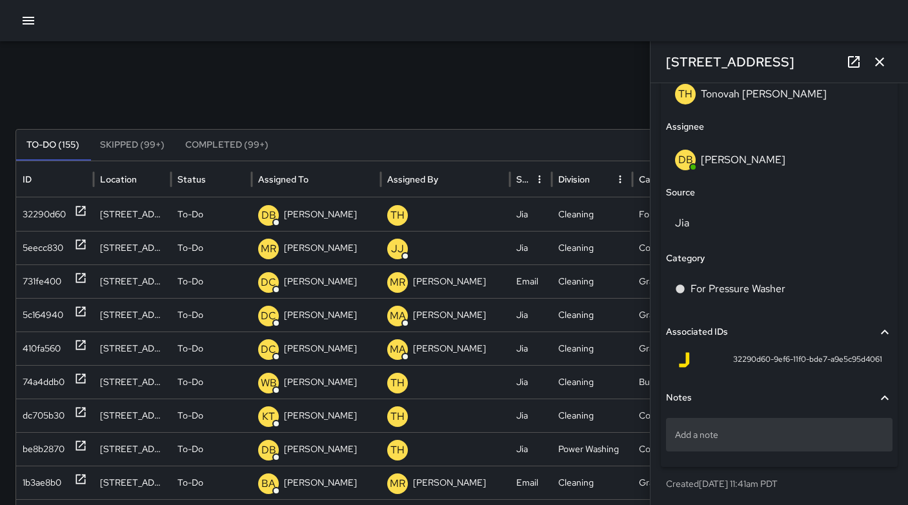
click at [744, 428] on p "Add a note" at bounding box center [779, 434] width 208 height 13
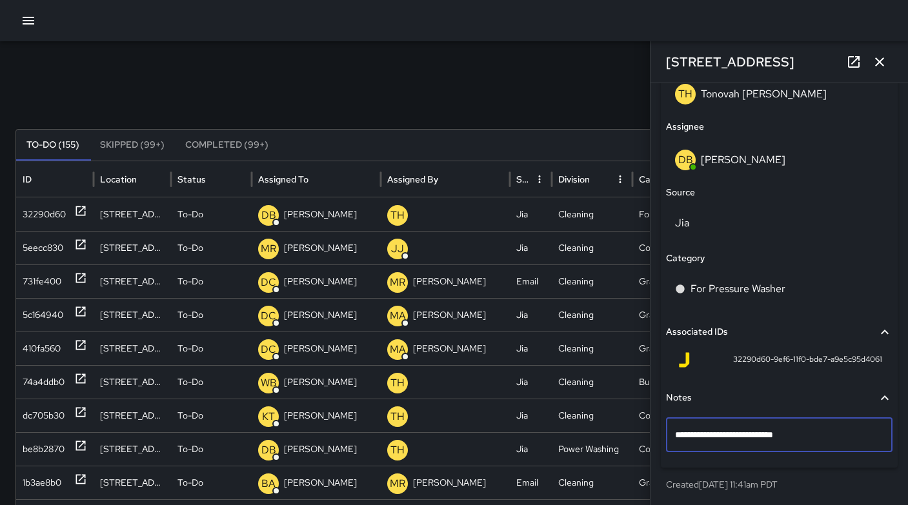
type textarea "**********"
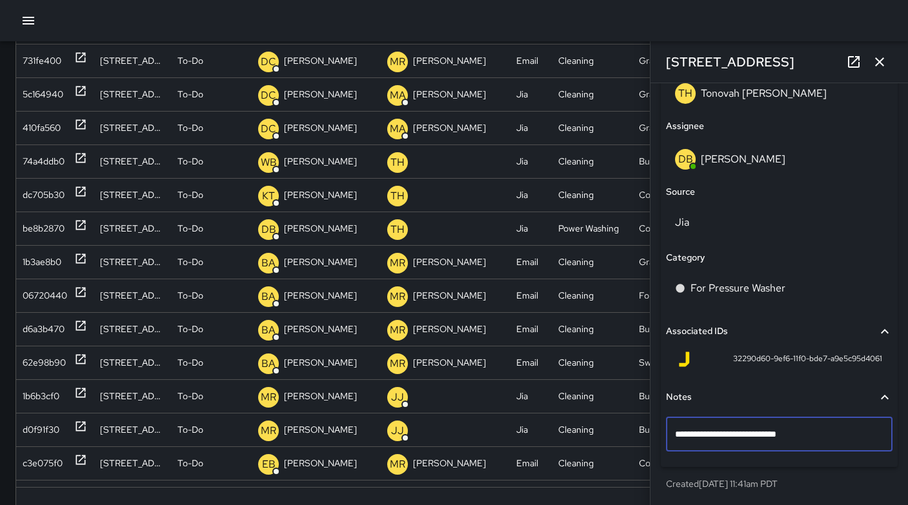
scroll to position [268, 0]
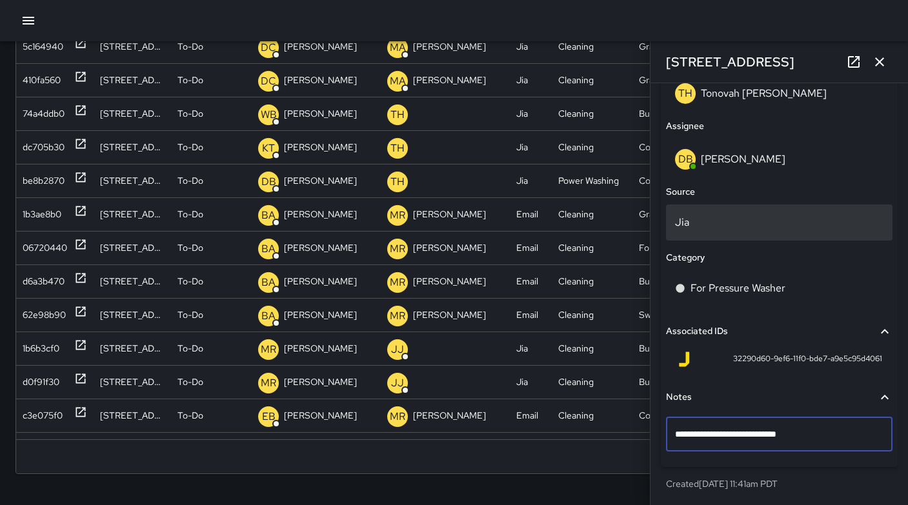
click at [689, 221] on p "Jia" at bounding box center [779, 222] width 208 height 15
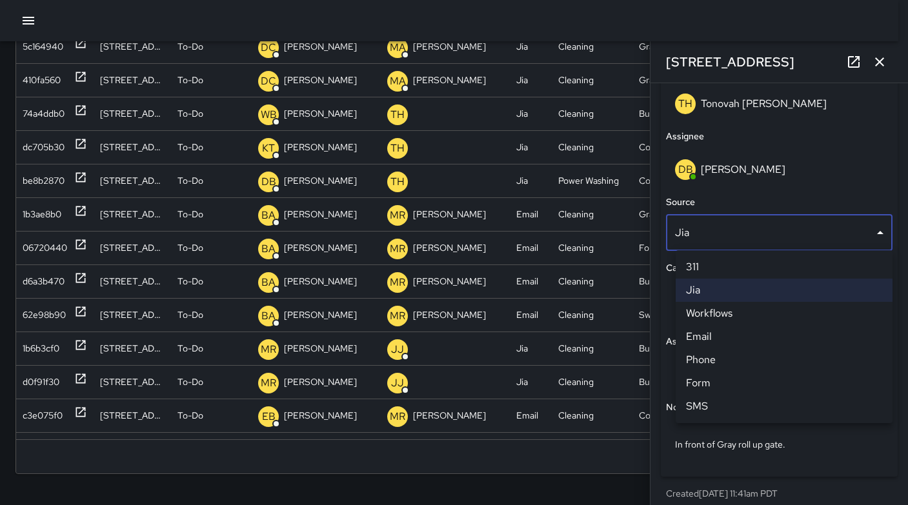
scroll to position [259, 0]
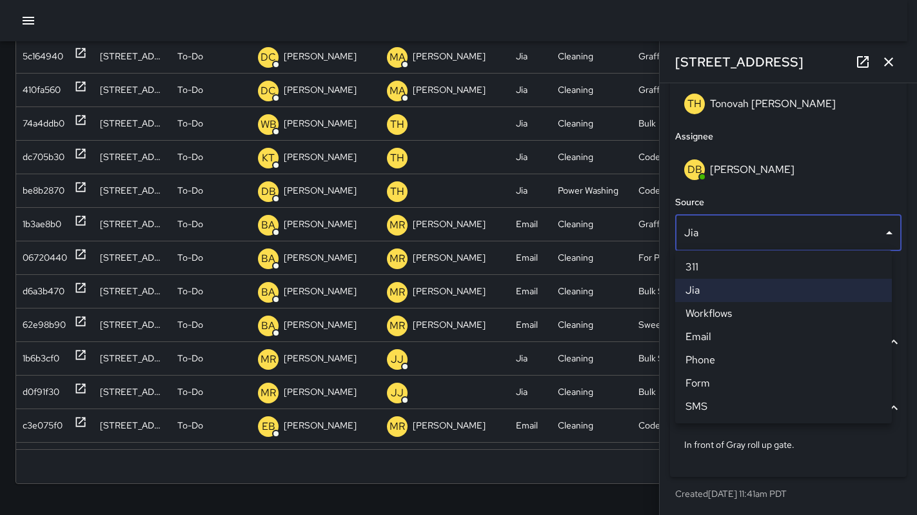
click at [697, 357] on li "Phone" at bounding box center [783, 359] width 217 height 23
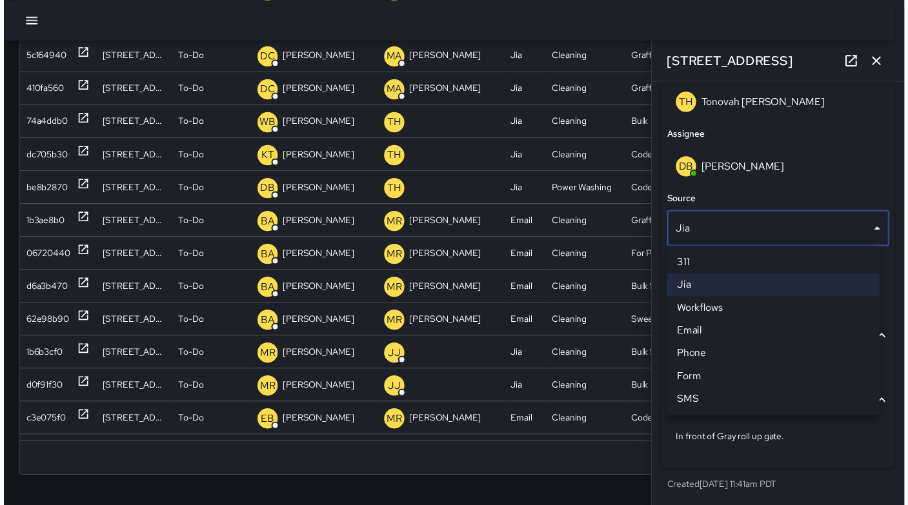
scroll to position [786, 0]
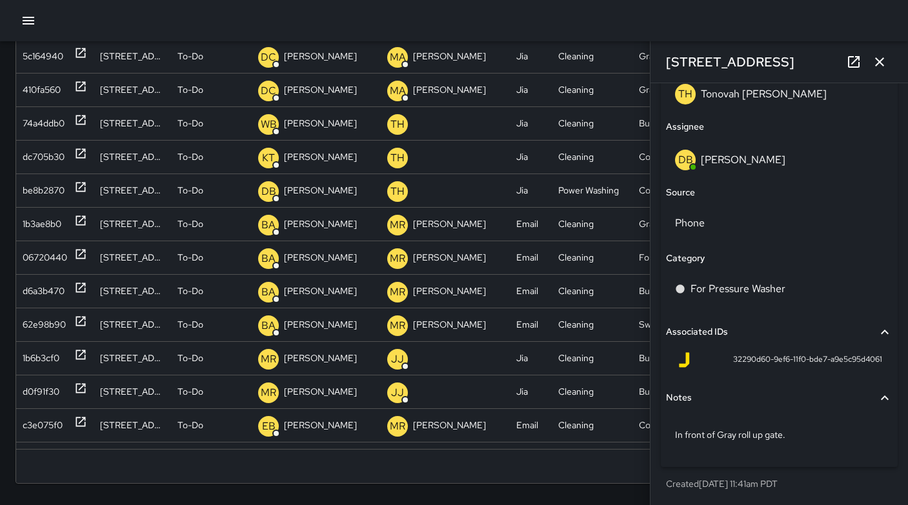
click at [876, 65] on icon "button" at bounding box center [879, 61] width 9 height 9
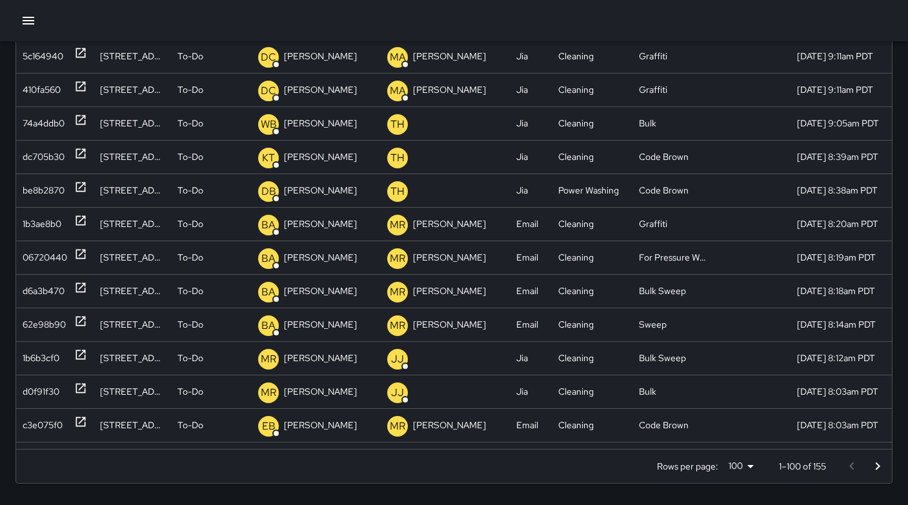
scroll to position [0, 0]
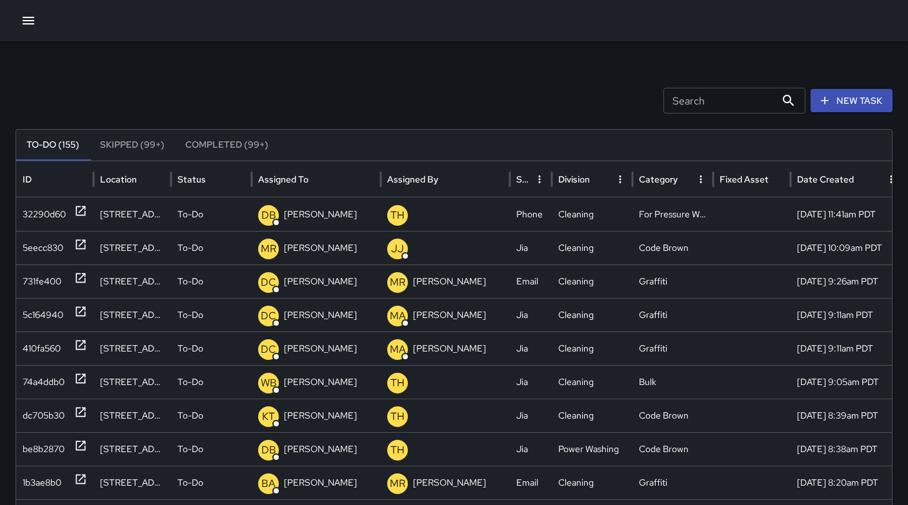
click at [731, 104] on input "Search" at bounding box center [719, 101] width 112 height 26
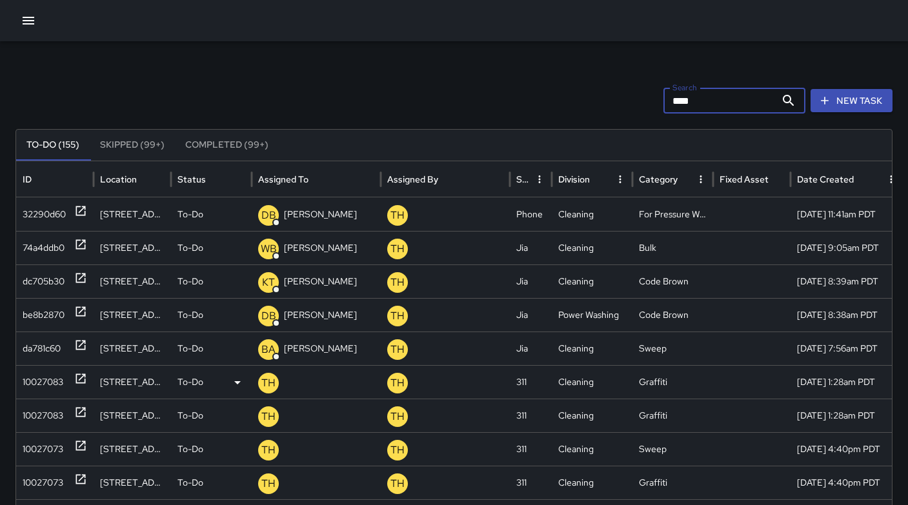
type input "****"
click at [55, 383] on div "10027083" at bounding box center [43, 382] width 41 height 33
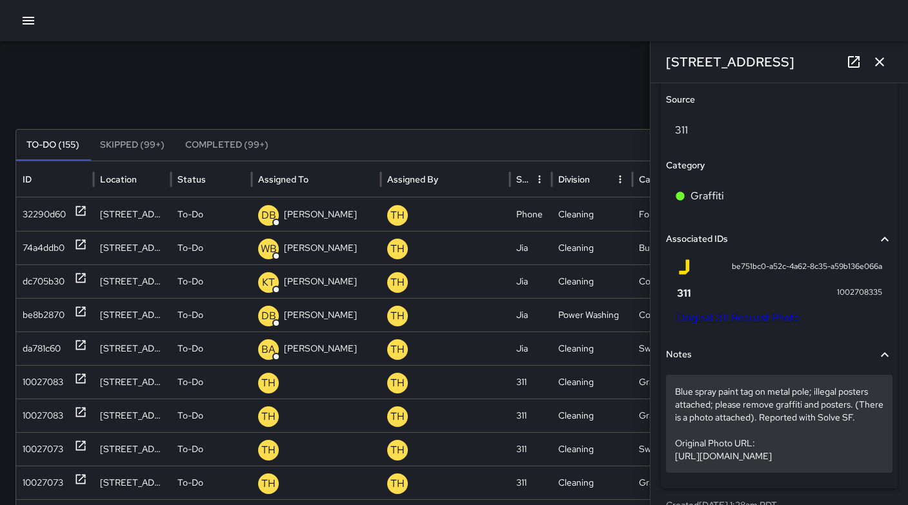
scroll to position [873, 0]
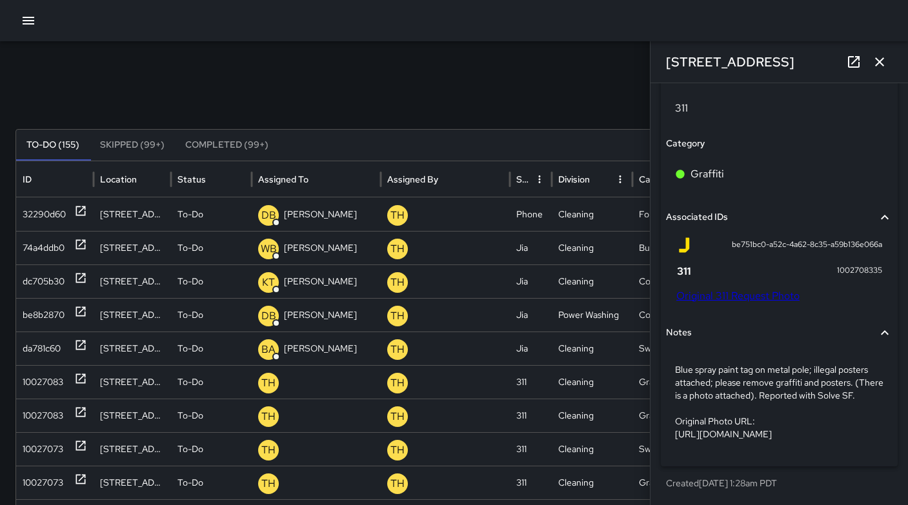
click at [735, 289] on link "Original 311 Request Photo" at bounding box center [737, 296] width 123 height 14
drag, startPoint x: 748, startPoint y: 60, endPoint x: 661, endPoint y: 59, distance: 87.1
click at [661, 59] on div "321 11th Street" at bounding box center [778, 61] width 257 height 41
copy h6 "321 11th Street"
click at [546, 88] on div "Search **** Search New Task" at bounding box center [453, 101] width 877 height 26
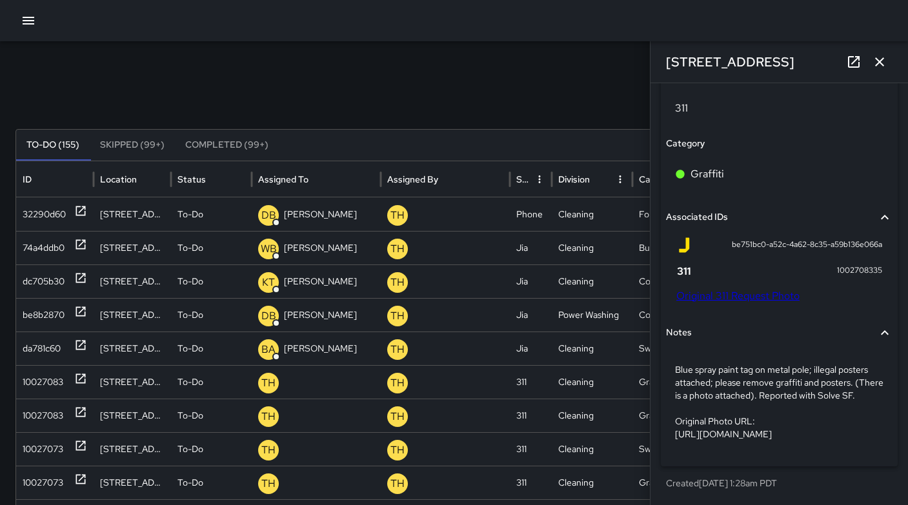
click at [878, 64] on icon "button" at bounding box center [878, 61] width 15 height 15
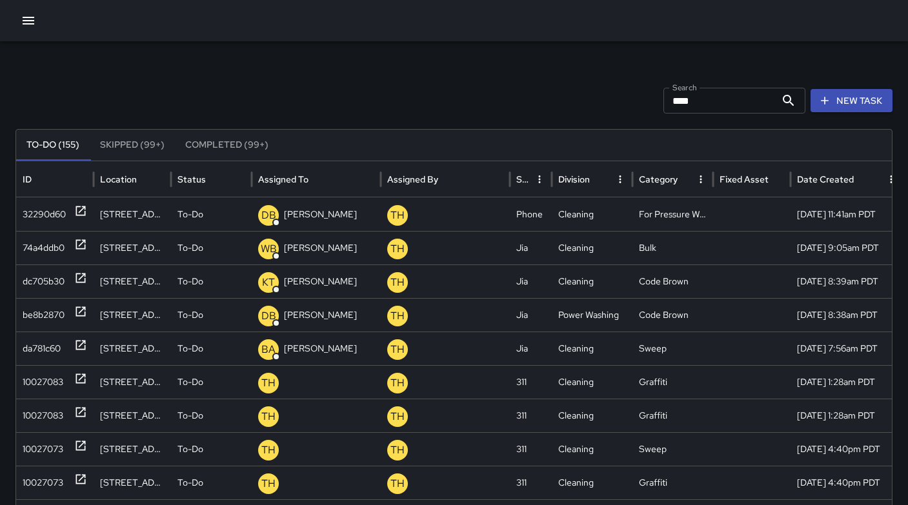
click at [857, 106] on button "New Task" at bounding box center [851, 101] width 82 height 24
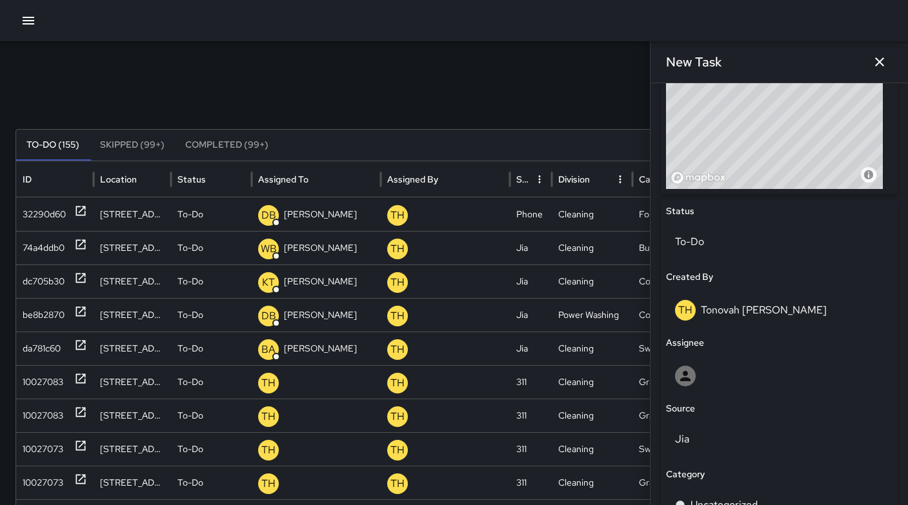
scroll to position [272, 0]
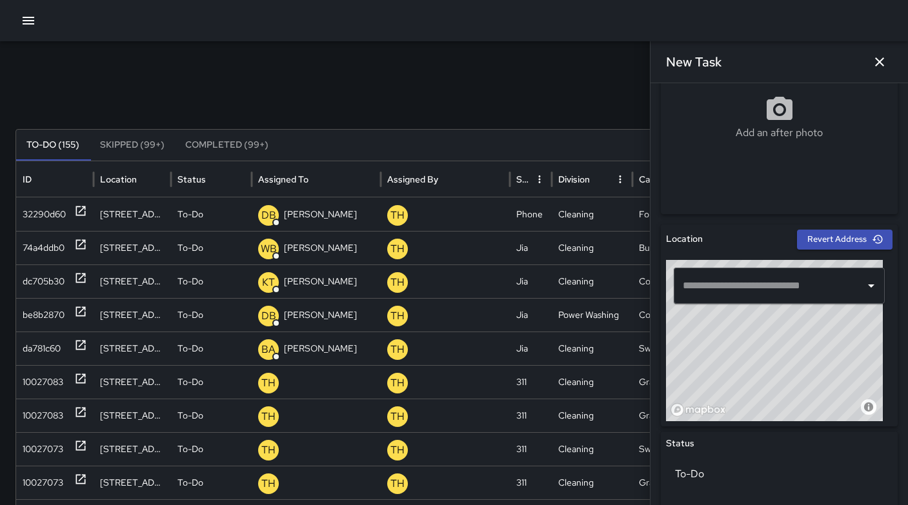
click at [714, 273] on input "text" at bounding box center [769, 285] width 180 height 25
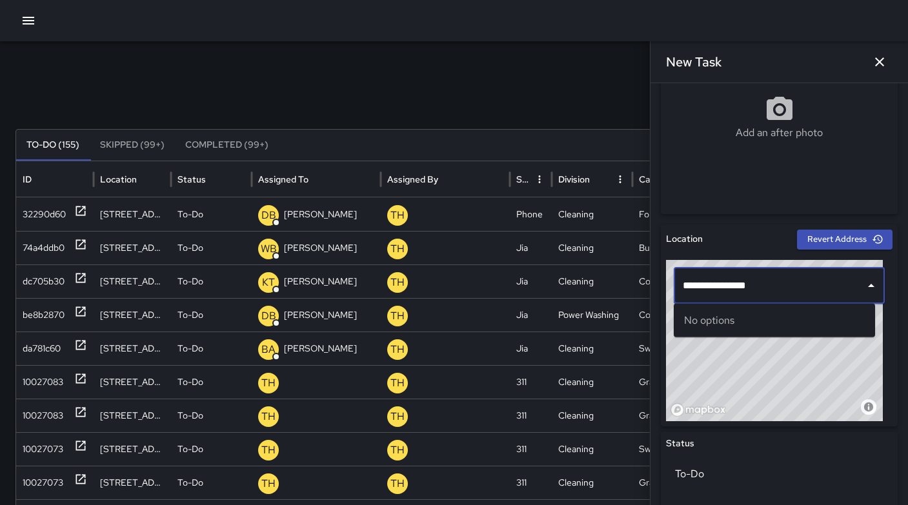
click at [579, 124] on div "Search **** Search New Task To-Do (155) Skipped (99+) Completed (99+) ID Locati…" at bounding box center [454, 407] width 908 height 732
click at [732, 284] on input "**********" at bounding box center [769, 285] width 180 height 25
click at [748, 323] on div "No options" at bounding box center [773, 321] width 201 height 34
click at [766, 288] on input "**********" at bounding box center [769, 285] width 180 height 25
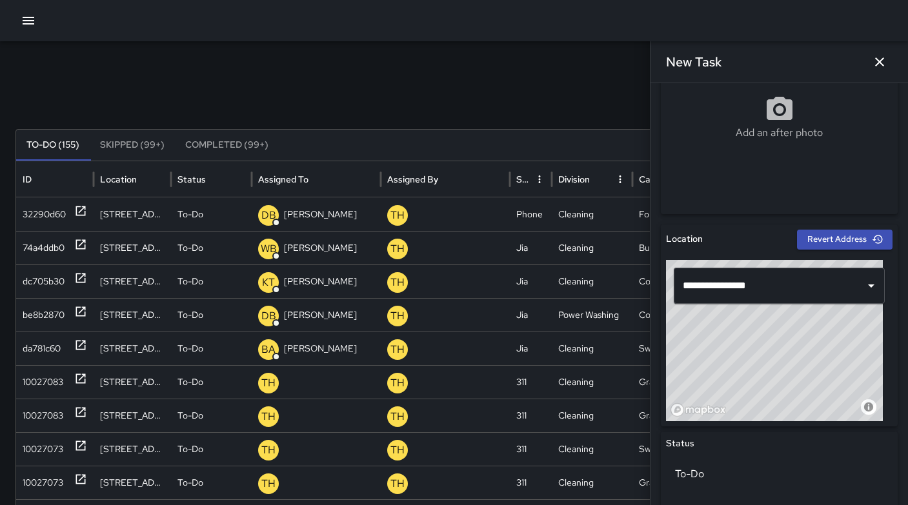
click at [763, 379] on div "© Mapbox © OpenStreetMap Improve this map" at bounding box center [774, 340] width 217 height 161
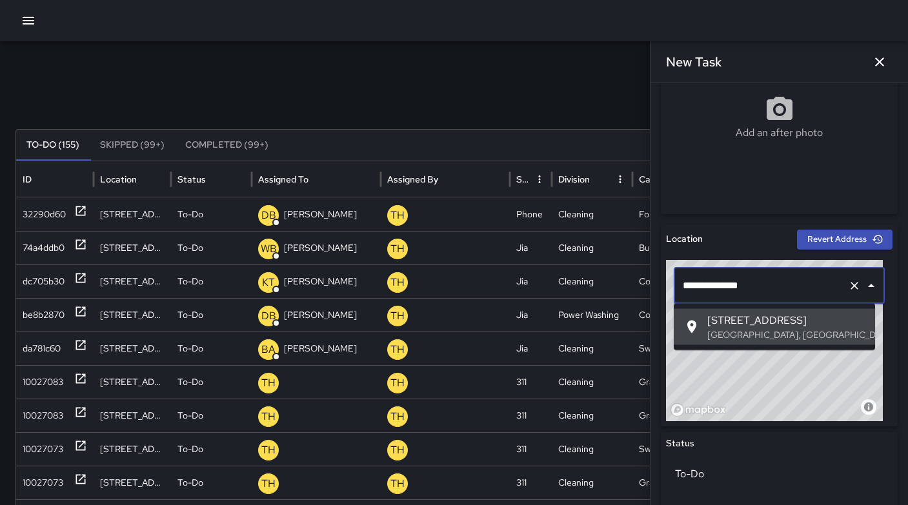
drag, startPoint x: 754, startPoint y: 284, endPoint x: 662, endPoint y: 294, distance: 92.7
click at [646, 280] on div "Search **** Search New Task To-Do (155) Skipped (99+) Completed (99+) ID Locati…" at bounding box center [454, 407] width 908 height 732
drag, startPoint x: 755, startPoint y: 290, endPoint x: 651, endPoint y: 290, distance: 103.9
click at [651, 290] on div "**********" at bounding box center [778, 294] width 257 height 422
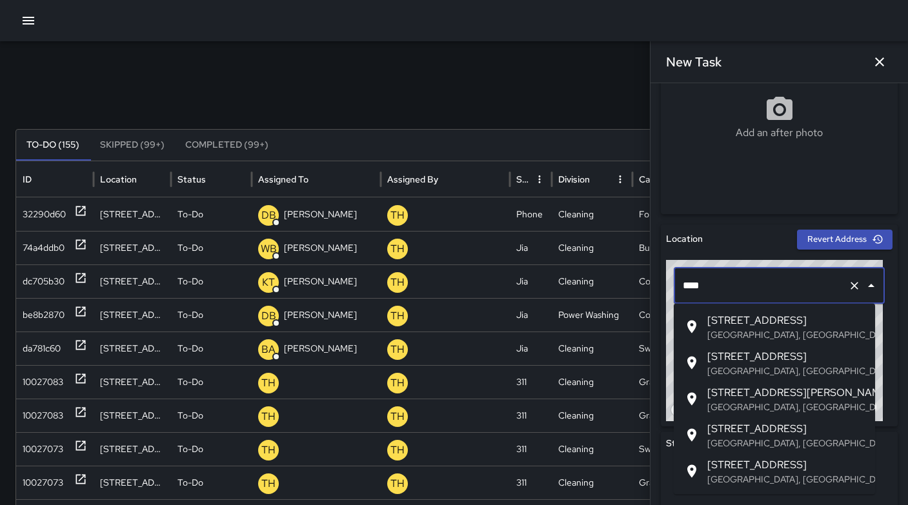
click at [710, 355] on span "321 11th Street" at bounding box center [785, 356] width 157 height 15
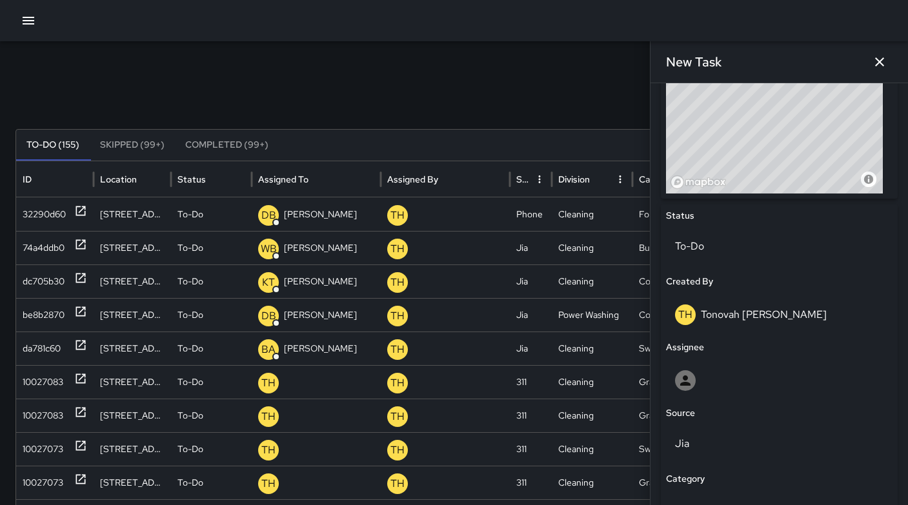
scroll to position [549, 0]
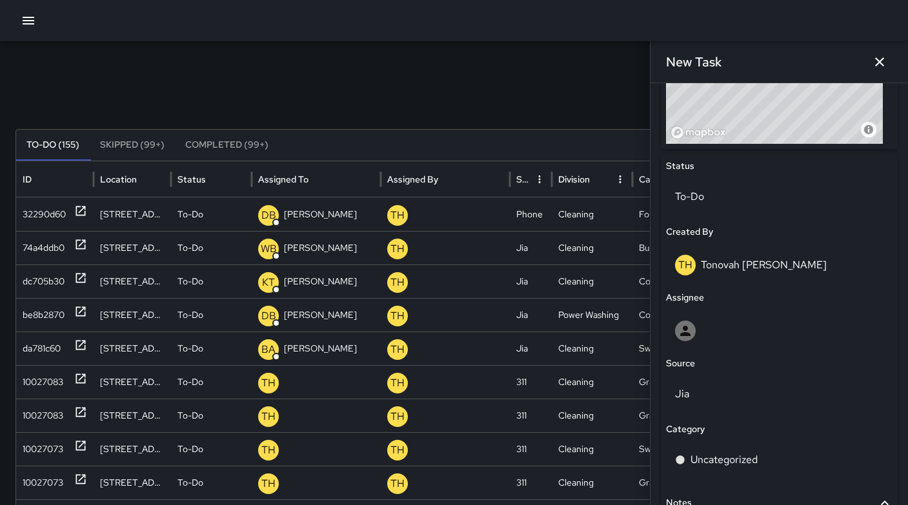
type input "**********"
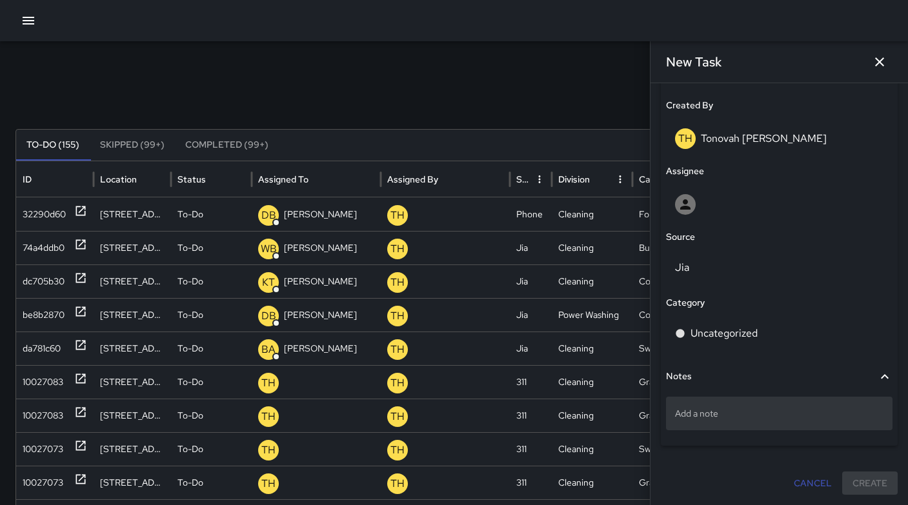
click at [735, 418] on p "Add a note" at bounding box center [779, 413] width 208 height 13
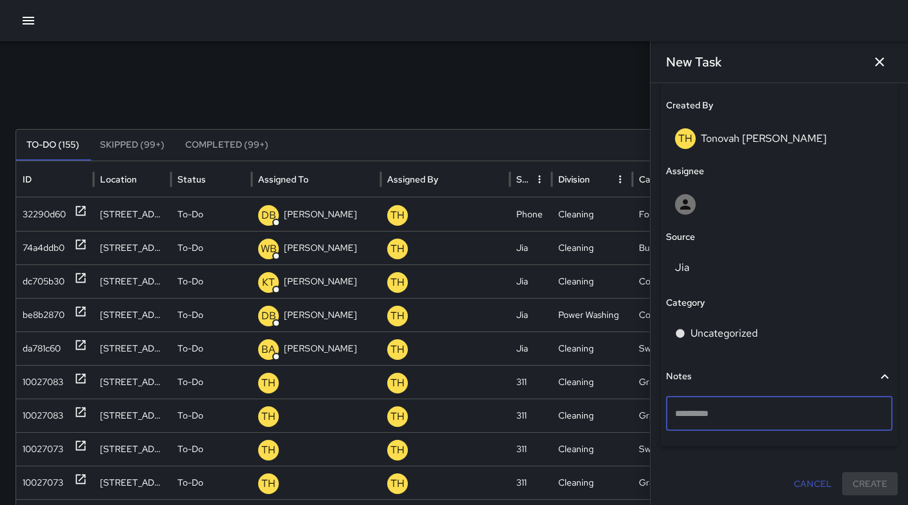
click at [735, 418] on textarea at bounding box center [779, 413] width 208 height 13
type textarea "**********"
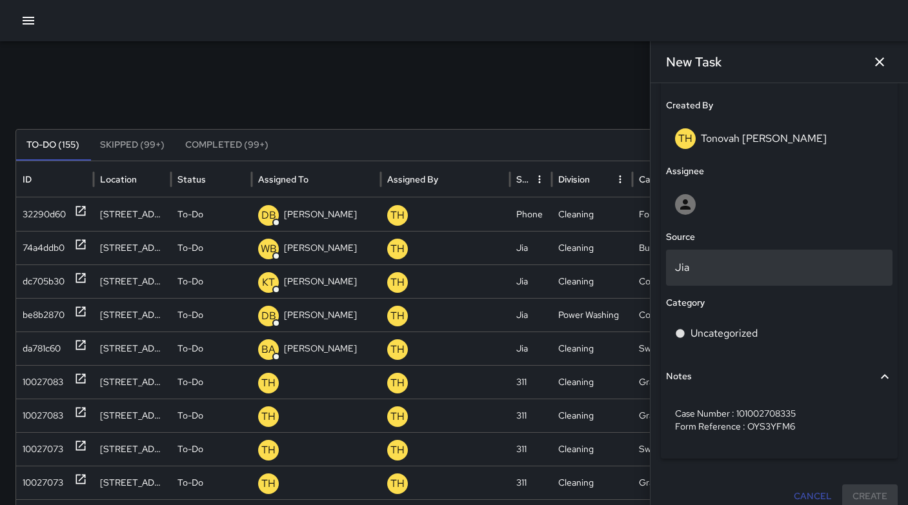
click at [691, 264] on p "Jia" at bounding box center [779, 267] width 208 height 15
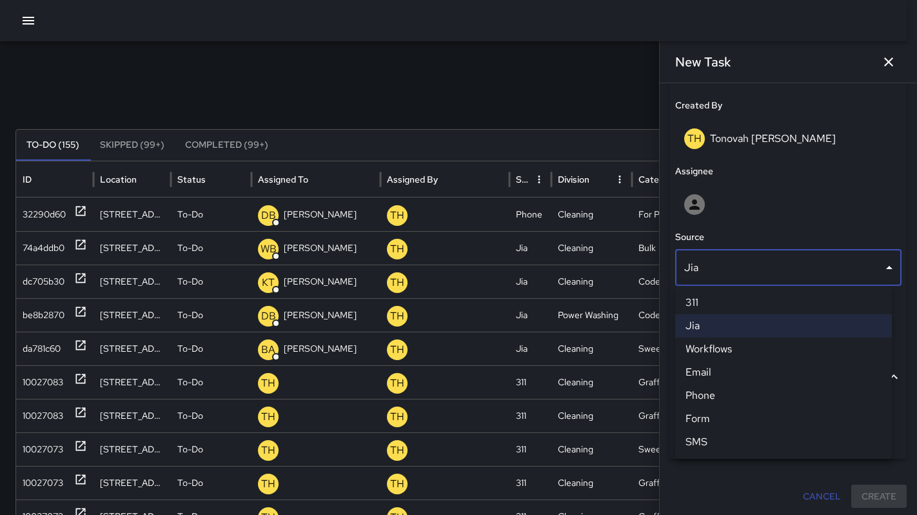
click at [693, 303] on li "311" at bounding box center [783, 302] width 217 height 23
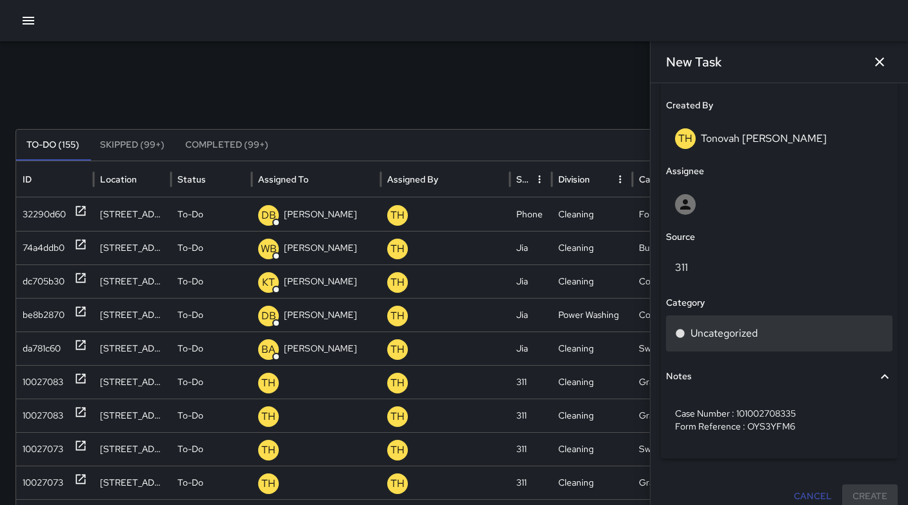
click at [699, 330] on p "Uncategorized" at bounding box center [723, 333] width 67 height 15
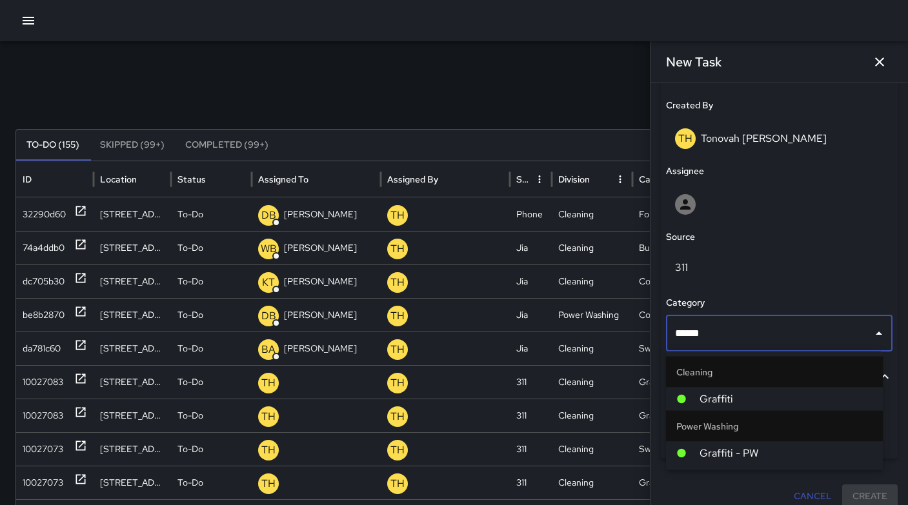
type input "*******"
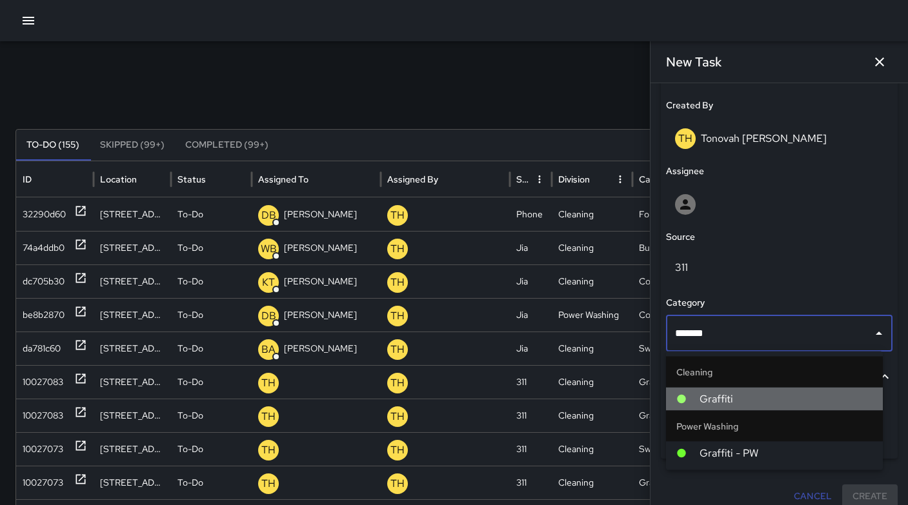
click at [731, 393] on span "Graffiti" at bounding box center [785, 399] width 173 height 15
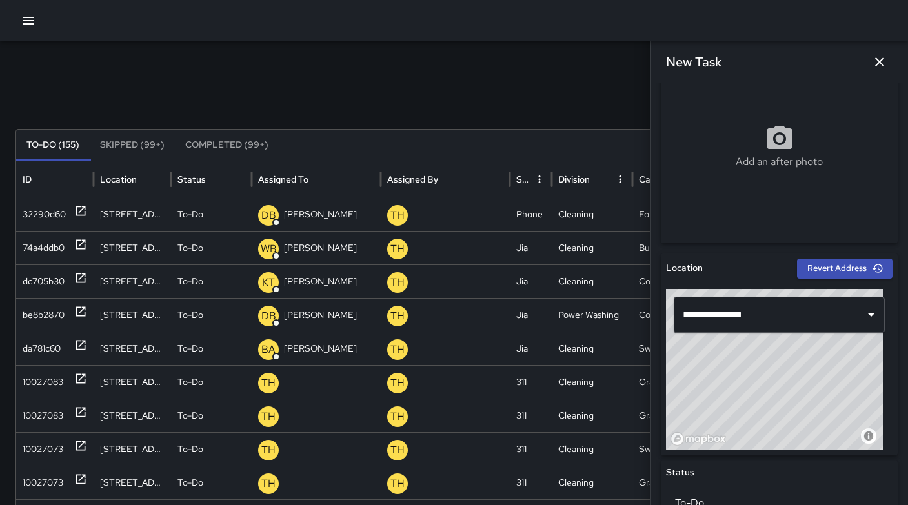
scroll to position [0, 0]
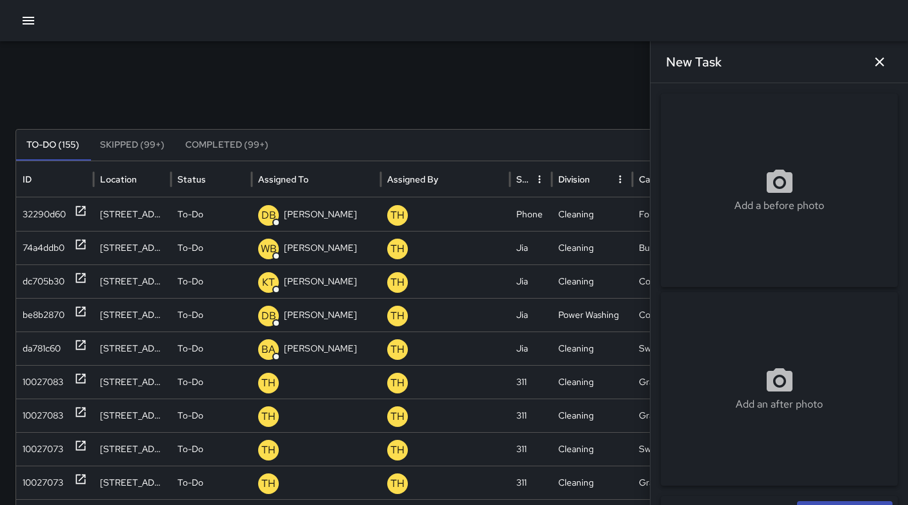
click at [744, 174] on div "Add a before photo" at bounding box center [779, 190] width 237 height 46
type input "**********"
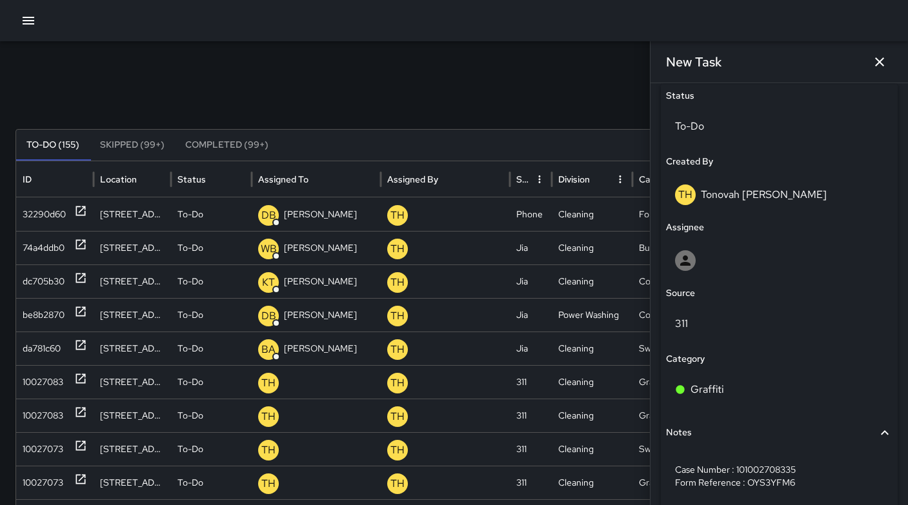
scroll to position [688, 0]
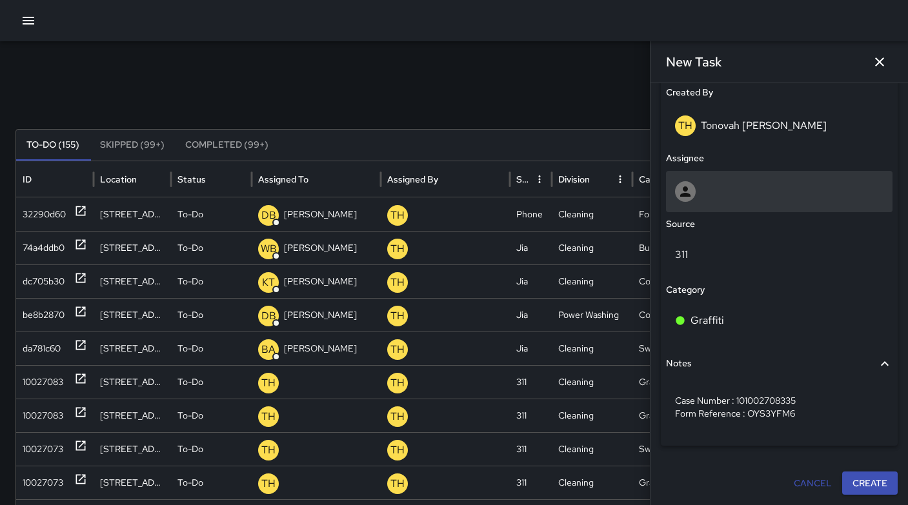
click at [682, 197] on icon at bounding box center [684, 191] width 15 height 15
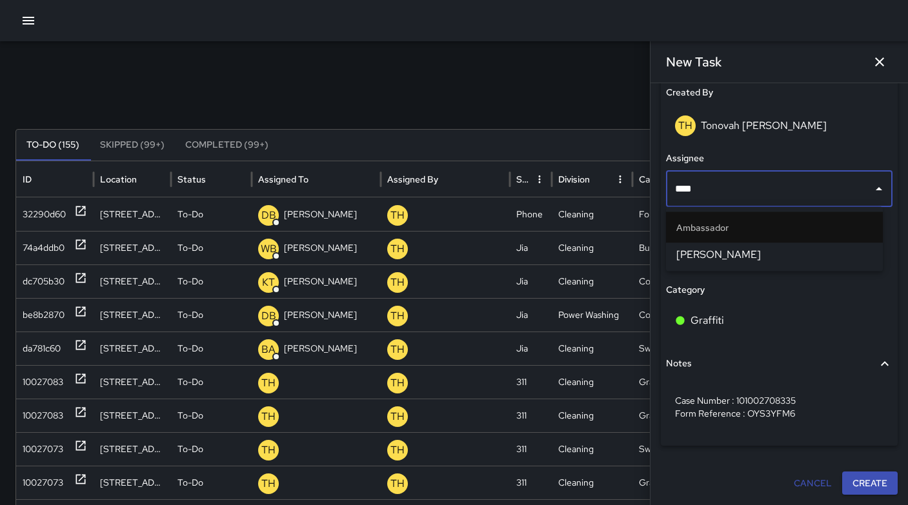
type input "*****"
click at [713, 259] on span "Edwin Barillas" at bounding box center [774, 254] width 196 height 15
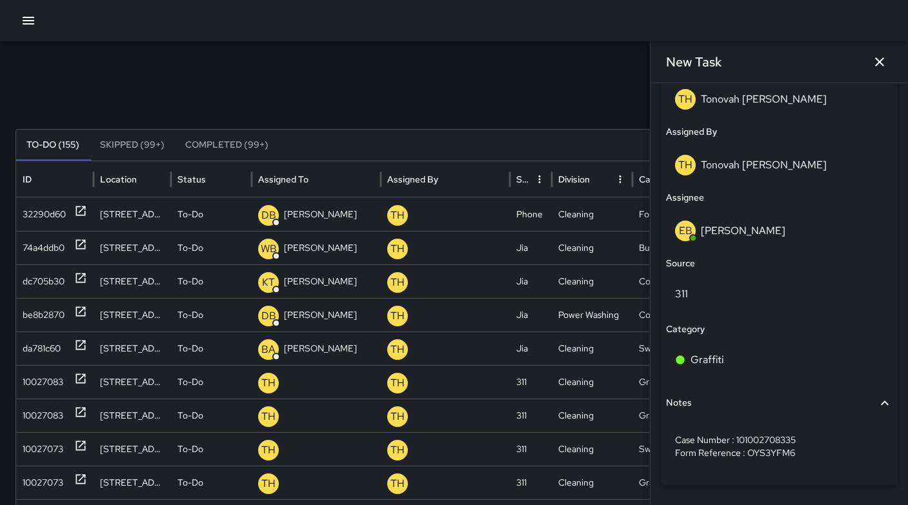
scroll to position [754, 0]
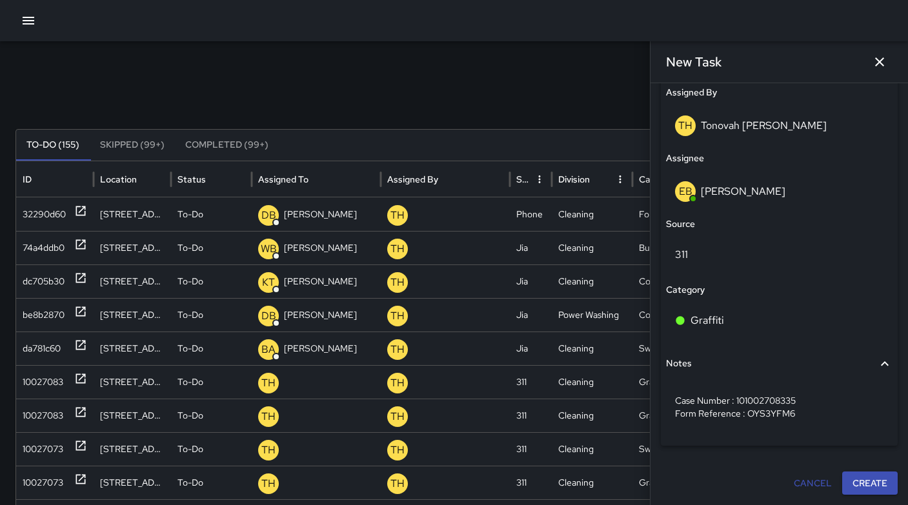
click at [842, 474] on button "Create" at bounding box center [869, 484] width 55 height 24
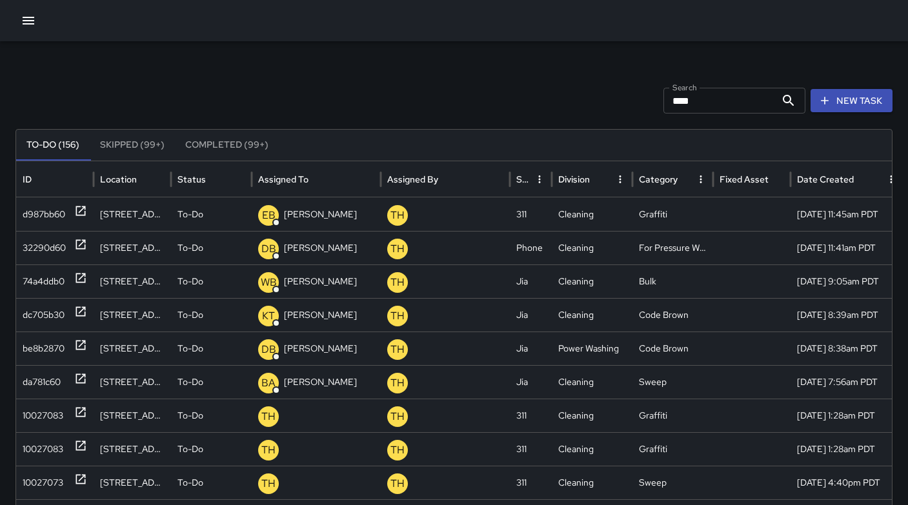
click at [434, 59] on div "Search **** Search New Task To-Do (156) Skipped (99+) Completed (99+) ID Locati…" at bounding box center [454, 407] width 908 height 732
click at [48, 221] on div "d987bb60" at bounding box center [44, 214] width 43 height 33
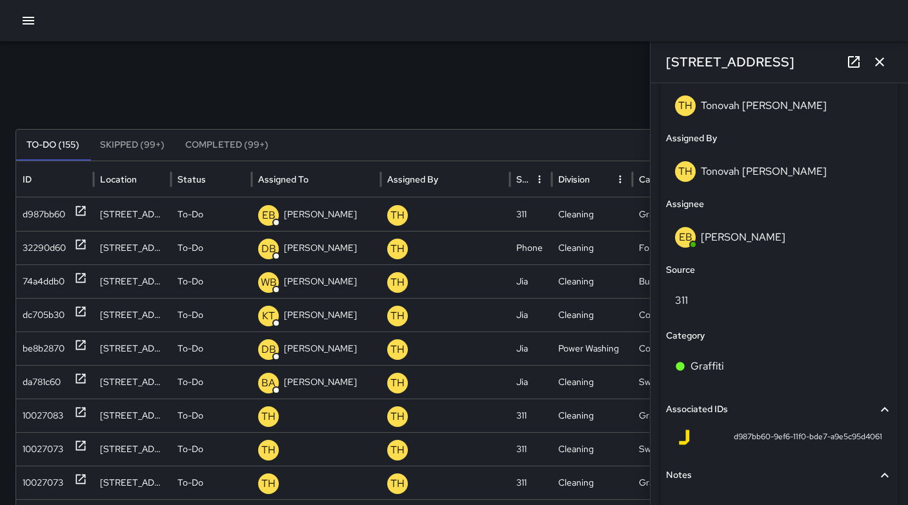
scroll to position [799, 0]
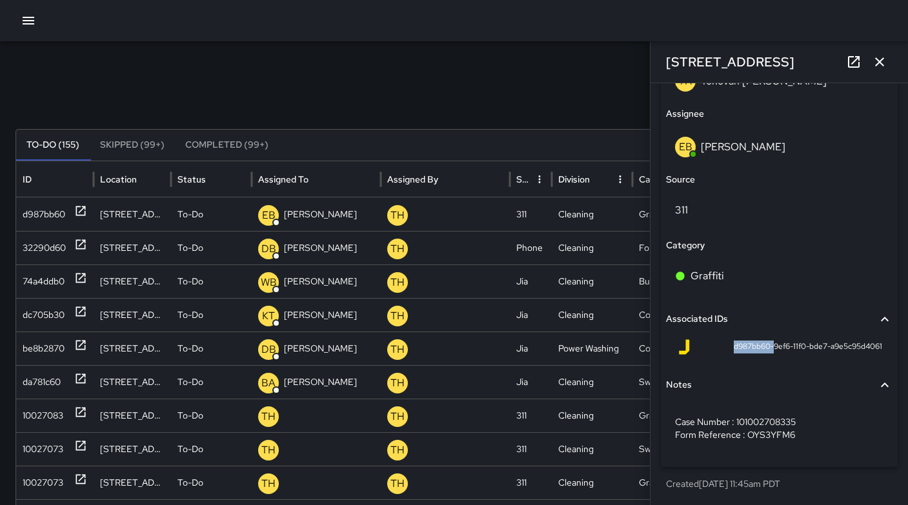
drag, startPoint x: 721, startPoint y: 347, endPoint x: 760, endPoint y: 350, distance: 39.5
click at [760, 350] on div "d987bb60-9ef6-11f0-bde7-a9e5c95d4061" at bounding box center [779, 346] width 206 height 15
click at [746, 352] on span "d987bb60-9ef6-11f0-bde7-a9e5c95d4061" at bounding box center [807, 347] width 148 height 13
drag, startPoint x: 722, startPoint y: 346, endPoint x: 759, endPoint y: 348, distance: 36.9
click at [759, 348] on span "d987bb60-9ef6-11f0-bde7-a9e5c95d4061" at bounding box center [807, 347] width 148 height 13
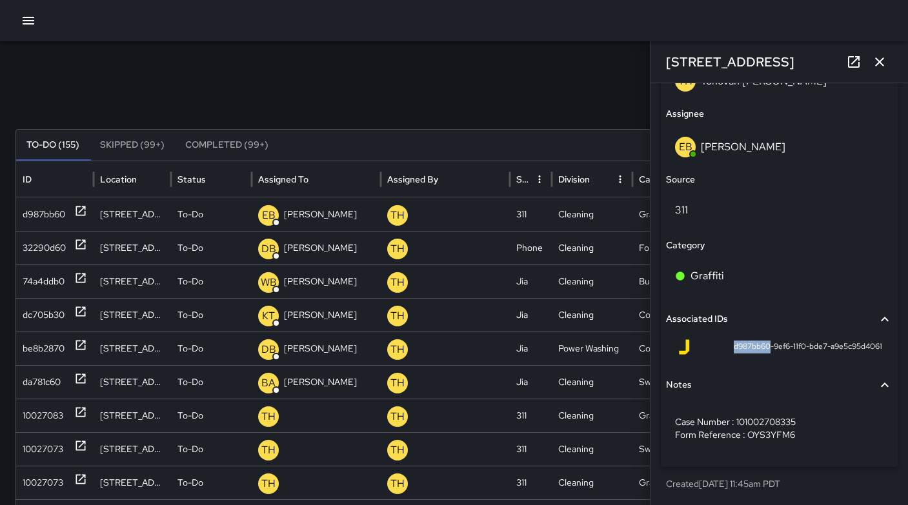
copy span "d987bb60"
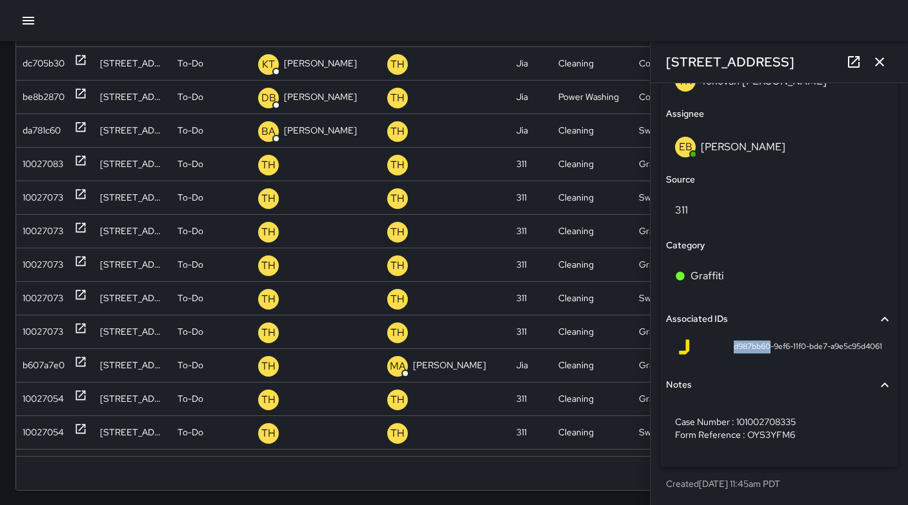
click at [880, 67] on icon "button" at bounding box center [878, 61] width 15 height 15
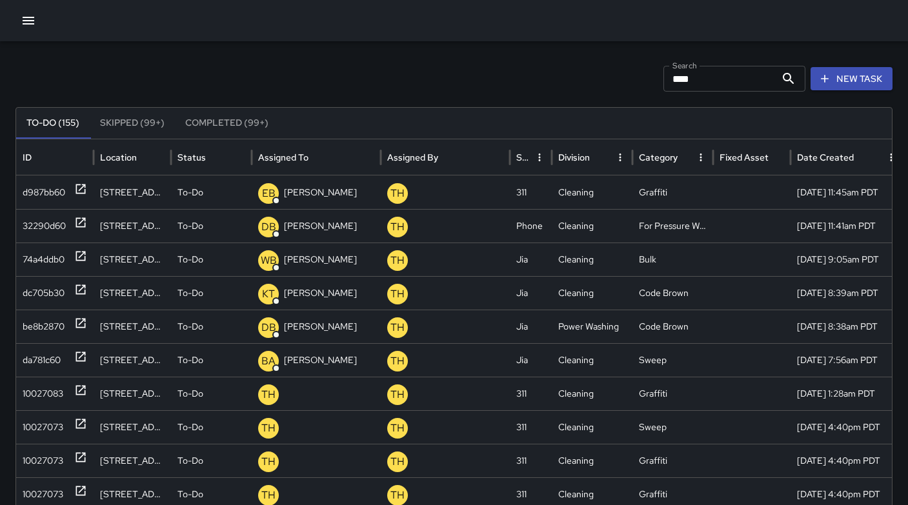
scroll to position [0, 0]
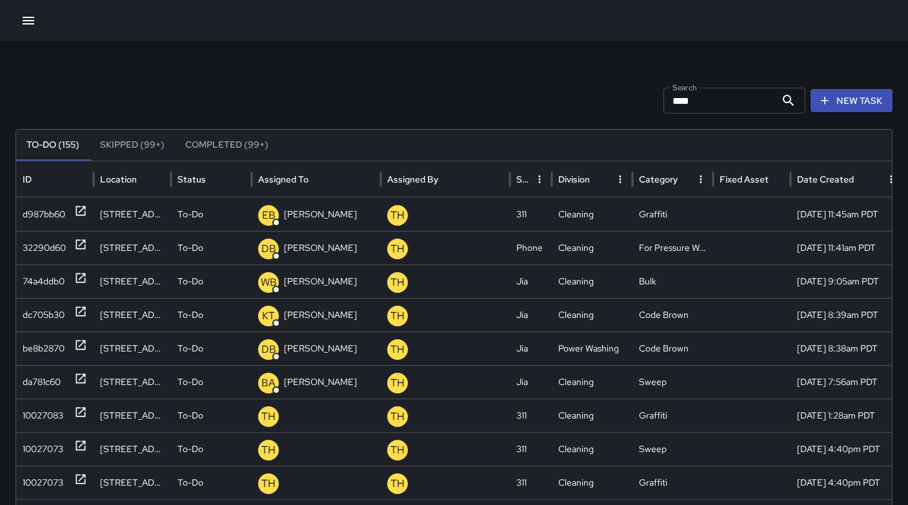
click at [848, 106] on button "New Task" at bounding box center [851, 101] width 82 height 24
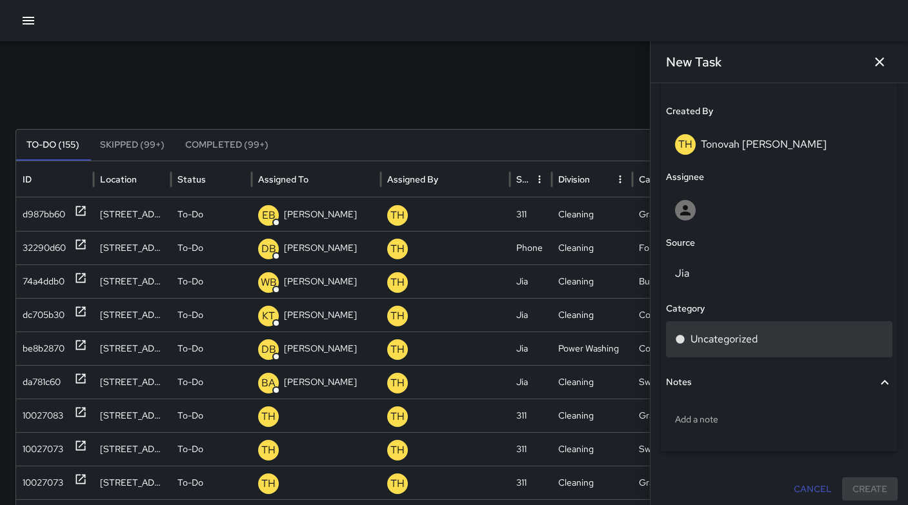
scroll to position [675, 0]
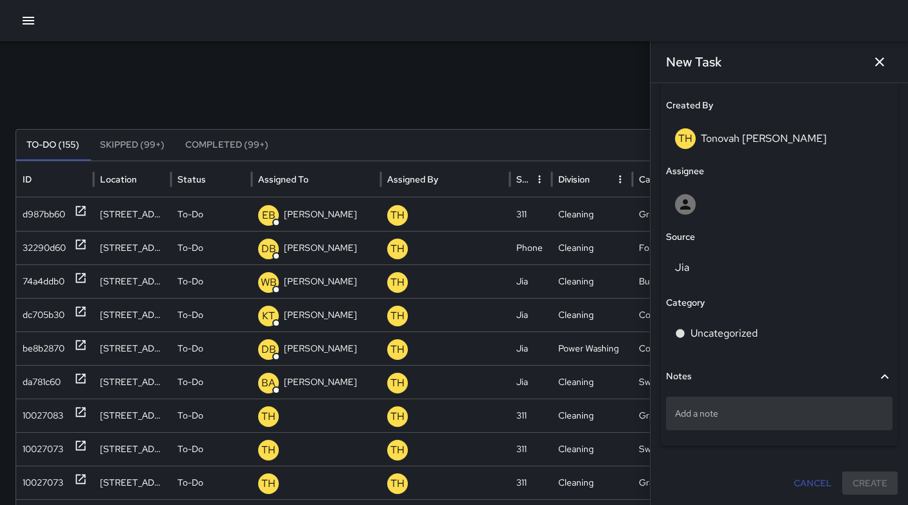
click at [711, 409] on p "Add a note" at bounding box center [779, 413] width 208 height 13
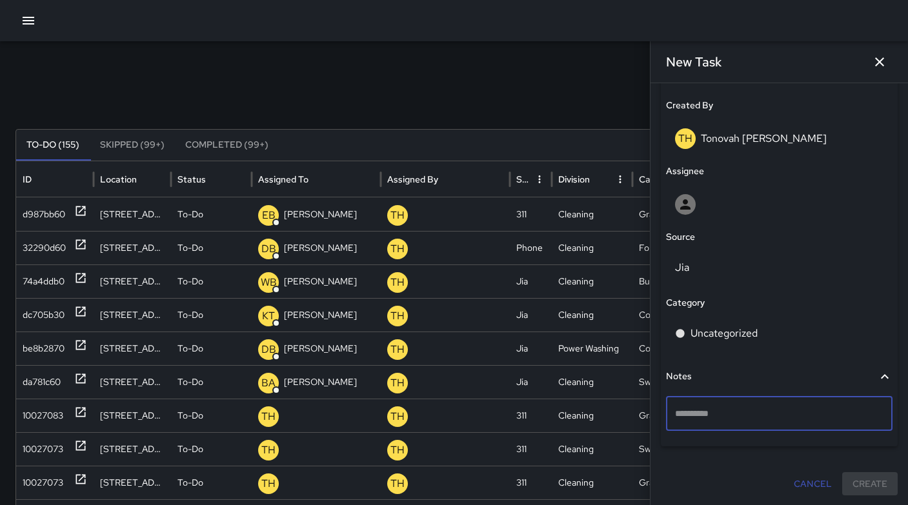
click at [711, 409] on textarea at bounding box center [779, 413] width 208 height 13
type textarea "**********"
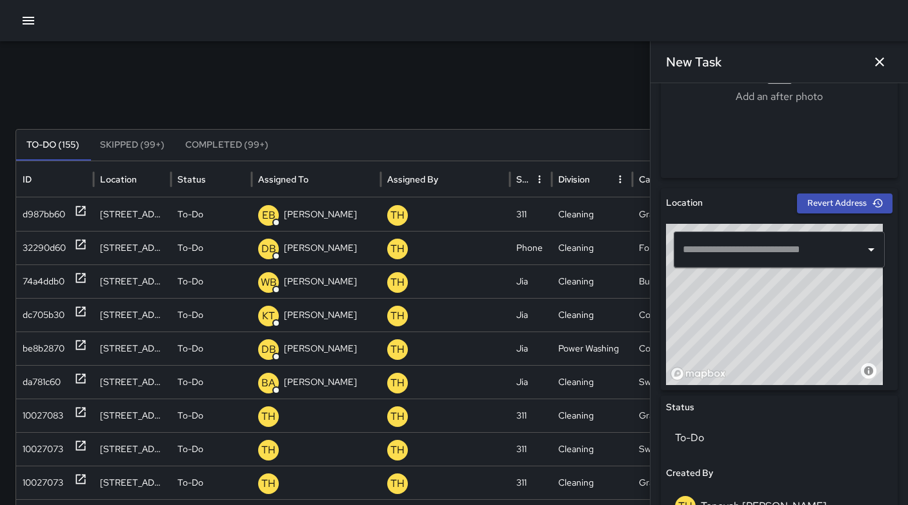
scroll to position [303, 0]
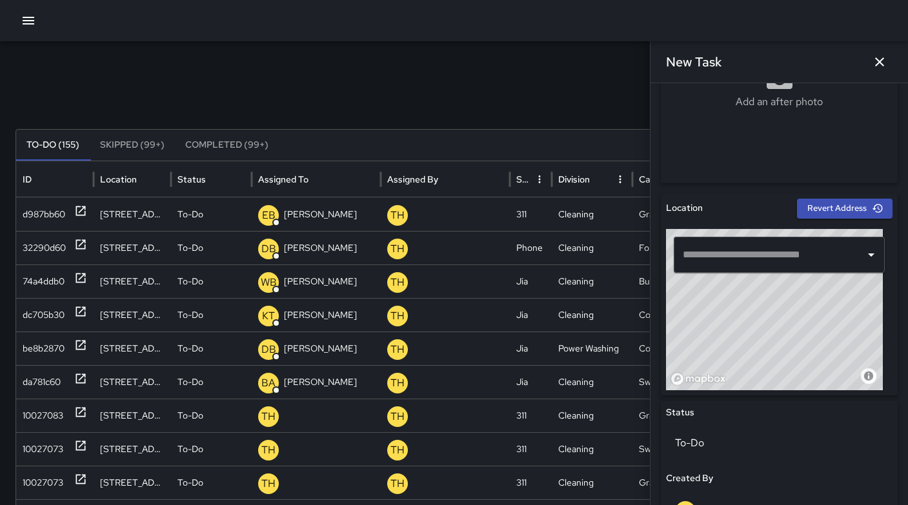
click at [734, 262] on input "text" at bounding box center [769, 255] width 180 height 25
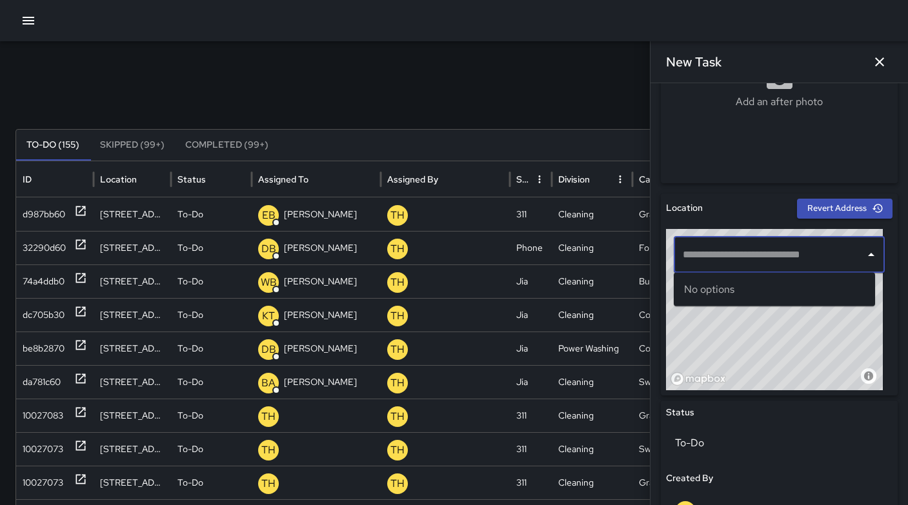
paste input "**********"
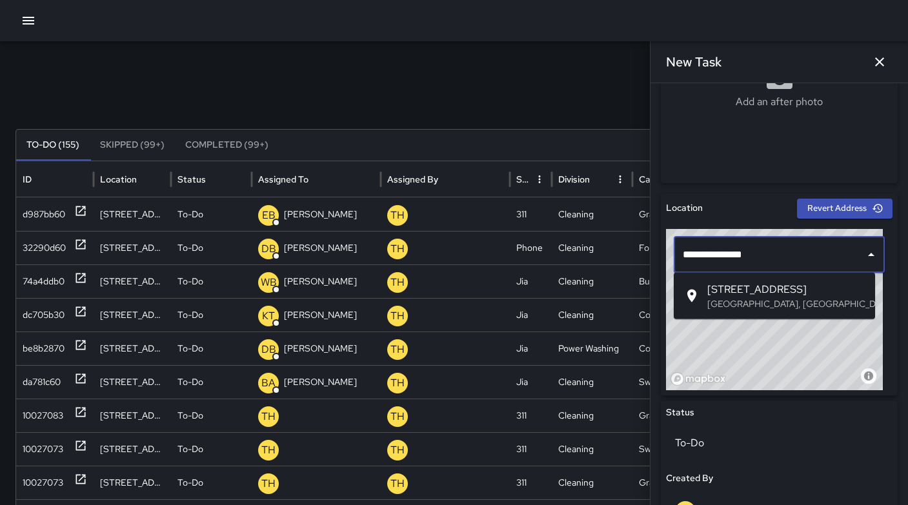
click at [724, 290] on span "[STREET_ADDRESS]" at bounding box center [785, 289] width 157 height 15
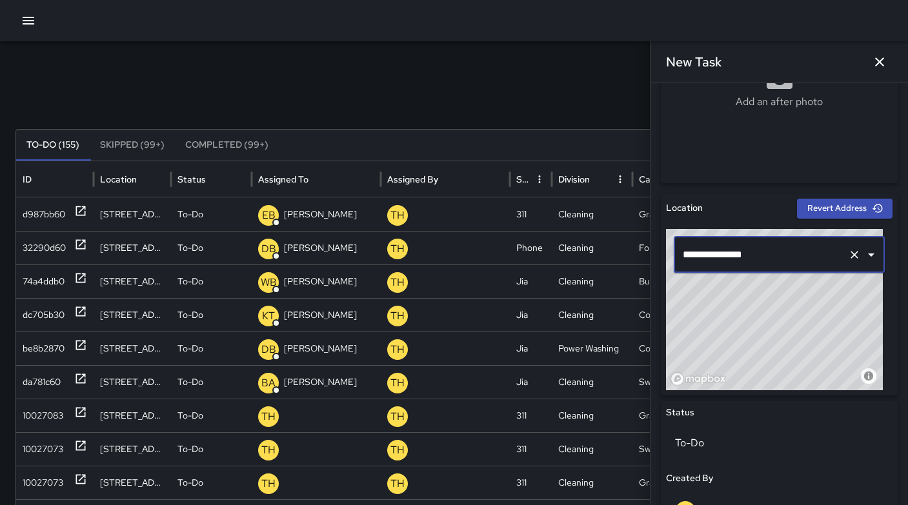
type input "**********"
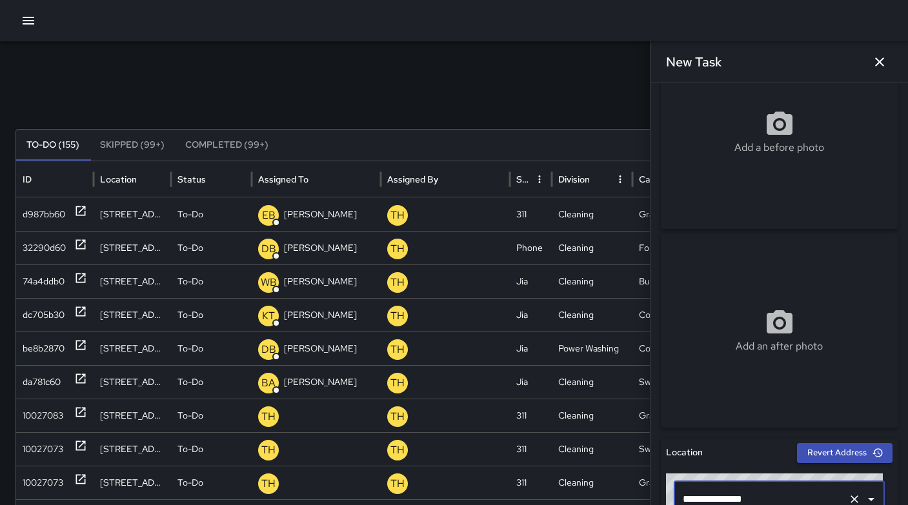
scroll to position [0, 0]
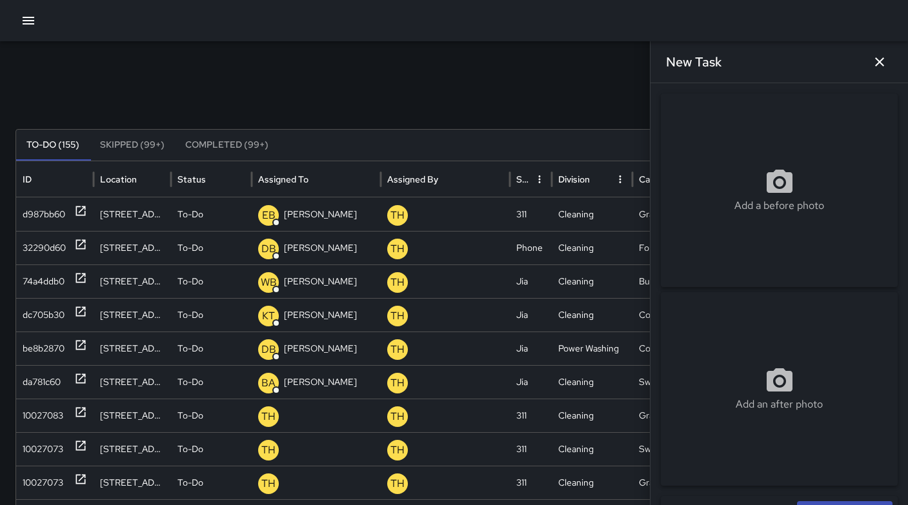
click at [764, 191] on icon at bounding box center [779, 182] width 31 height 31
type input "**********"
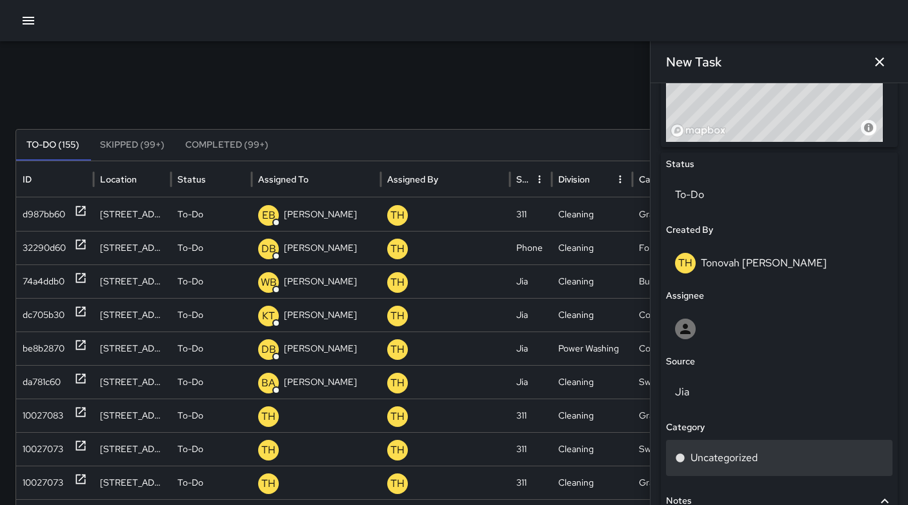
scroll to position [622, 0]
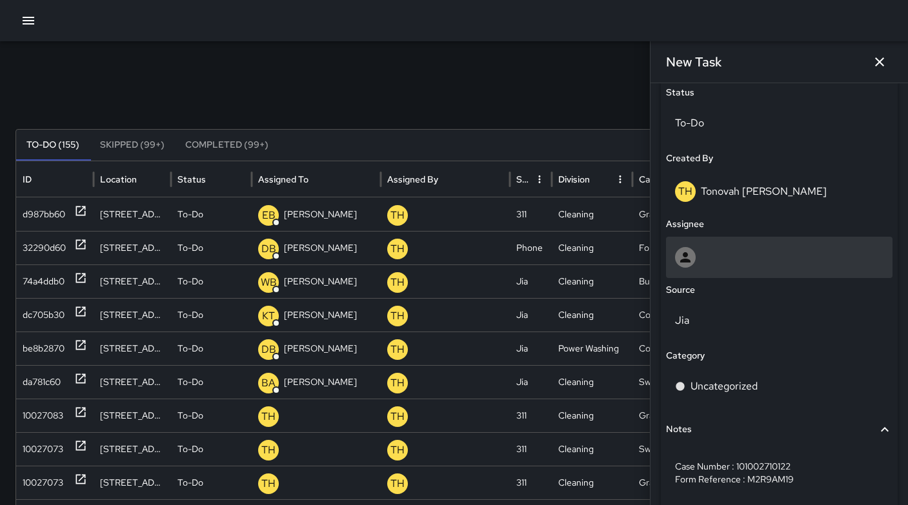
click at [697, 257] on div at bounding box center [779, 257] width 208 height 21
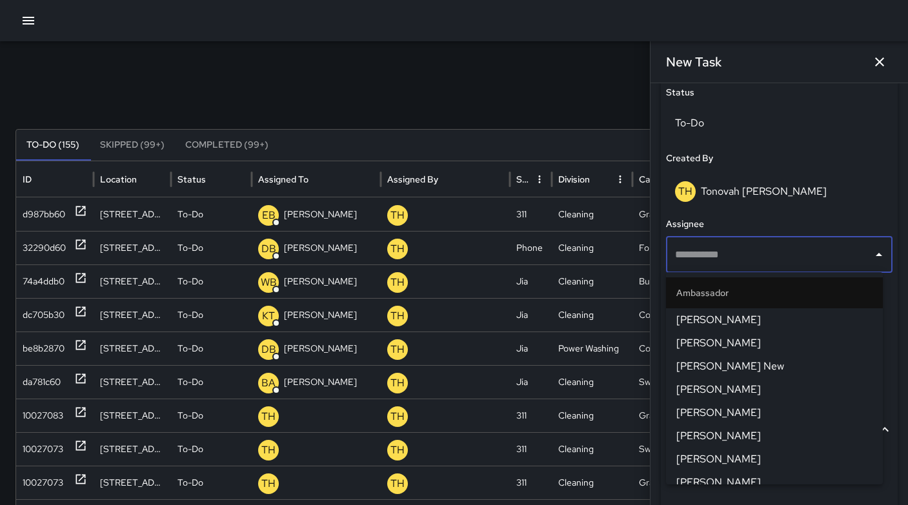
click at [483, 92] on div "Search **** Search New Task" at bounding box center [453, 101] width 877 height 26
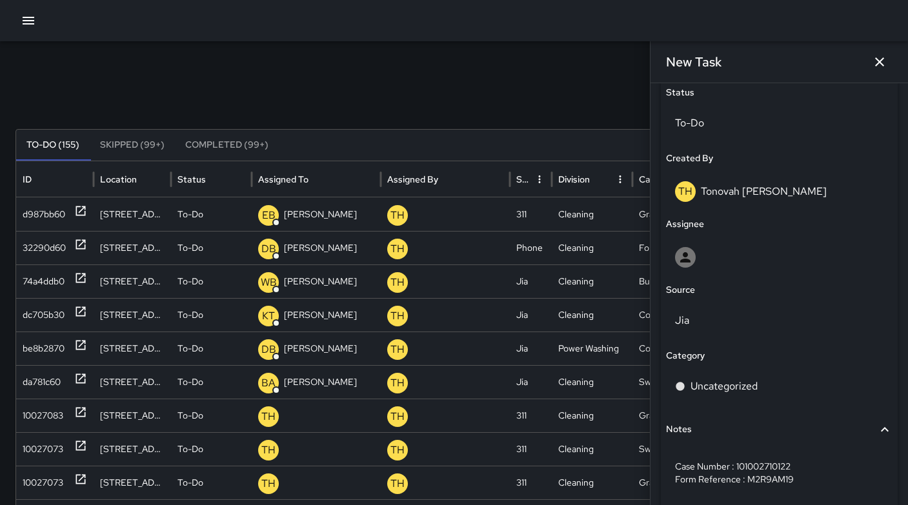
click at [426, 110] on div "Search **** Search New Task" at bounding box center [453, 101] width 877 height 26
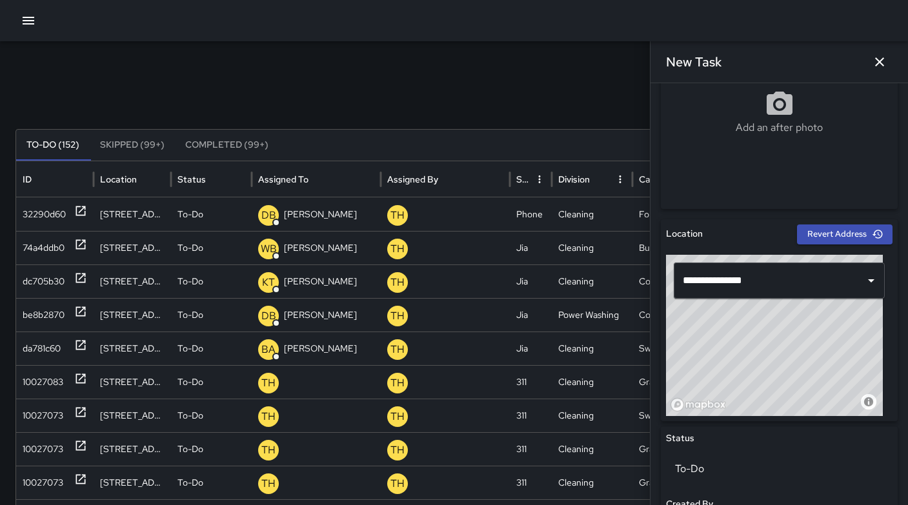
scroll to position [535, 0]
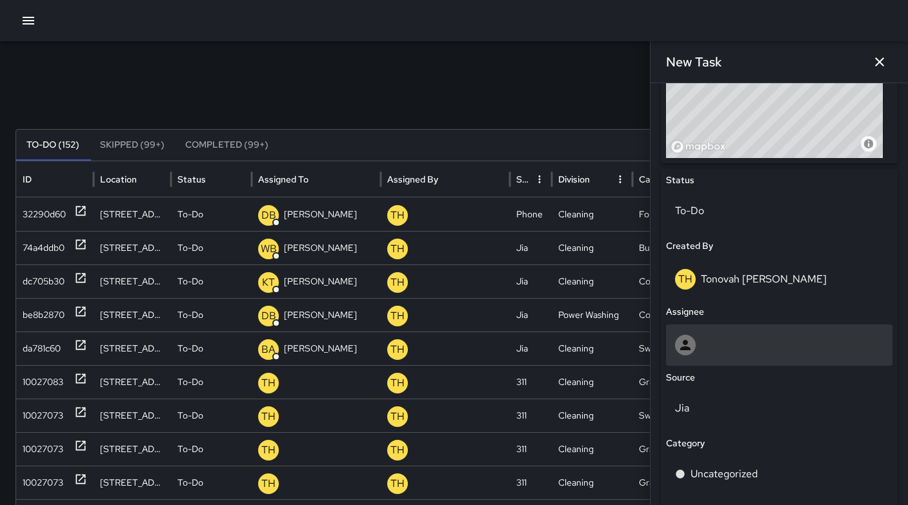
click at [694, 340] on div at bounding box center [685, 345] width 21 height 21
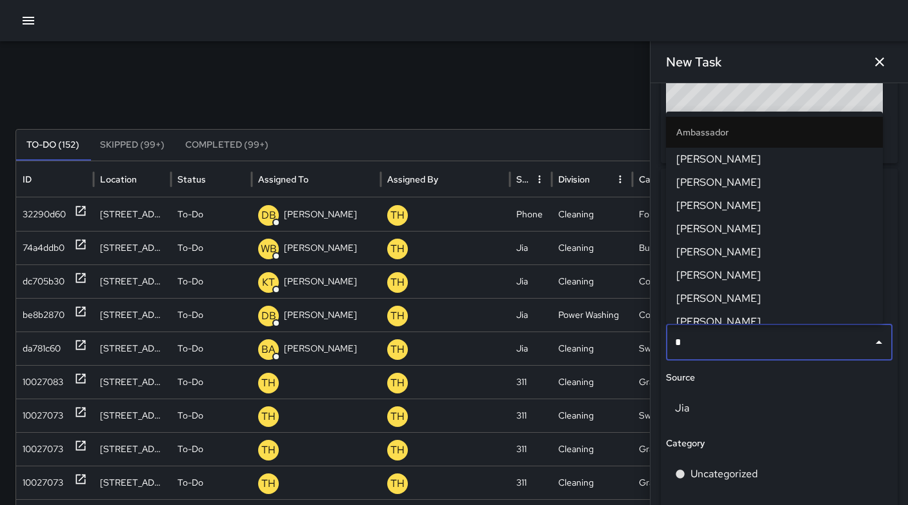
type input "**"
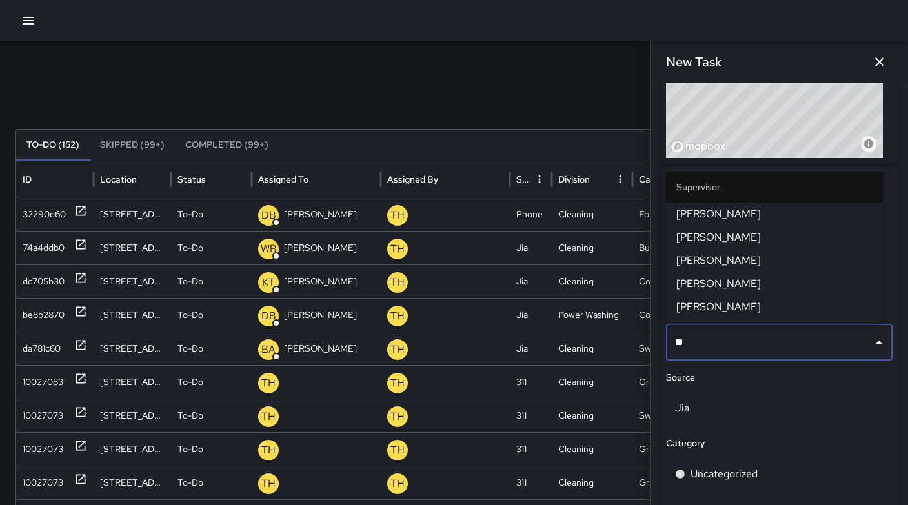
click at [706, 212] on span "DeAndre Barney" at bounding box center [774, 213] width 196 height 15
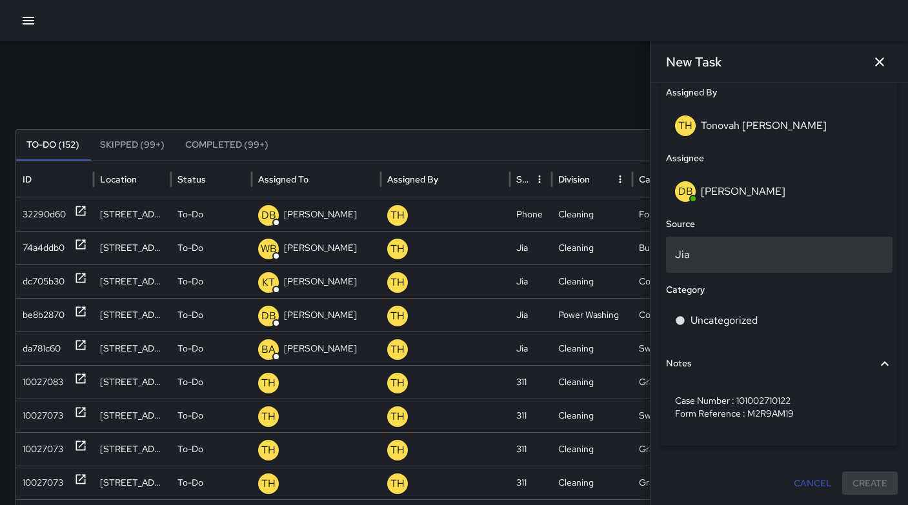
click at [710, 258] on p "Jia" at bounding box center [779, 254] width 208 height 15
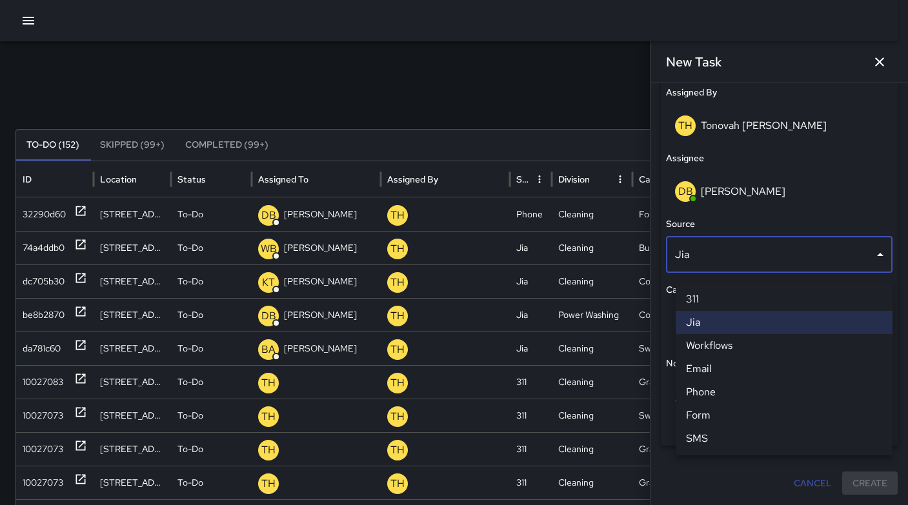
scroll to position [744, 0]
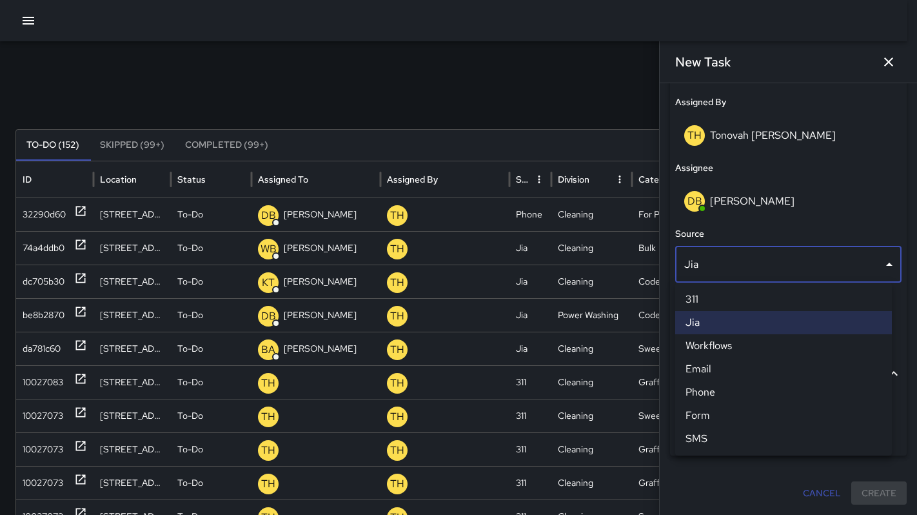
click at [708, 303] on li "311" at bounding box center [783, 299] width 217 height 23
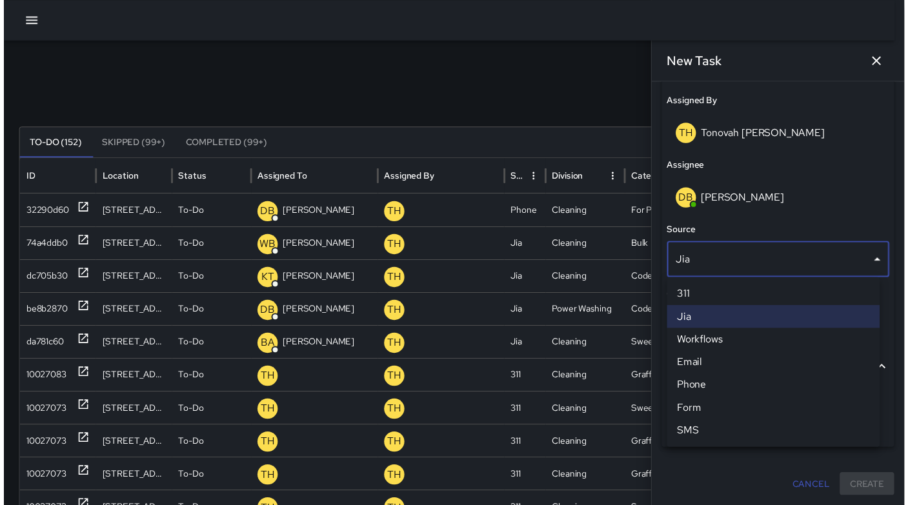
scroll to position [754, 0]
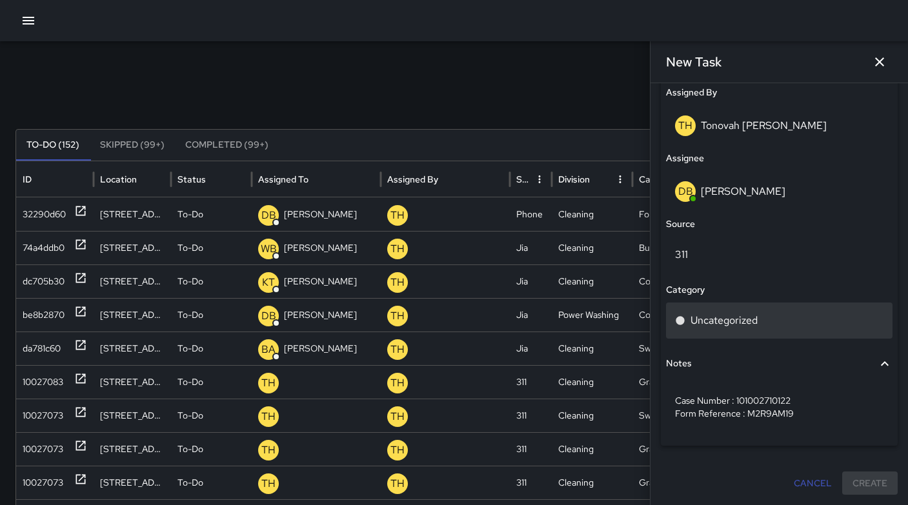
click at [704, 313] on p "Uncategorized" at bounding box center [723, 320] width 67 height 15
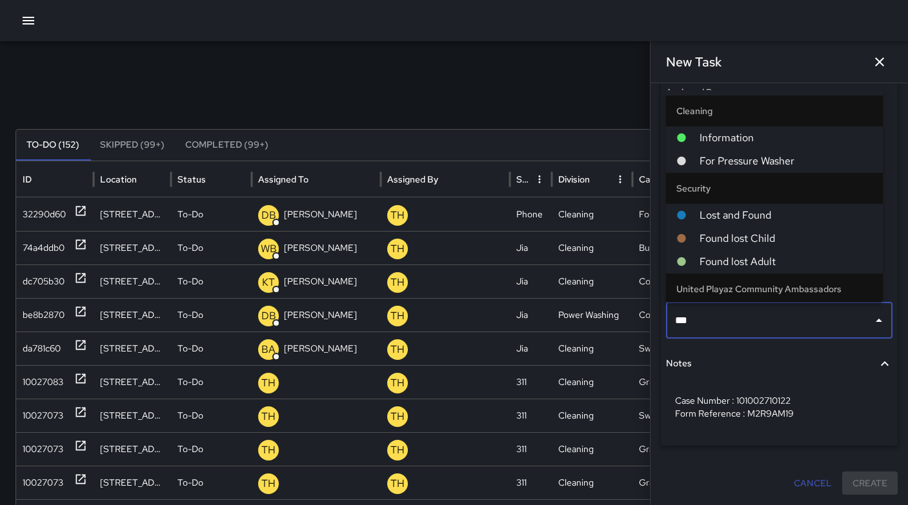
type input "***"
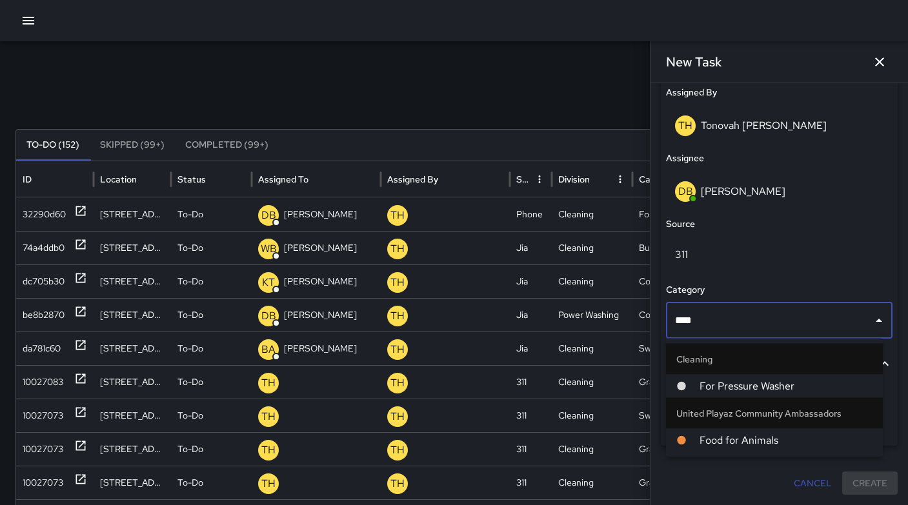
click at [760, 386] on span "For Pressure Washer" at bounding box center [785, 386] width 173 height 15
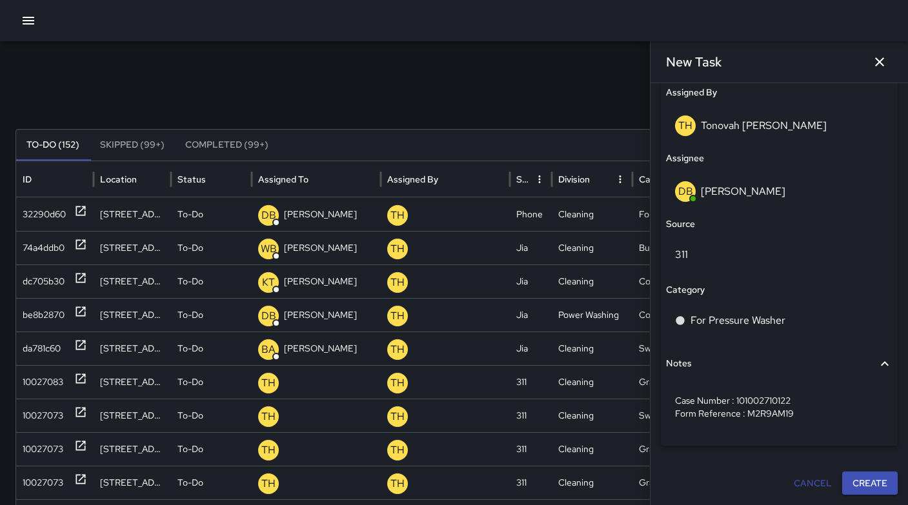
click at [858, 482] on button "Create" at bounding box center [869, 484] width 55 height 24
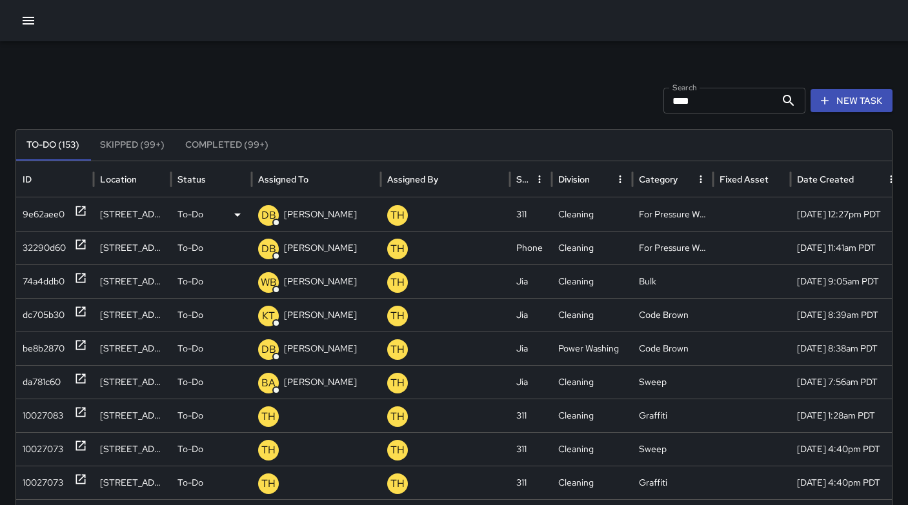
click at [25, 212] on div "9e62aee0" at bounding box center [44, 214] width 42 height 33
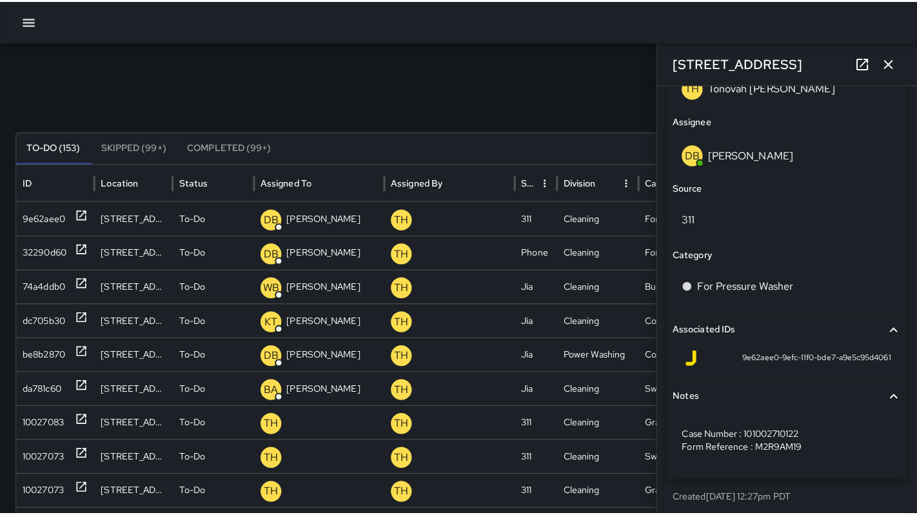
scroll to position [799, 0]
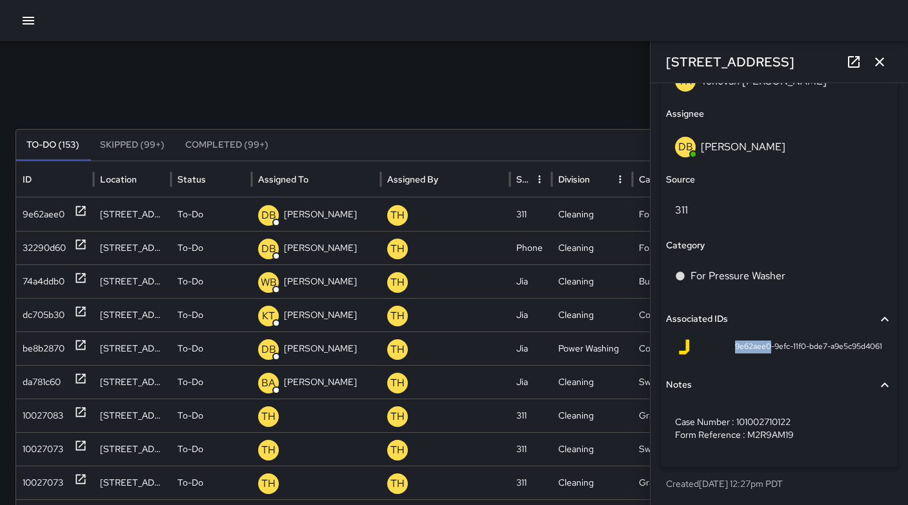
drag, startPoint x: 724, startPoint y: 345, endPoint x: 759, endPoint y: 346, distance: 34.2
click at [759, 346] on span "9e62aee0-9efc-11f0-bde7-a9e5c95d4061" at bounding box center [808, 347] width 147 height 13
copy span "9e62aee0"
click at [212, 74] on div "Search **** Search New Task To-Do (148) Skipped (99+) Completed (99+) ID Locati…" at bounding box center [454, 407] width 908 height 732
click at [879, 65] on icon "button" at bounding box center [878, 61] width 15 height 15
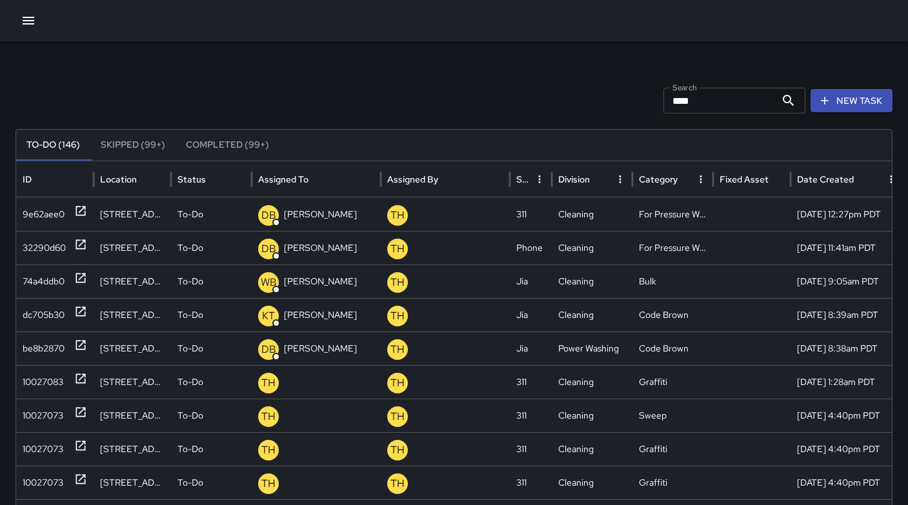
click at [543, 80] on div "Search **** Search New Task To-Do (146) Skipped (99+) Completed (99+) ID Locati…" at bounding box center [454, 407] width 908 height 732
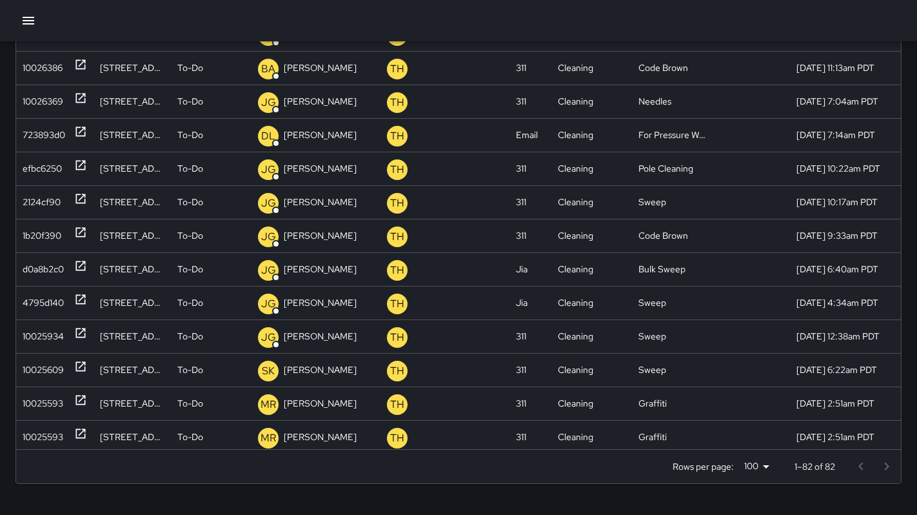
scroll to position [2018, 0]
